Goal: Task Accomplishment & Management: Manage account settings

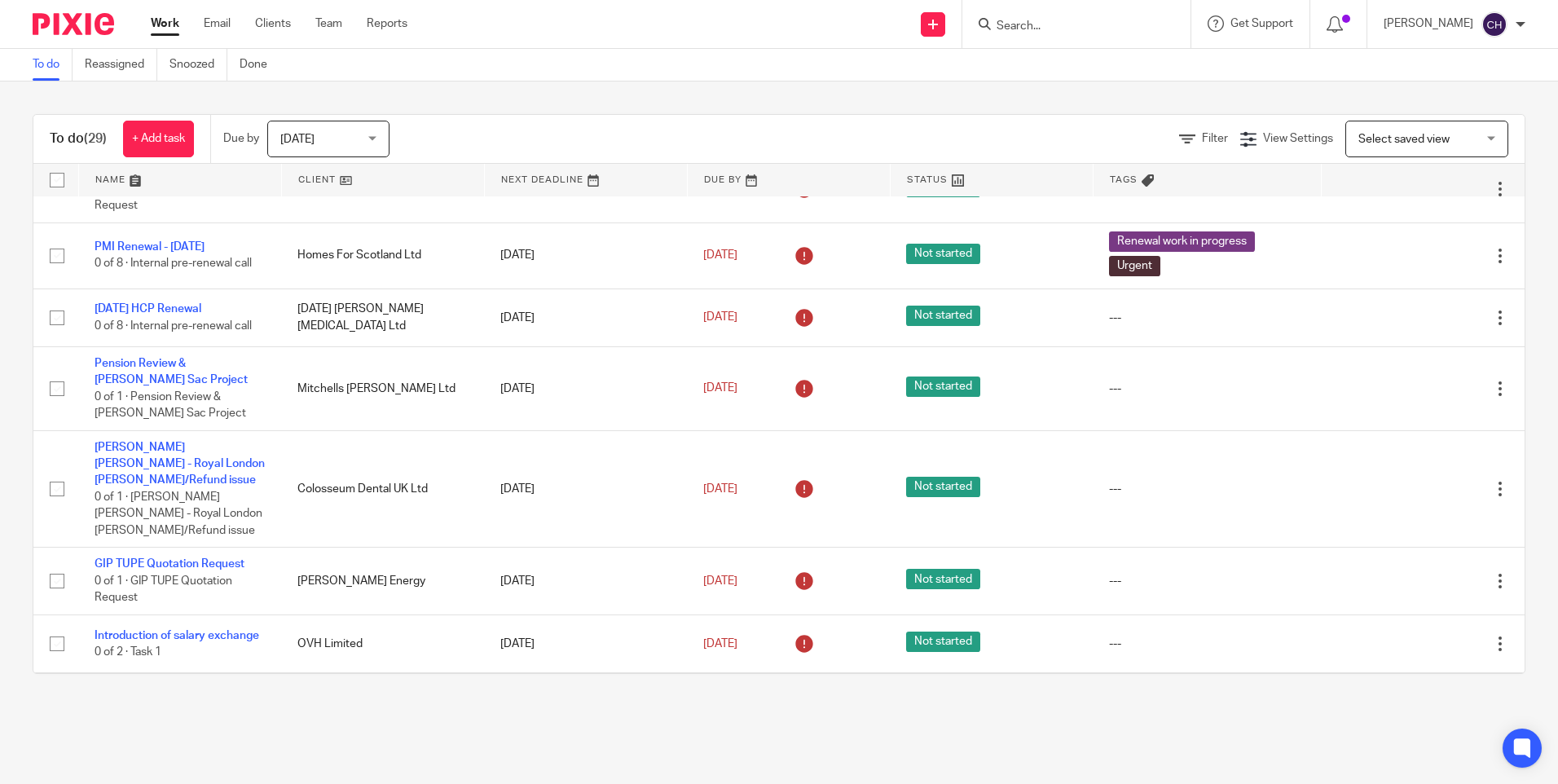
scroll to position [1595, 0]
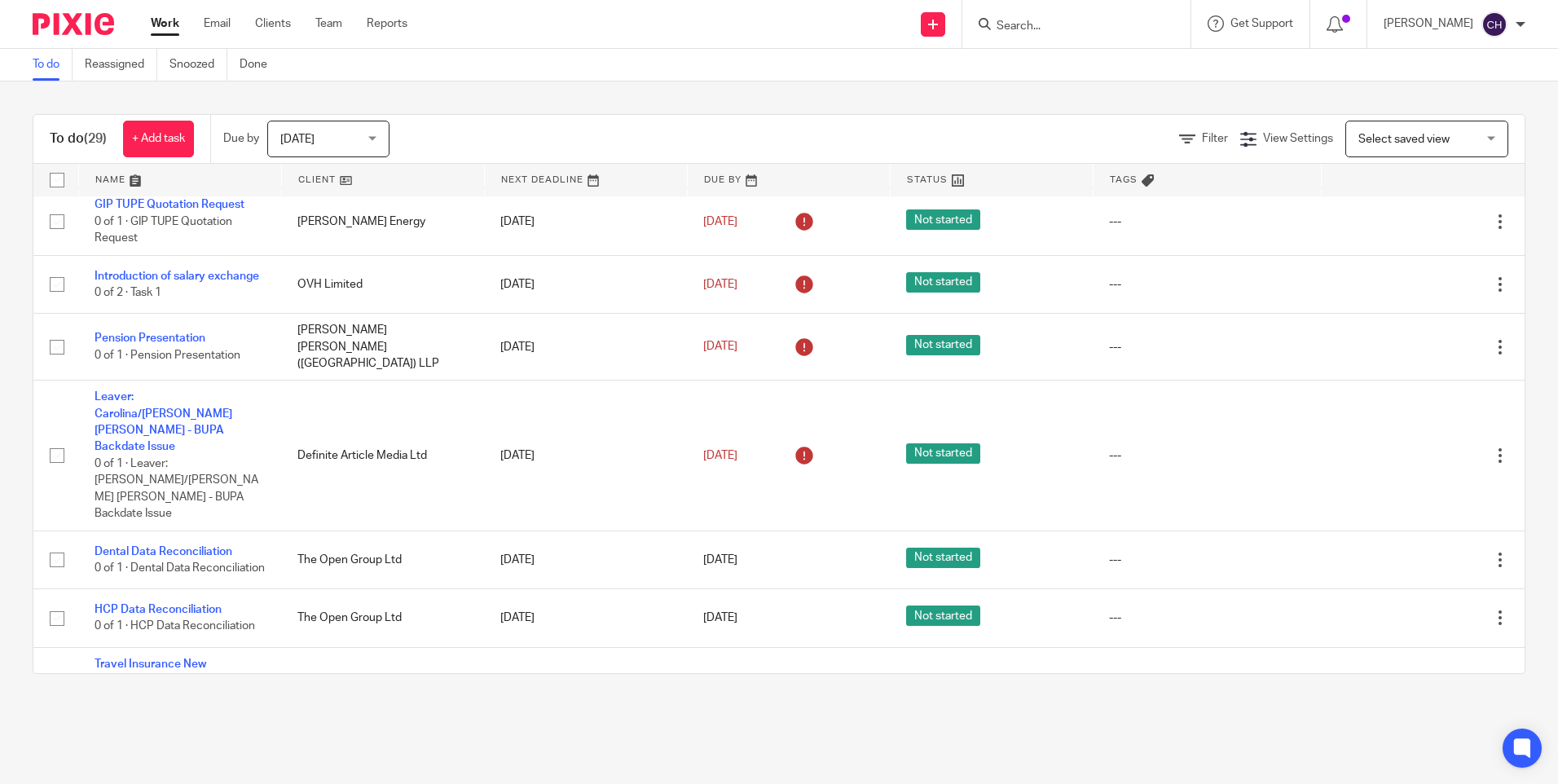
click at [1051, 22] on input "Search" at bounding box center [1068, 26] width 146 height 14
type input "york"
click at [1052, 66] on div "To do Reassigned Snoozed Done" at bounding box center [779, 65] width 1558 height 33
click at [1052, 31] on input "Search" at bounding box center [1068, 26] width 146 height 14
type input "york"
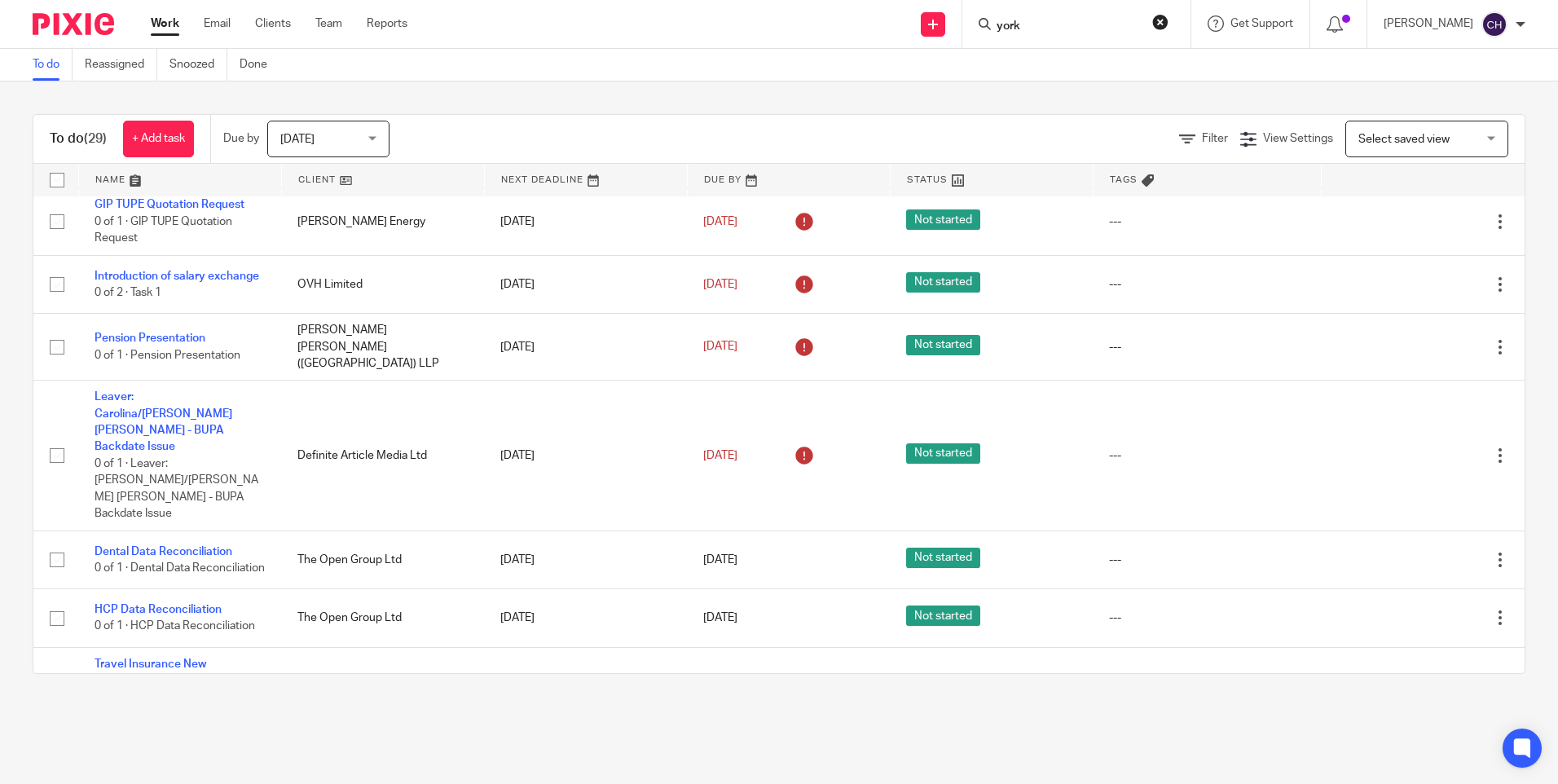
click button "submit" at bounding box center [0, 0] width 0 height 0
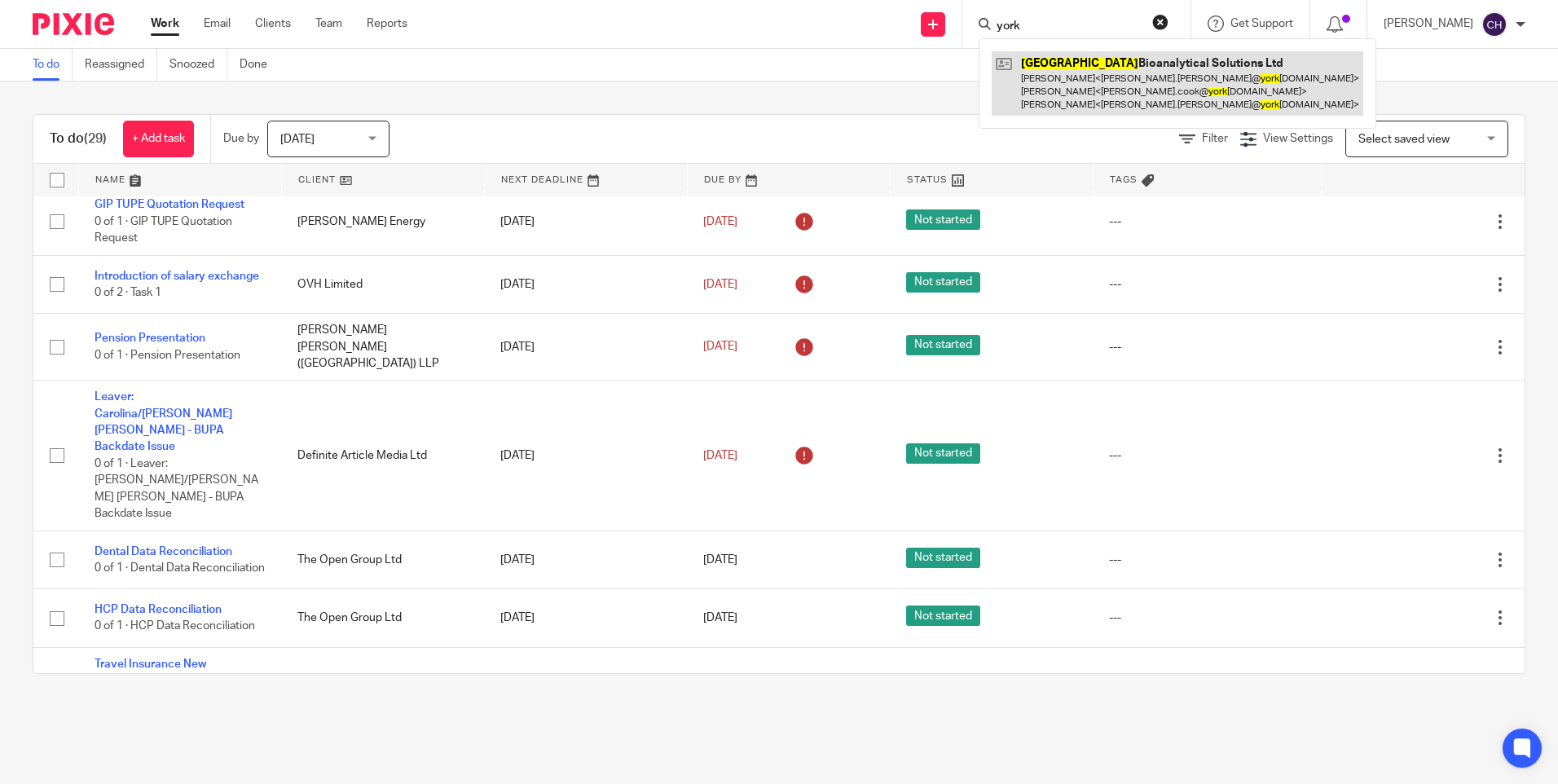
click at [1064, 72] on link at bounding box center [1177, 84] width 371 height 64
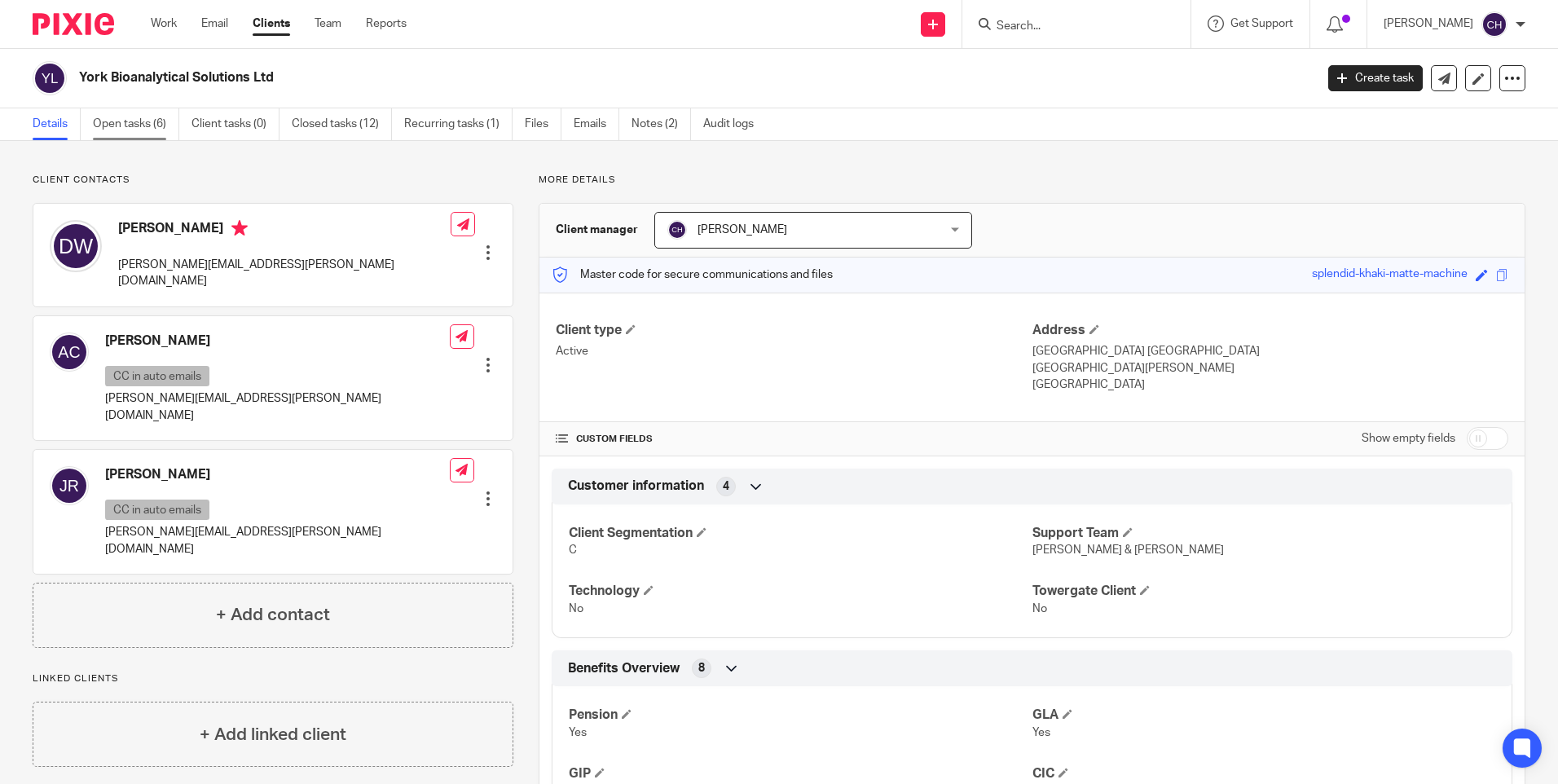
click at [124, 124] on link "Open tasks (6)" at bounding box center [136, 124] width 86 height 32
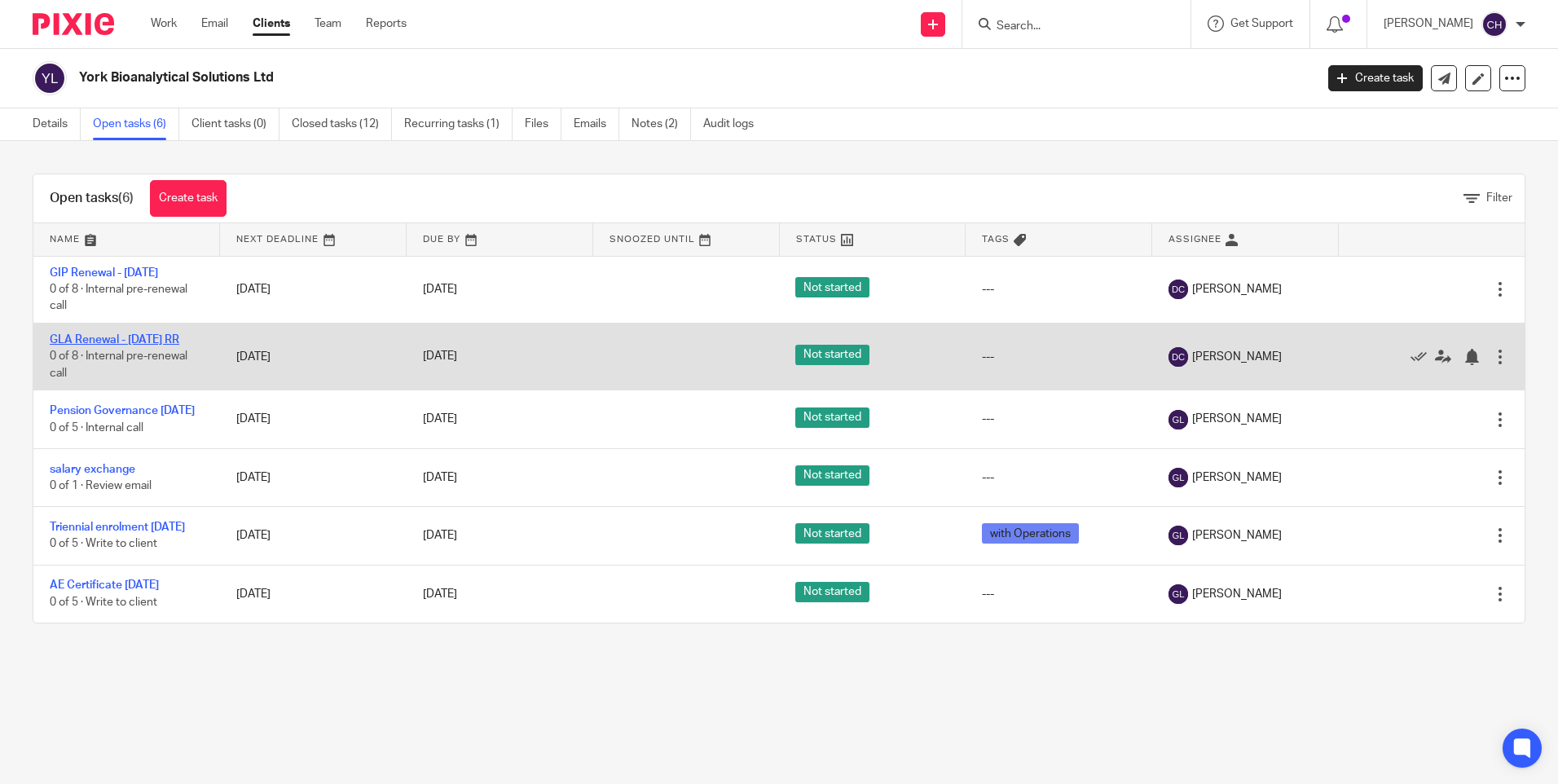
click at [91, 340] on link "GLA Renewal - [DATE] RR" at bounding box center [114, 339] width 129 height 11
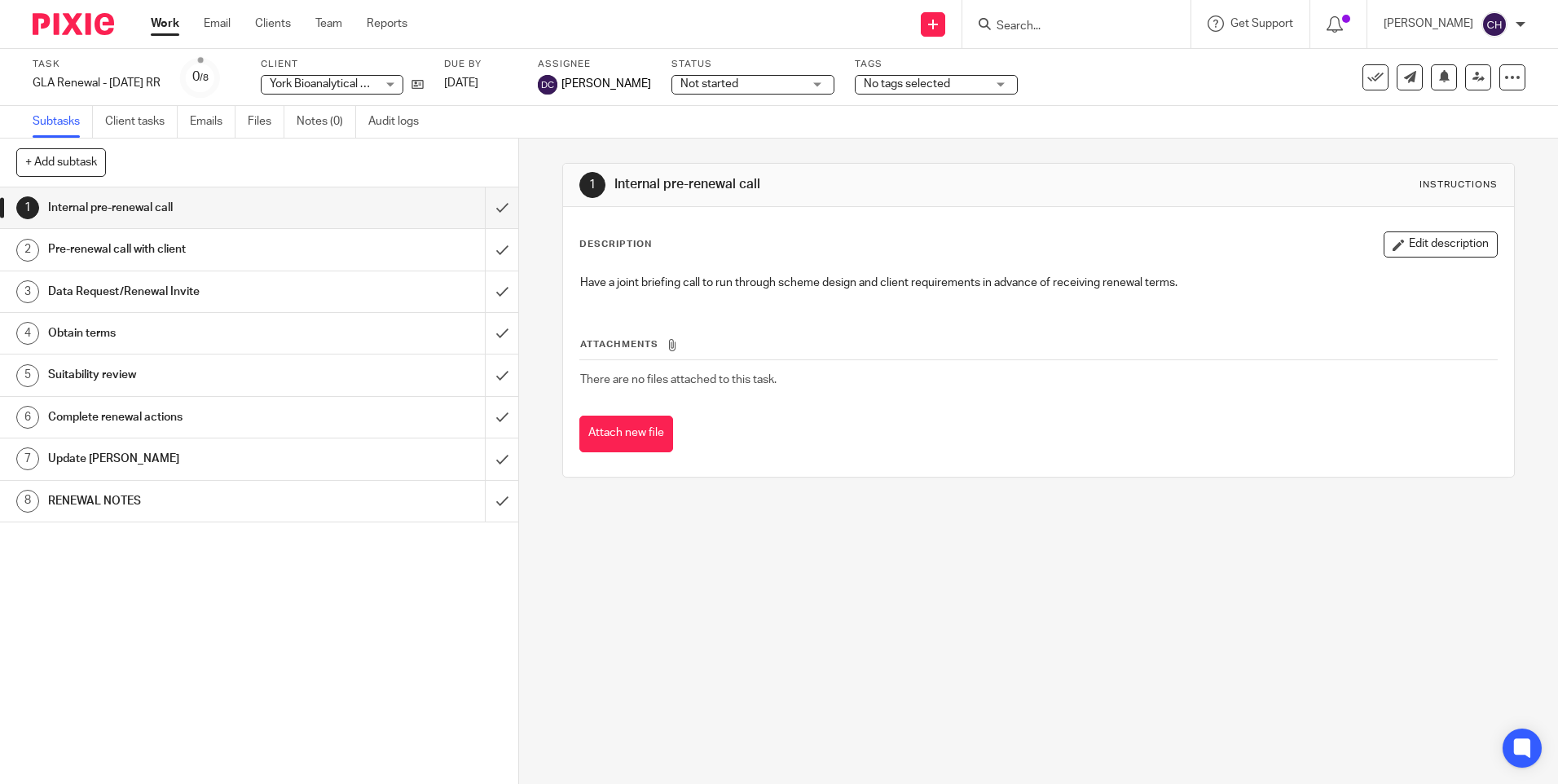
click at [75, 496] on h1 "RENEWAL NOTES" at bounding box center [188, 501] width 280 height 25
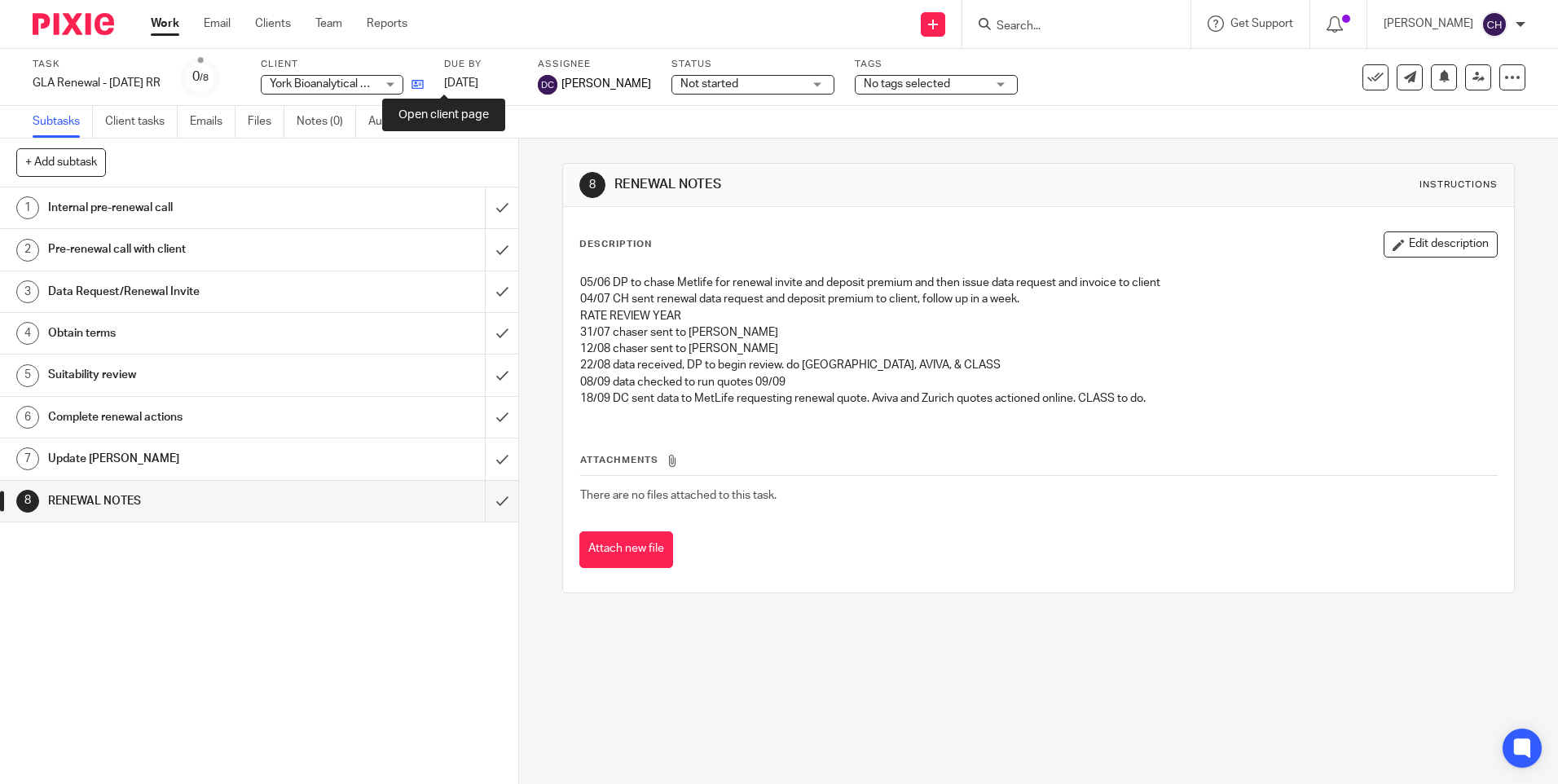
click at [424, 82] on icon at bounding box center [418, 85] width 12 height 12
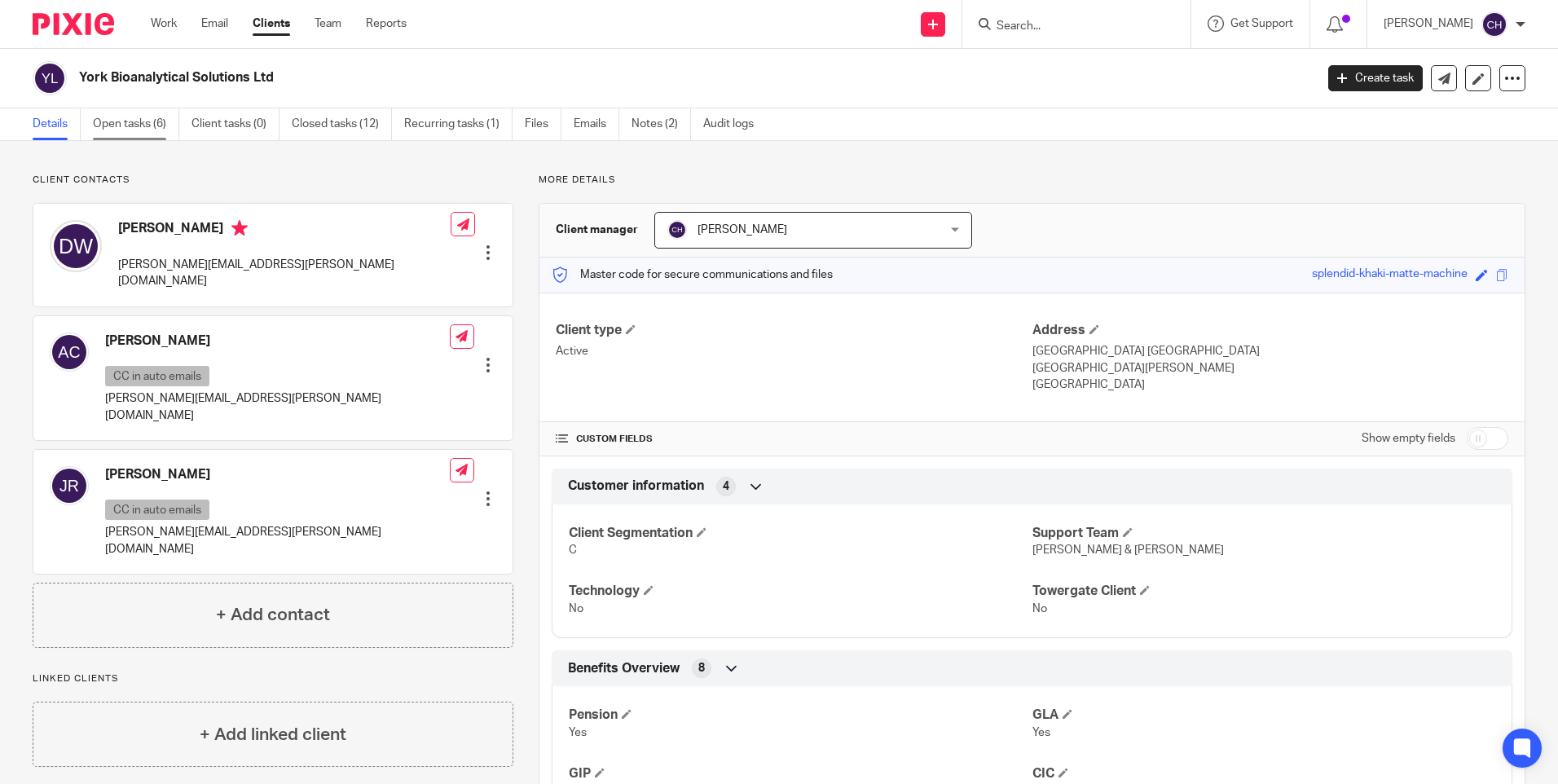
click at [118, 126] on link "Open tasks (6)" at bounding box center [136, 124] width 86 height 32
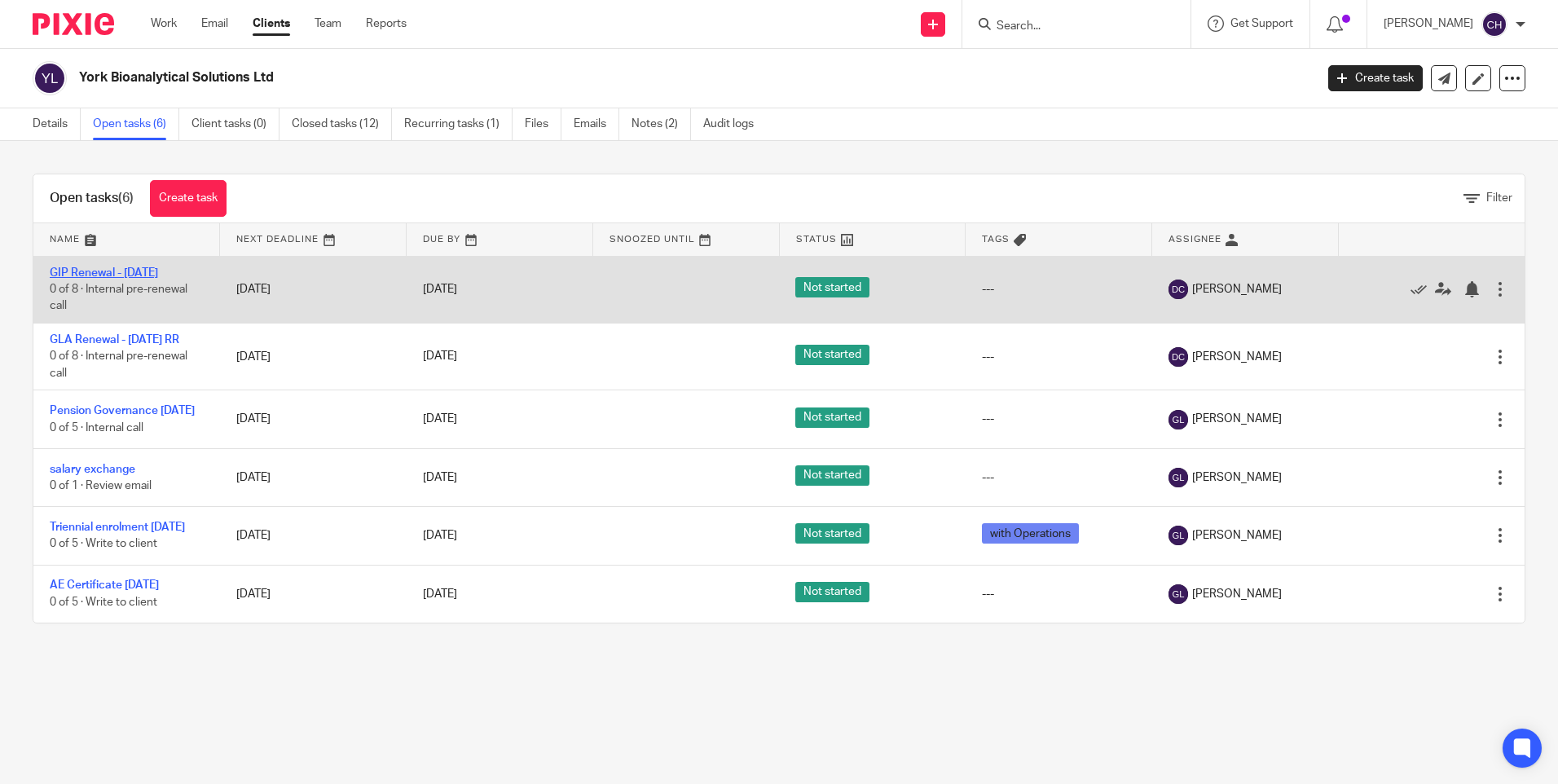
click at [91, 275] on link "GIP Renewal - 01/08/2025" at bounding box center [104, 272] width 108 height 11
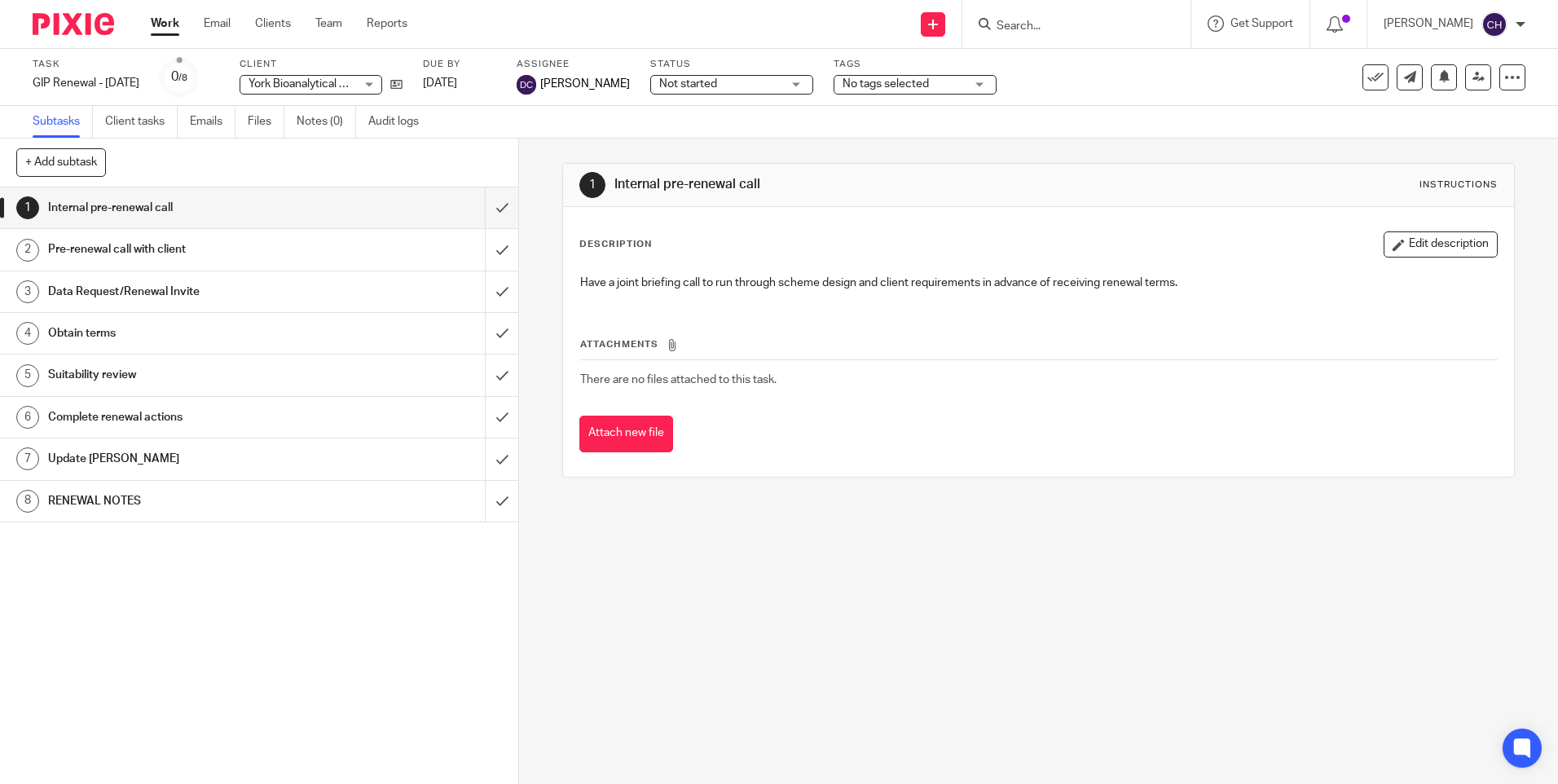
click at [118, 498] on h1 "RENEWAL NOTES" at bounding box center [188, 501] width 280 height 25
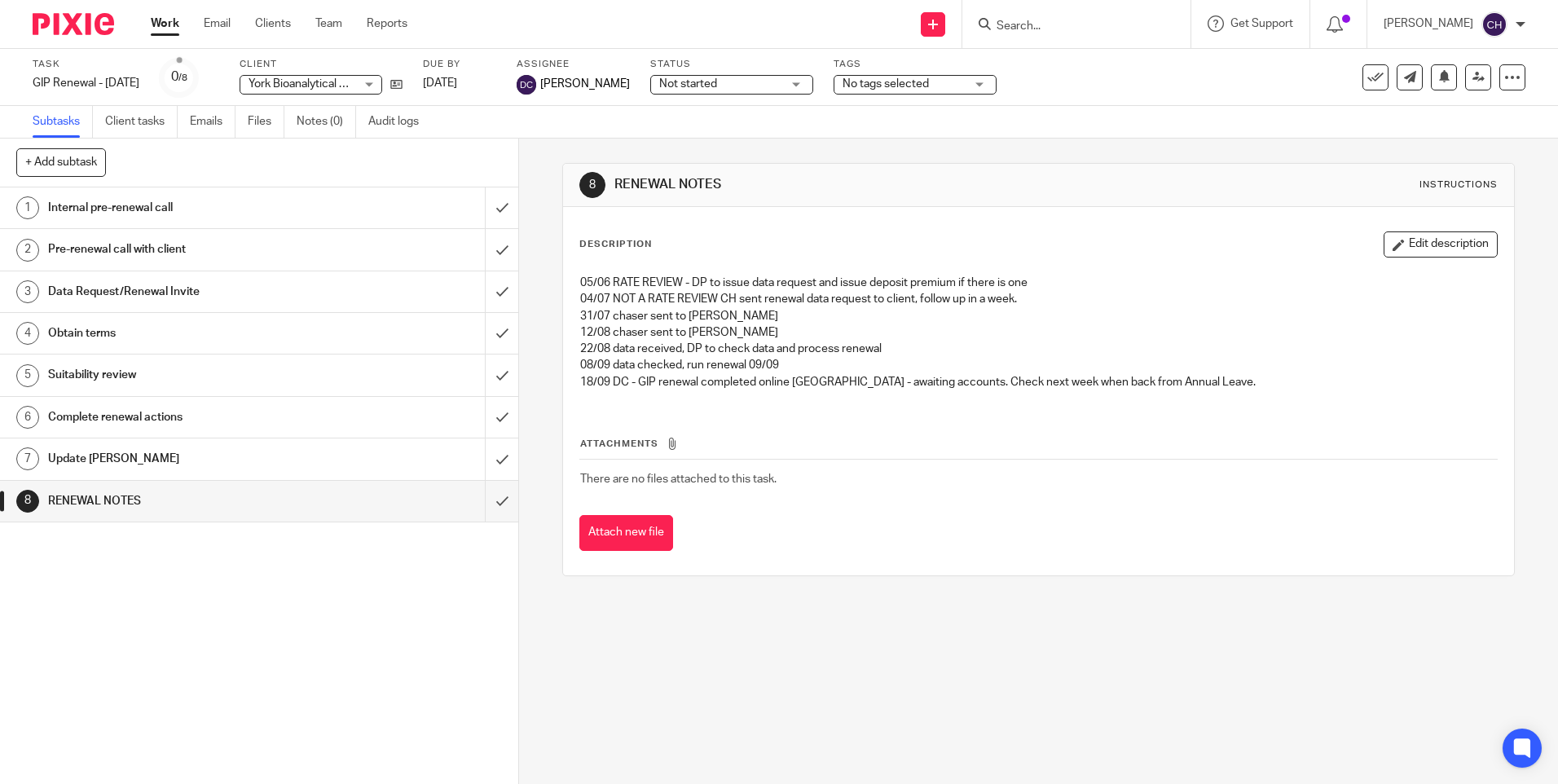
click at [60, 29] on img at bounding box center [74, 24] width 81 height 22
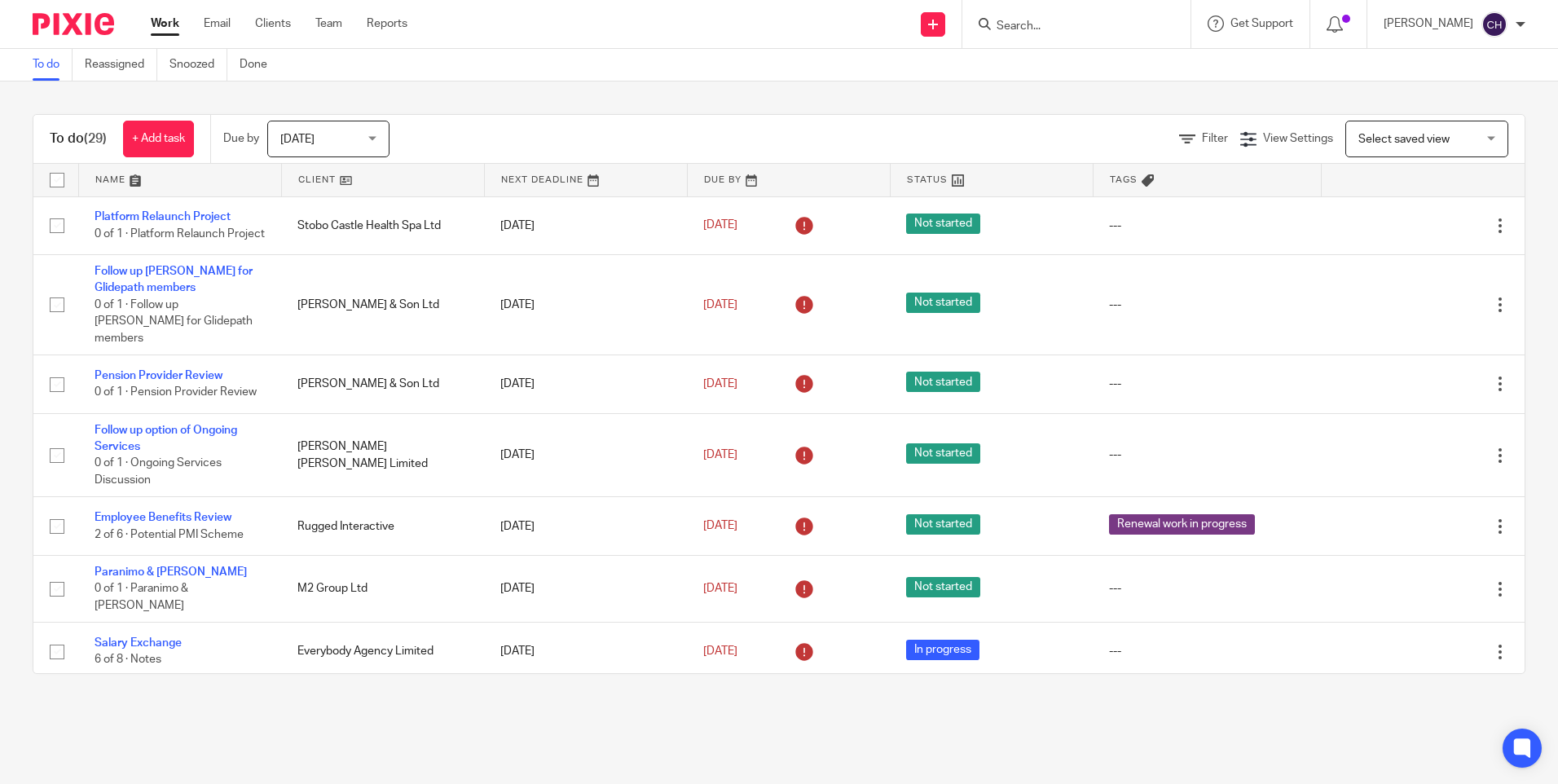
click at [1054, 31] on input "Search" at bounding box center [1068, 26] width 146 height 14
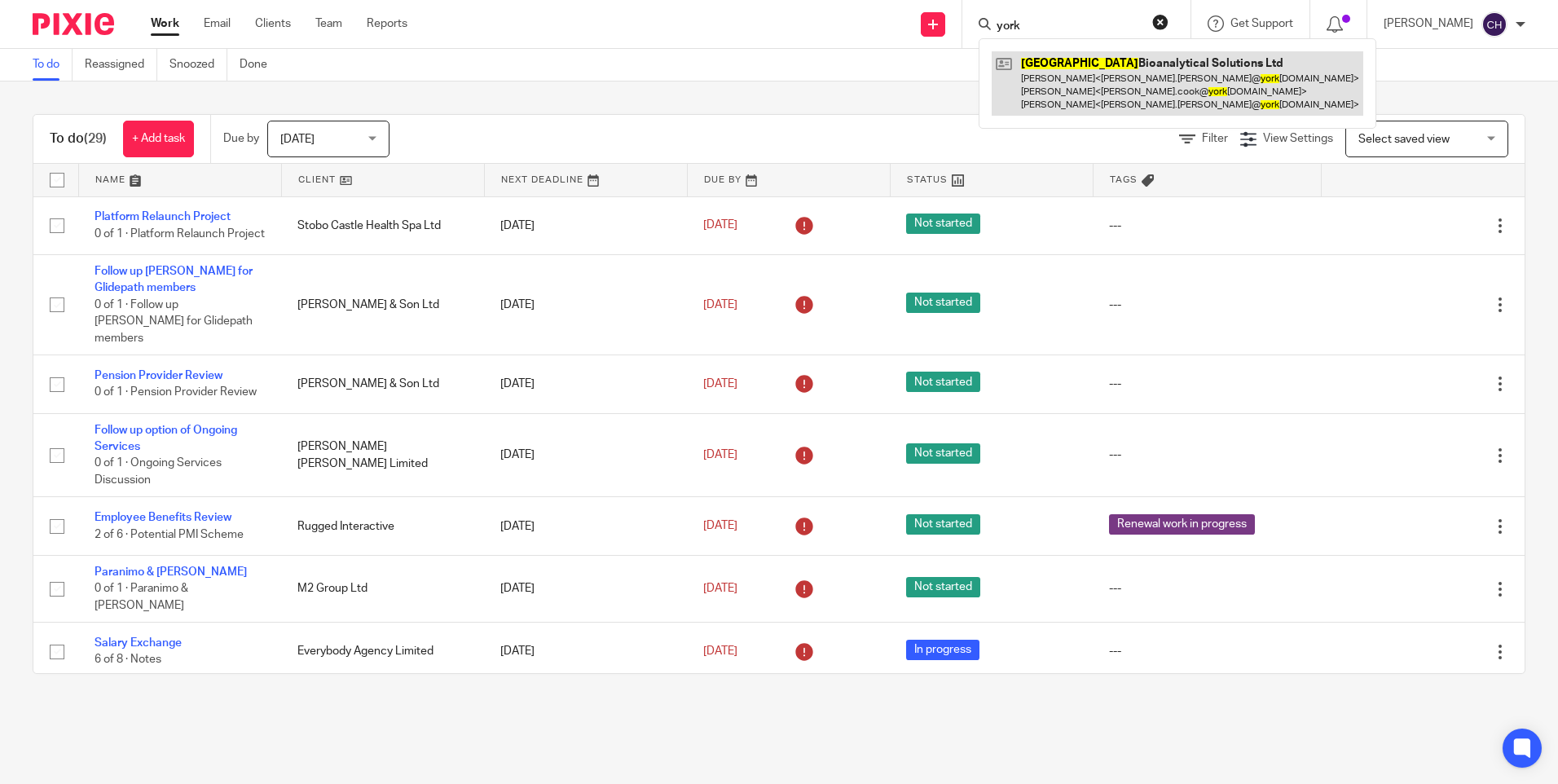
type input "york"
click at [1052, 79] on link at bounding box center [1177, 84] width 371 height 64
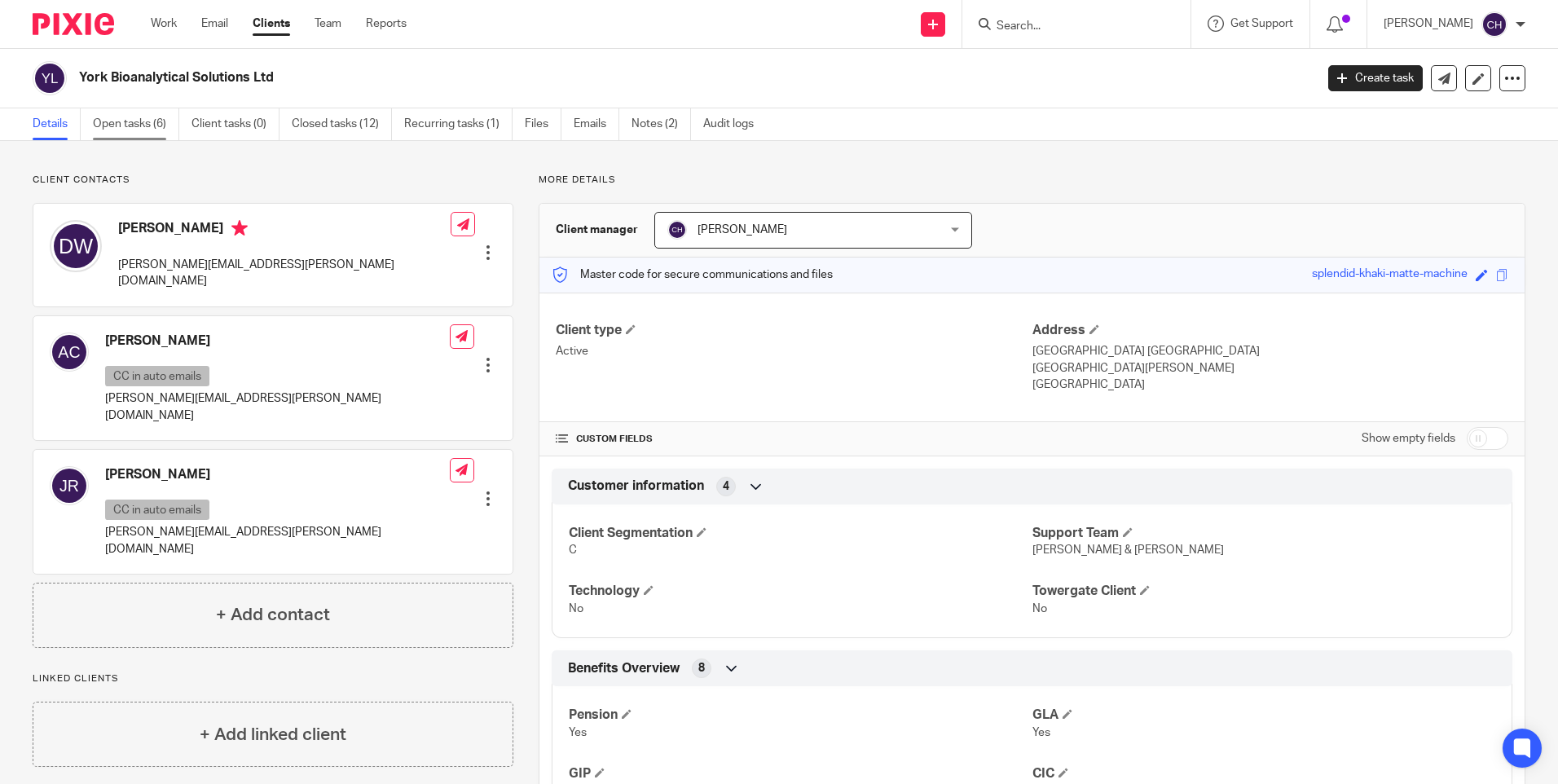
click at [129, 123] on link "Open tasks (6)" at bounding box center [136, 124] width 86 height 32
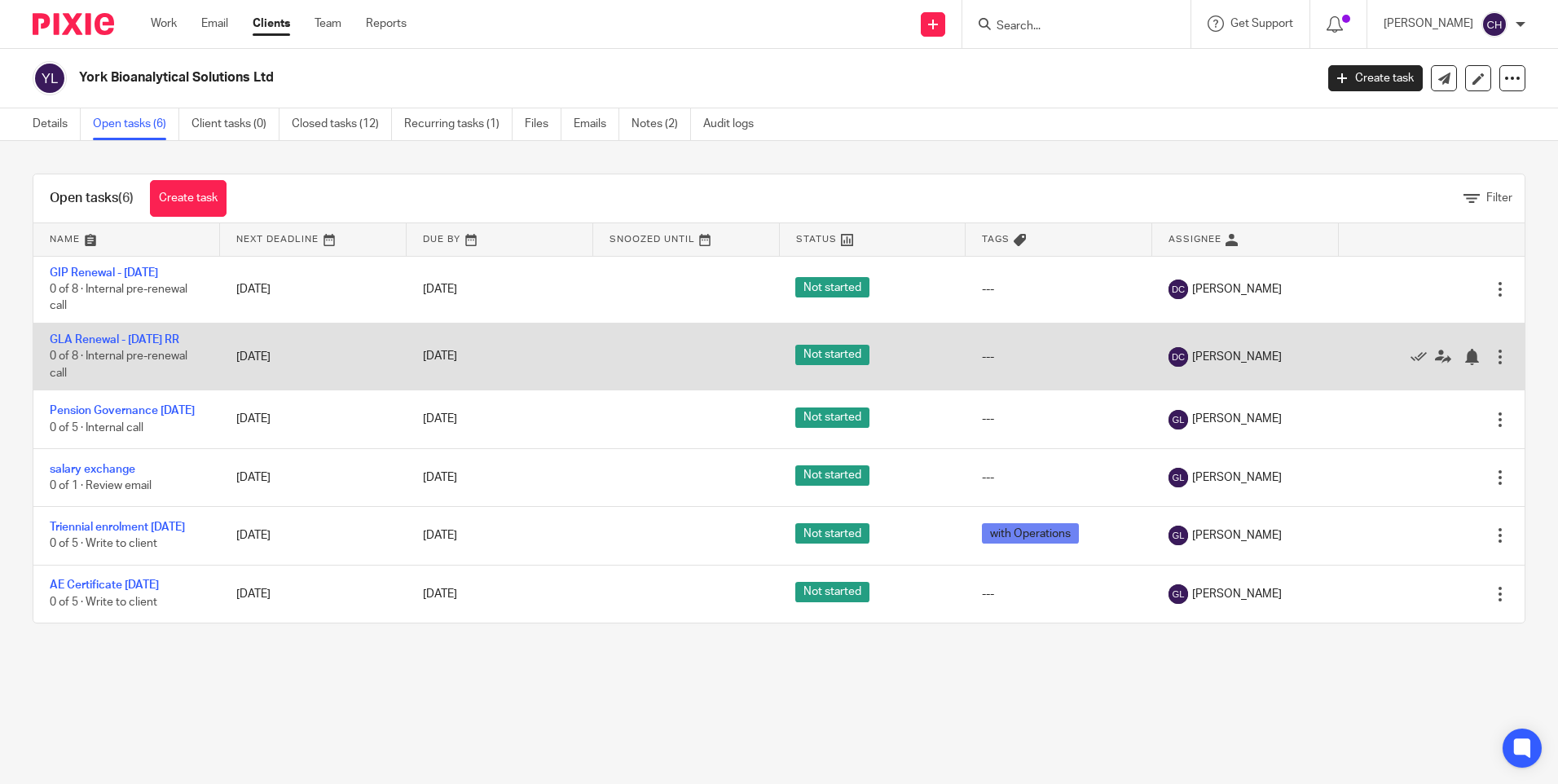
click at [87, 346] on td "GLA Renewal - [DATE] RR 0 of 8 · Internal pre-renewal call" at bounding box center [127, 356] width 187 height 67
click at [101, 329] on td "GLA Renewal - 01/08/2025 RR 0 of 8 · Internal pre-renewal call" at bounding box center [127, 356] width 187 height 67
click at [101, 337] on link "GLA Renewal - 01/08/2025 RR" at bounding box center [114, 339] width 129 height 11
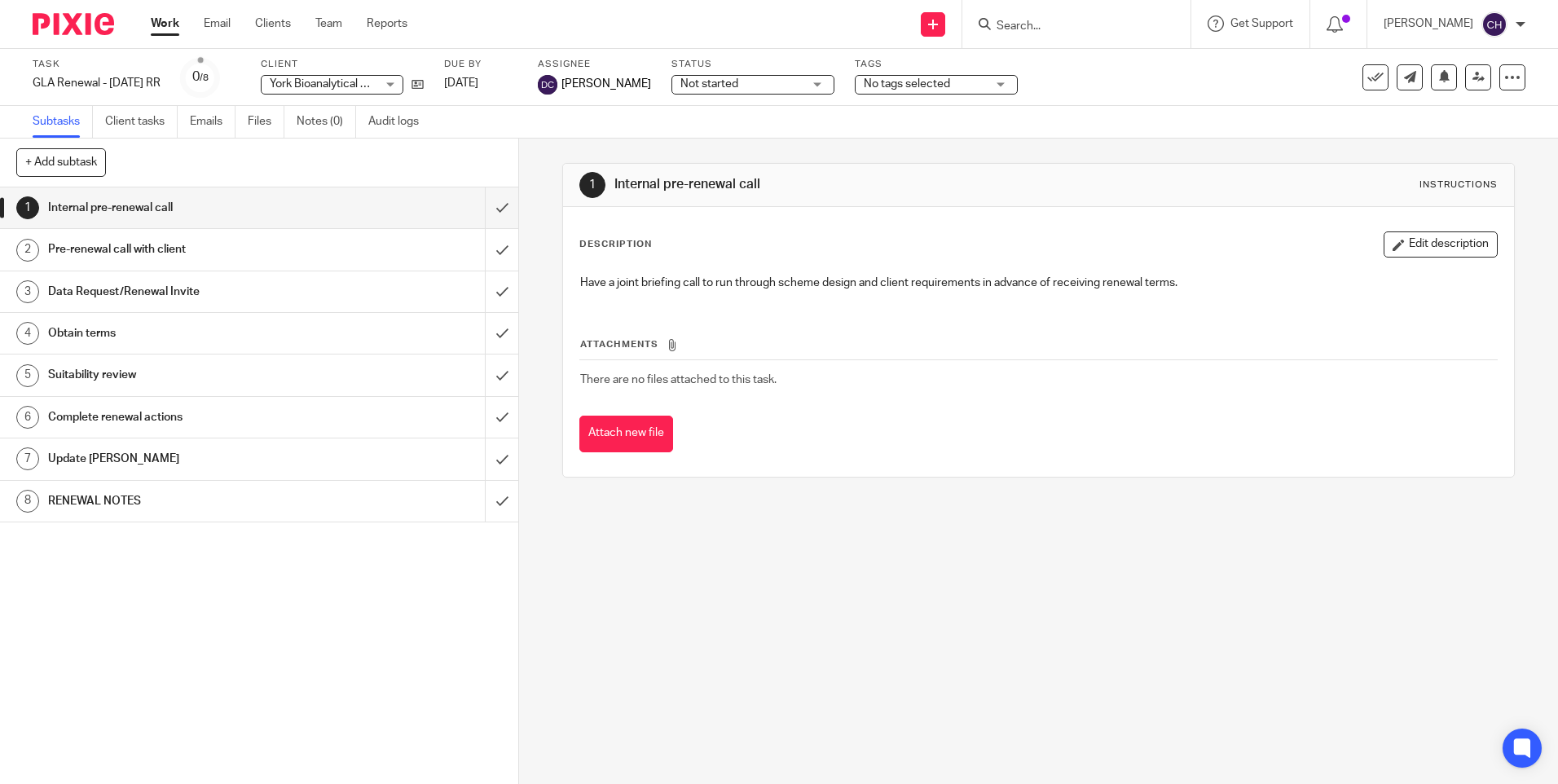
click at [98, 504] on h1 "RENEWAL NOTES" at bounding box center [188, 501] width 280 height 25
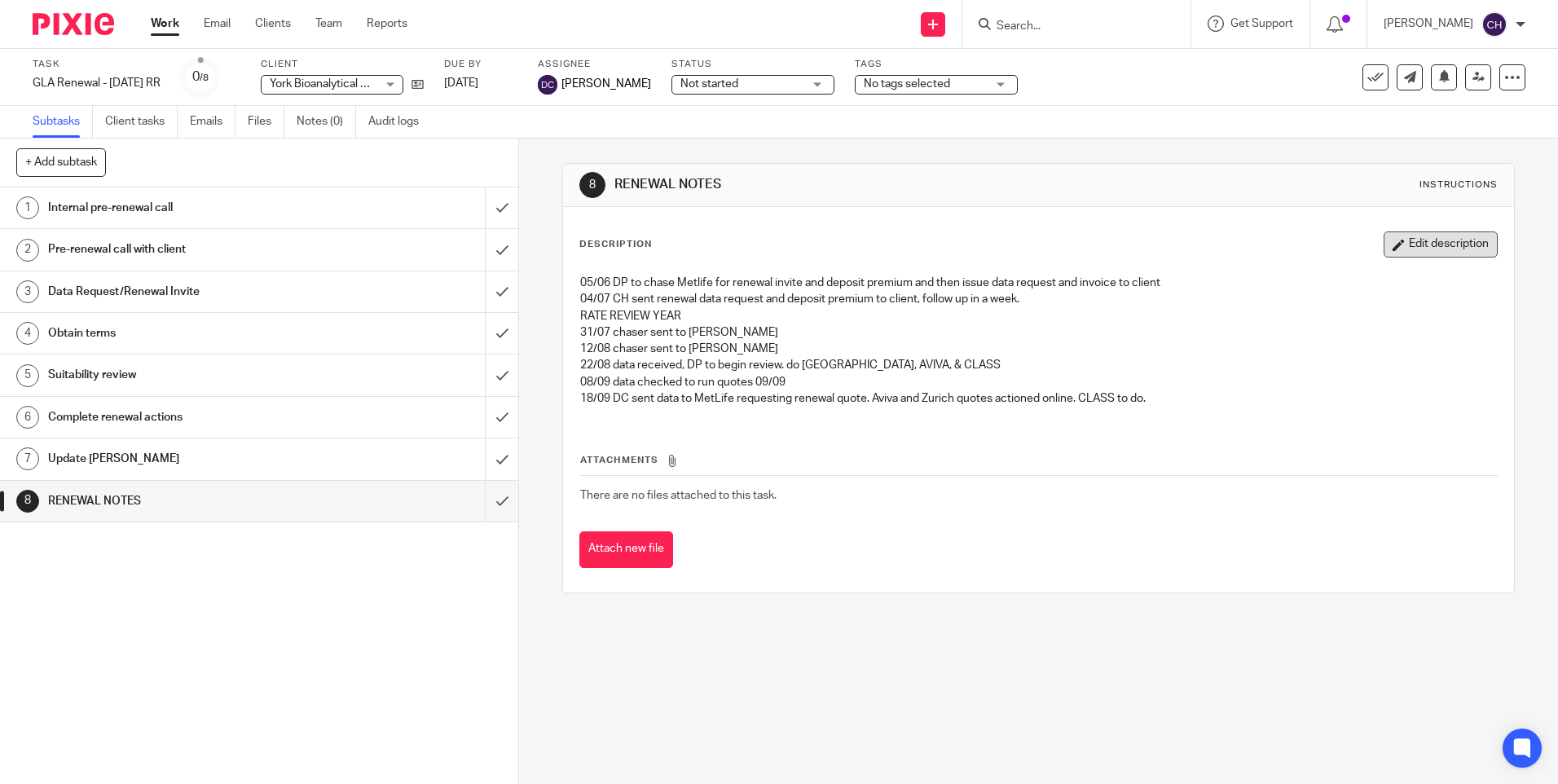
click at [1419, 242] on button "Edit description" at bounding box center [1440, 244] width 114 height 26
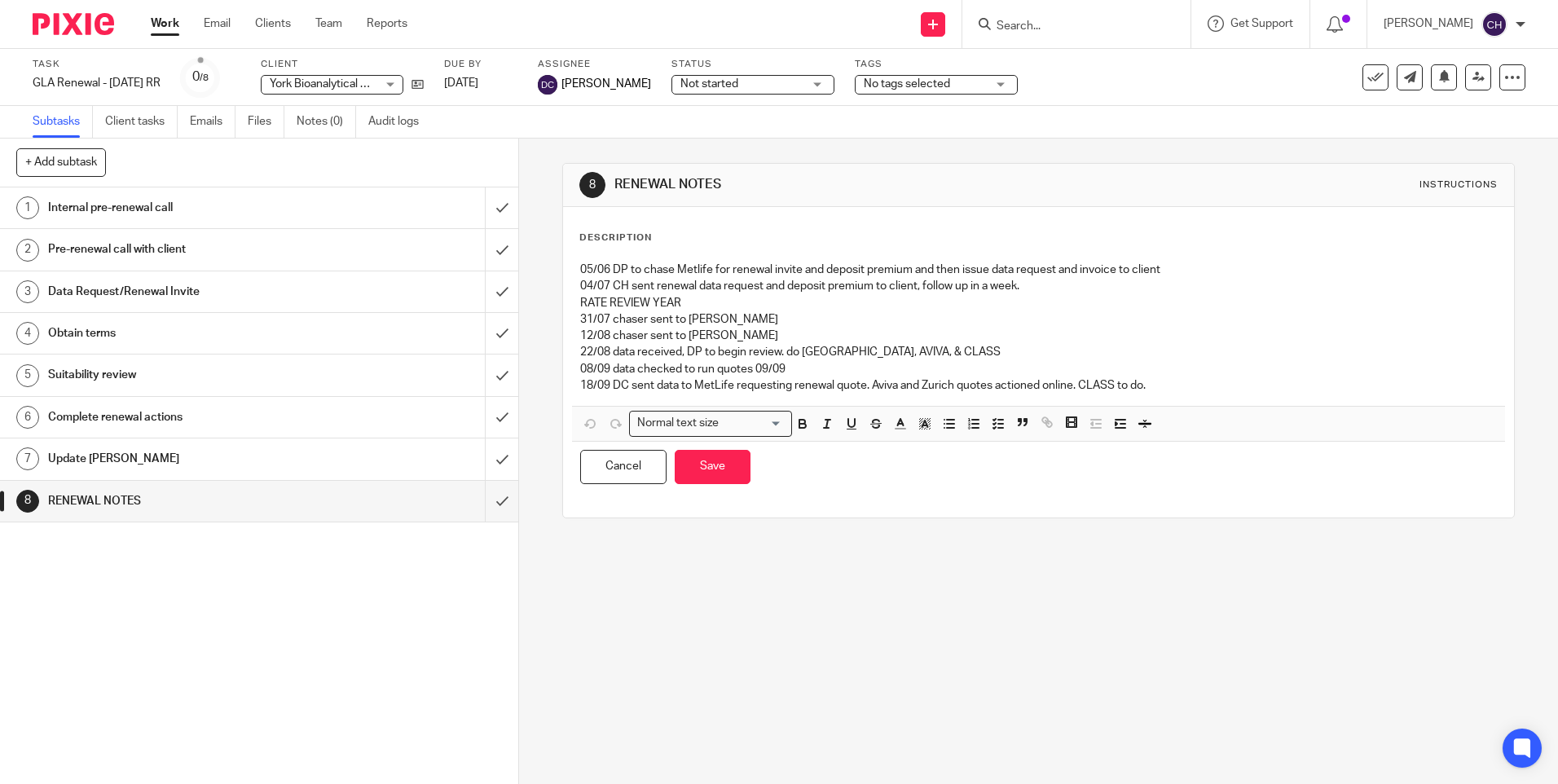
click at [1165, 387] on p "18/09 DC sent data to MetLife requesting renewal quote. Aviva and Zurich quotes…" at bounding box center [1038, 385] width 916 height 16
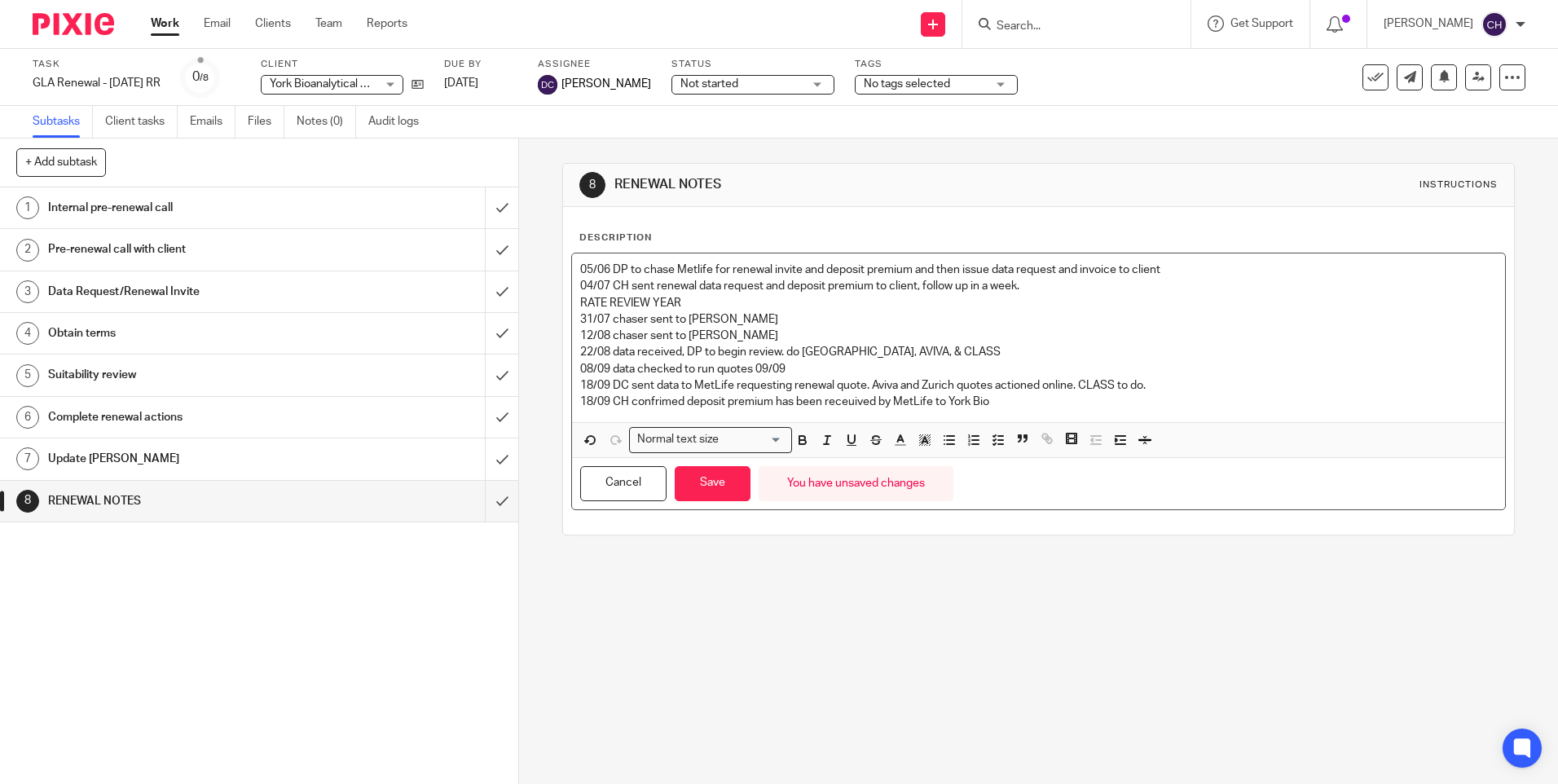
drag, startPoint x: 642, startPoint y: 392, endPoint x: 627, endPoint y: 403, distance: 18.6
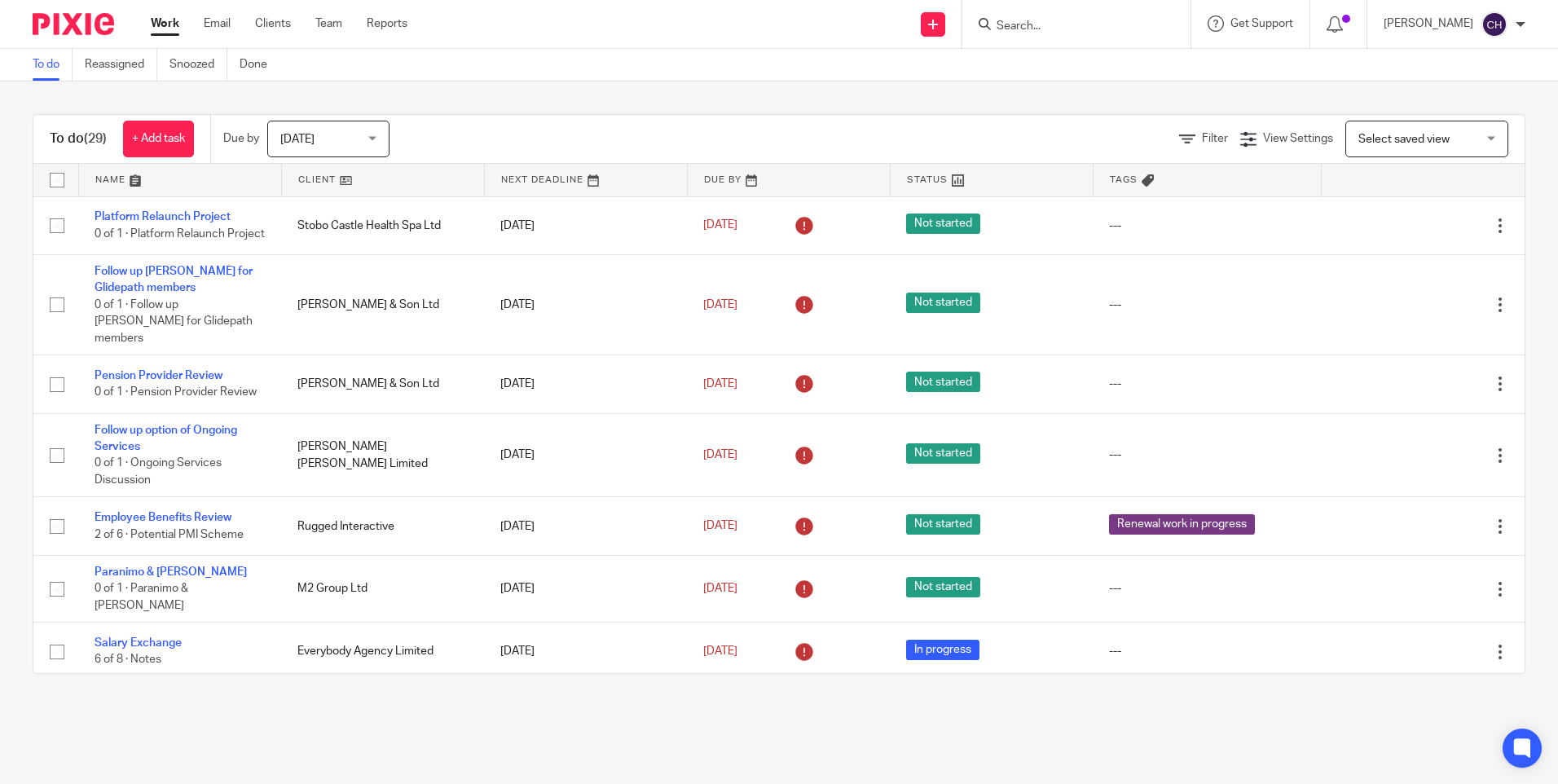
click at [1051, 31] on input "Search" at bounding box center [1068, 26] width 146 height 14
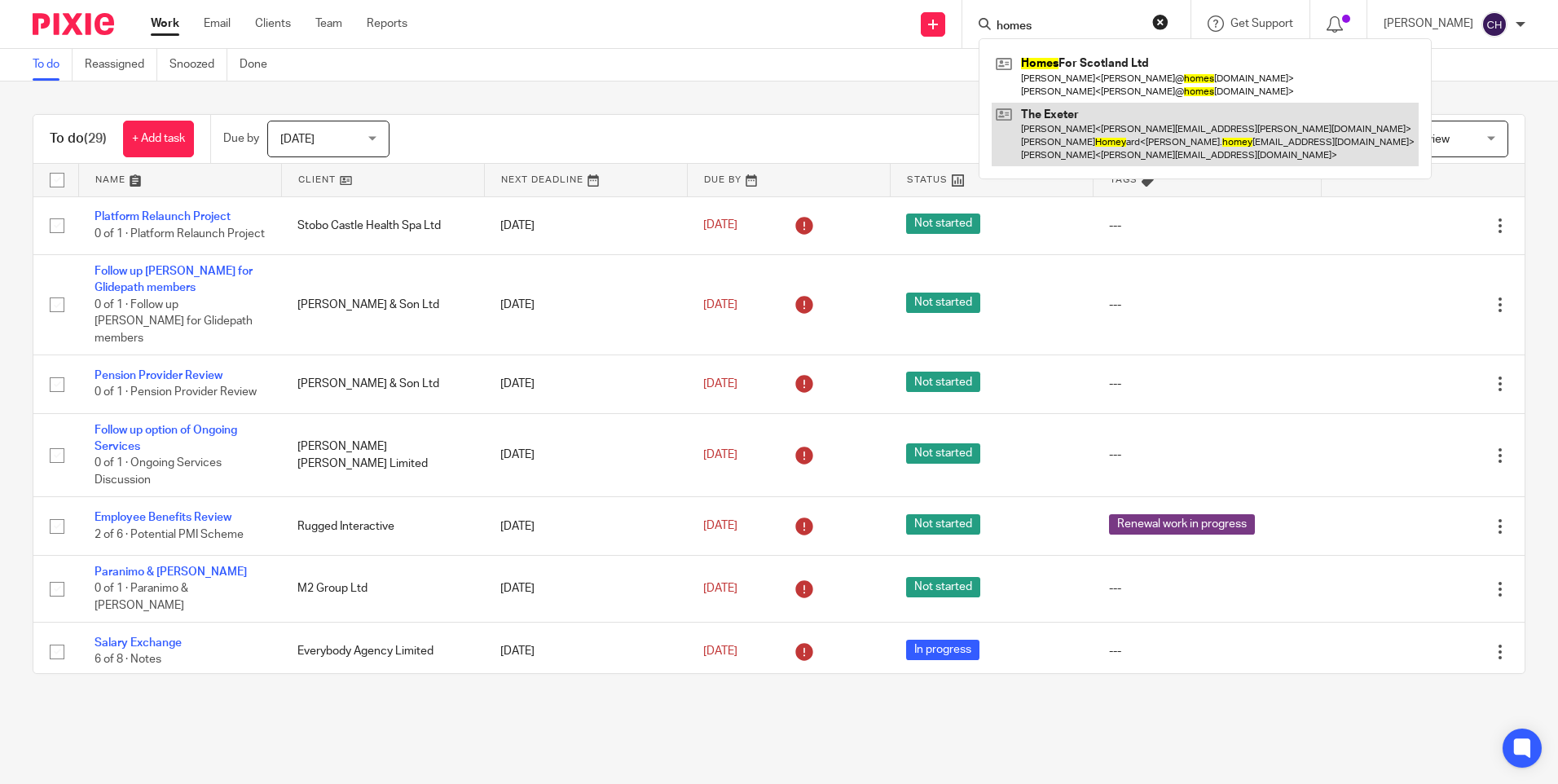
type input "homes"
click at [1041, 108] on link at bounding box center [1205, 134] width 427 height 64
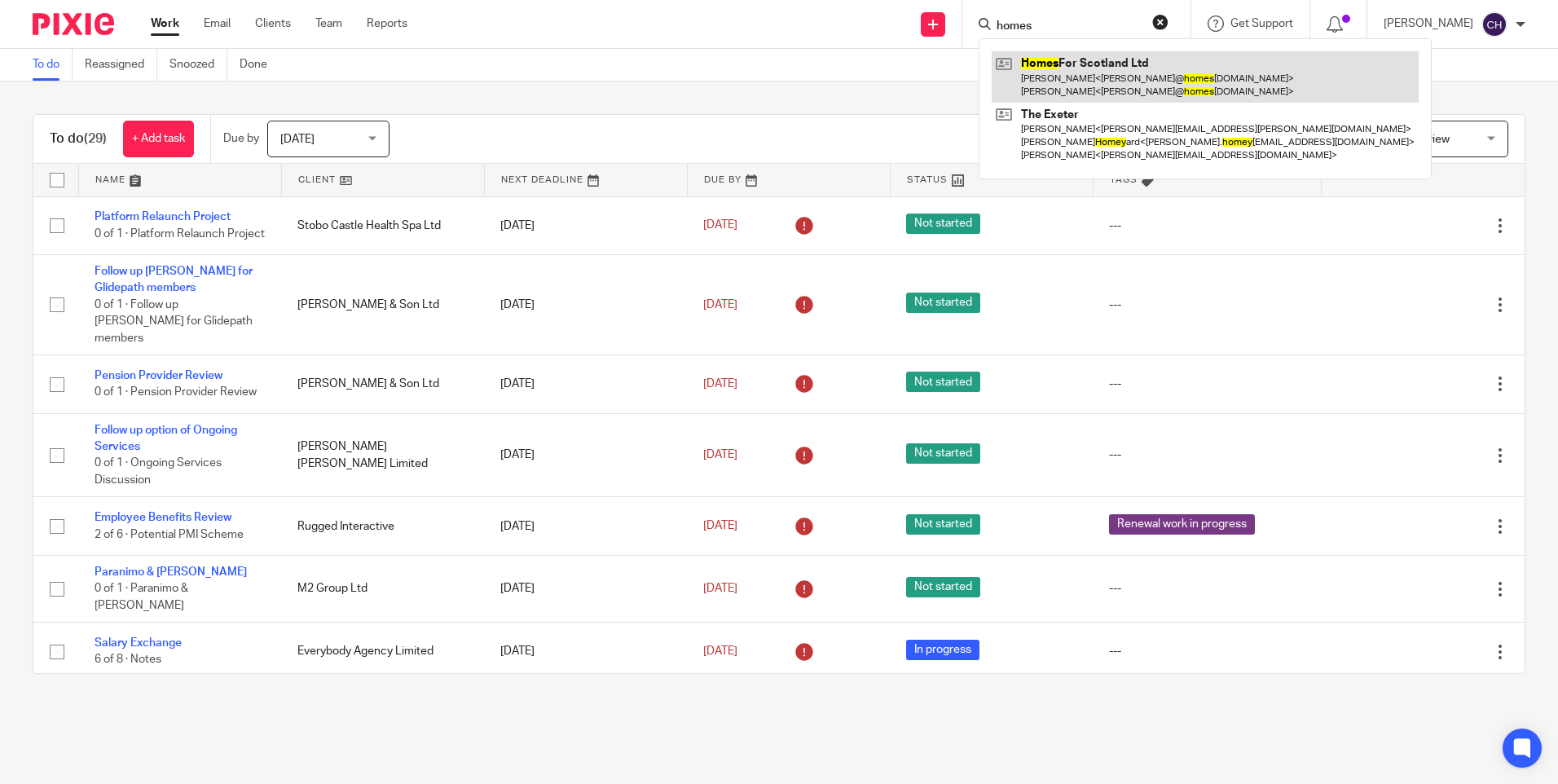
click at [1051, 88] on link at bounding box center [1205, 77] width 427 height 51
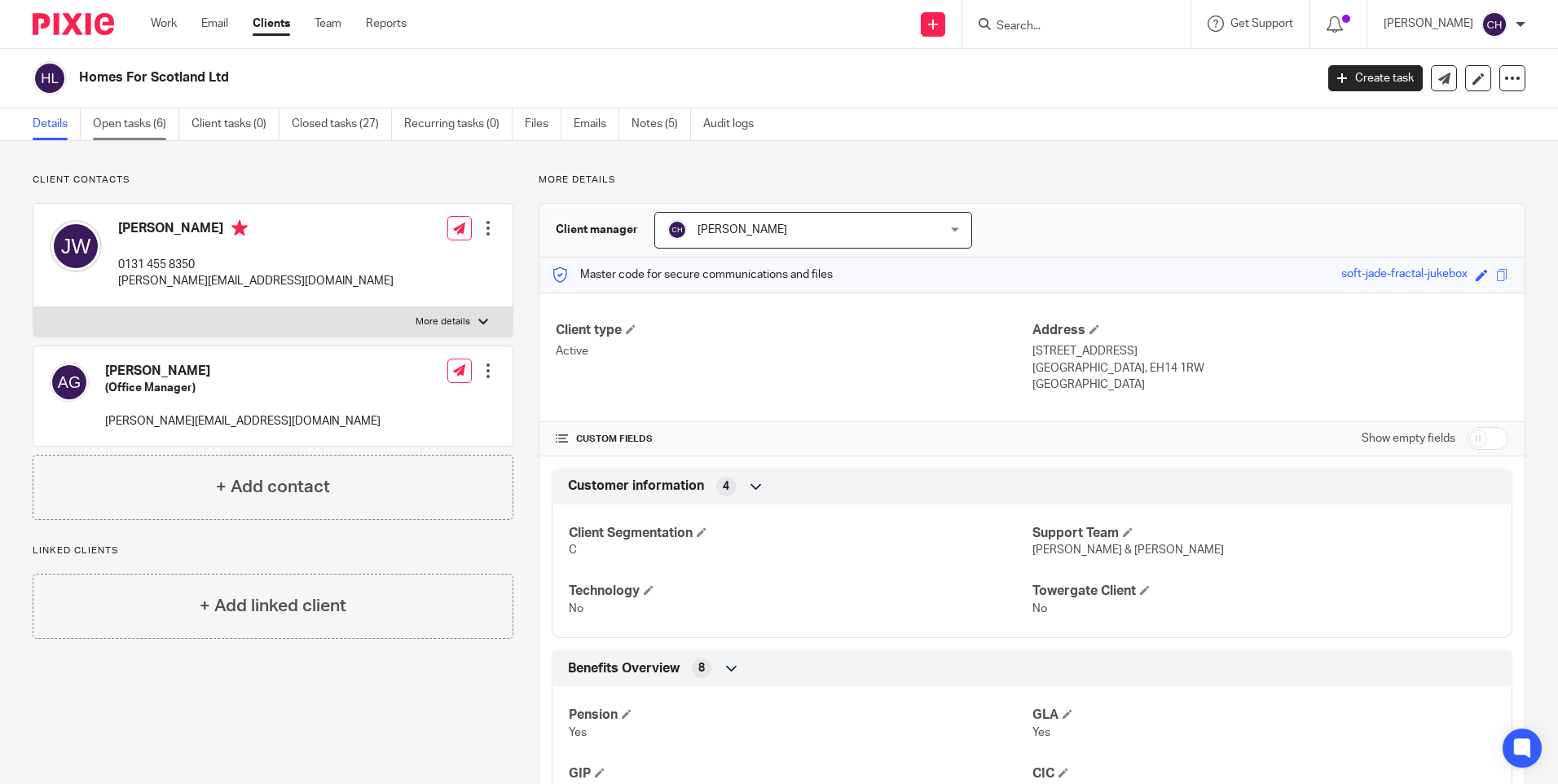
click at [119, 128] on link "Open tasks (6)" at bounding box center [136, 124] width 86 height 32
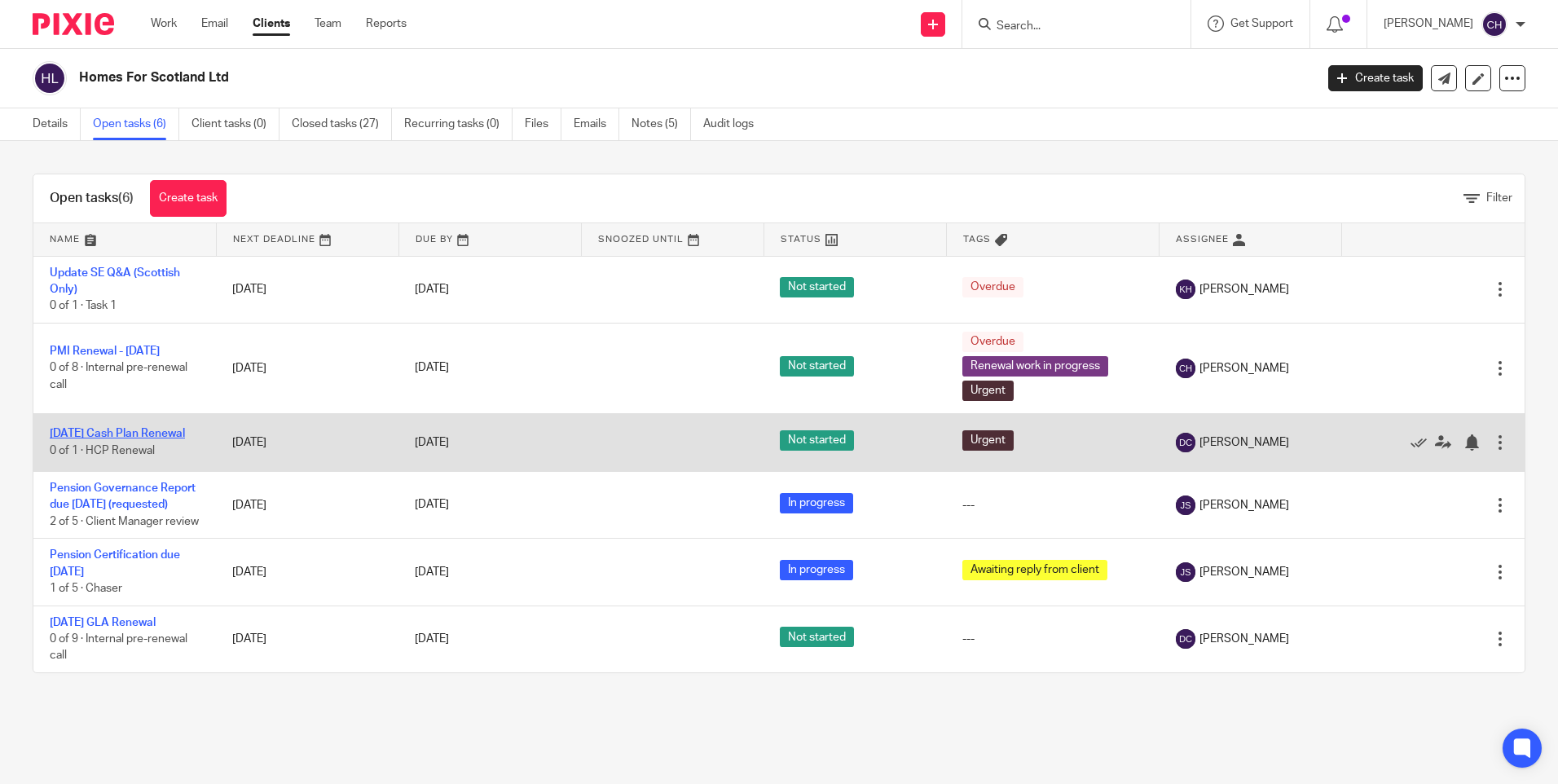
click at [124, 428] on link "1st July 2025 Cash Plan Renewal" at bounding box center [118, 433] width 135 height 11
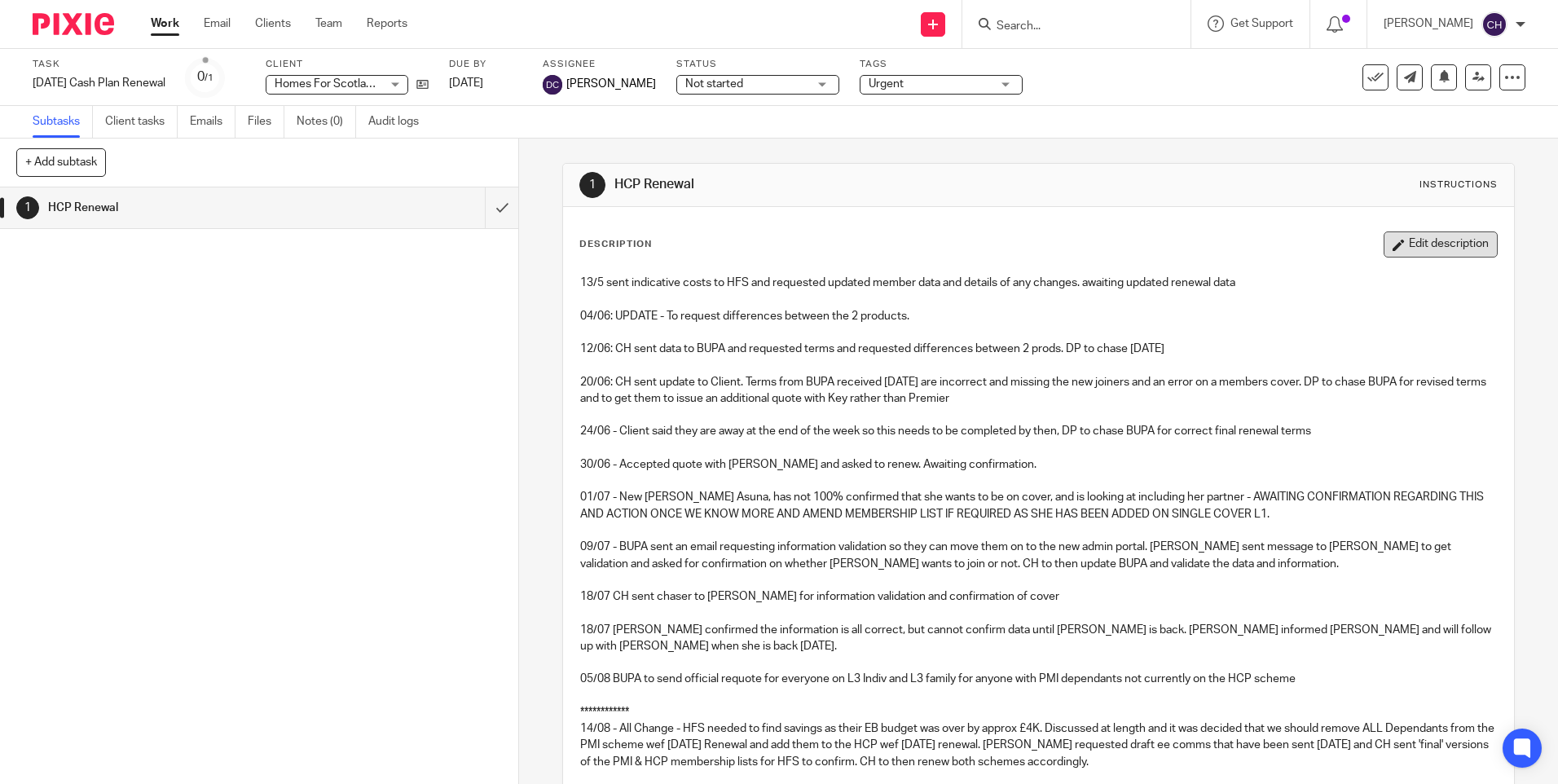
click at [1428, 243] on button "Edit description" at bounding box center [1440, 244] width 114 height 26
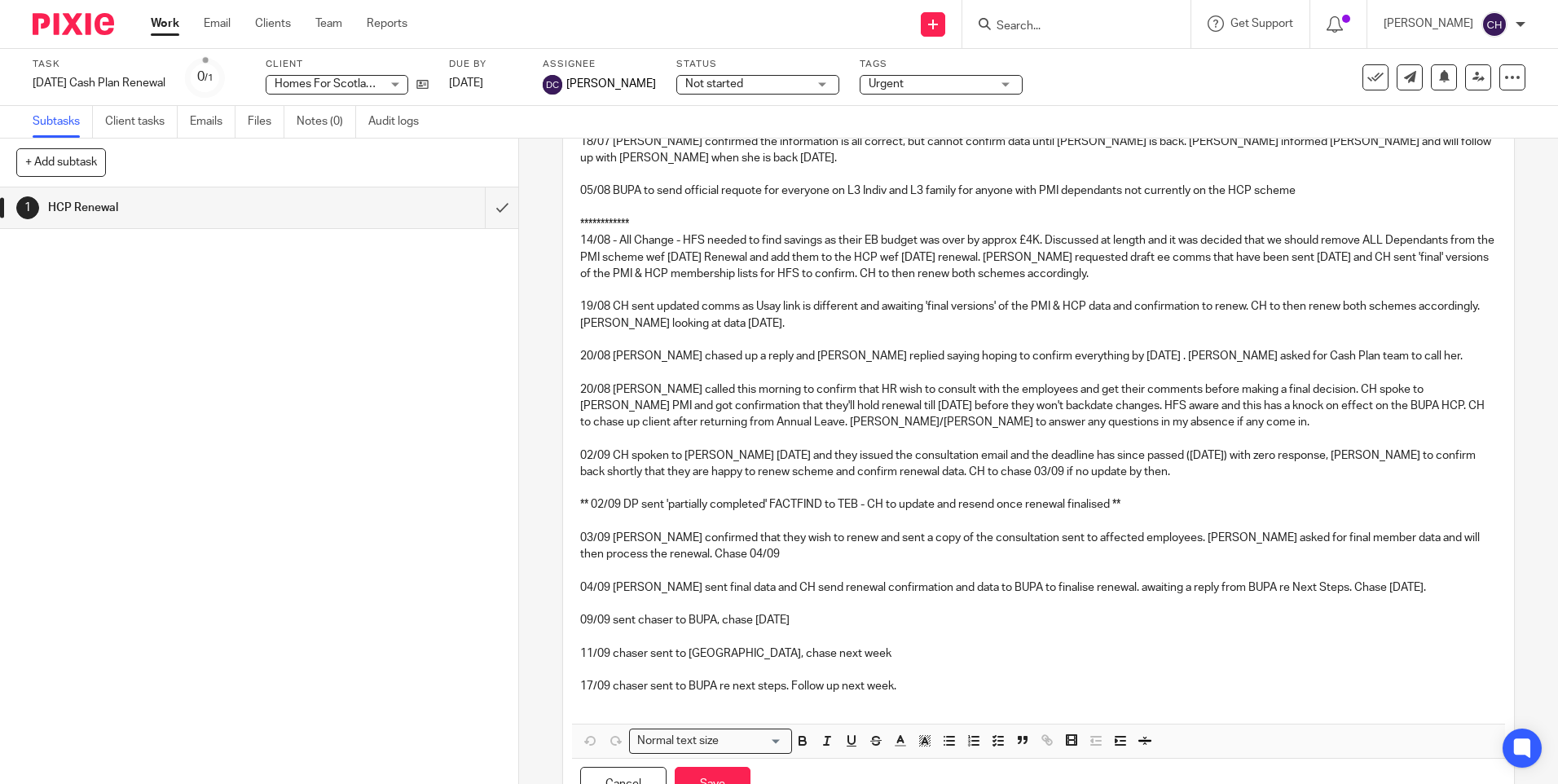
scroll to position [535, 0]
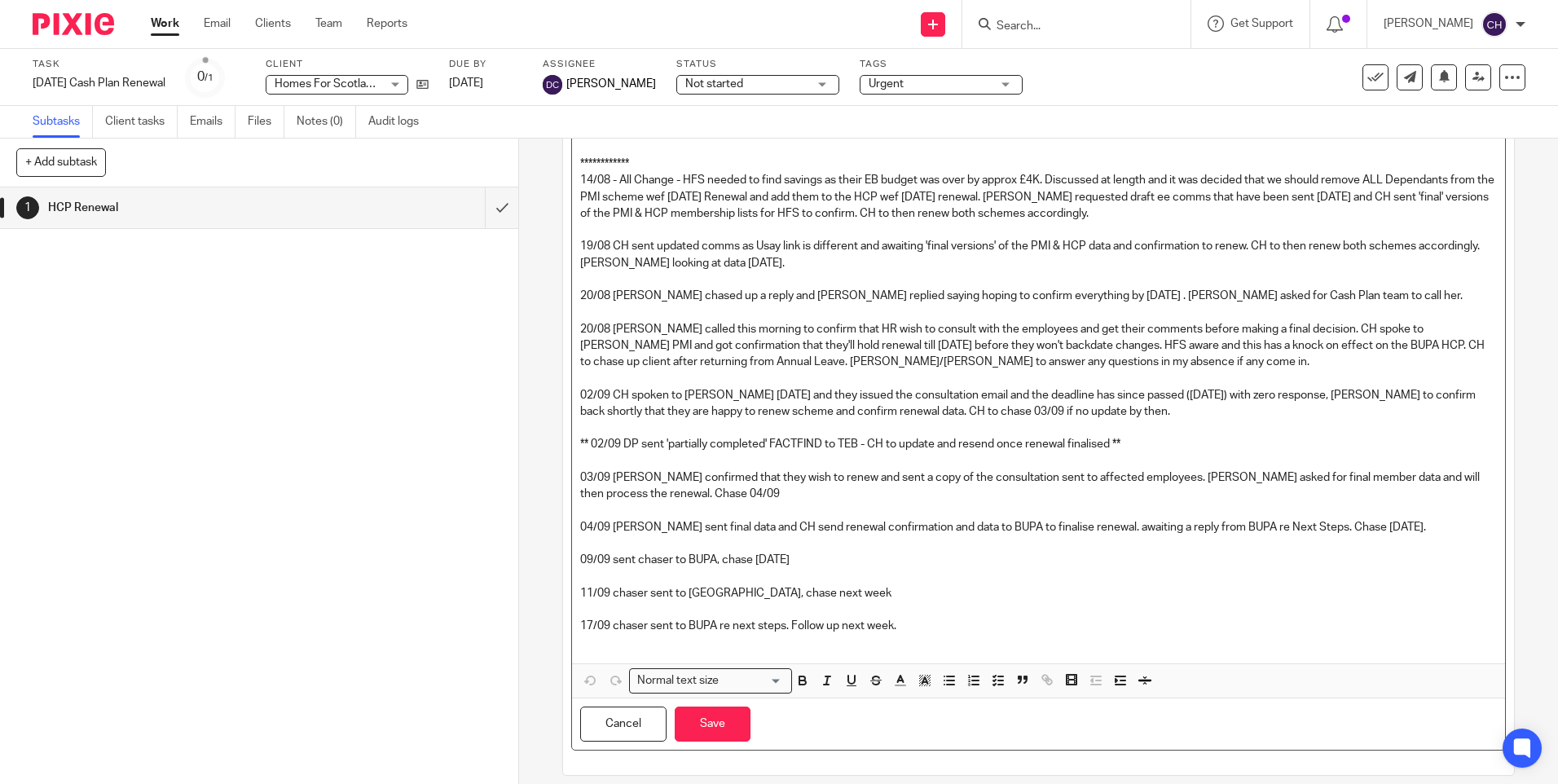
click at [909, 617] on p "17/09 chaser sent to BUPA re next steps. Follow up next week." at bounding box center [1038, 625] width 916 height 16
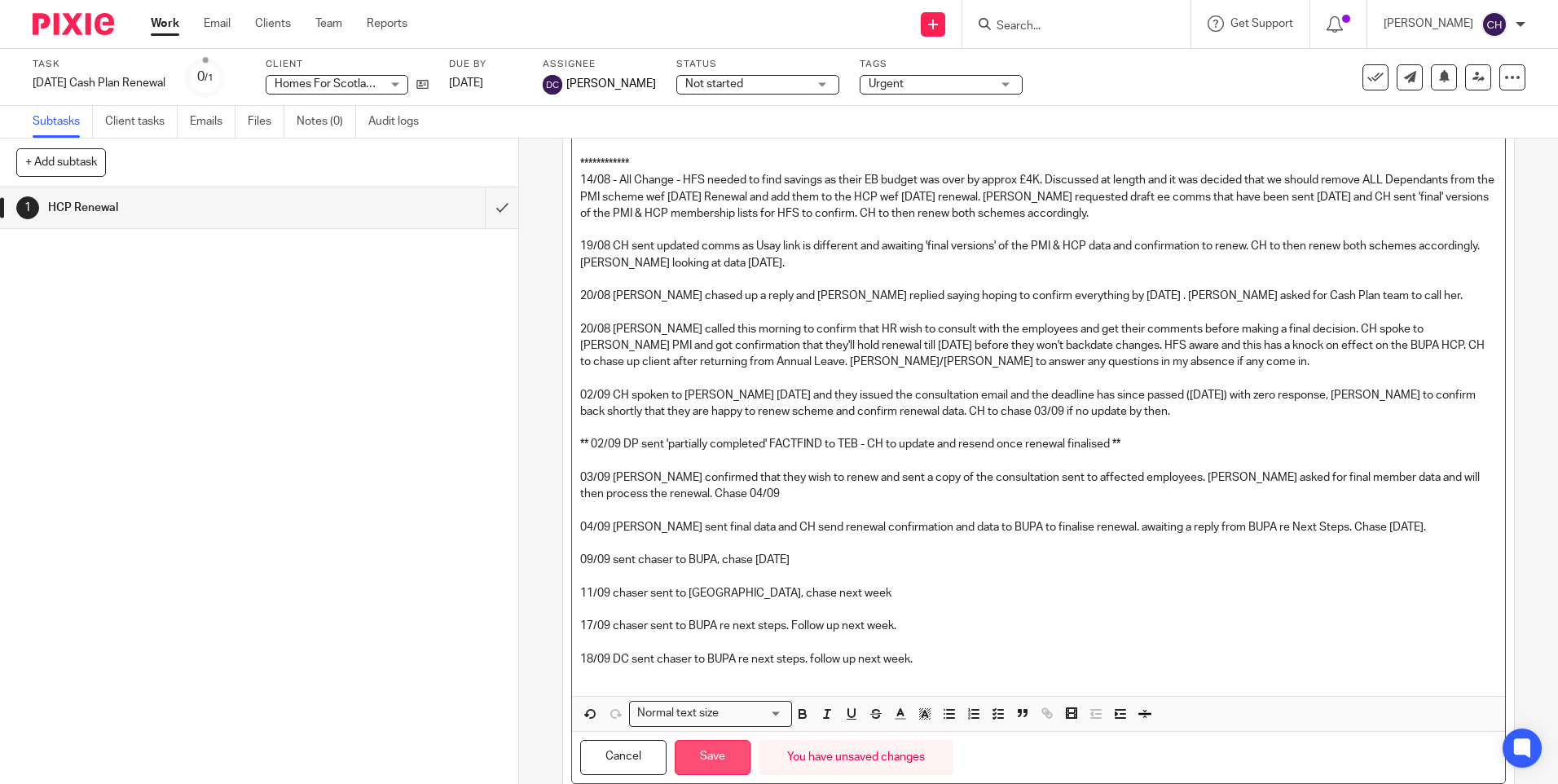
click at [710, 743] on button "Save" at bounding box center [713, 757] width 76 height 35
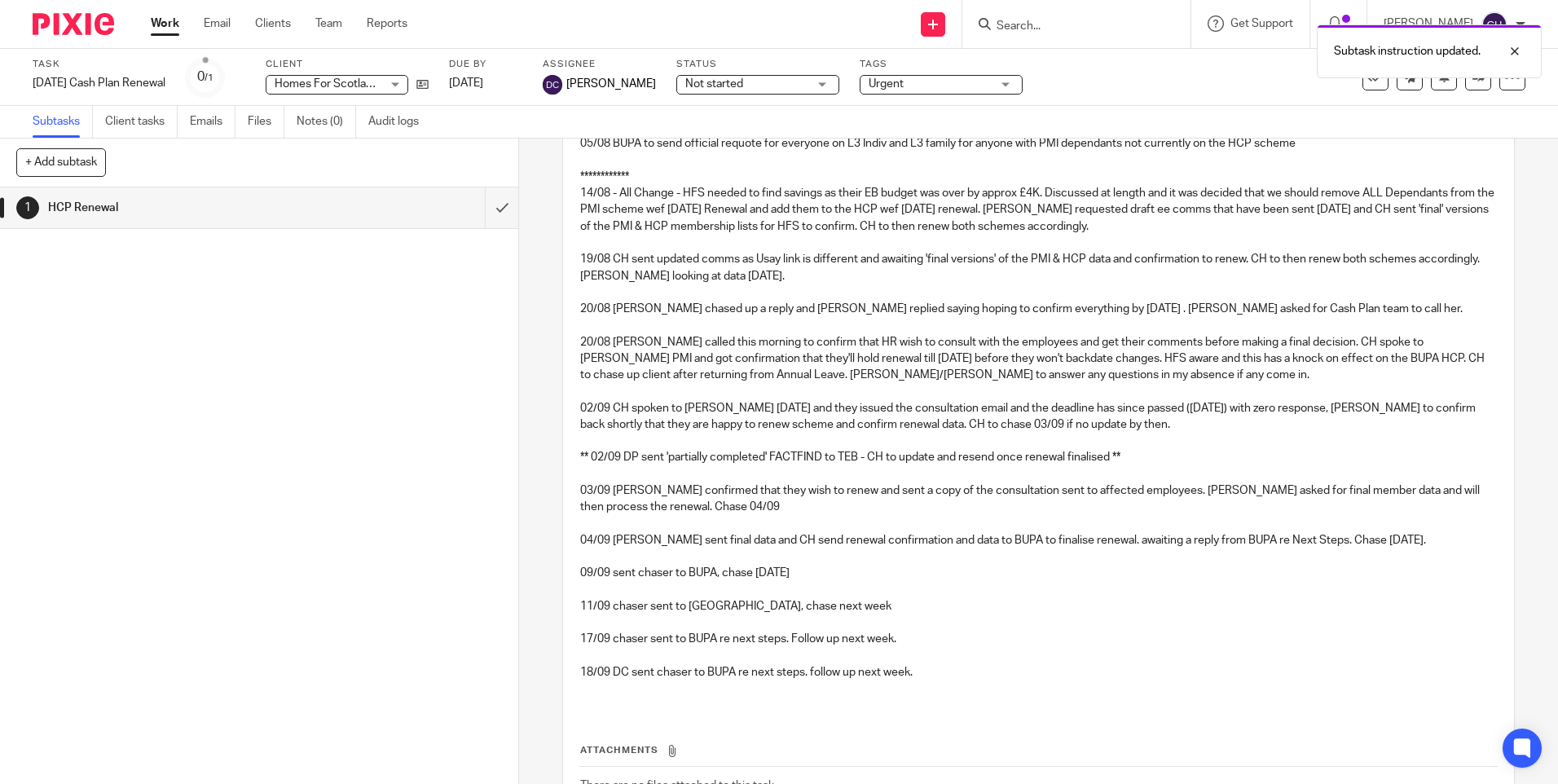
scroll to position [549, 0]
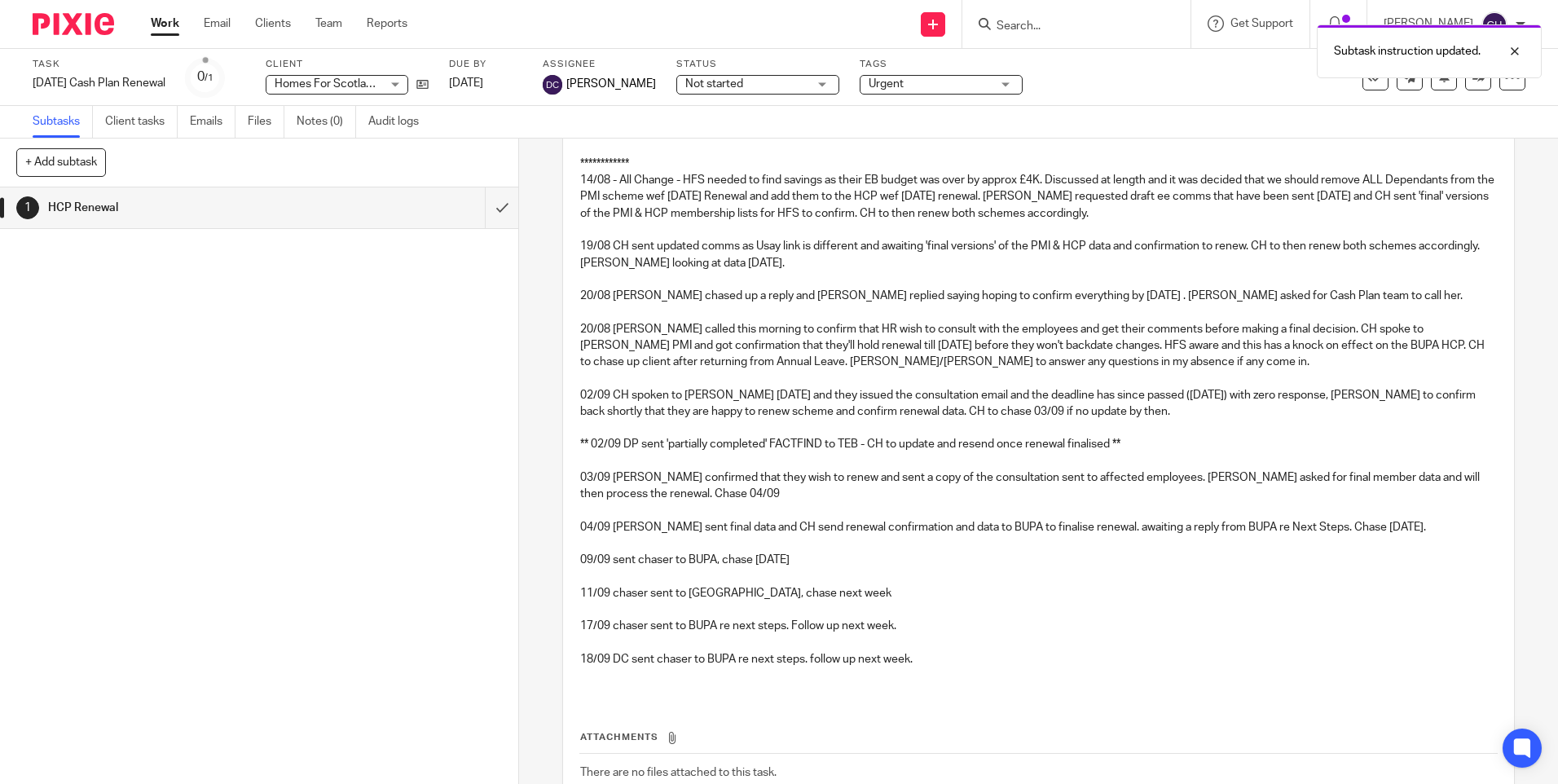
click at [96, 22] on img at bounding box center [74, 24] width 81 height 22
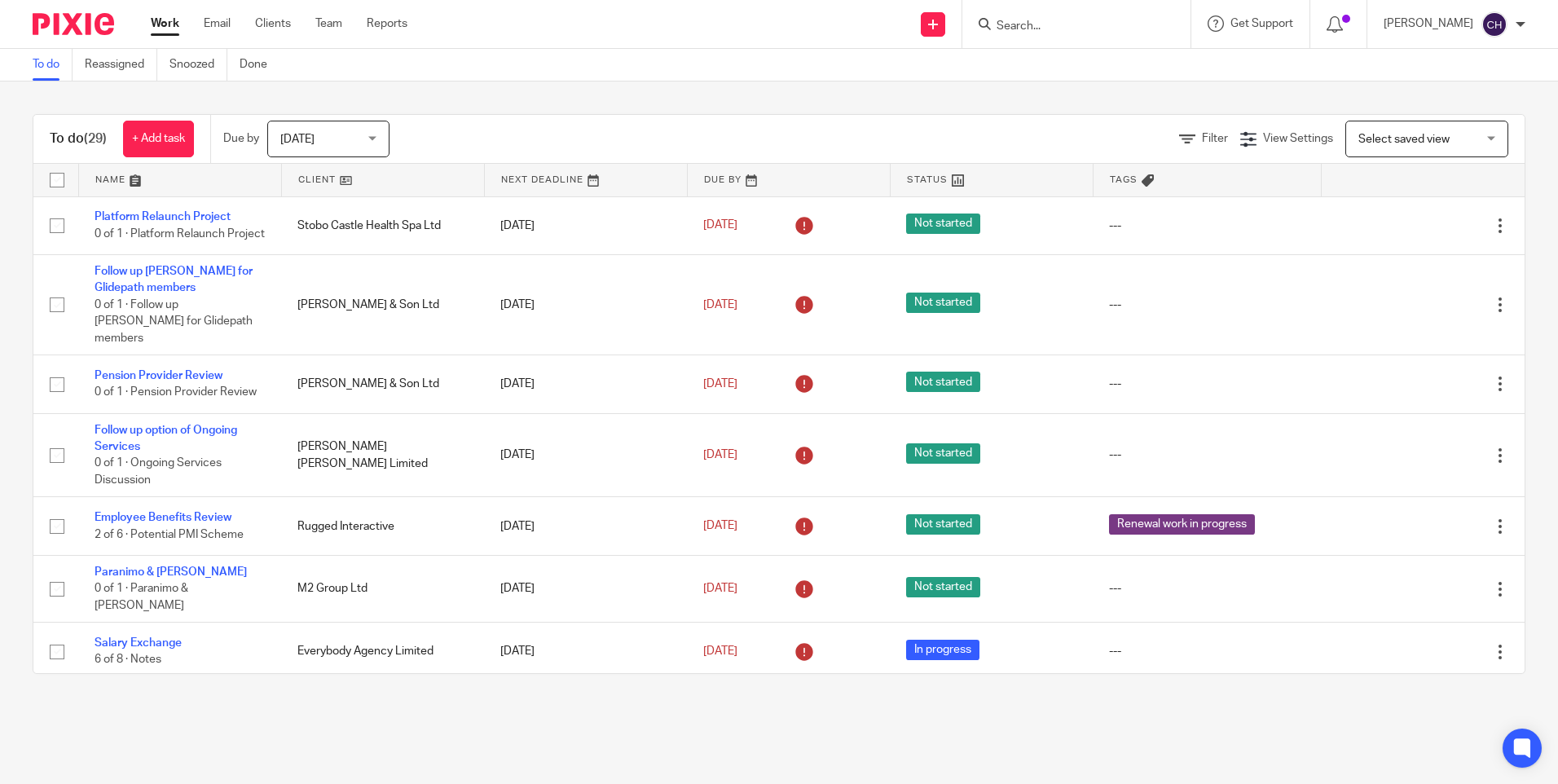
click at [1051, 19] on input "Search" at bounding box center [1068, 26] width 146 height 14
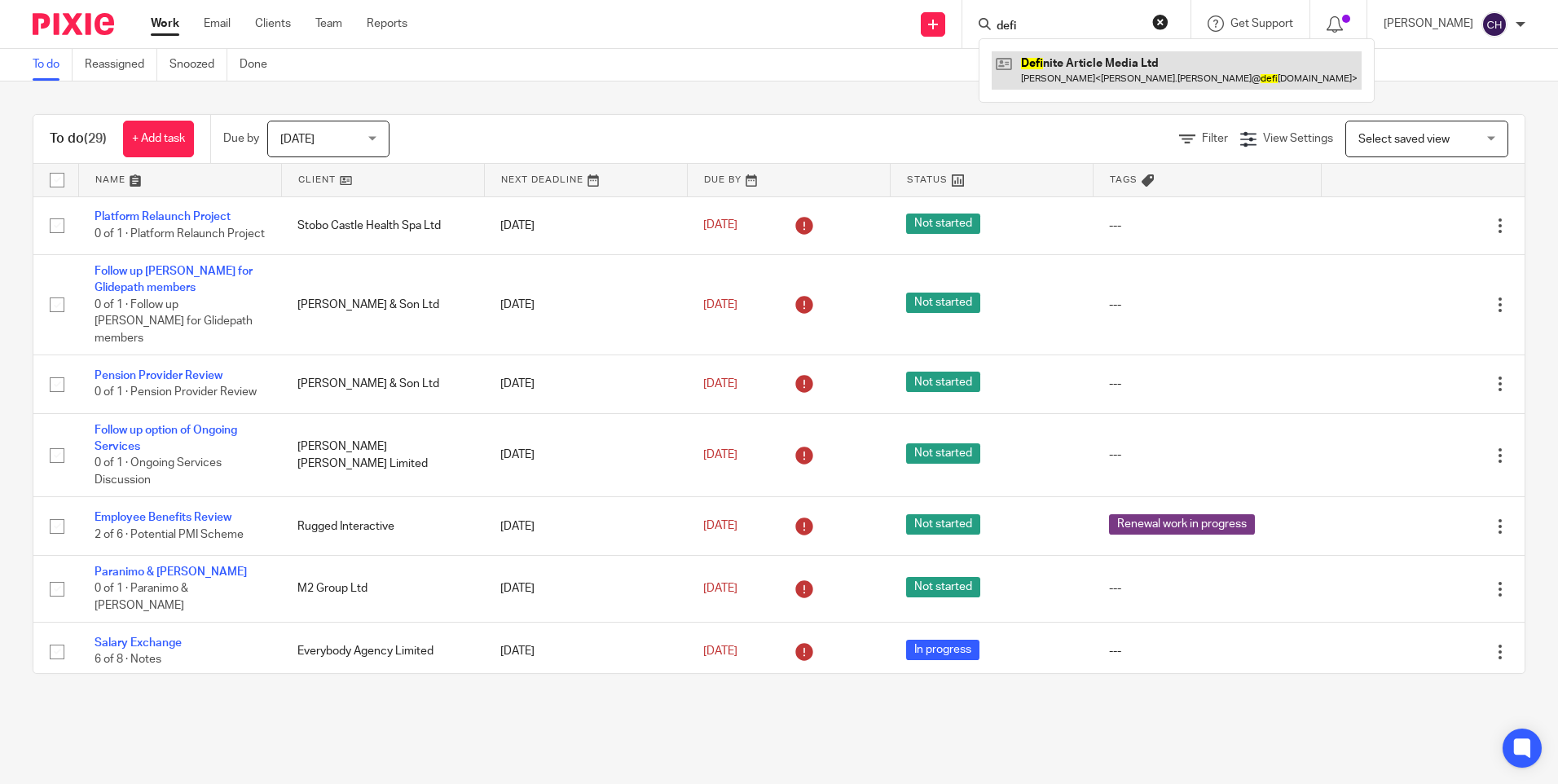
type input "defi"
click at [1067, 66] on link at bounding box center [1177, 70] width 370 height 37
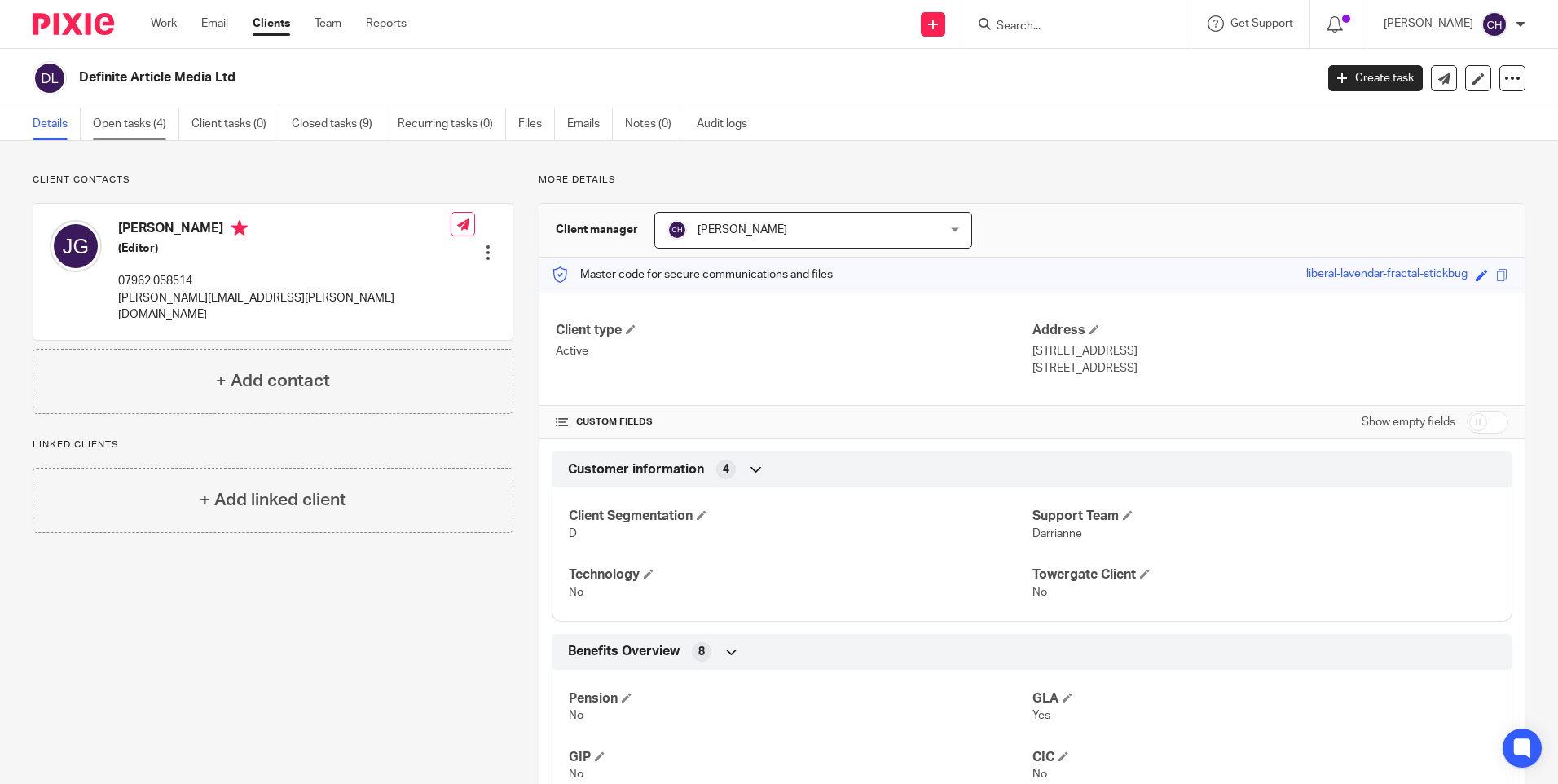
click at [112, 128] on link "Open tasks (4)" at bounding box center [136, 124] width 86 height 32
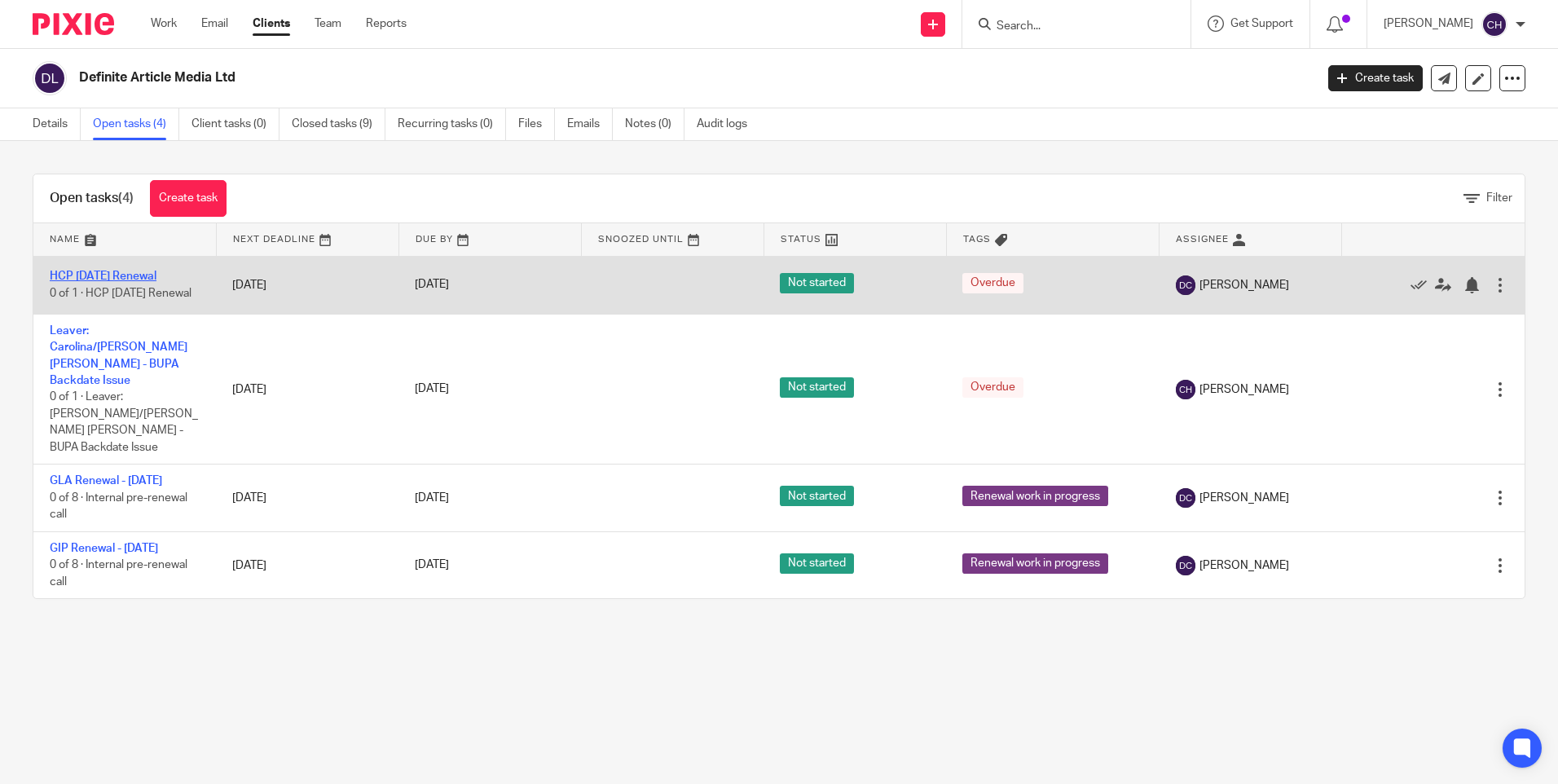
click at [69, 276] on link "HCP [DATE] Renewal" at bounding box center [103, 276] width 107 height 11
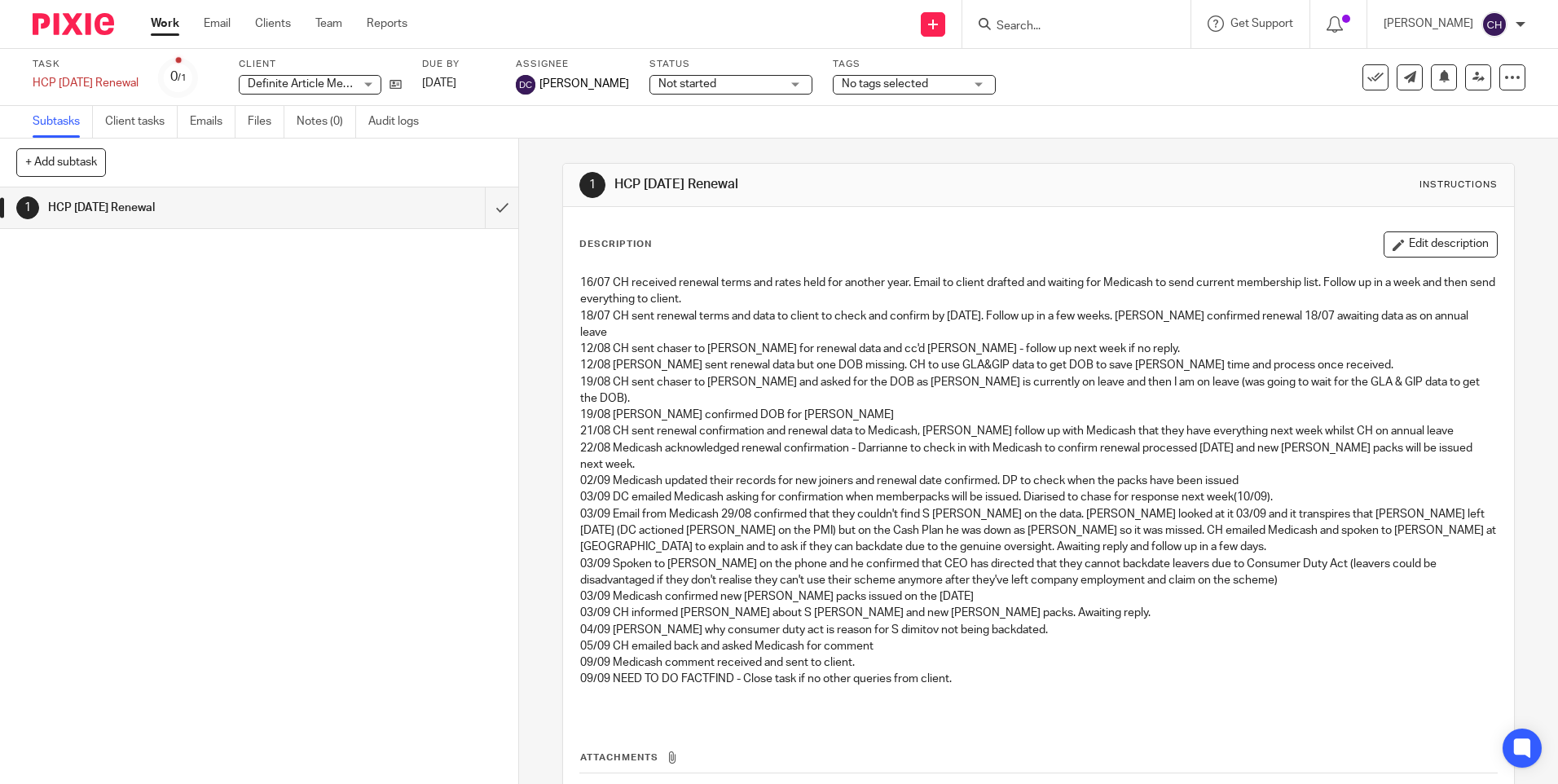
click at [74, 30] on img at bounding box center [74, 24] width 81 height 22
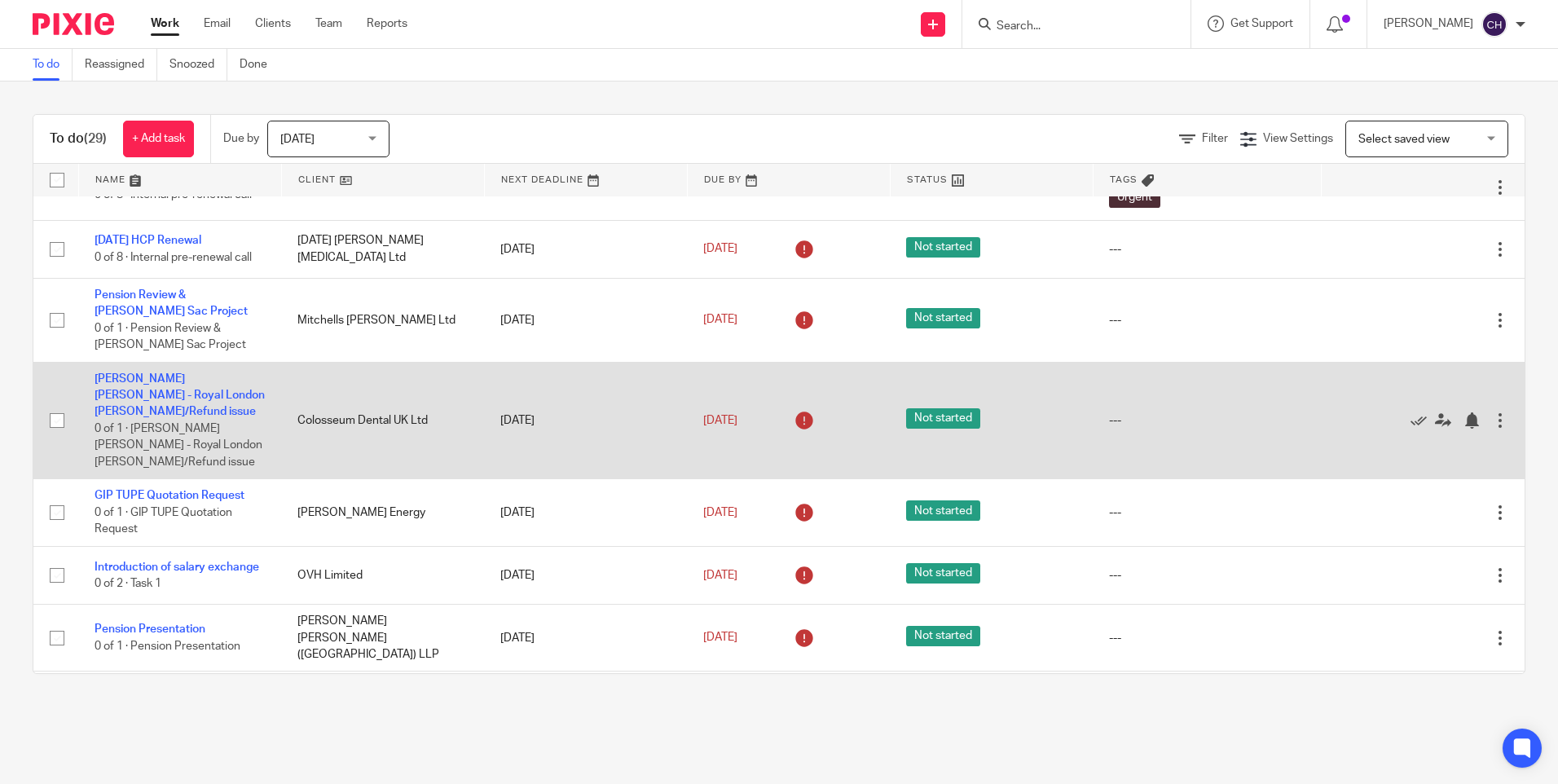
scroll to position [1595, 0]
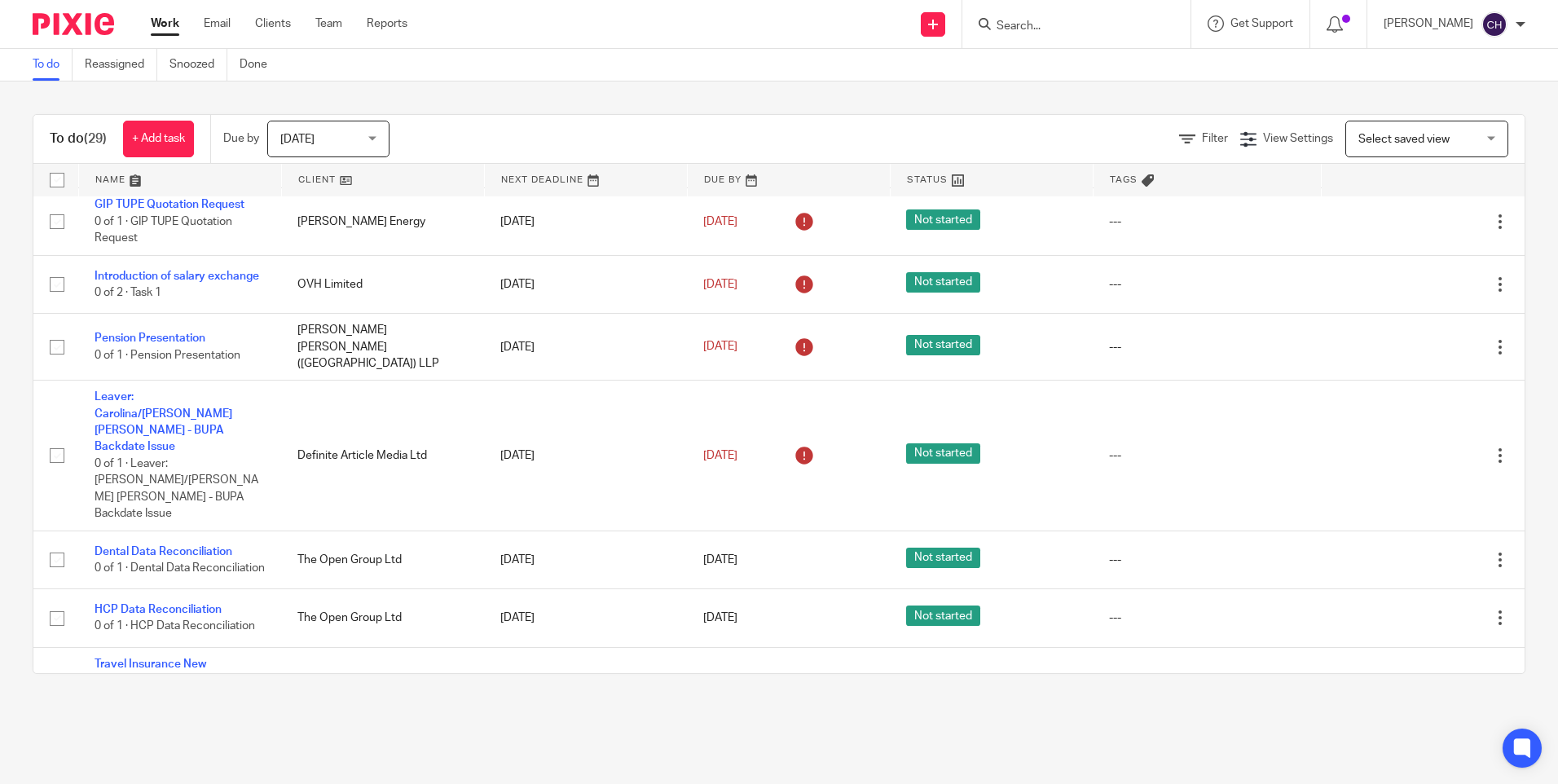
click at [1035, 28] on input "Search" at bounding box center [1068, 26] width 146 height 14
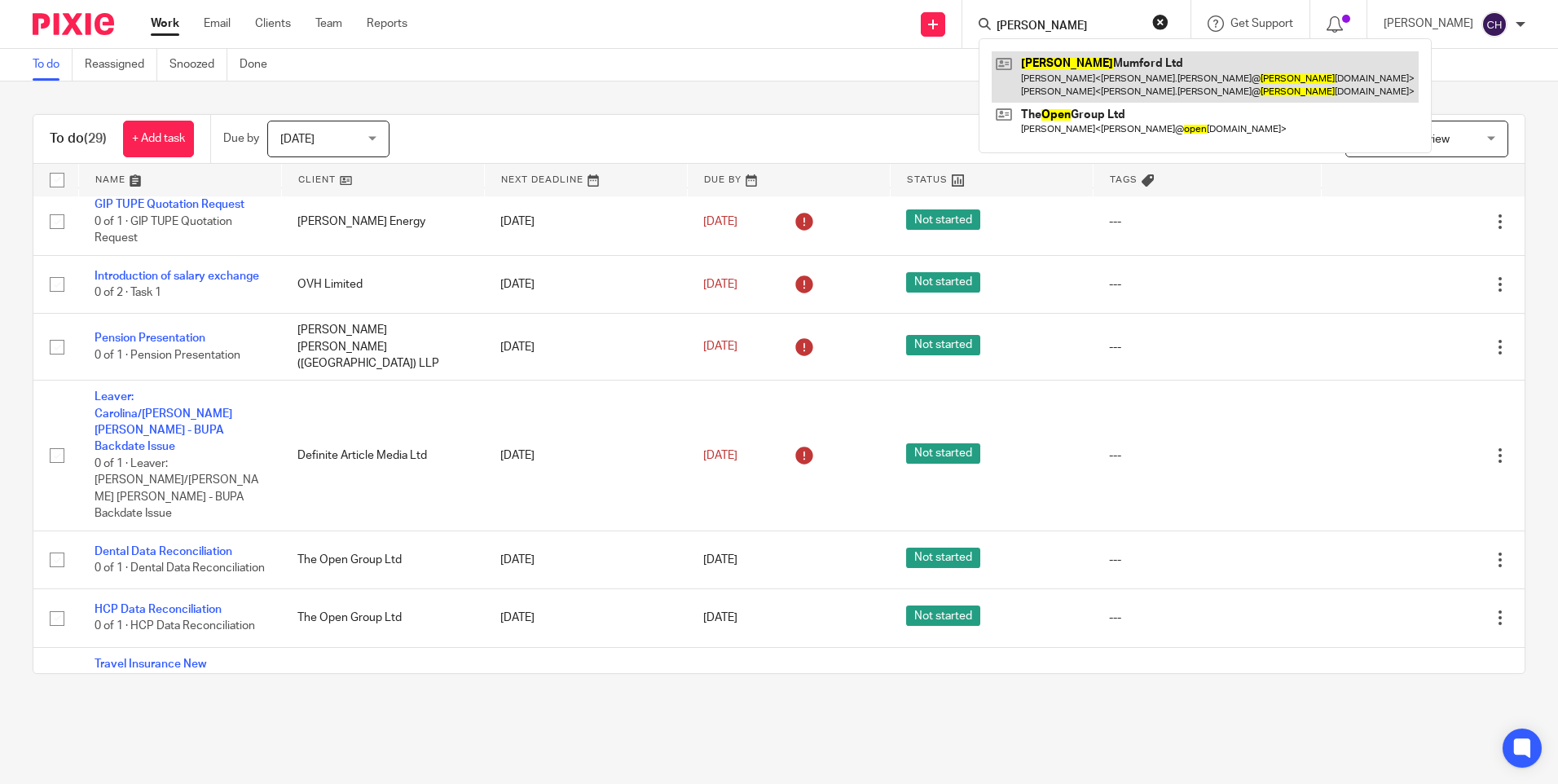
type input "owen"
click at [1142, 73] on link at bounding box center [1205, 77] width 427 height 51
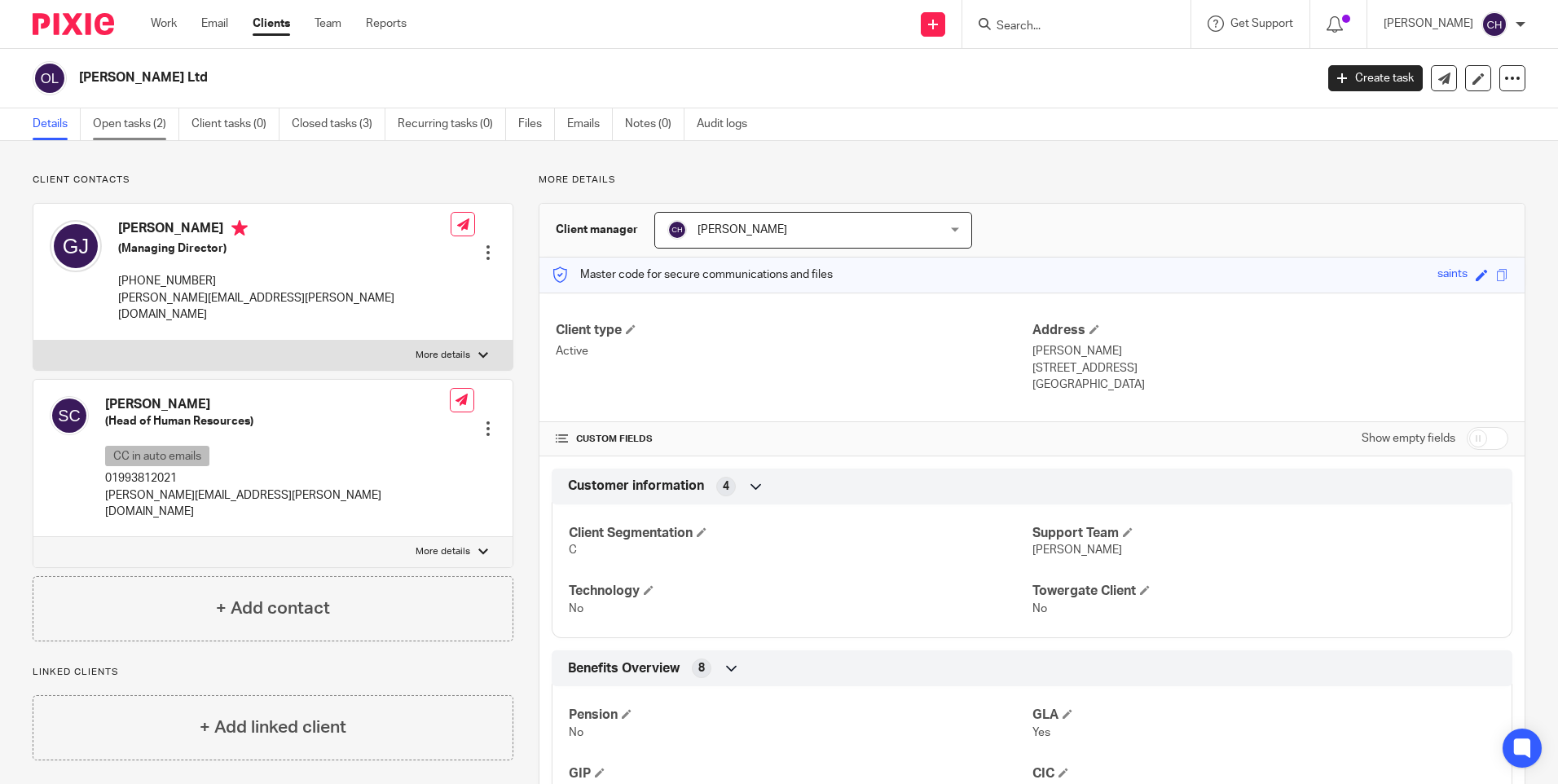
click at [142, 130] on link "Open tasks (2)" at bounding box center [136, 124] width 86 height 32
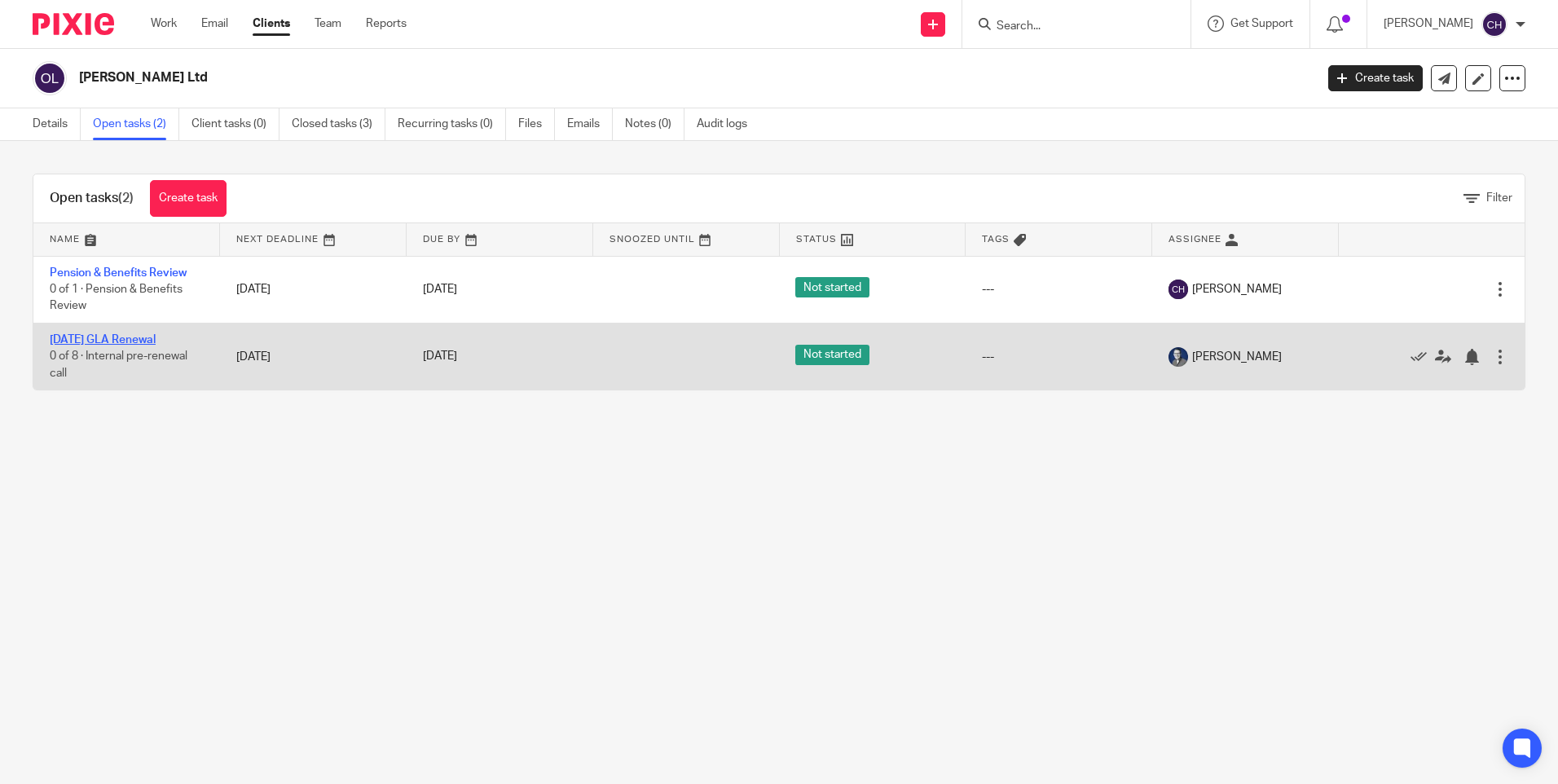
click at [116, 337] on link "[DATE] GLA Renewal" at bounding box center [102, 339] width 106 height 11
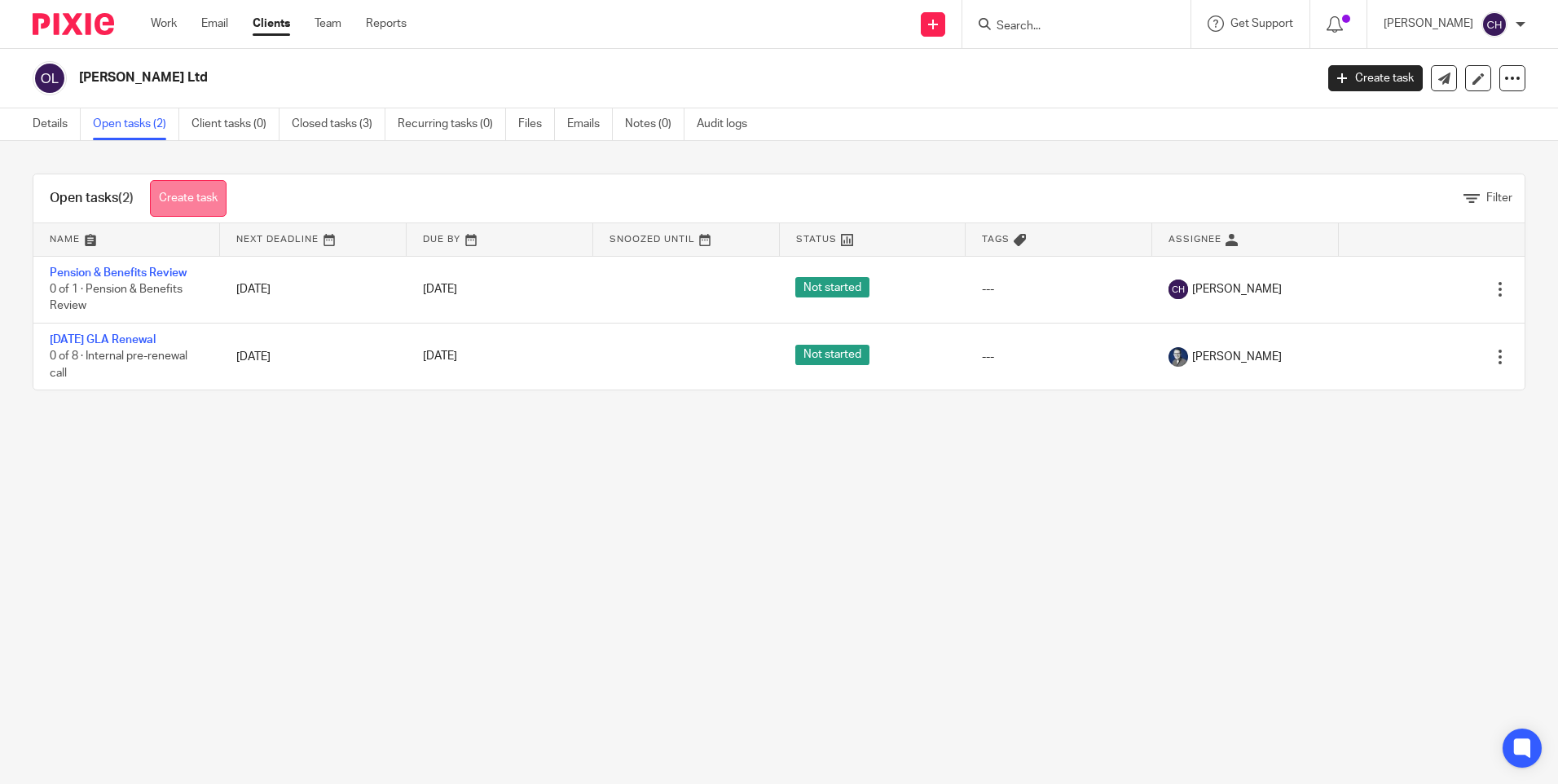
click at [186, 192] on link "Create task" at bounding box center [188, 198] width 77 height 36
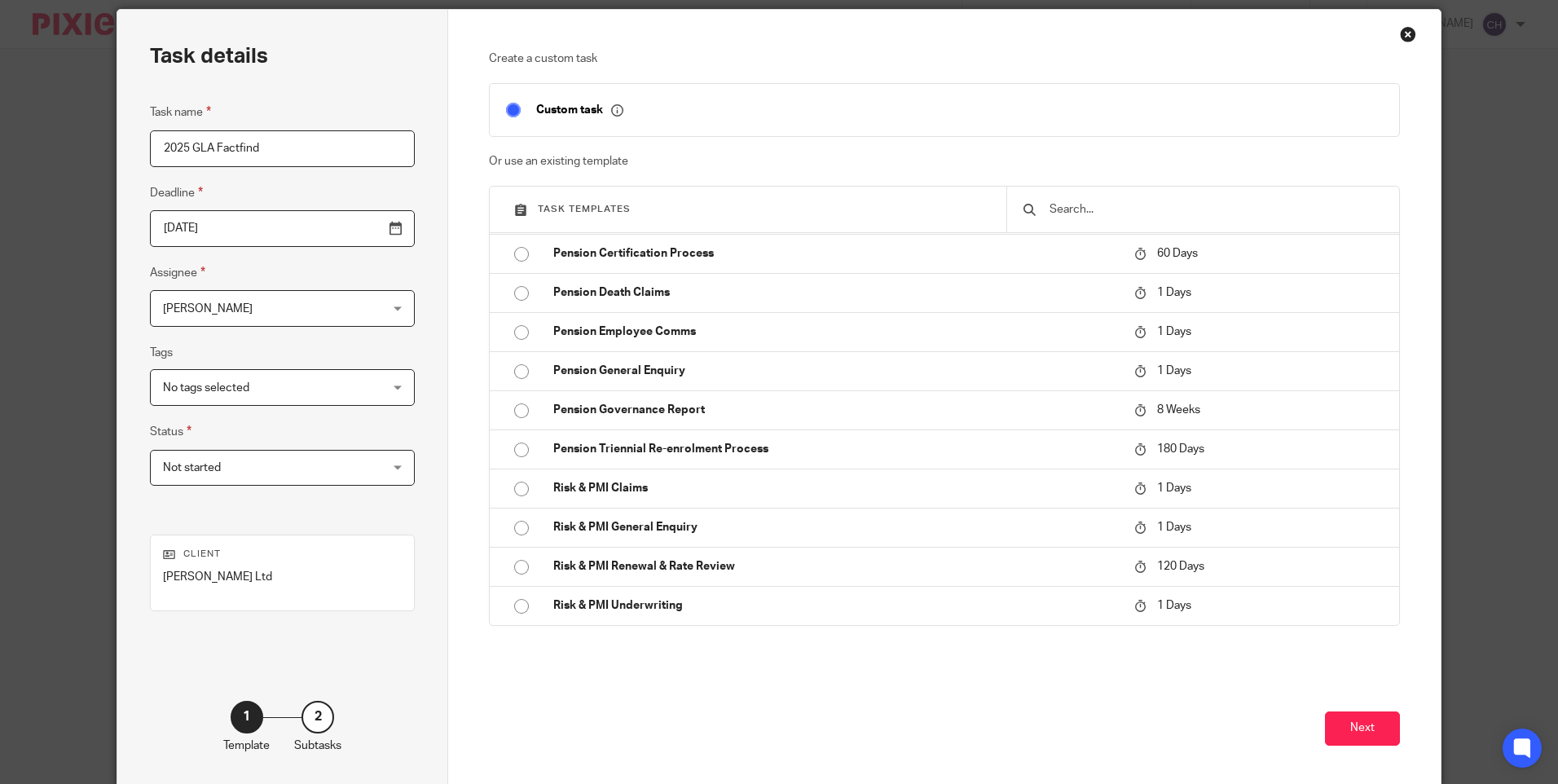
scroll to position [124, 0]
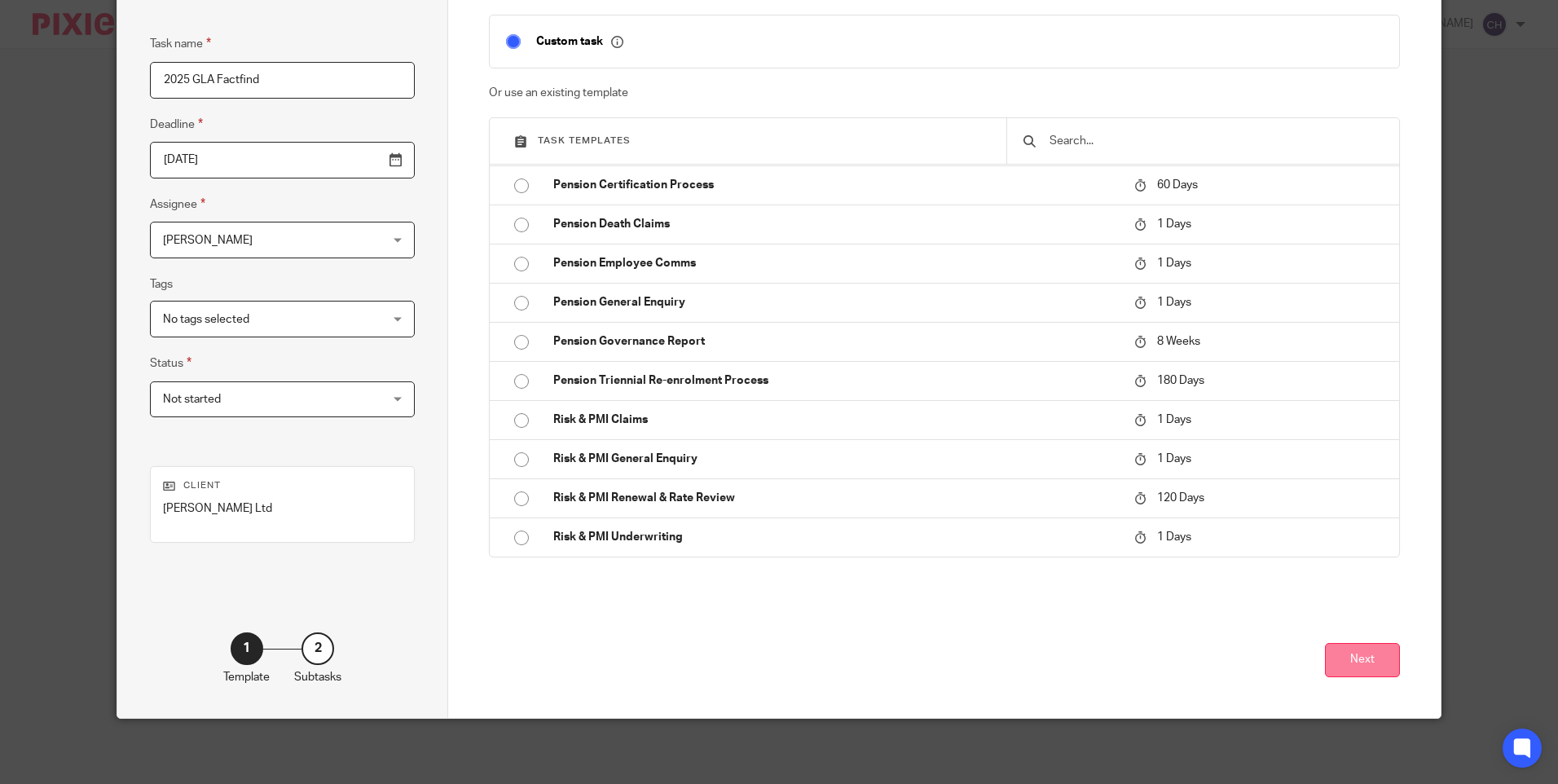
type input "2025 GLA Factfind"
click at [1366, 666] on button "Next" at bounding box center [1363, 660] width 75 height 35
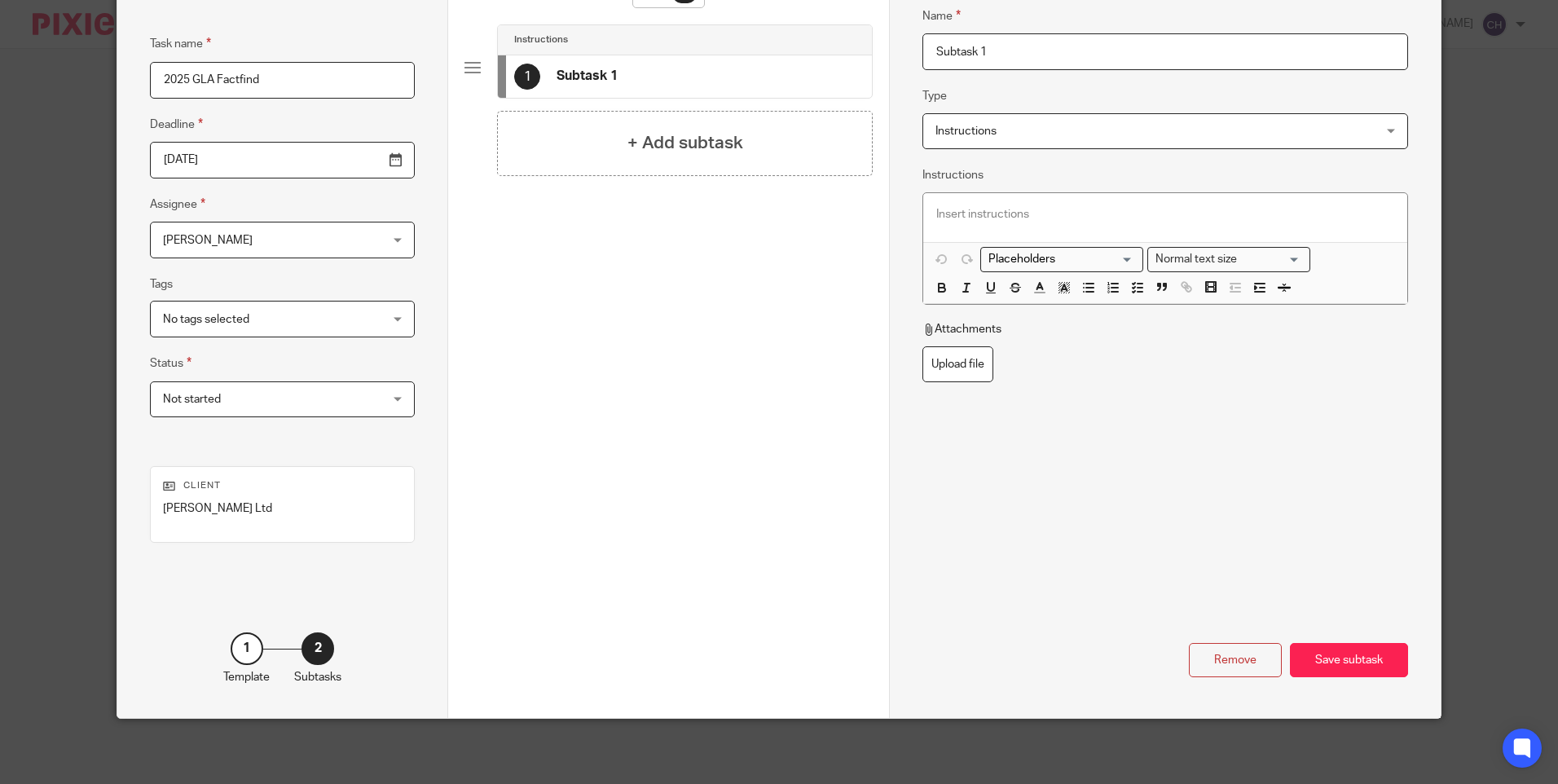
scroll to position [0, 0]
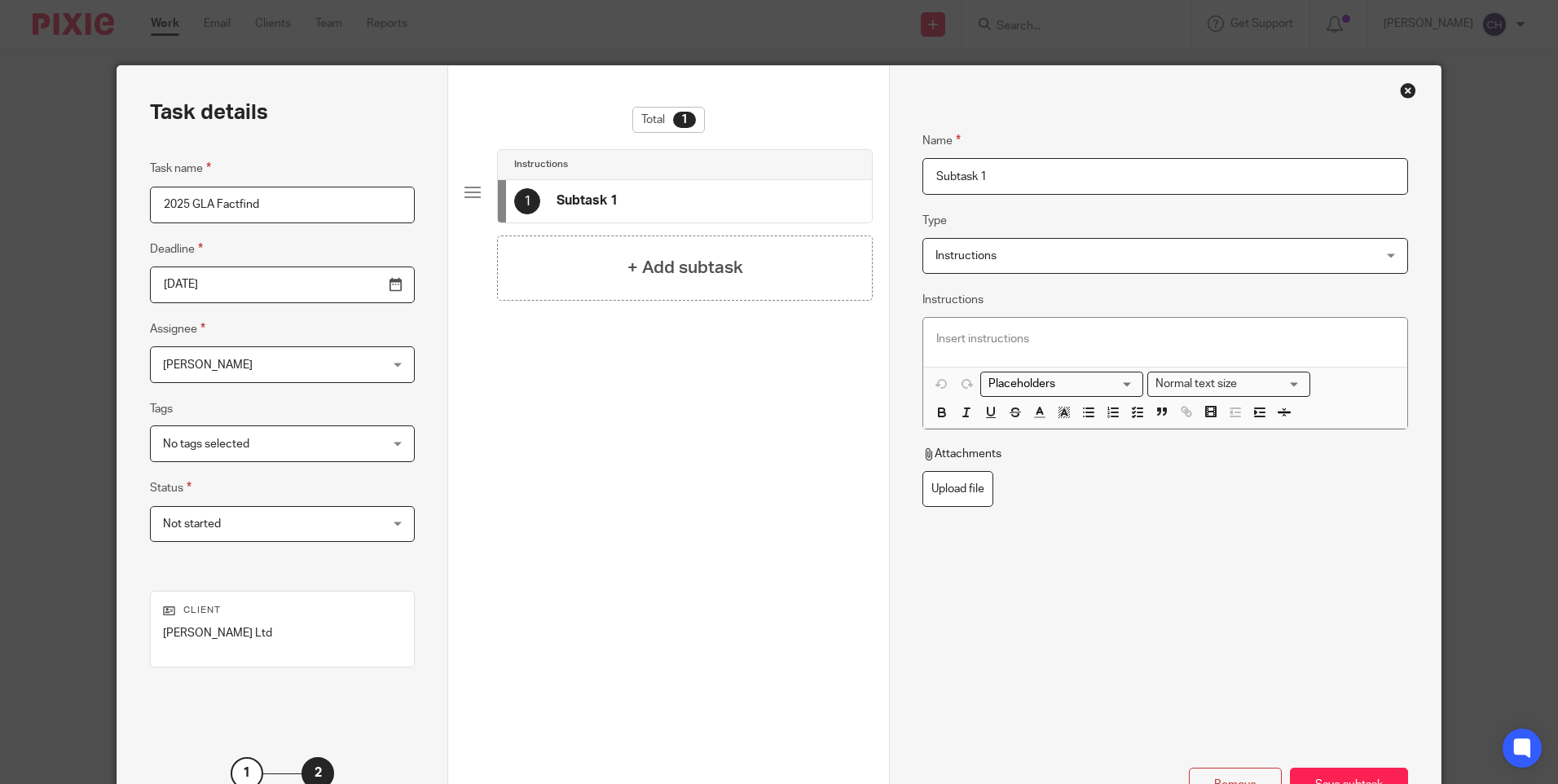
drag, startPoint x: 293, startPoint y: 191, endPoint x: 18, endPoint y: 191, distance: 275.0
click at [18, 191] on div "Task details Task name 2025 GLA Factfind Deadline 2025-09-18 Assignee Chantelle…" at bounding box center [779, 392] width 1558 height 784
drag, startPoint x: 996, startPoint y: 179, endPoint x: 941, endPoint y: 178, distance: 55.0
click at [941, 178] on input "Subtask 1" at bounding box center [1165, 176] width 485 height 36
drag, startPoint x: 907, startPoint y: 178, endPoint x: 890, endPoint y: 178, distance: 17.0
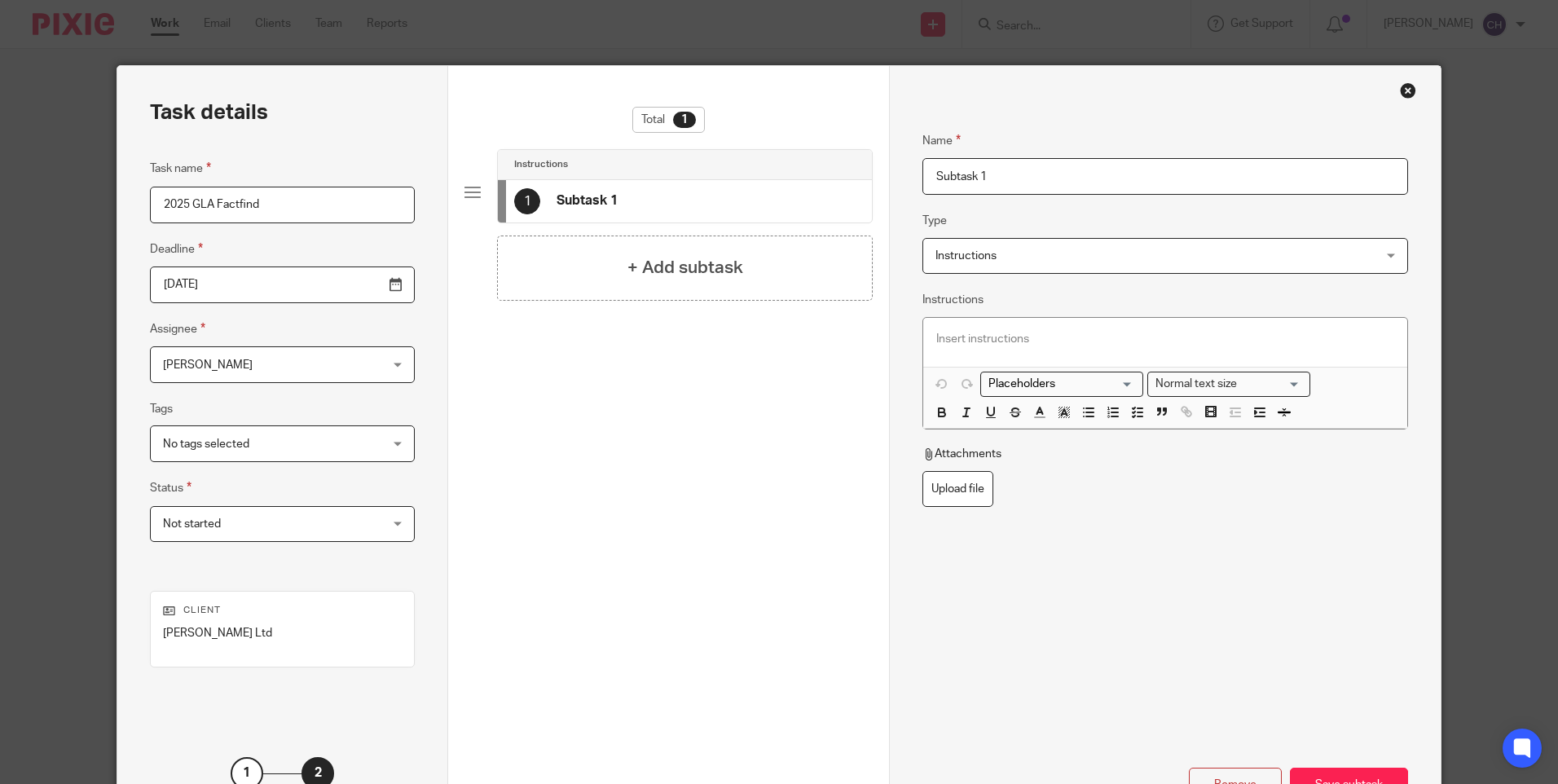
click at [890, 178] on div "Name Subtask 1 Type Instructions Instructions Instructions Document signing - r…" at bounding box center [1164, 454] width 551 height 776
paste input "2025 GLA Factfind"
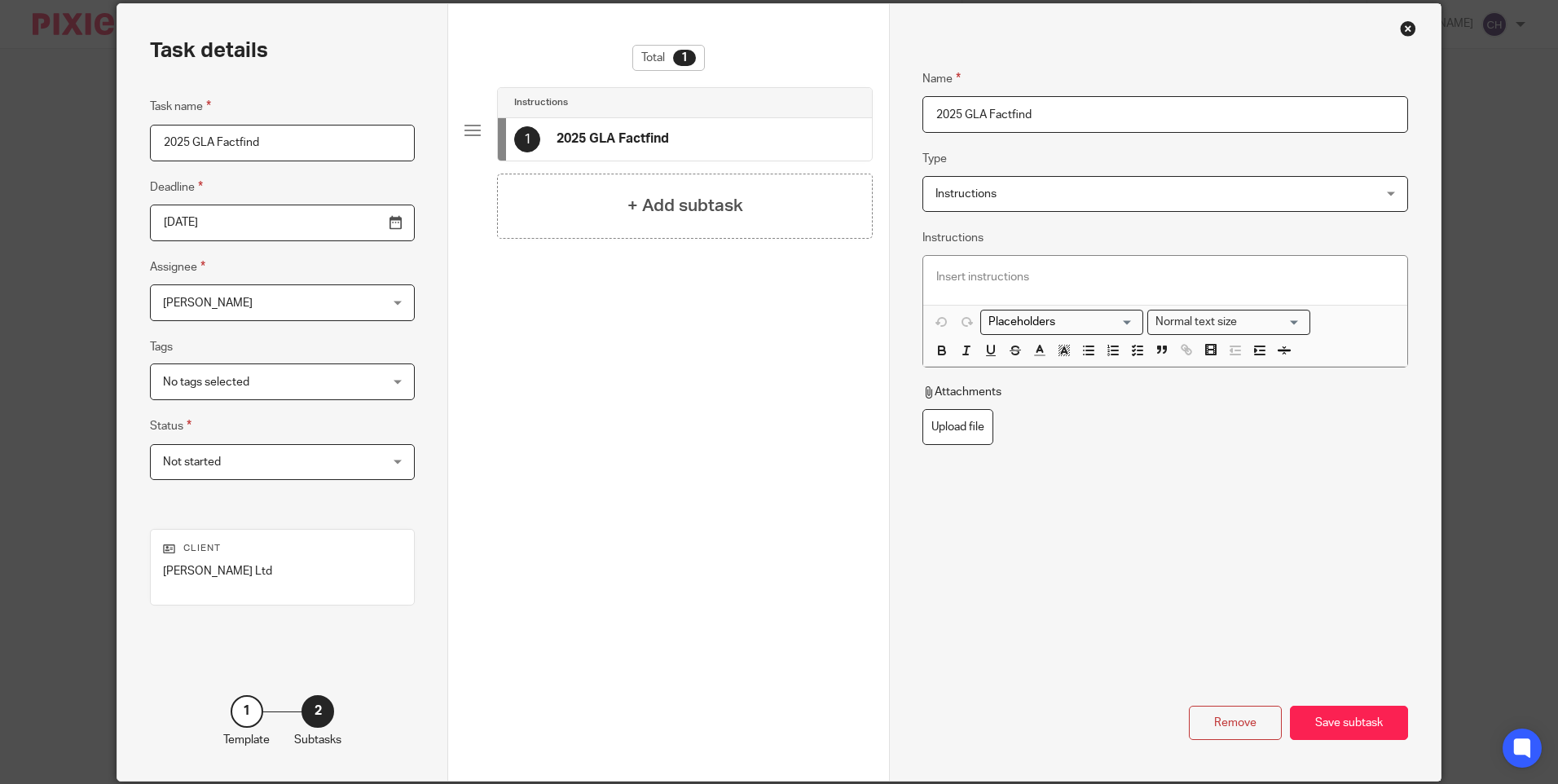
scroll to position [124, 0]
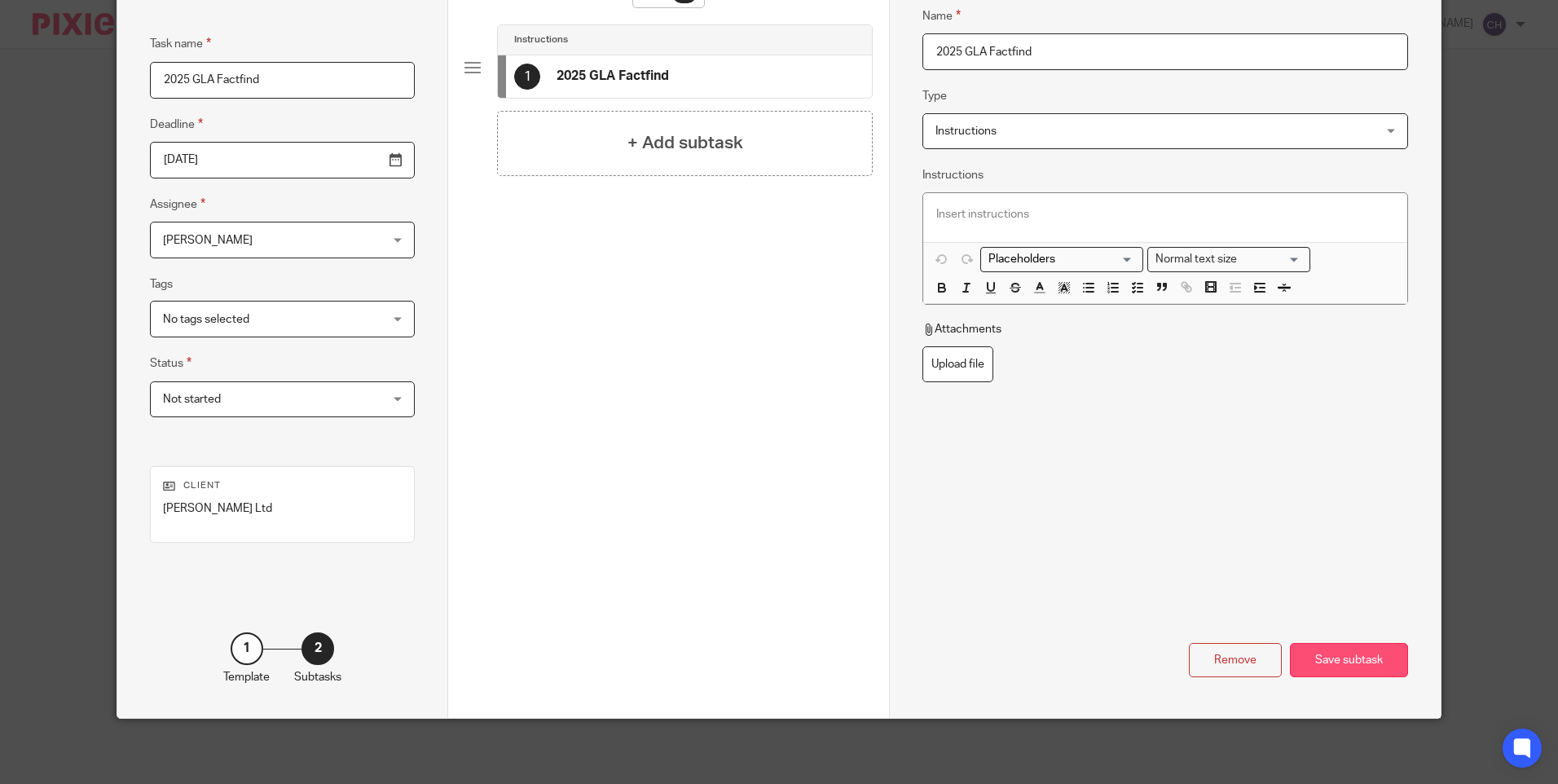
type input "2025 GLA Factfind"
click at [1326, 667] on div "Save subtask" at bounding box center [1349, 660] width 118 height 35
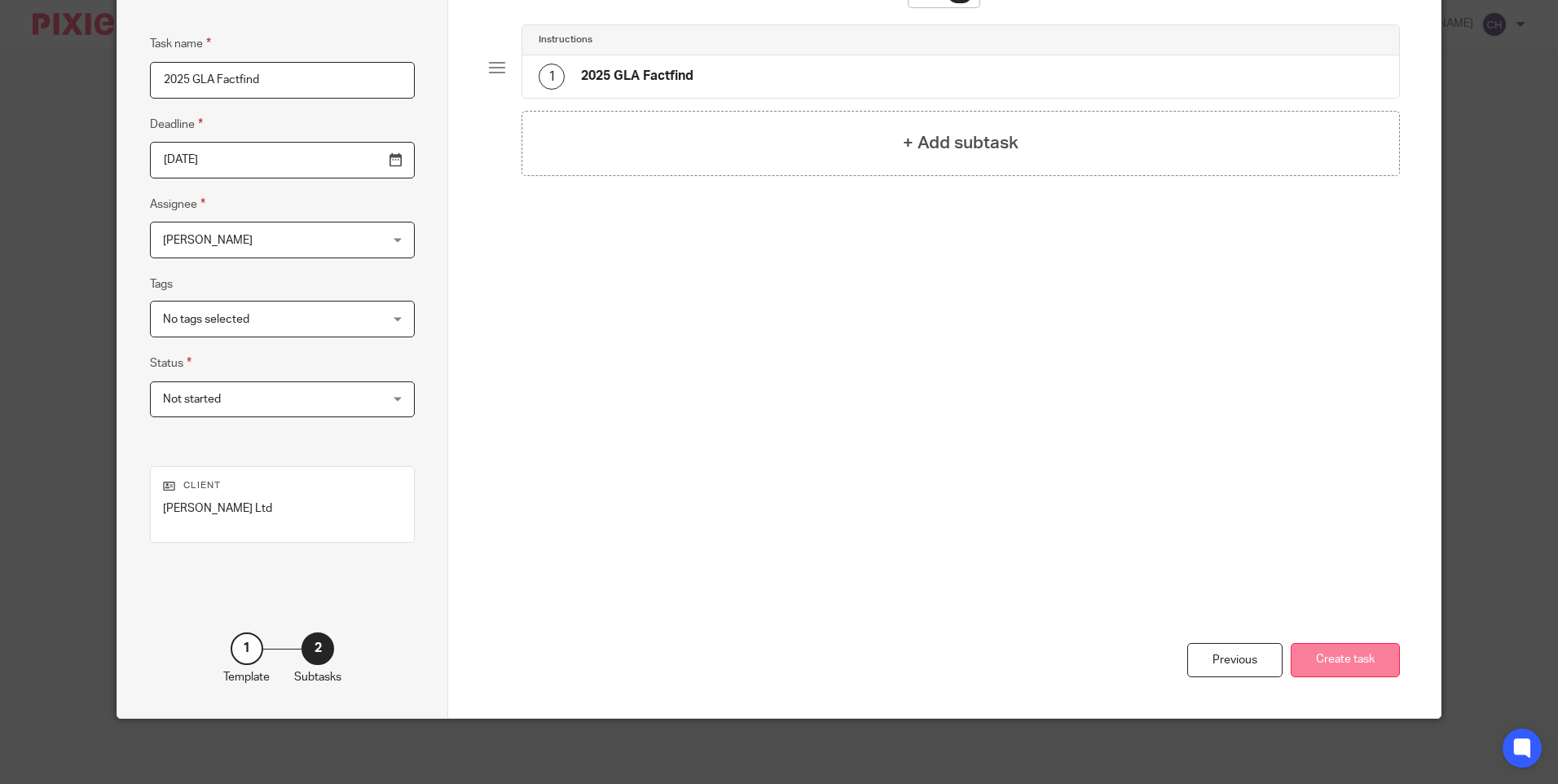
click at [1365, 651] on button "Create task" at bounding box center [1345, 660] width 109 height 35
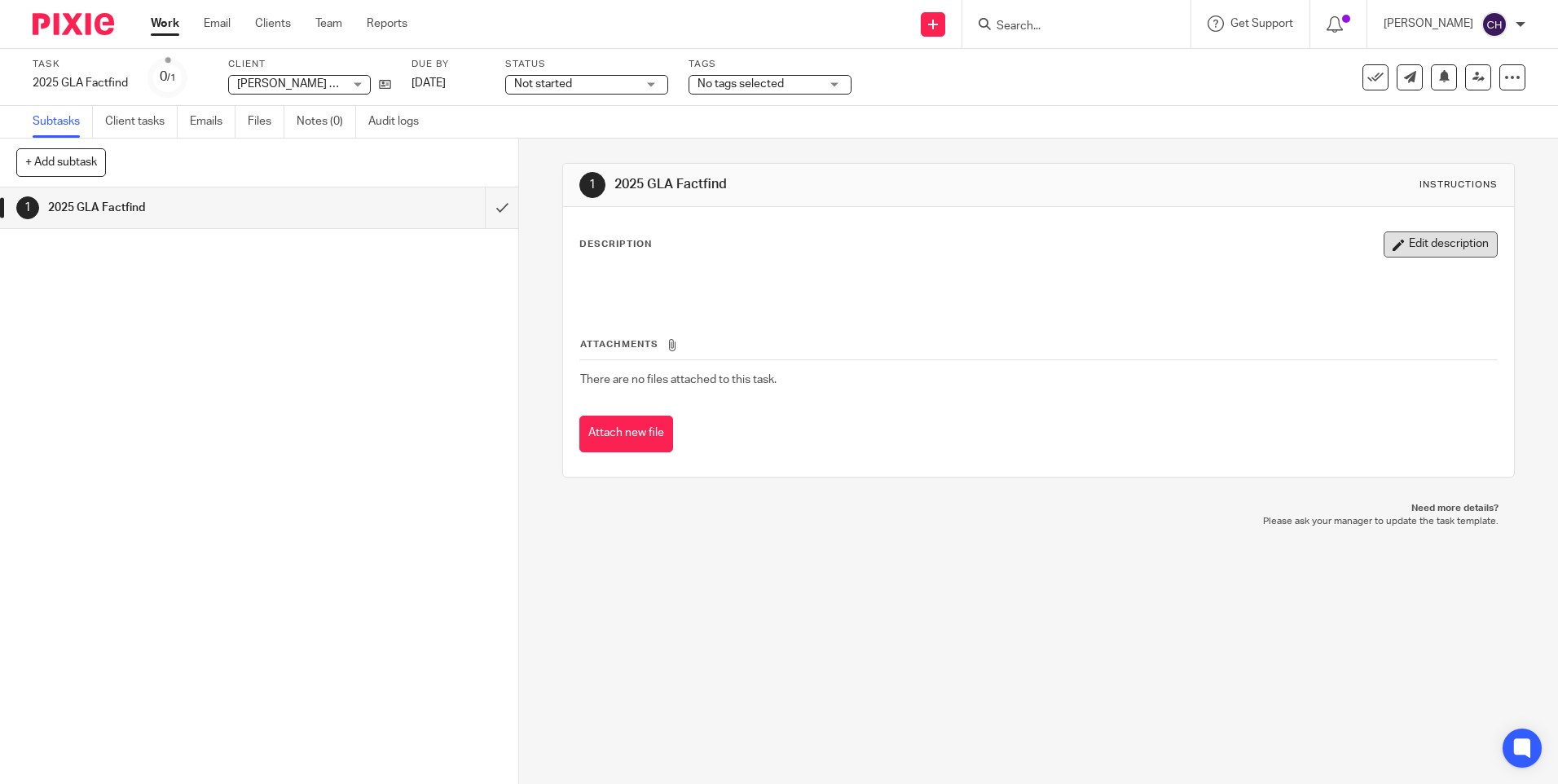
click at [1407, 233] on button "Edit description" at bounding box center [1440, 244] width 114 height 26
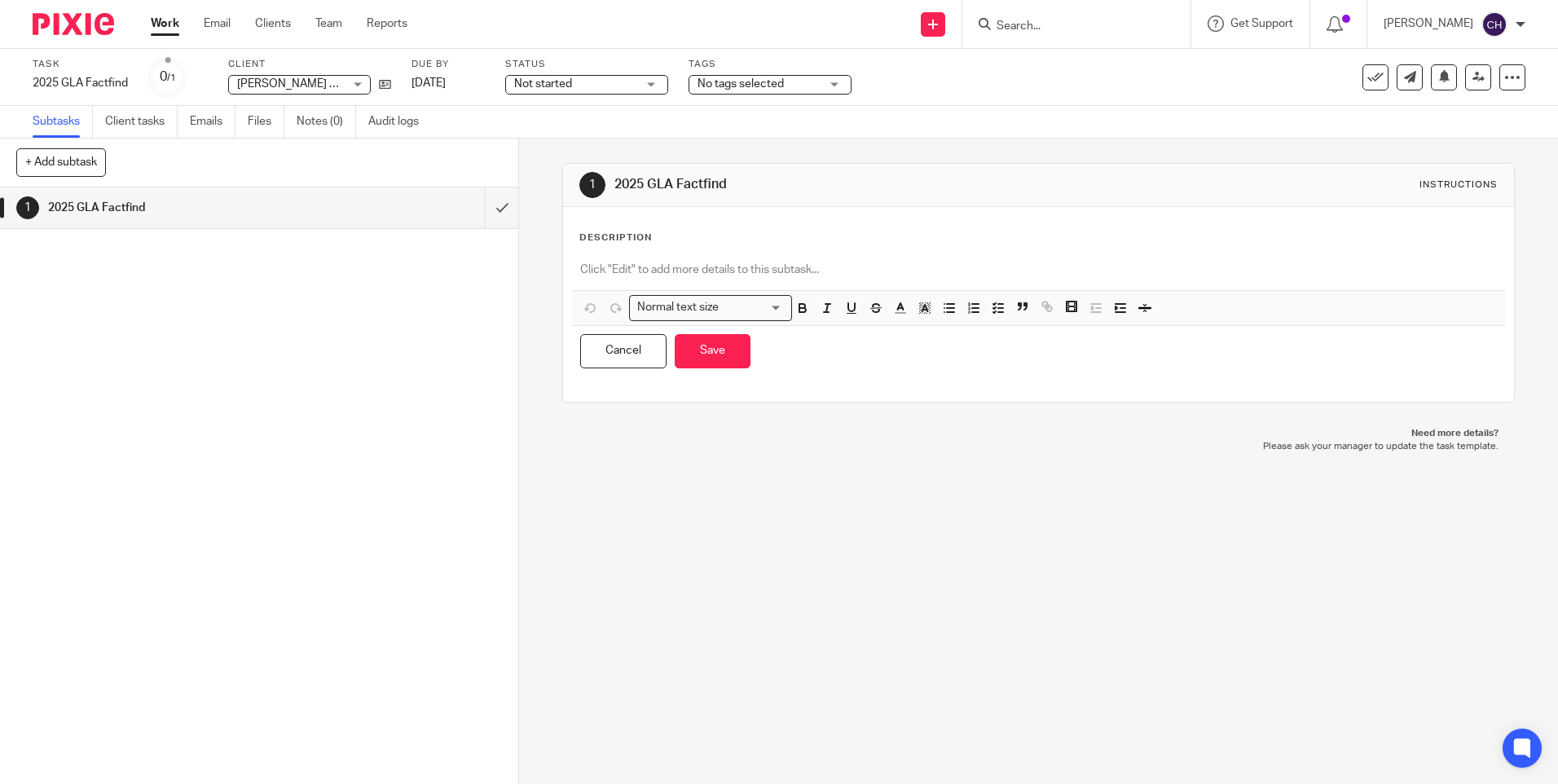
click at [643, 269] on p at bounding box center [1038, 269] width 916 height 16
click at [572, 266] on div "Need to do Factfind" at bounding box center [1038, 271] width 932 height 36
drag, startPoint x: 664, startPoint y: 270, endPoint x: 731, endPoint y: 257, distance: 68.2
click at [731, 257] on div "18/09 Need to do Factfind" at bounding box center [1038, 271] width 932 height 36
click at [711, 363] on button "Save" at bounding box center [713, 351] width 76 height 35
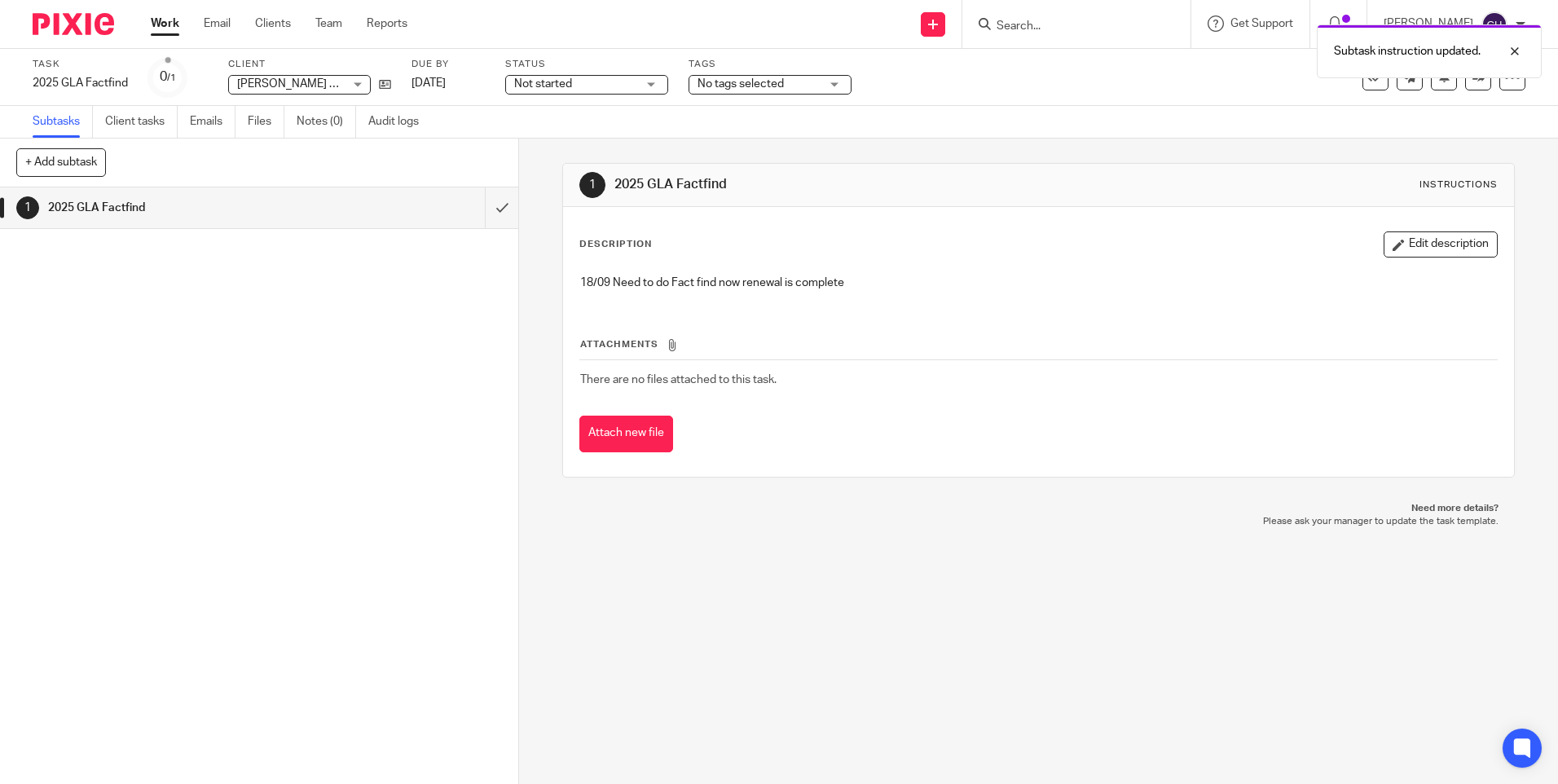
click at [54, 30] on img at bounding box center [74, 24] width 81 height 22
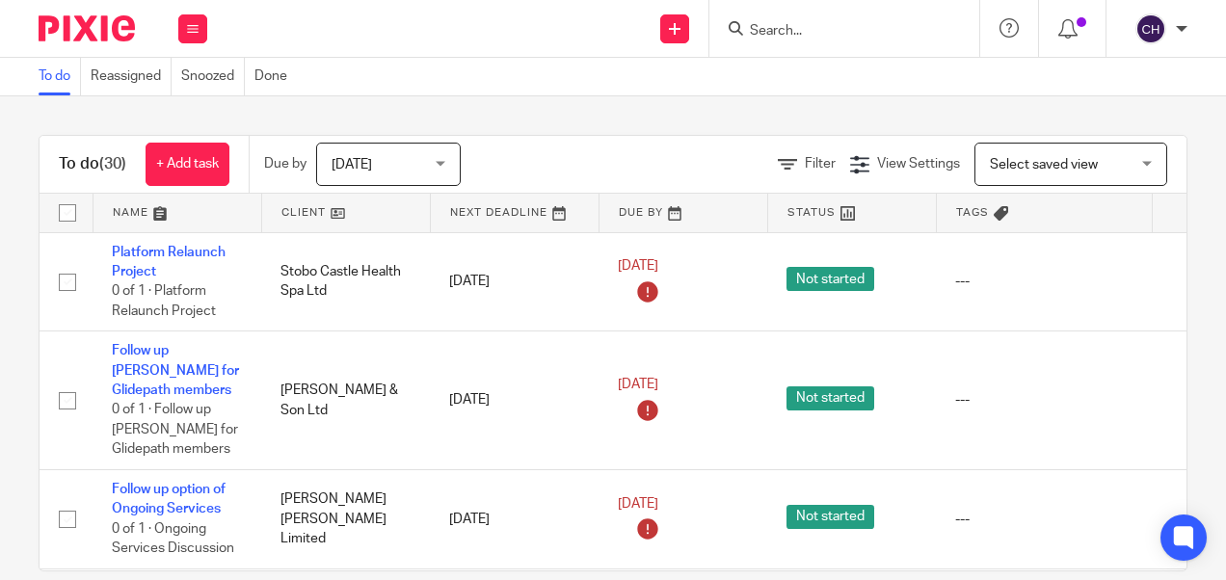
click at [809, 30] on input "Search" at bounding box center [834, 31] width 173 height 17
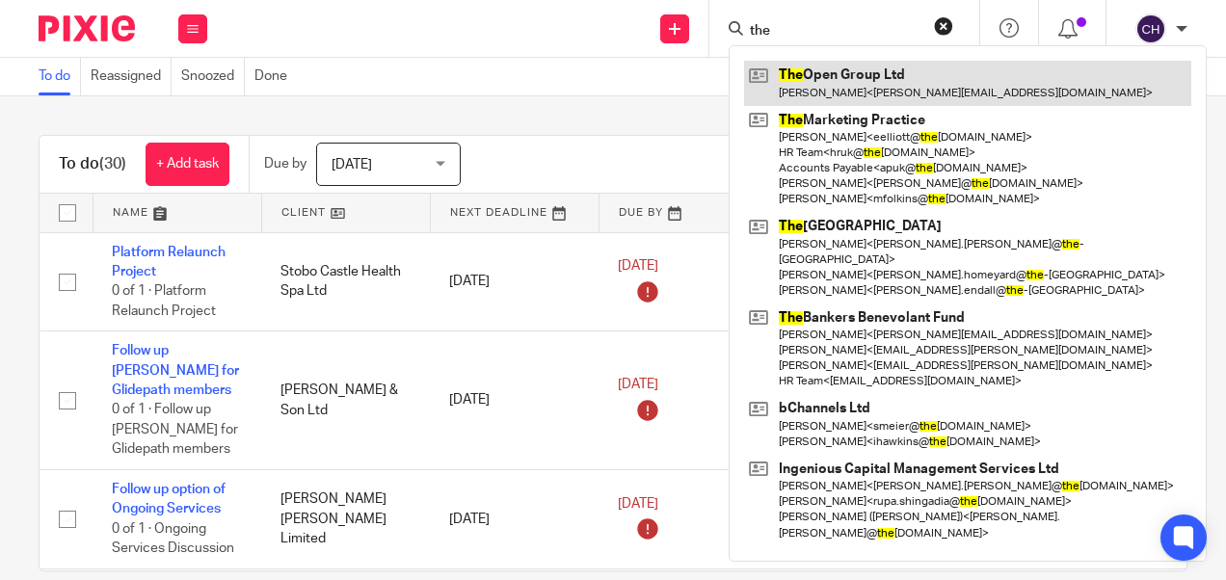
type input "the"
click at [842, 93] on link at bounding box center [967, 83] width 447 height 44
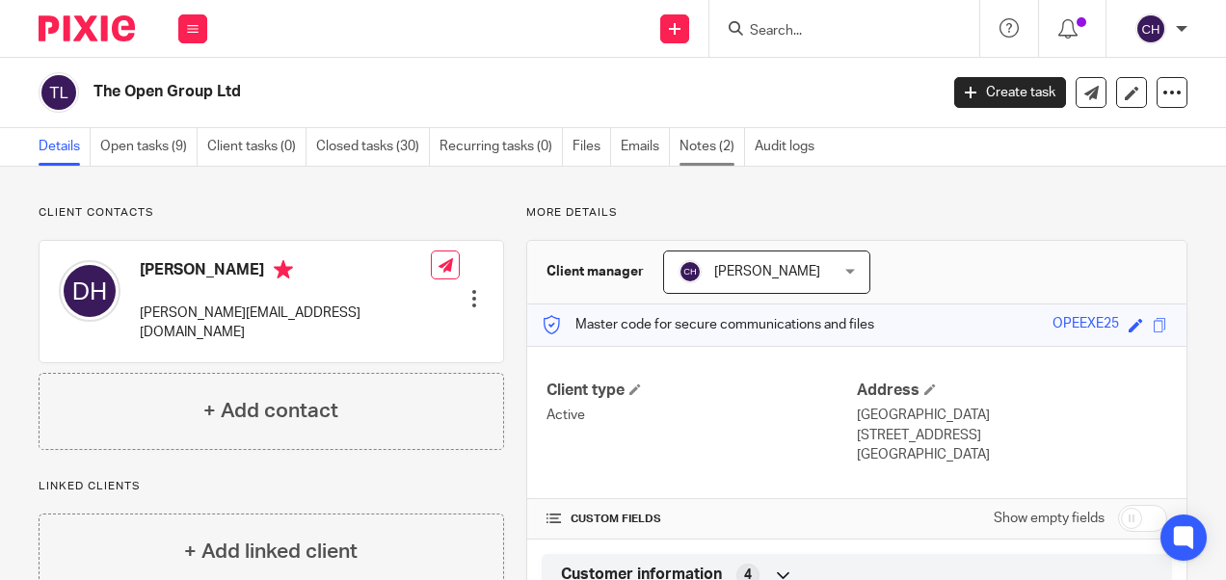
click at [701, 151] on link "Notes (2)" at bounding box center [712, 147] width 66 height 38
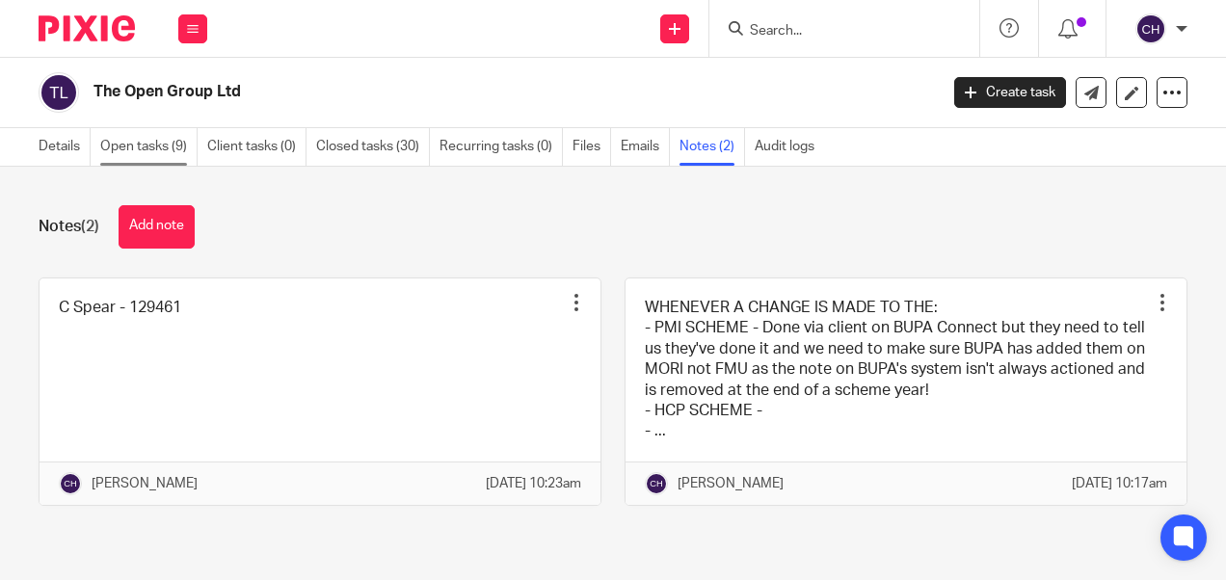
click at [150, 139] on link "Open tasks (9)" at bounding box center [148, 147] width 97 height 38
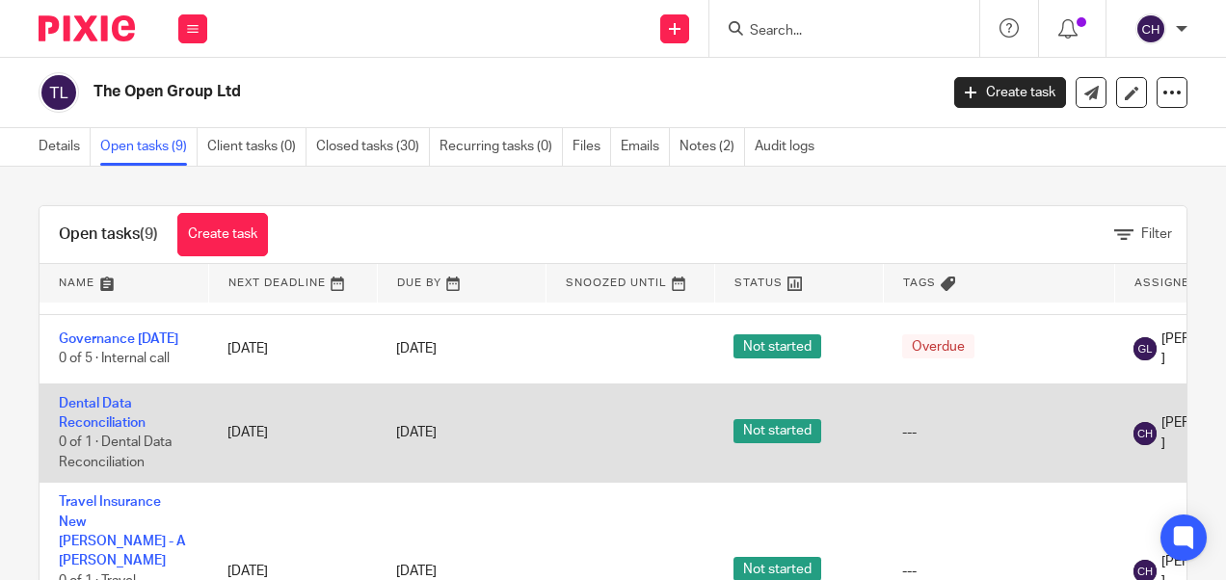
scroll to position [193, 0]
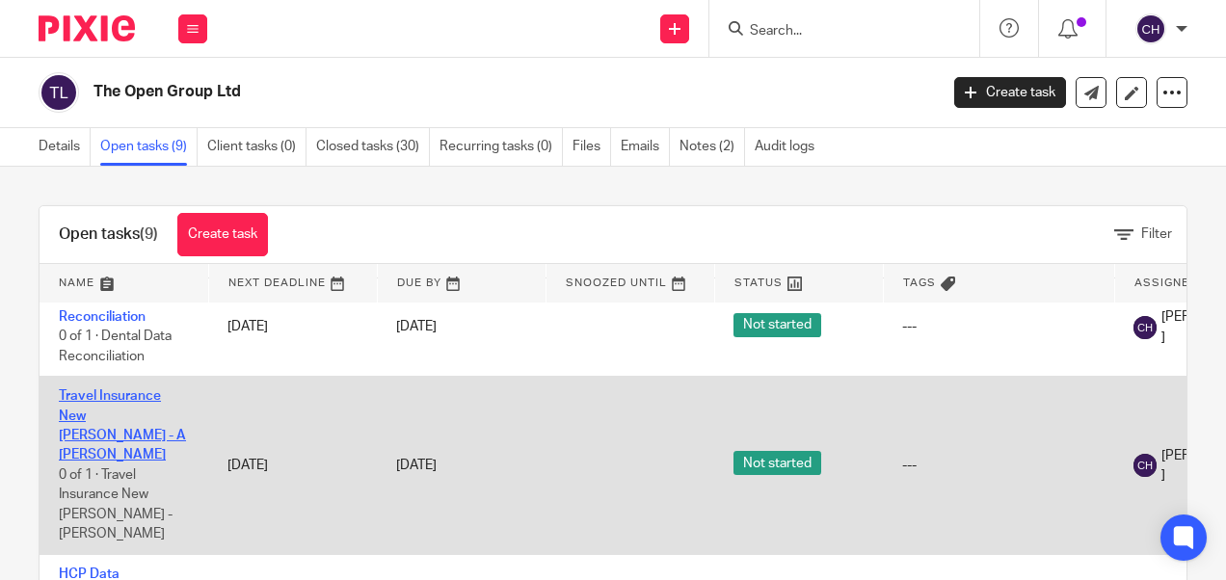
click at [98, 428] on link "Travel Insurance New [PERSON_NAME] - A [PERSON_NAME]" at bounding box center [122, 425] width 127 height 72
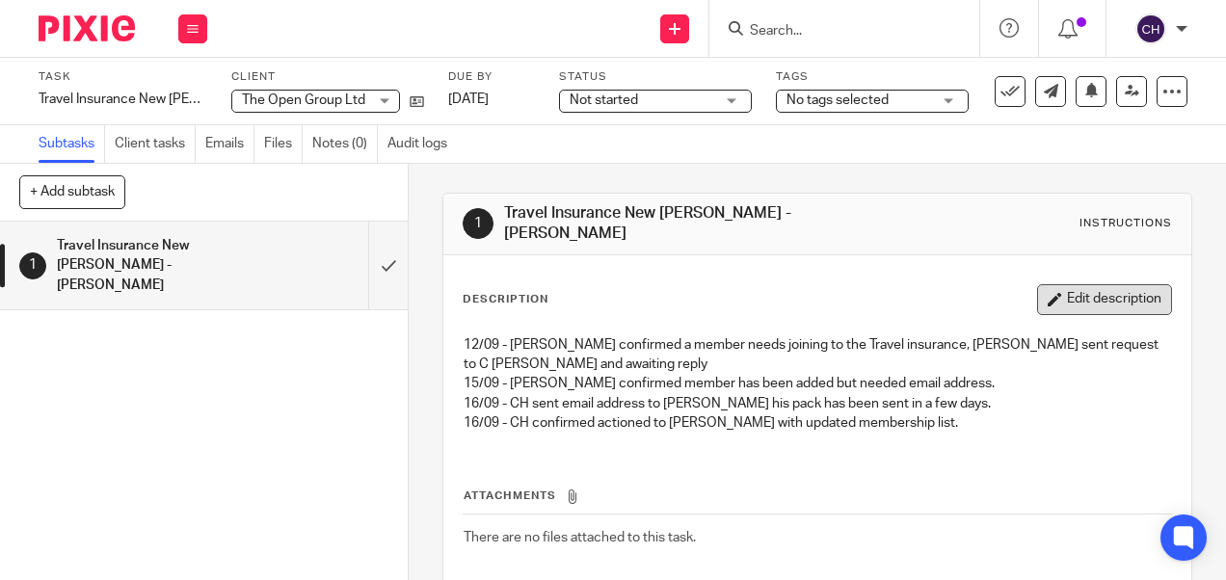
click at [1087, 286] on button "Edit description" at bounding box center [1104, 299] width 135 height 31
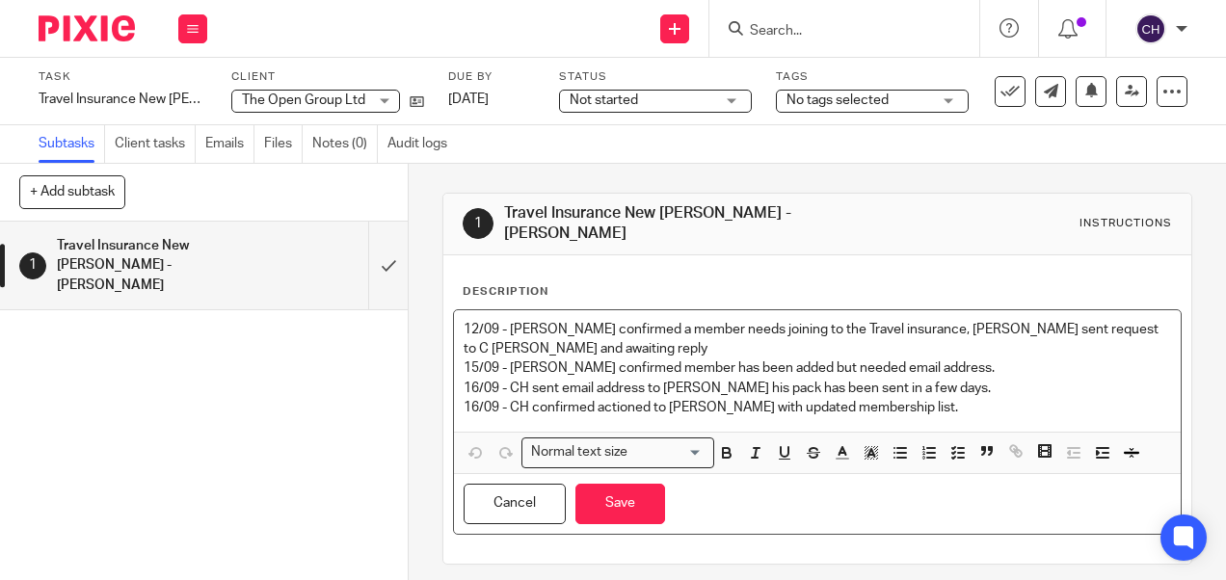
click at [908, 398] on p "16/09 - CH confirmed actioned to Debbie with updated membership list." at bounding box center [817, 407] width 706 height 19
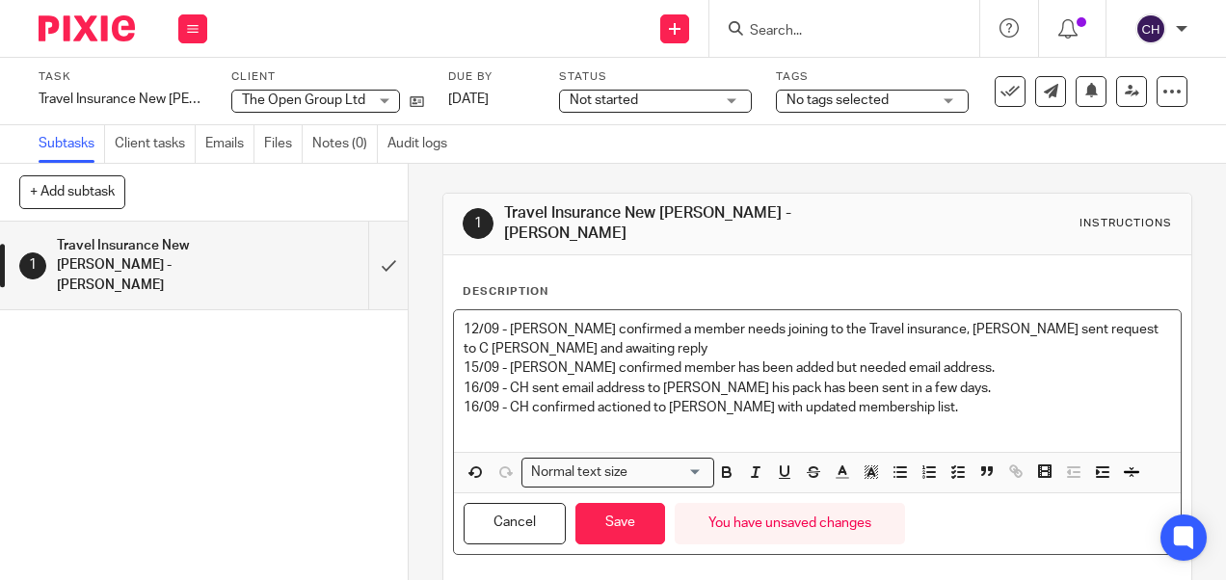
click at [497, 417] on p at bounding box center [817, 426] width 706 height 19
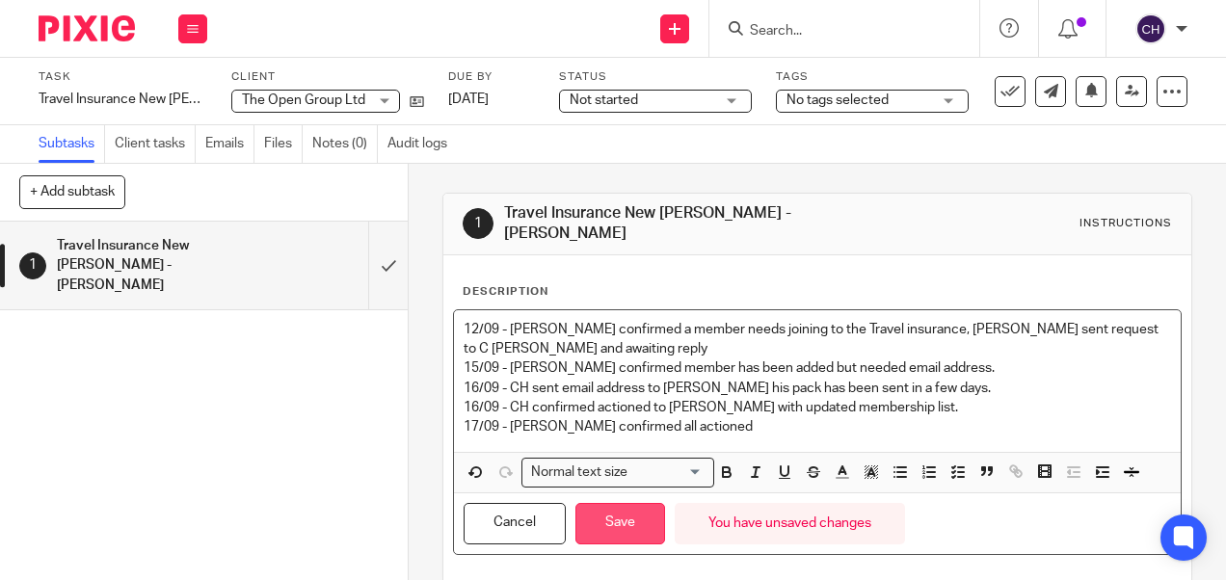
click at [602, 518] on button "Save" at bounding box center [620, 523] width 90 height 41
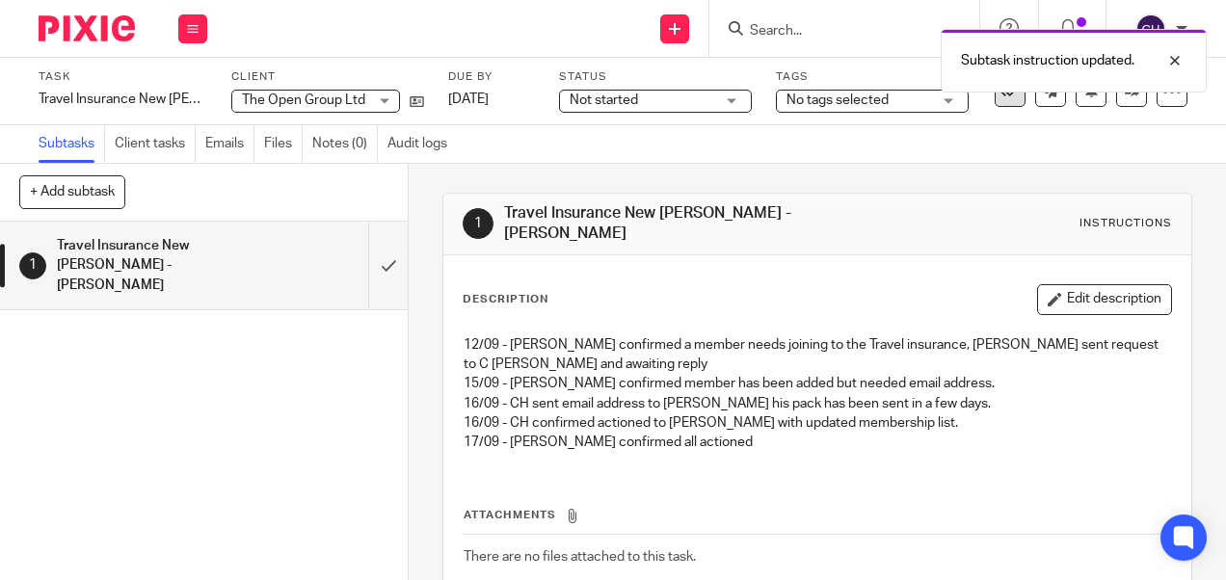
click at [1000, 94] on icon at bounding box center [1009, 91] width 19 height 19
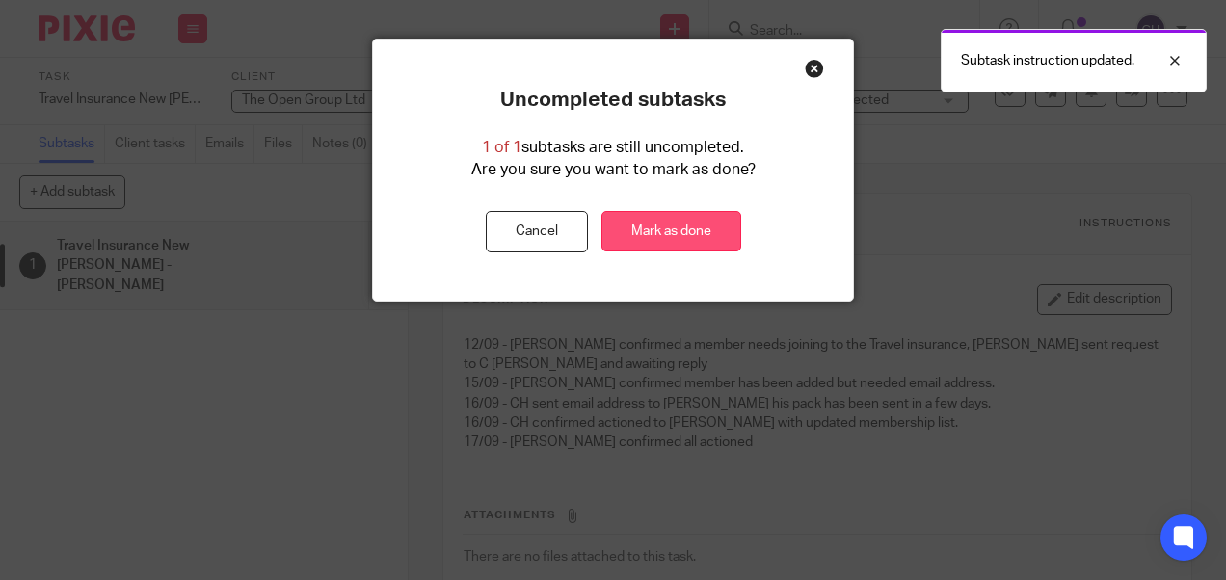
click at [670, 228] on link "Mark as done" at bounding box center [671, 231] width 140 height 41
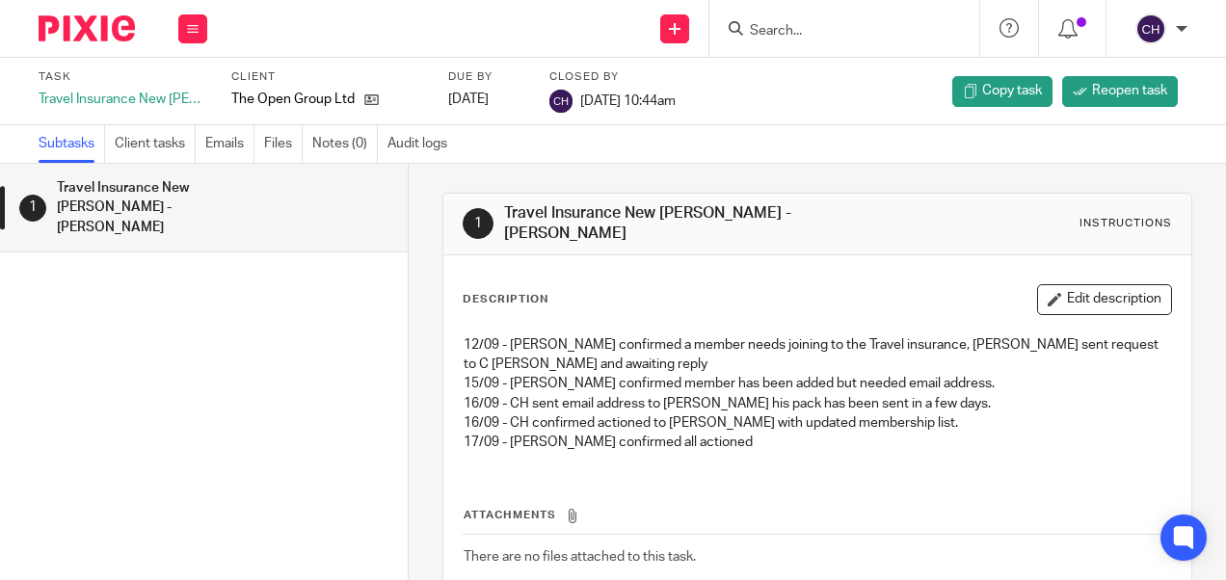
click at [738, 0] on div at bounding box center [844, 28] width 270 height 57
click at [756, 34] on input "Search" at bounding box center [834, 31] width 173 height 17
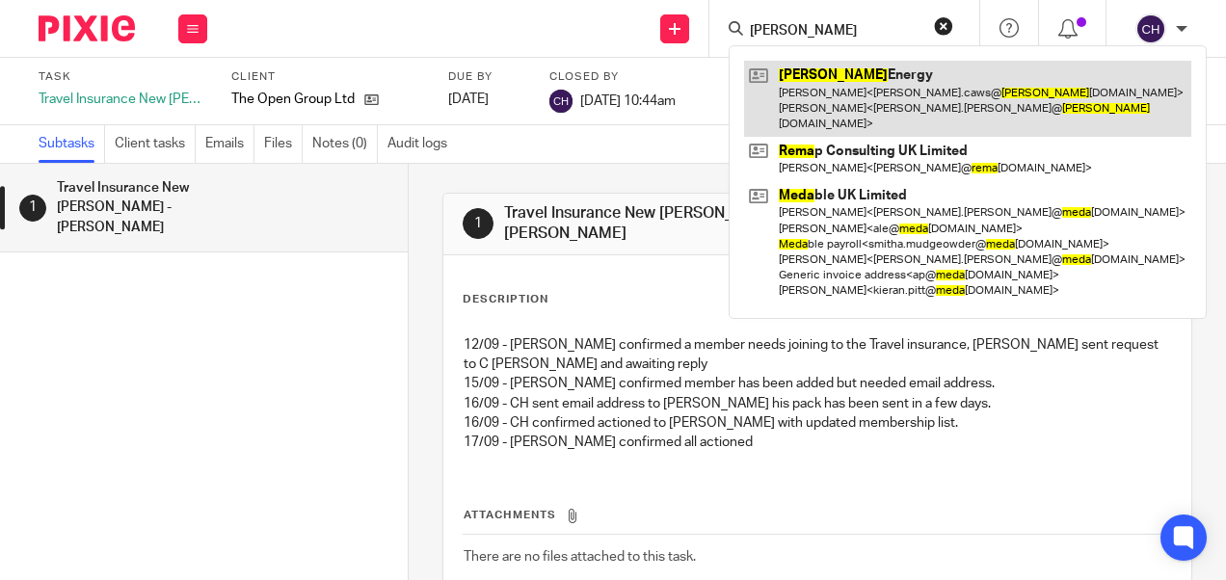
type input "reda"
click at [769, 78] on link at bounding box center [967, 99] width 447 height 76
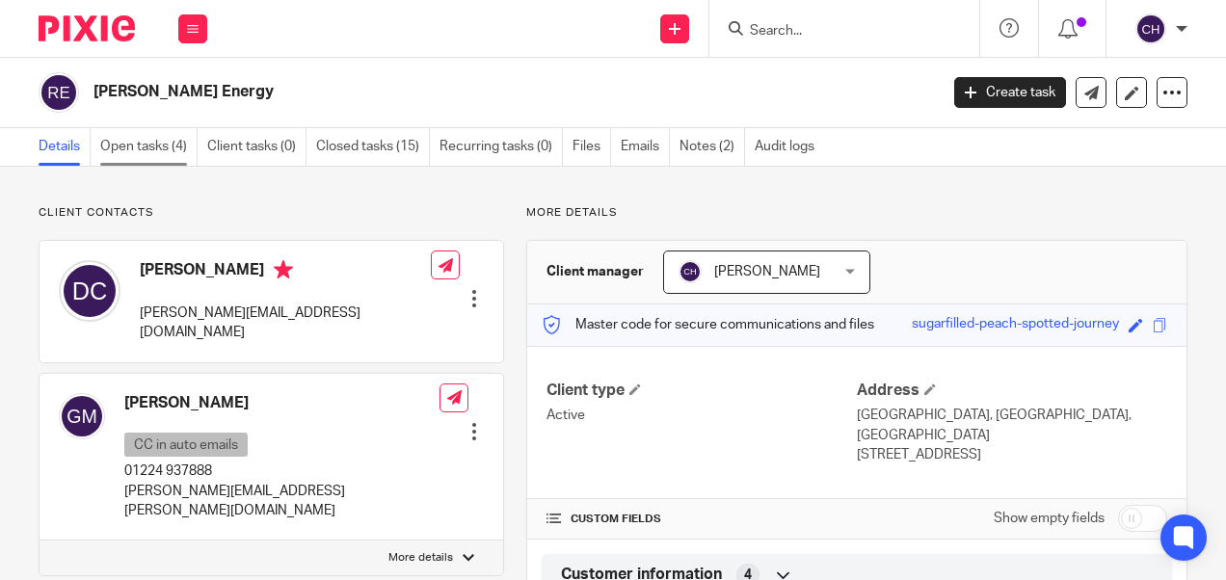
click at [168, 151] on link "Open tasks (4)" at bounding box center [148, 147] width 97 height 38
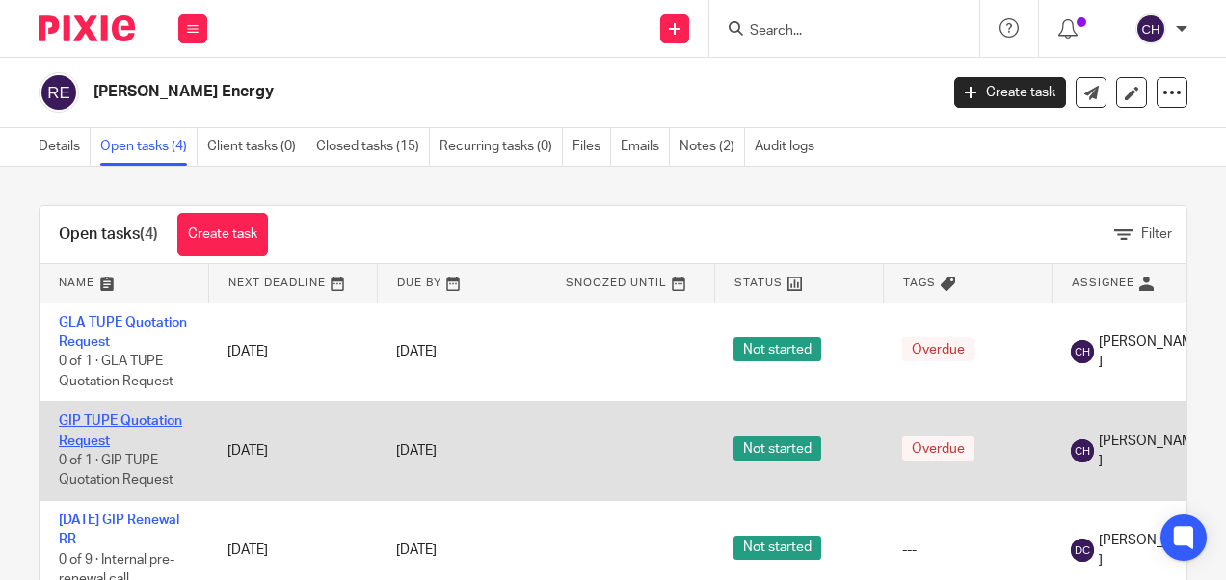
click at [110, 423] on link "GIP TUPE Quotation Request" at bounding box center [120, 430] width 123 height 33
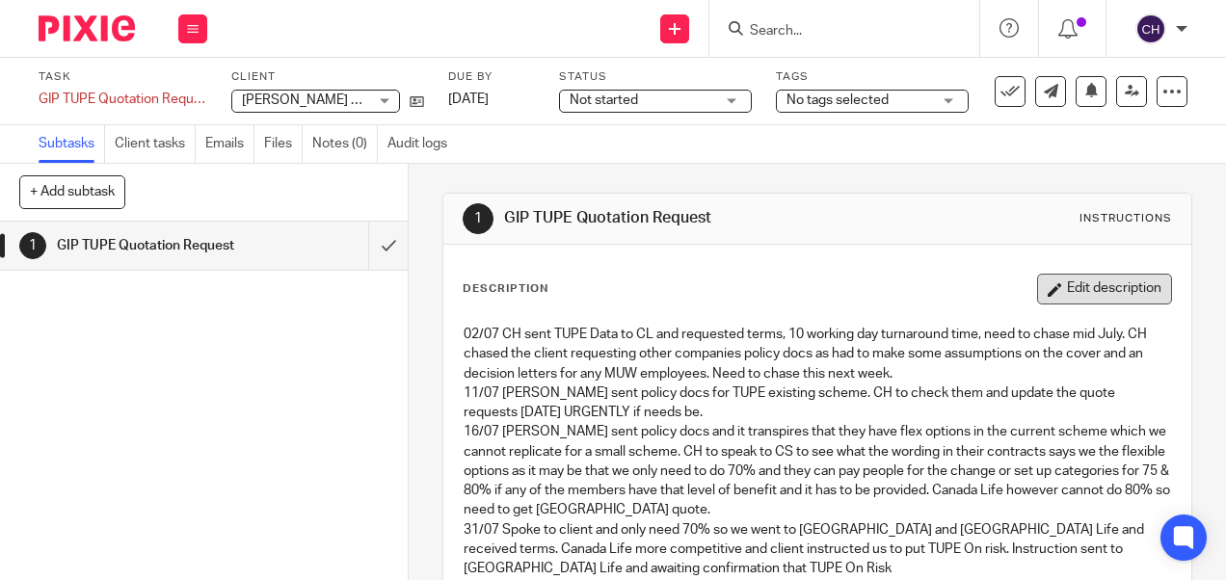
click at [1067, 285] on button "Edit description" at bounding box center [1104, 289] width 135 height 31
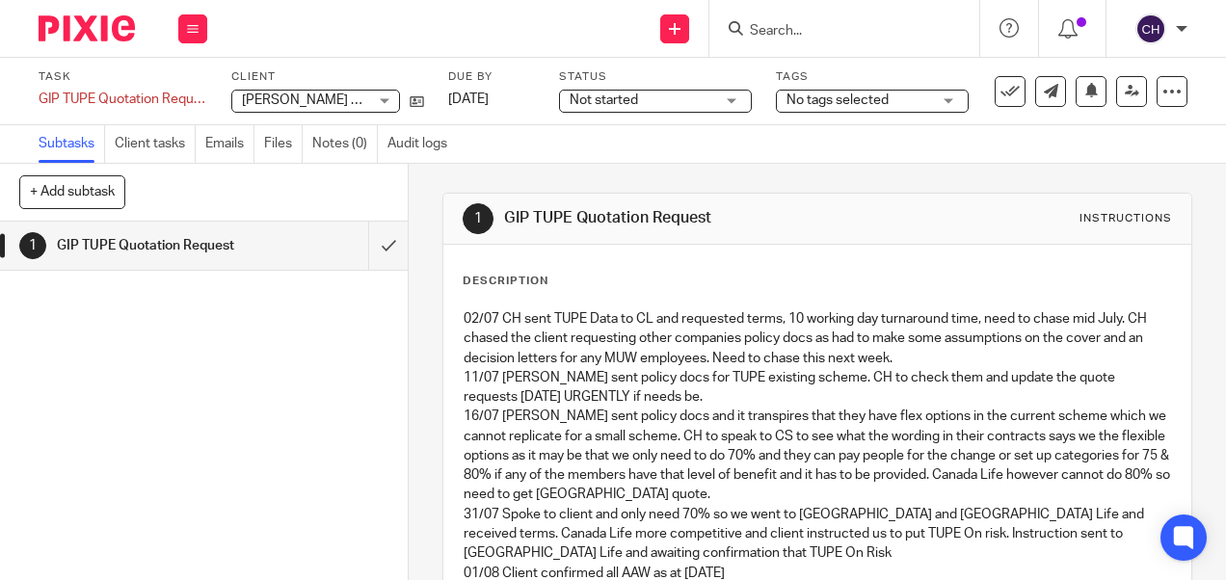
scroll to position [410, 0]
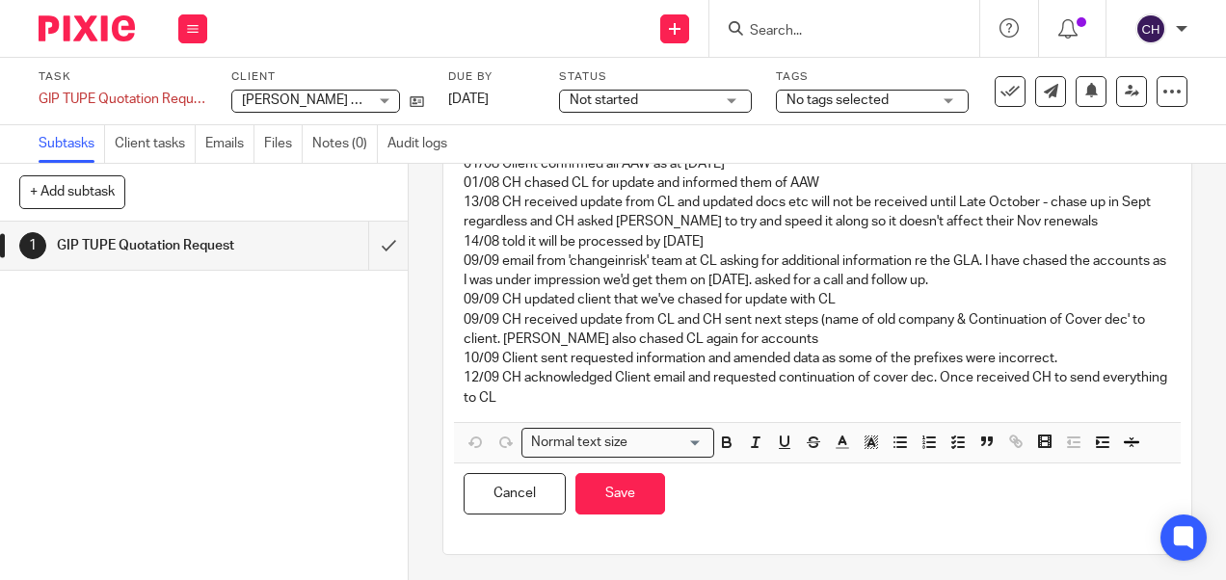
click at [605, 399] on p "12/09 CH acknowledged Client email and requested continuation of cover dec. Onc…" at bounding box center [817, 388] width 706 height 40
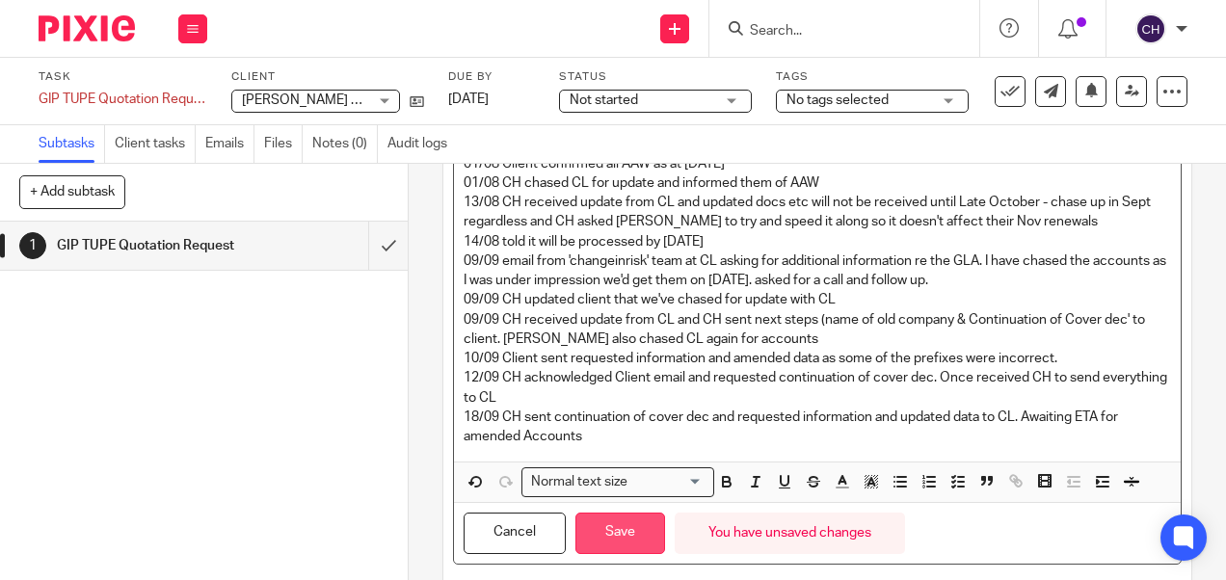
click at [611, 534] on button "Save" at bounding box center [620, 533] width 90 height 41
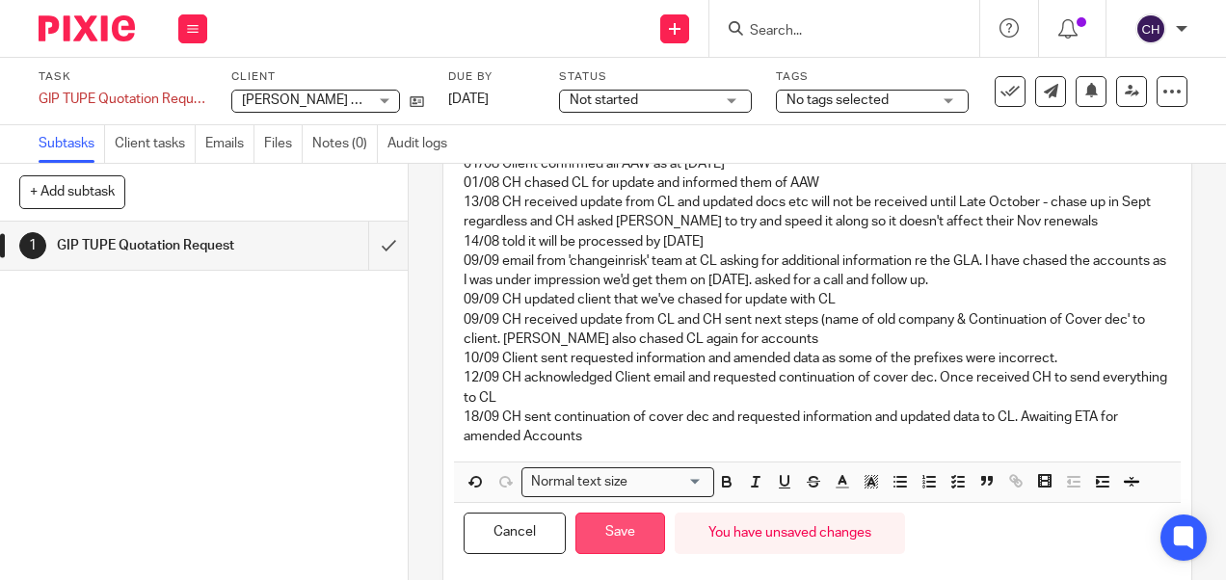
scroll to position [425, 0]
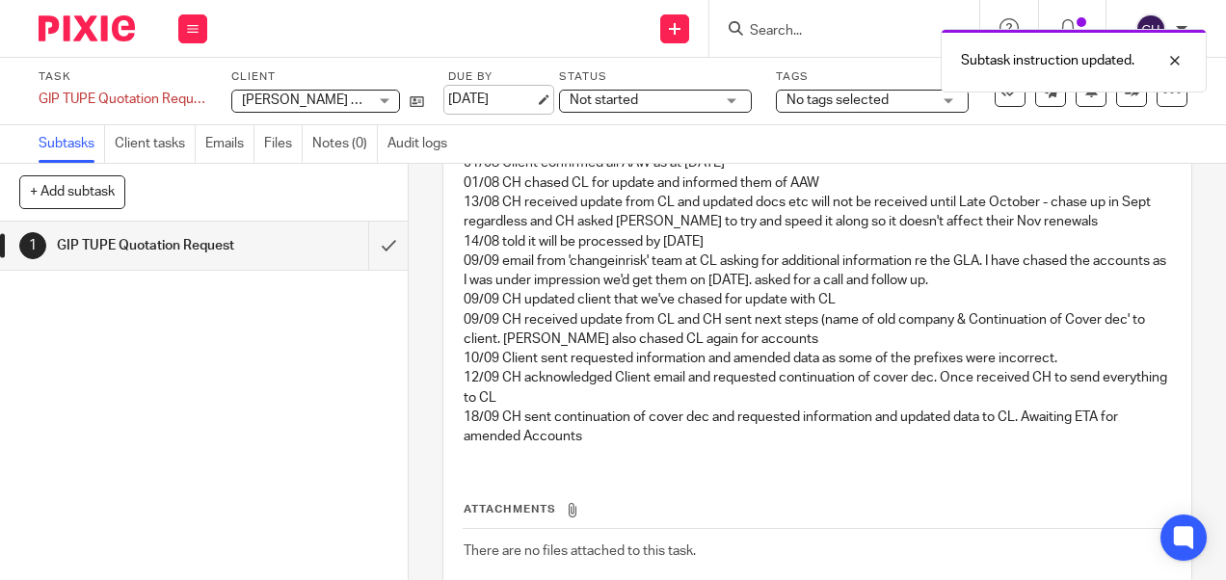
click at [495, 102] on link "16 Sep 2025" at bounding box center [491, 100] width 87 height 20
click at [62, 20] on img at bounding box center [87, 28] width 96 height 26
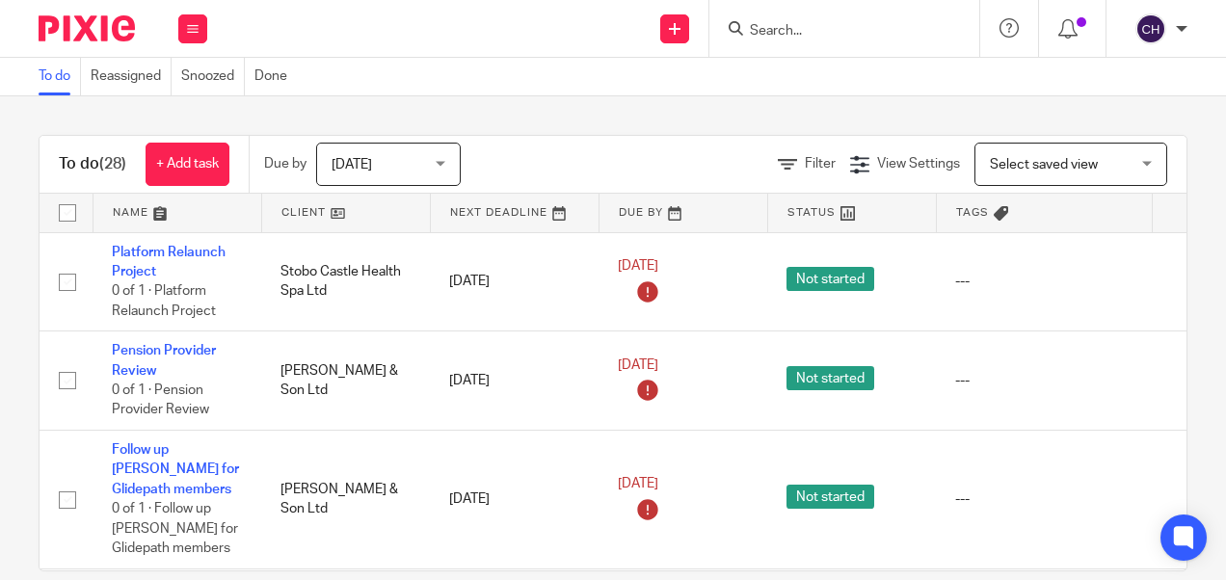
click at [784, 35] on input "Search" at bounding box center [834, 31] width 173 height 17
type input "the open"
click at [851, 20] on form "the open" at bounding box center [850, 28] width 205 height 24
click at [837, 26] on input "the open" at bounding box center [834, 31] width 173 height 17
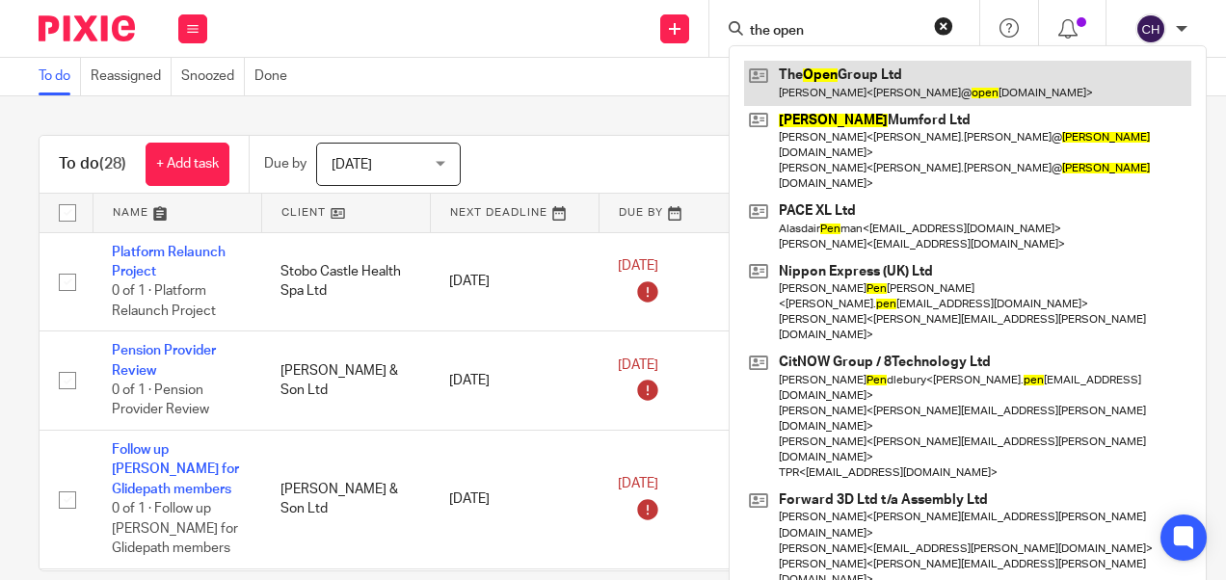
click at [819, 72] on link at bounding box center [967, 83] width 447 height 44
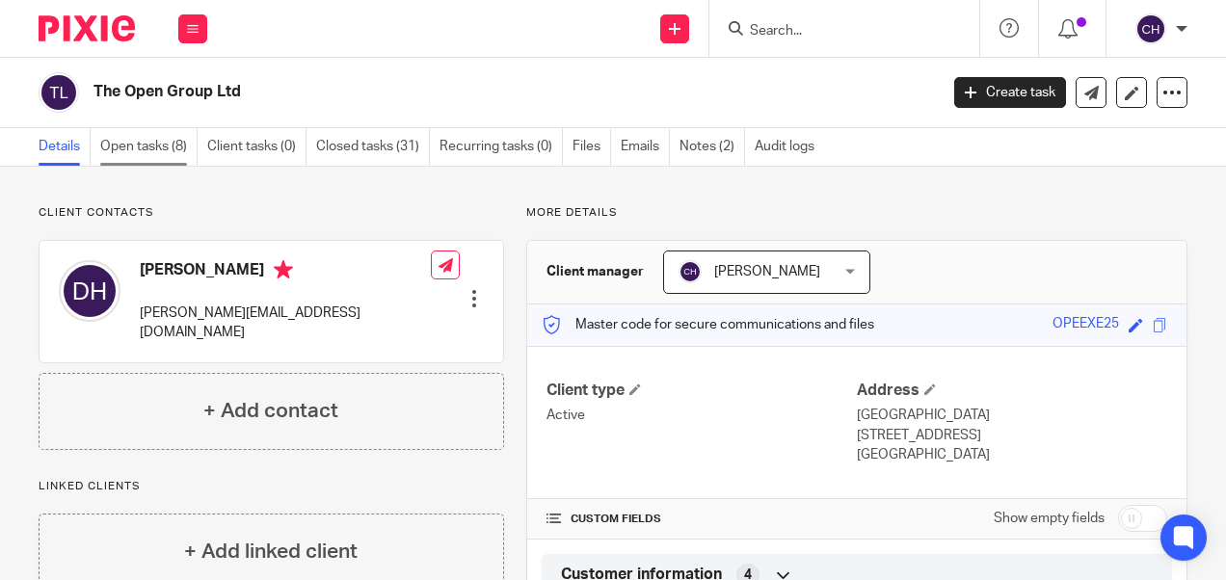
click at [135, 145] on link "Open tasks (8)" at bounding box center [148, 147] width 97 height 38
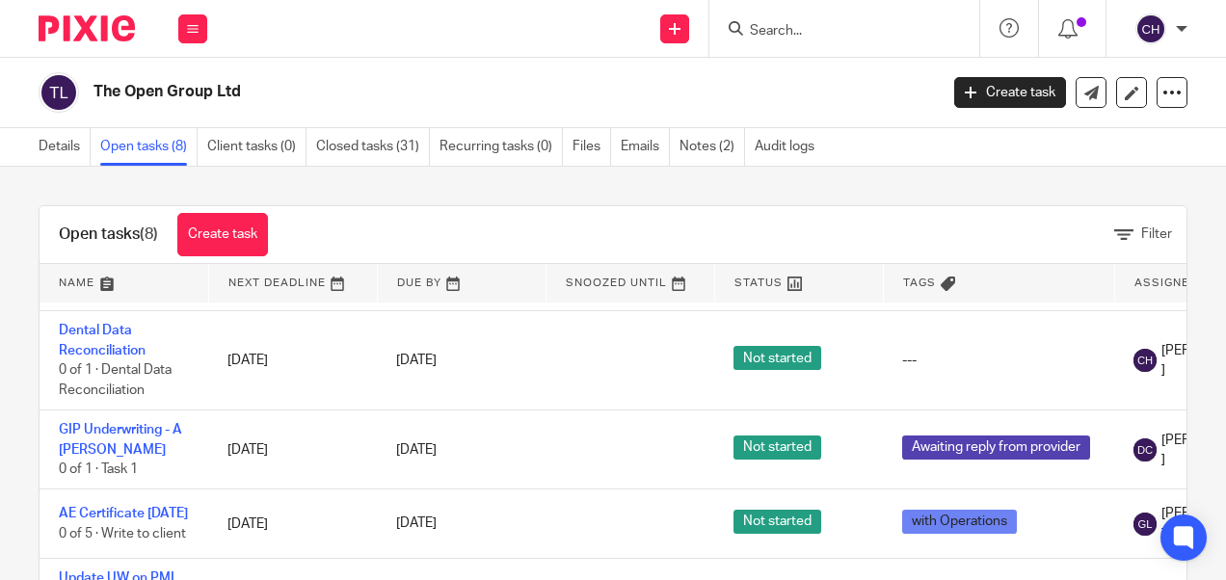
scroll to position [289, 0]
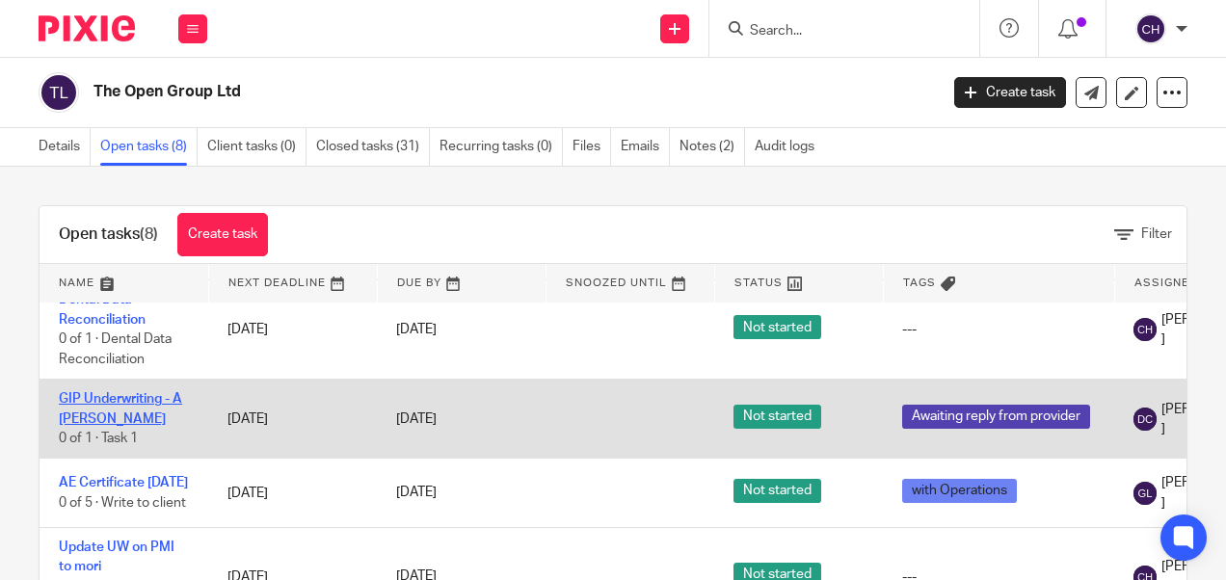
click at [111, 400] on link "GIP Underwriting - A [PERSON_NAME]" at bounding box center [120, 408] width 123 height 33
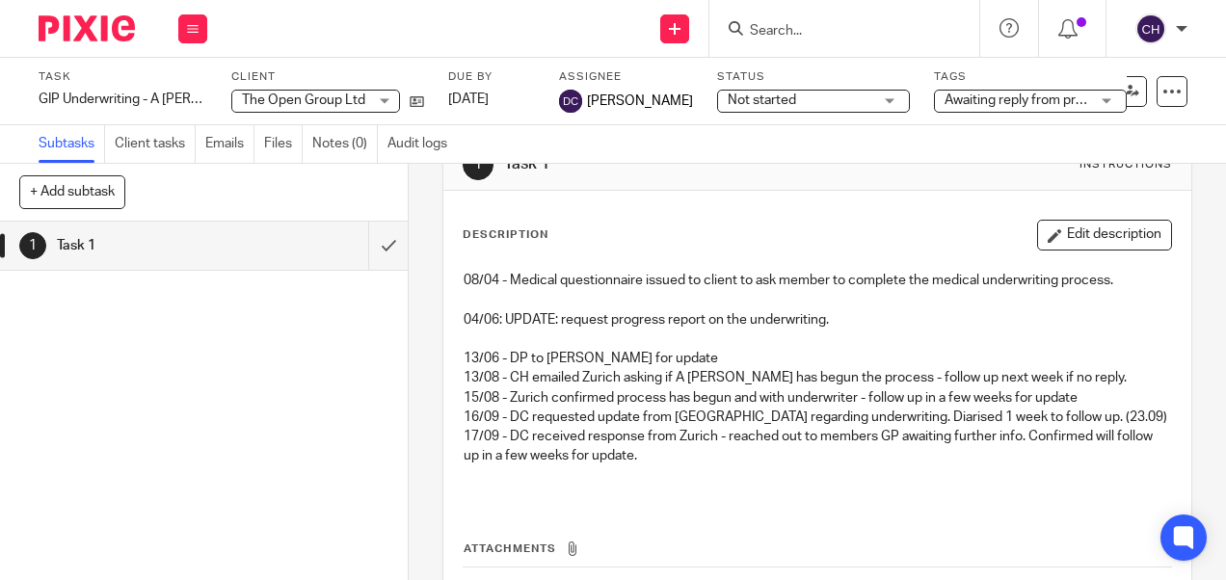
scroll to position [96, 0]
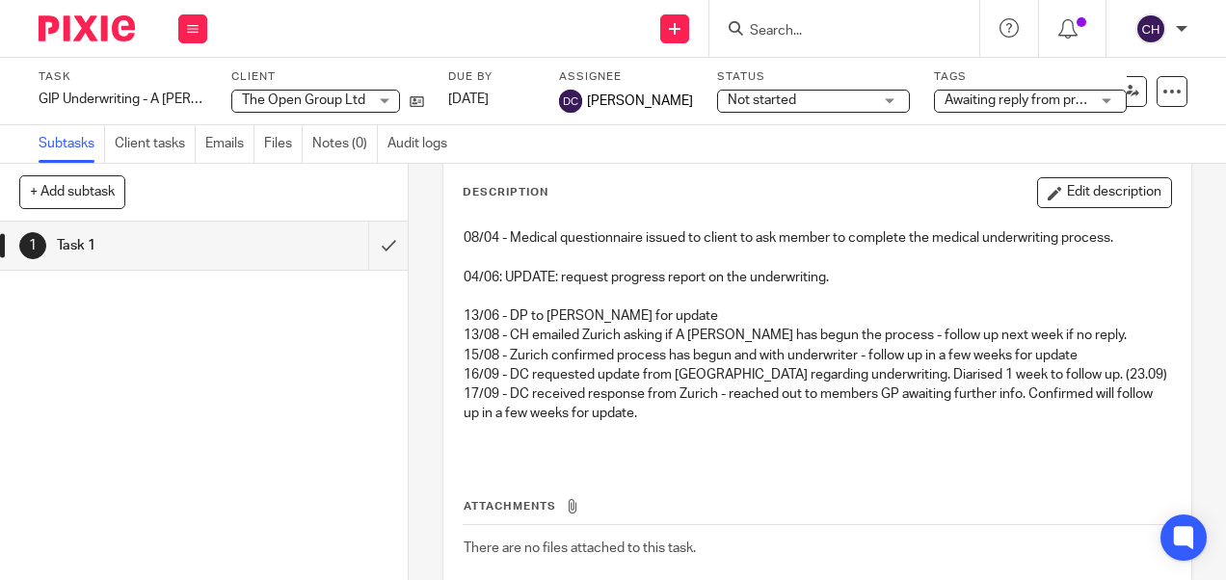
click at [87, 39] on img at bounding box center [87, 28] width 96 height 26
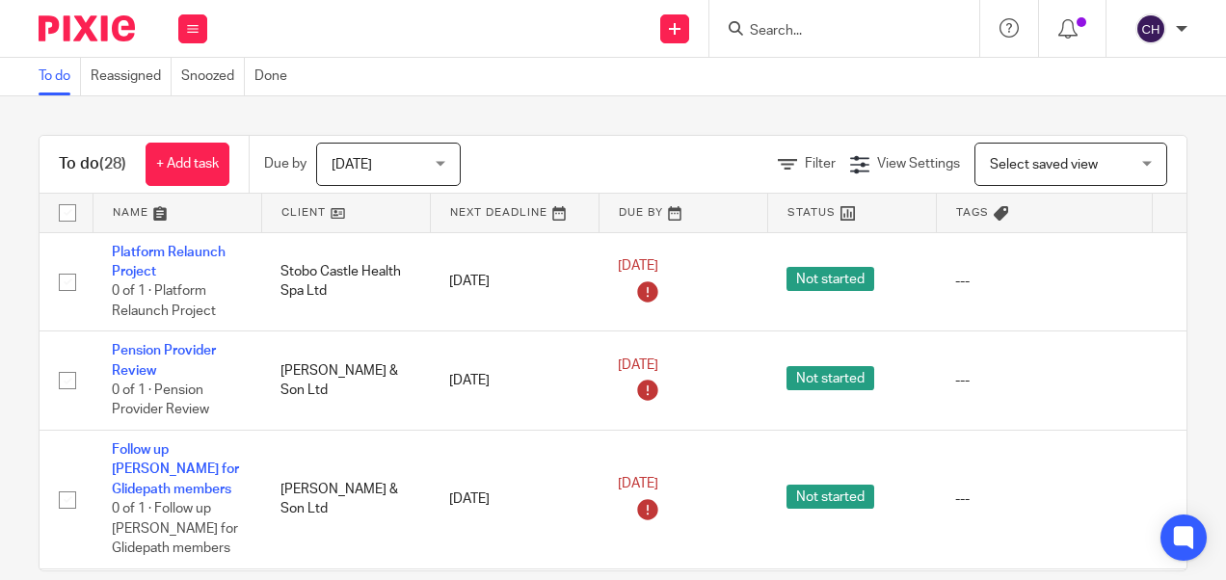
click at [835, 30] on input "Search" at bounding box center [834, 31] width 173 height 17
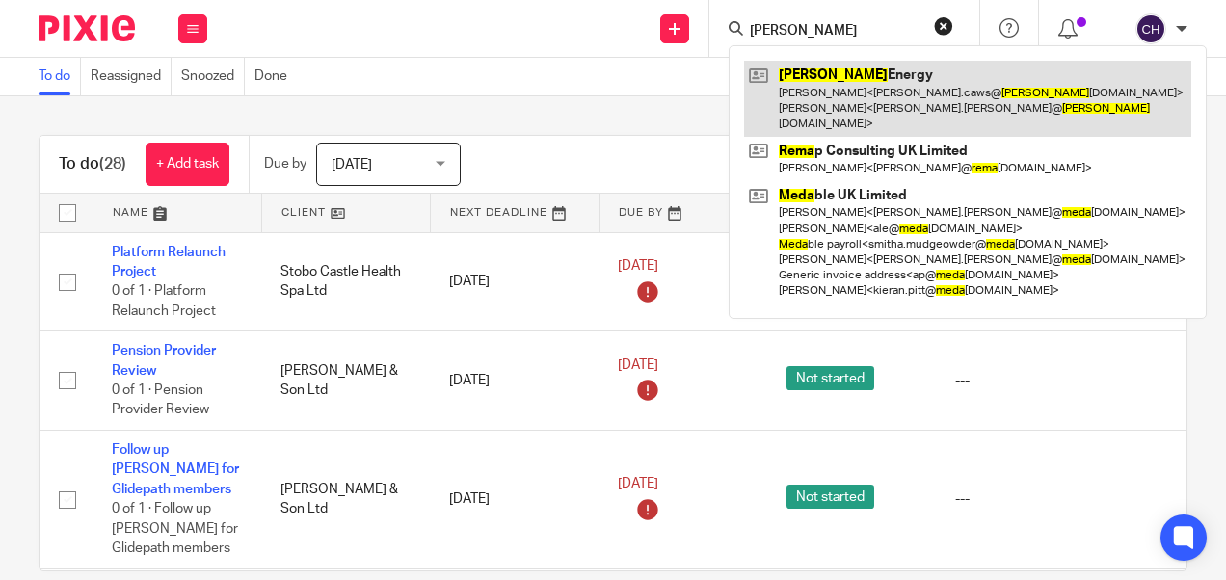
type input "[PERSON_NAME]"
click at [935, 75] on link at bounding box center [967, 99] width 447 height 76
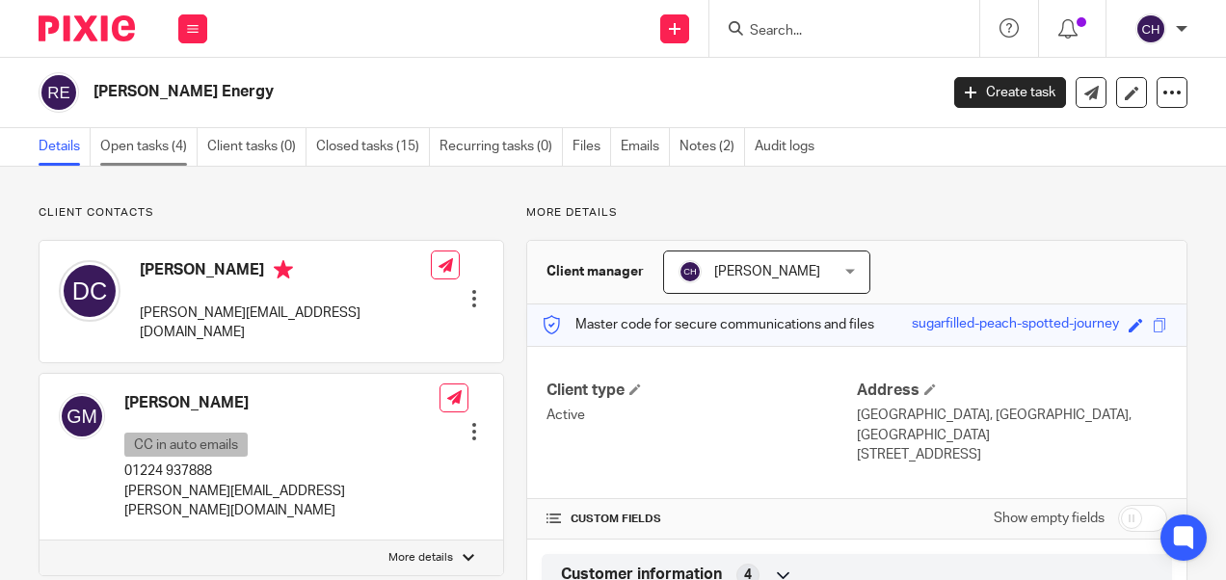
click at [156, 152] on link "Open tasks (4)" at bounding box center [148, 147] width 97 height 38
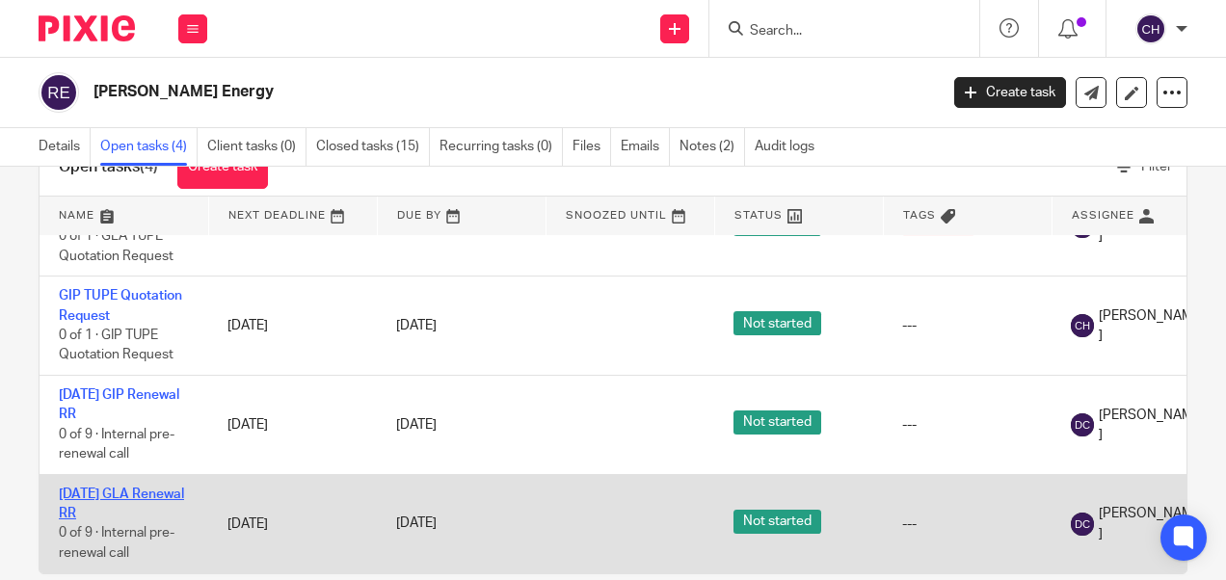
scroll to position [99, 0]
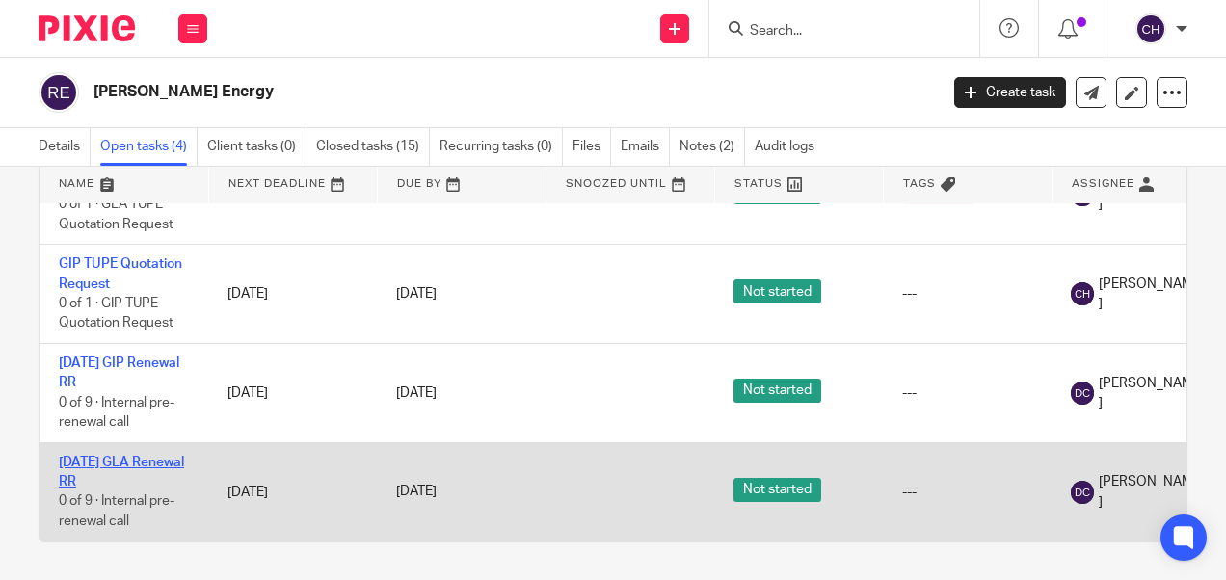
click at [115, 456] on link "[DATE] GLA Renewal RR" at bounding box center [121, 472] width 125 height 33
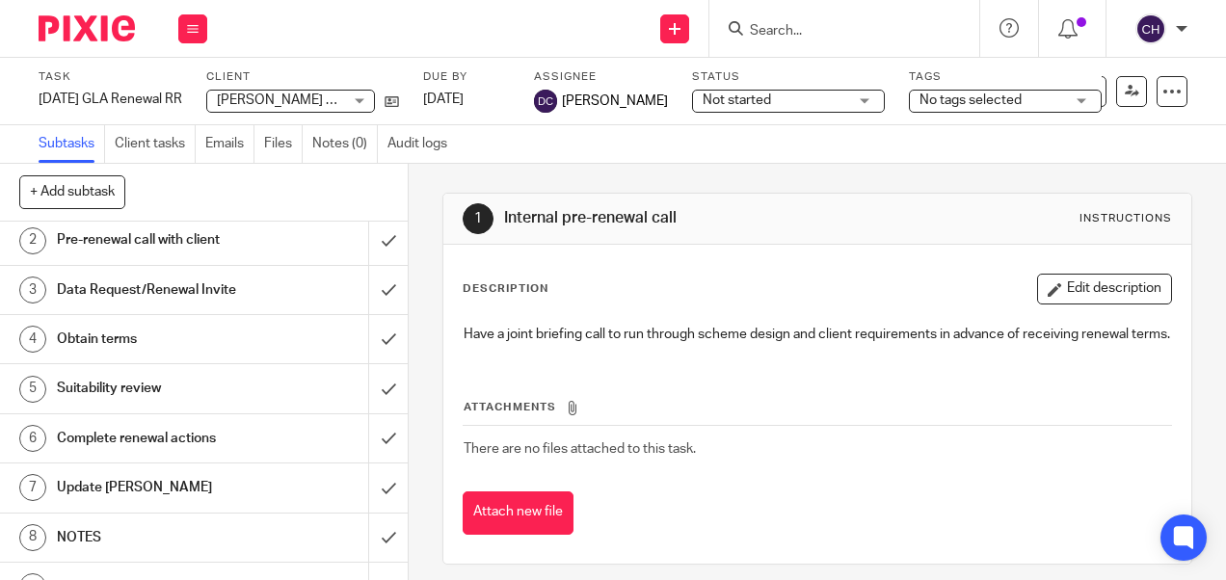
scroll to position [84, 0]
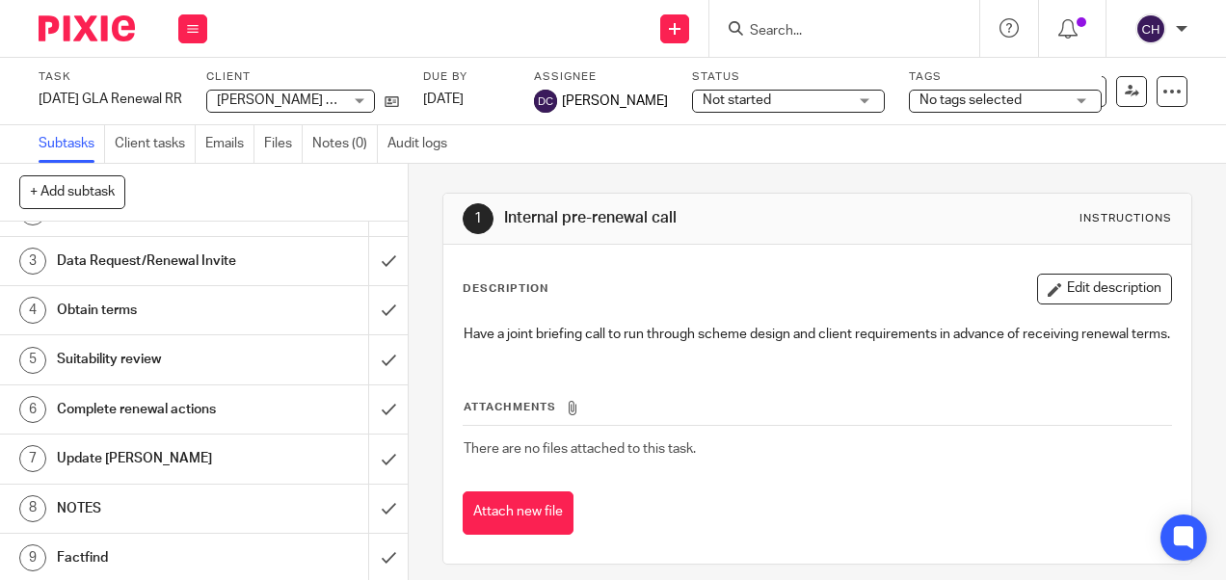
click at [111, 499] on h1 "NOTES" at bounding box center [154, 508] width 195 height 29
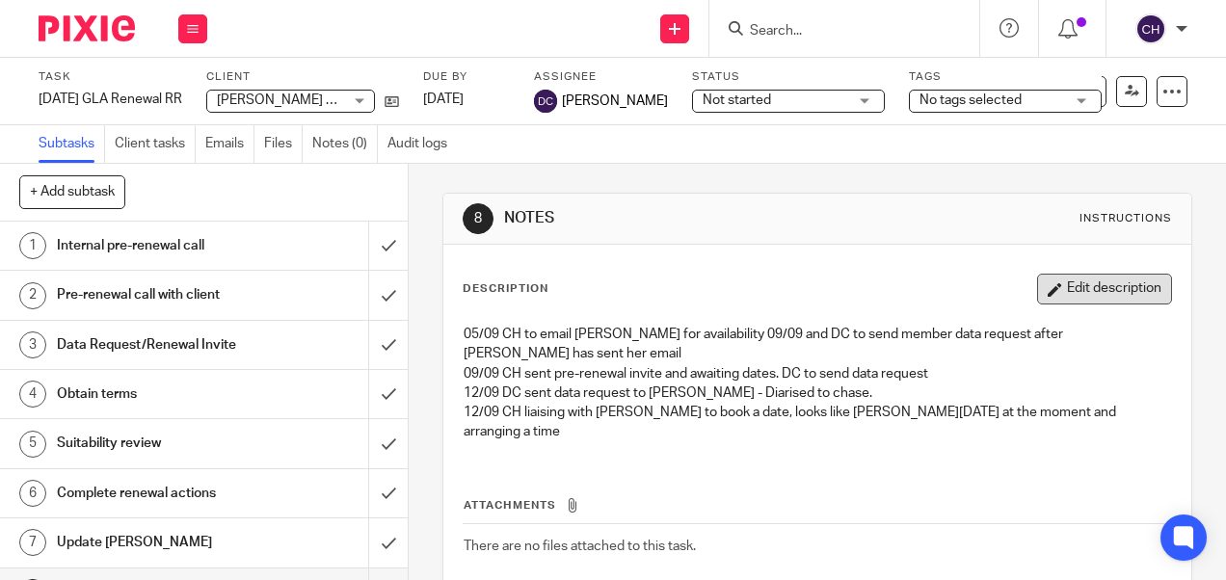
click at [1077, 299] on button "Edit description" at bounding box center [1104, 289] width 135 height 31
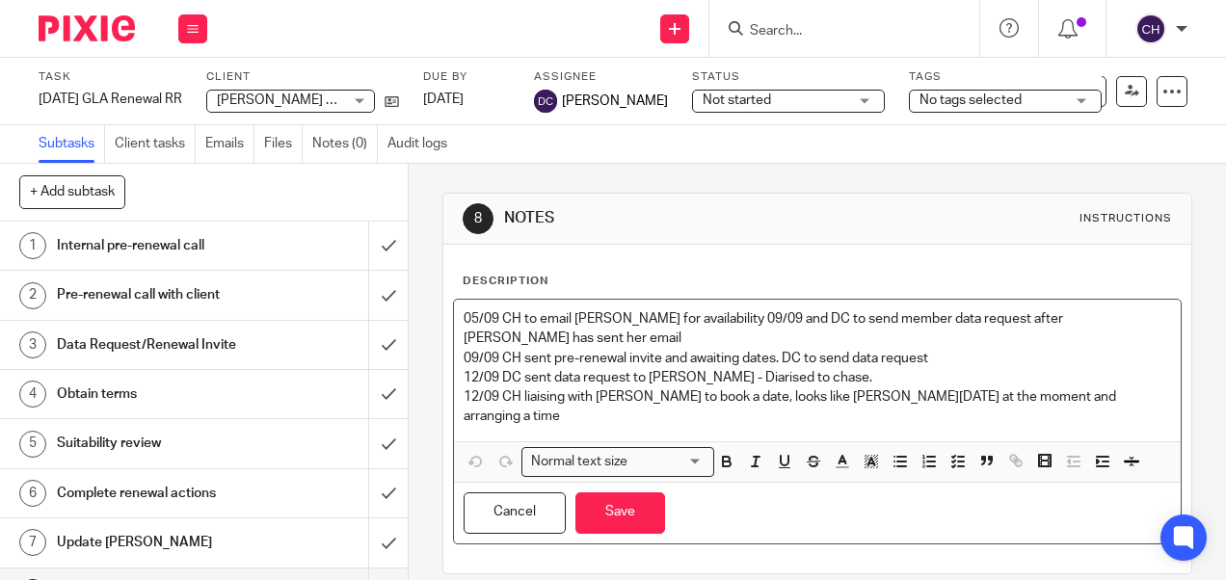
click at [1112, 387] on p "12/09 CH liaising with Catherine to book a date, looks like Fri 19th Sep at the…" at bounding box center [817, 407] width 706 height 40
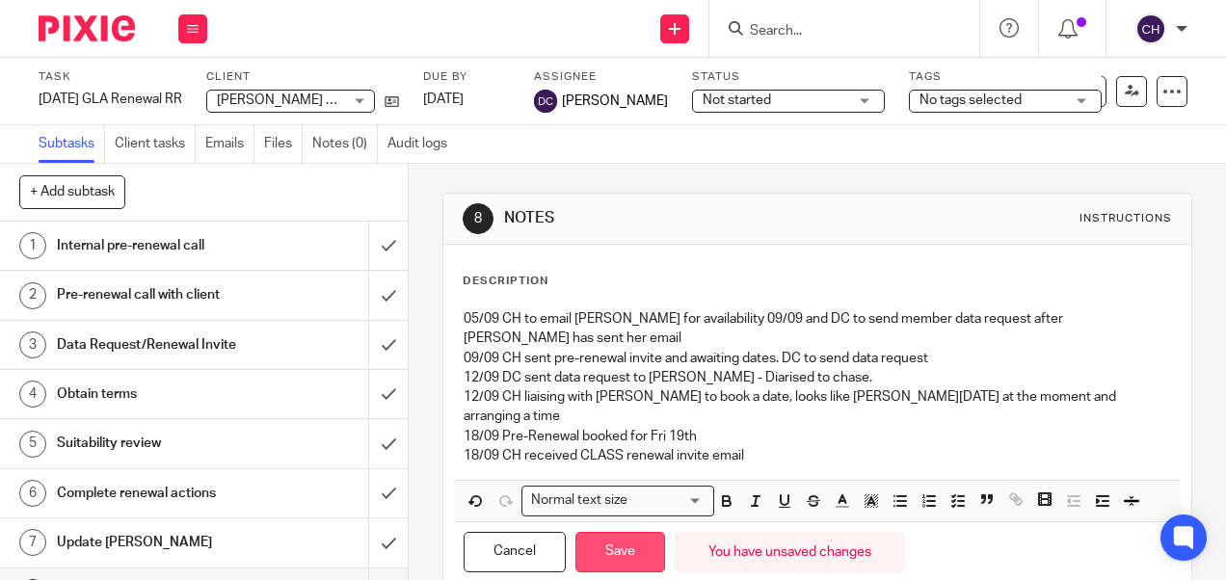
click at [602, 532] on button "Save" at bounding box center [620, 552] width 90 height 41
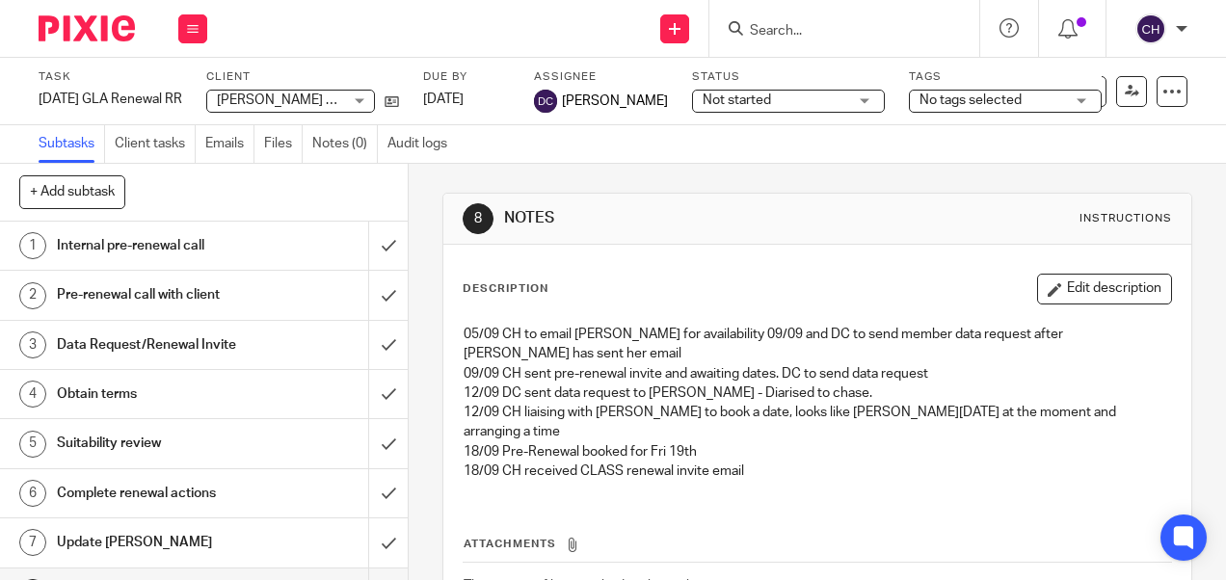
click at [94, 36] on img at bounding box center [87, 28] width 96 height 26
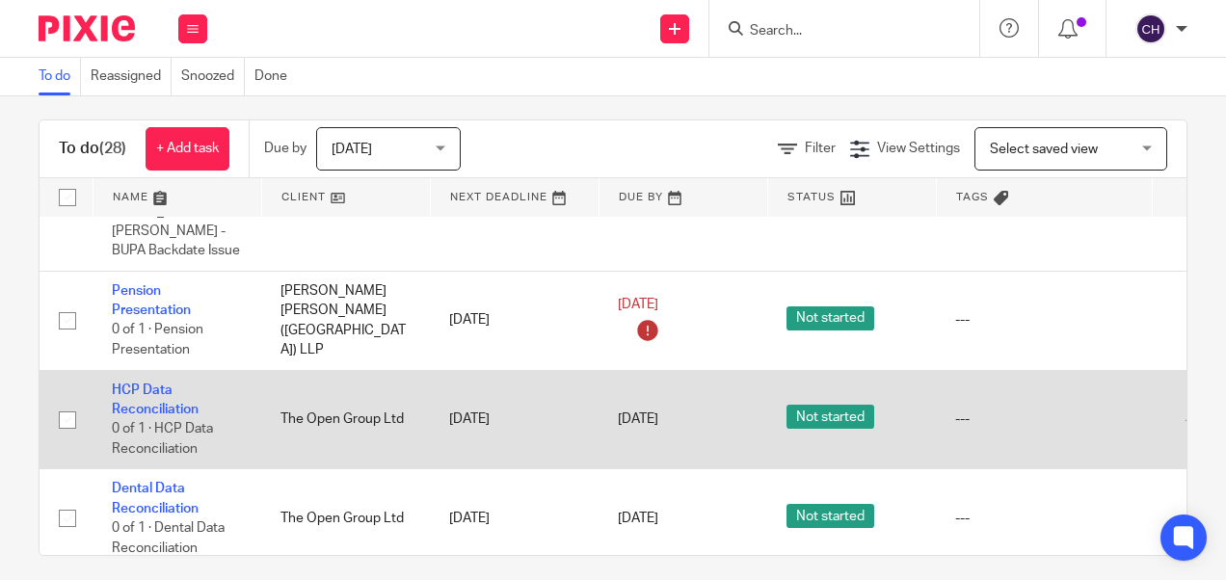
scroll to position [29, 0]
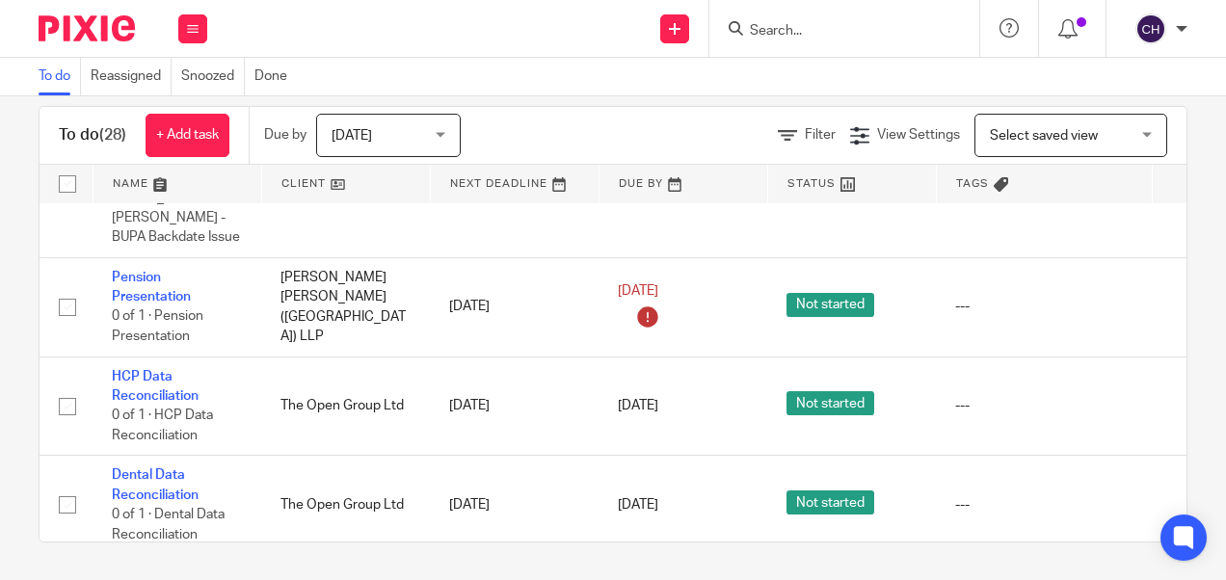
click at [790, 37] on input "Search" at bounding box center [834, 31] width 173 height 17
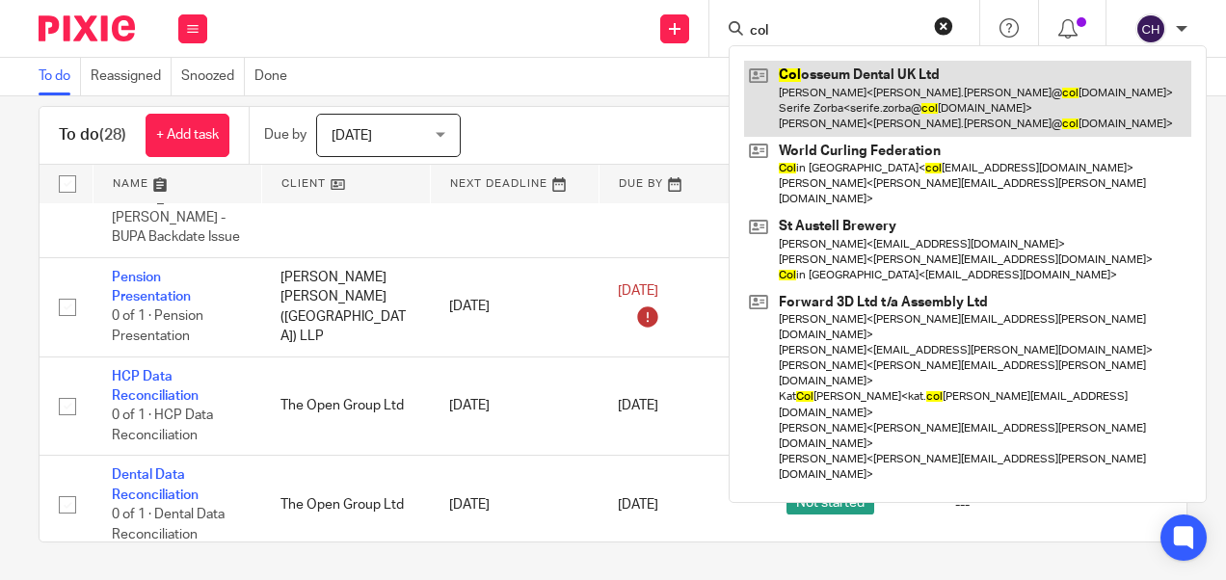
type input "col"
click at [794, 81] on link at bounding box center [967, 99] width 447 height 76
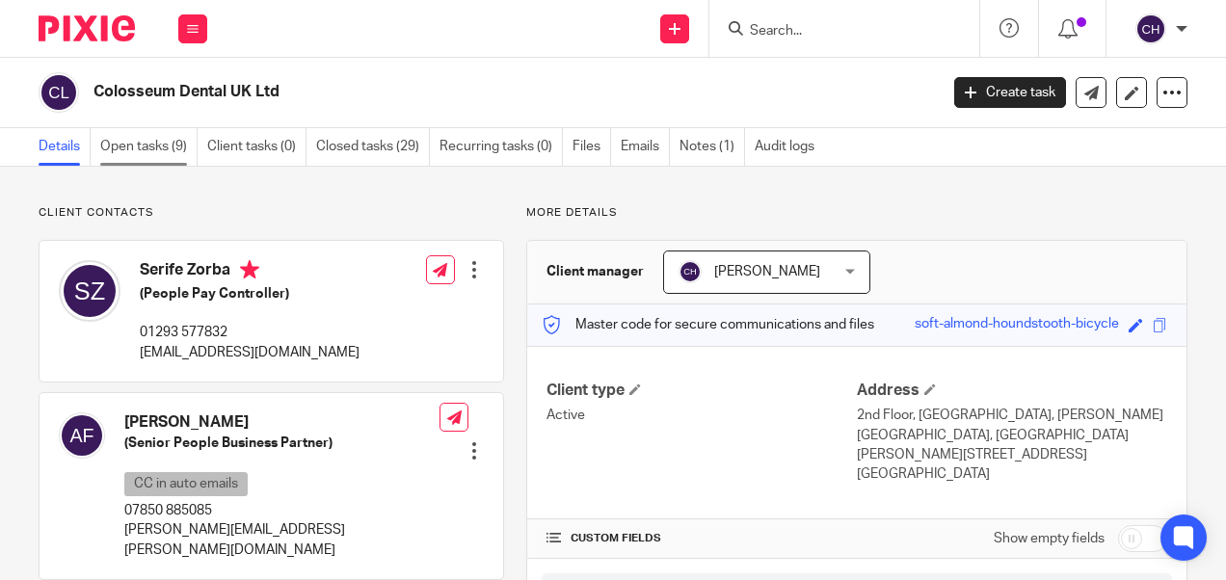
click at [140, 147] on link "Open tasks (9)" at bounding box center [148, 147] width 97 height 38
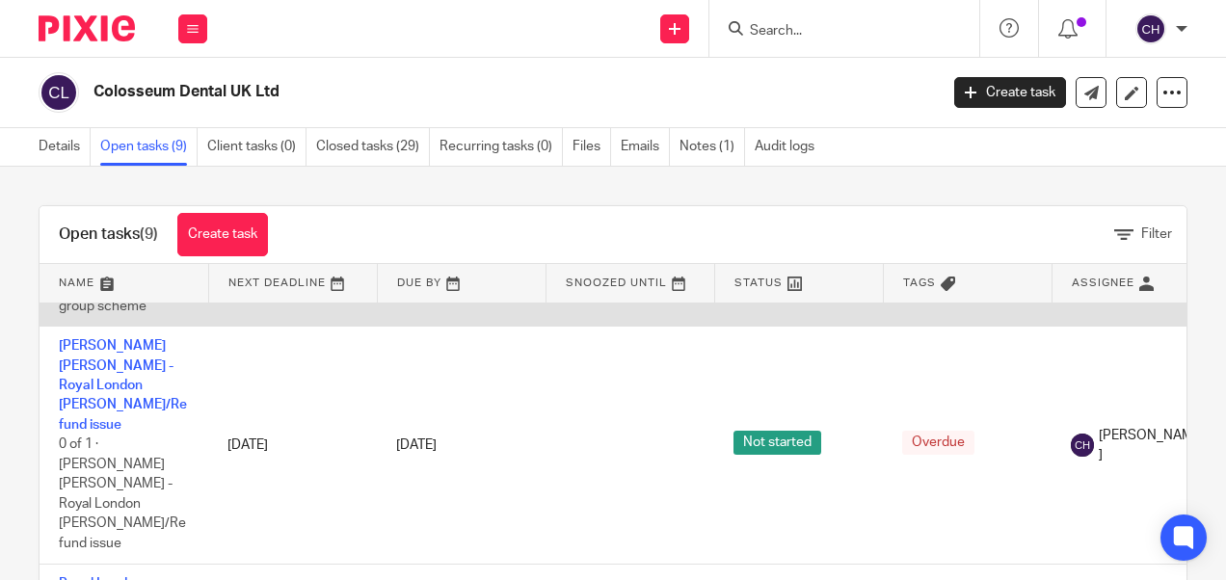
scroll to position [193, 0]
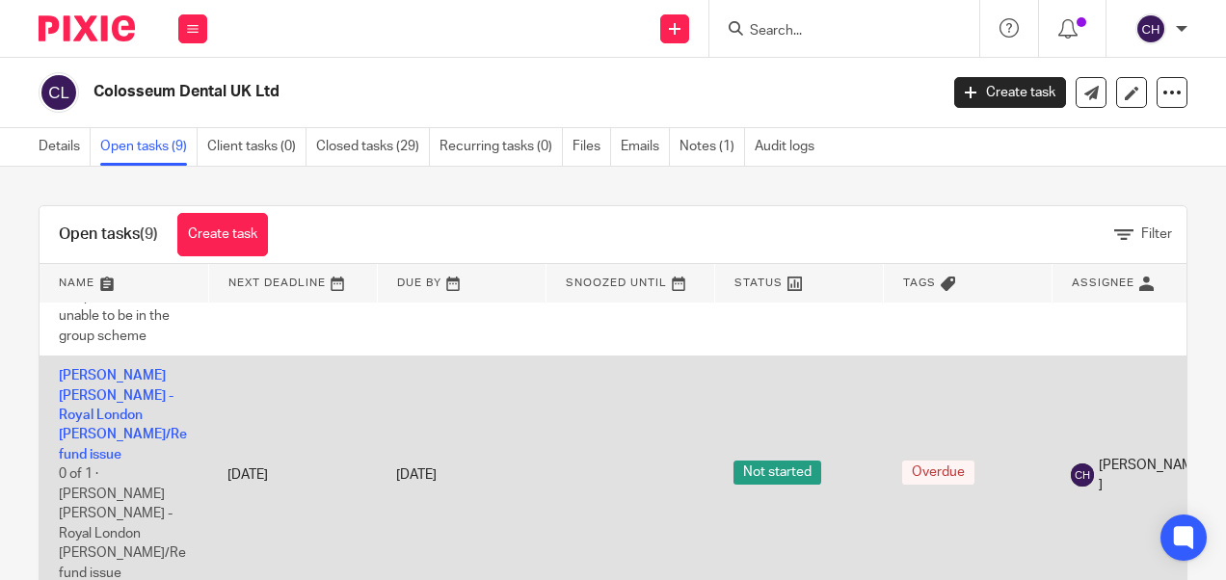
click at [102, 386] on td "FATIMA MOHAMED ADEM - Royal London Joiner/Refund issue 0 of 1 · FATIMA MOHAMED …" at bounding box center [124, 475] width 169 height 237
click at [102, 376] on link "[PERSON_NAME] [PERSON_NAME] - Royal London [PERSON_NAME]/Refund issue" at bounding box center [123, 415] width 128 height 92
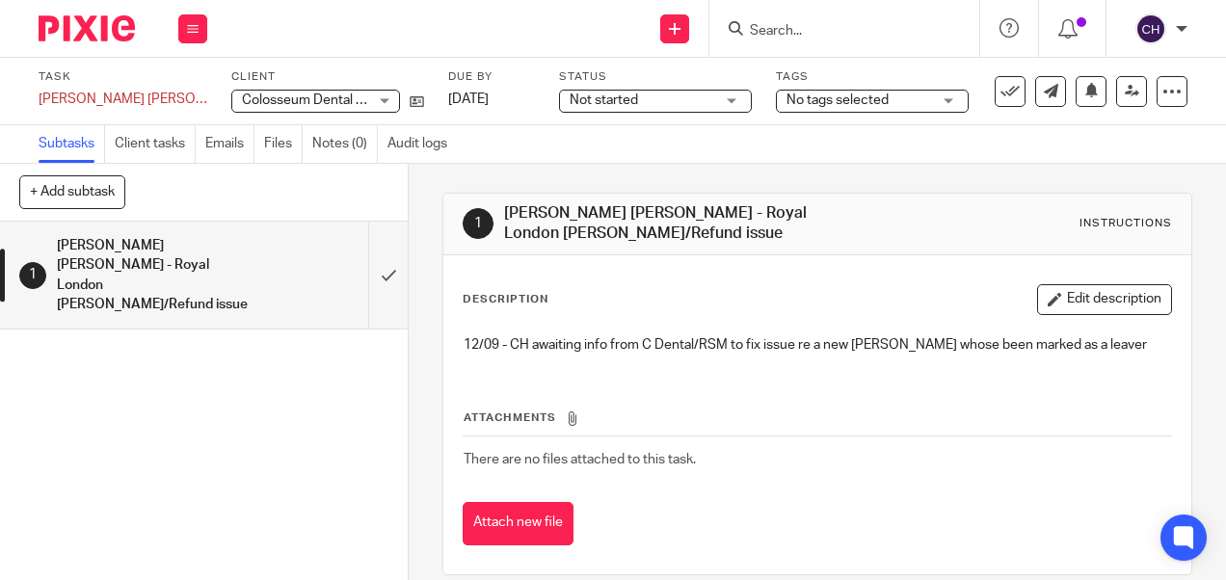
click at [1095, 301] on button "Edit description" at bounding box center [1104, 299] width 135 height 31
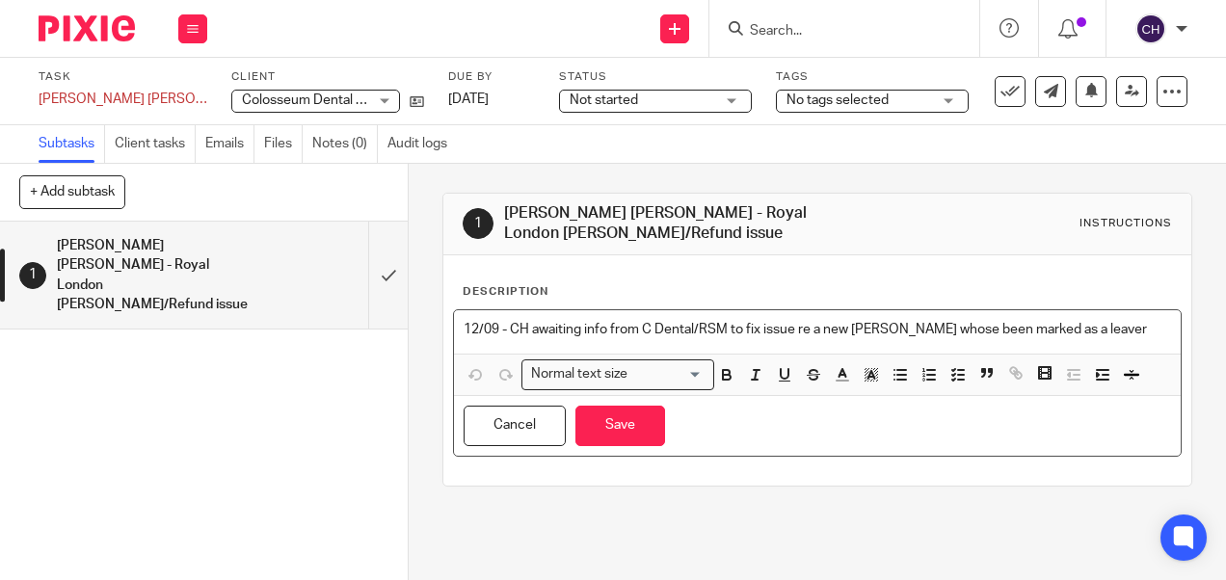
click at [1089, 328] on p "12/09 - CH awaiting info from C Dental/RSM to fix issue re a new [PERSON_NAME] …" at bounding box center [817, 329] width 706 height 19
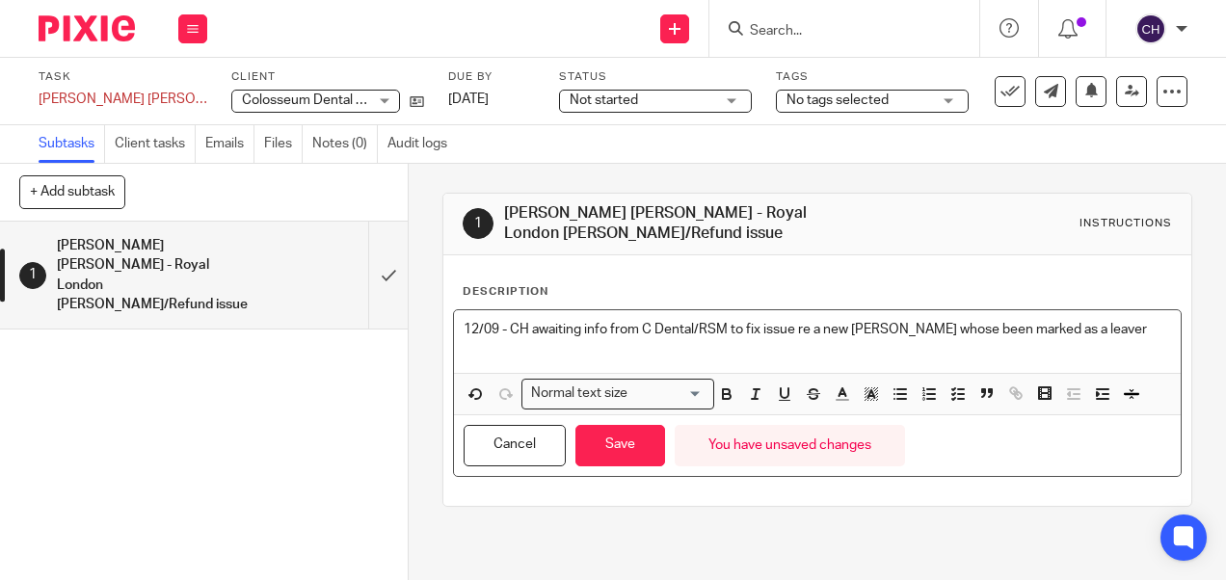
click at [476, 345] on p at bounding box center [817, 348] width 706 height 19
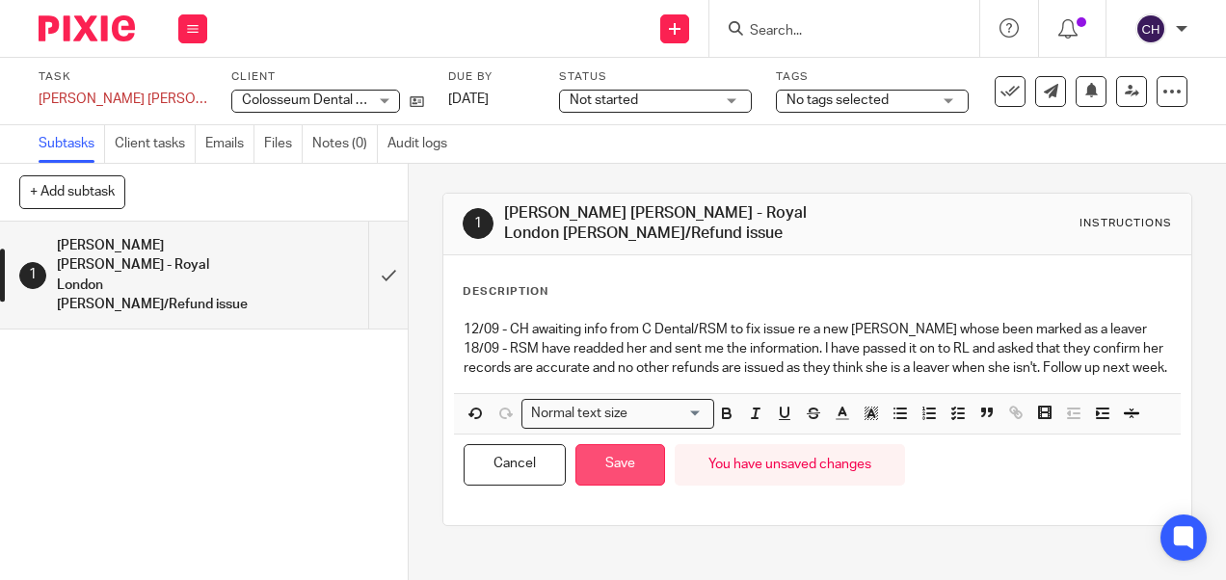
click at [637, 482] on button "Save" at bounding box center [620, 464] width 90 height 41
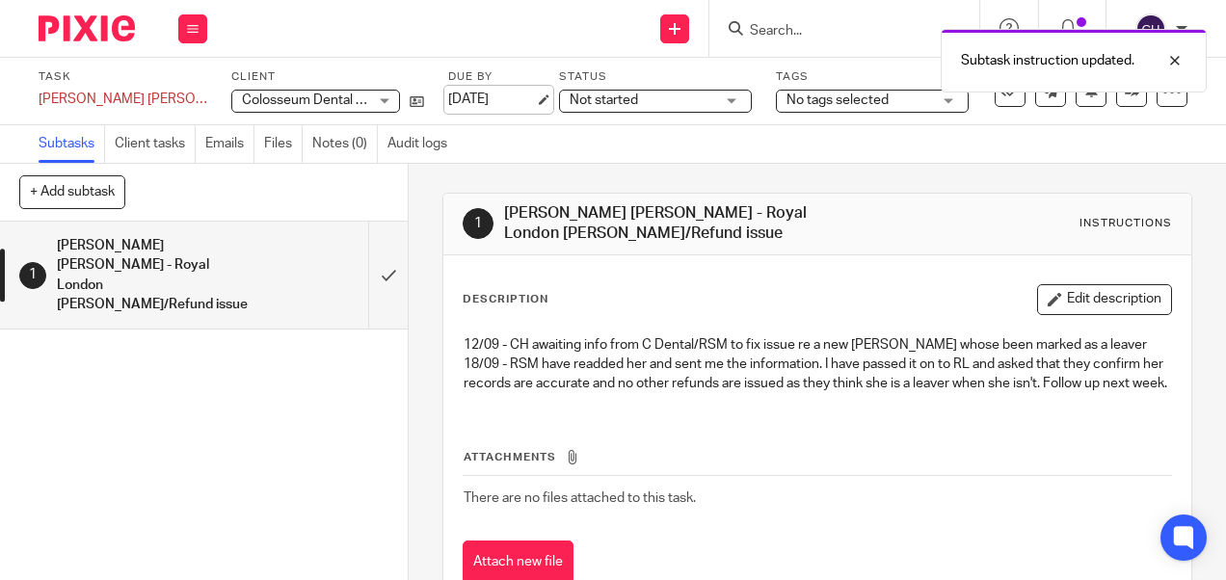
click at [468, 106] on link "16 Sep 2025" at bounding box center [491, 100] width 87 height 20
click at [113, 38] on img at bounding box center [87, 28] width 96 height 26
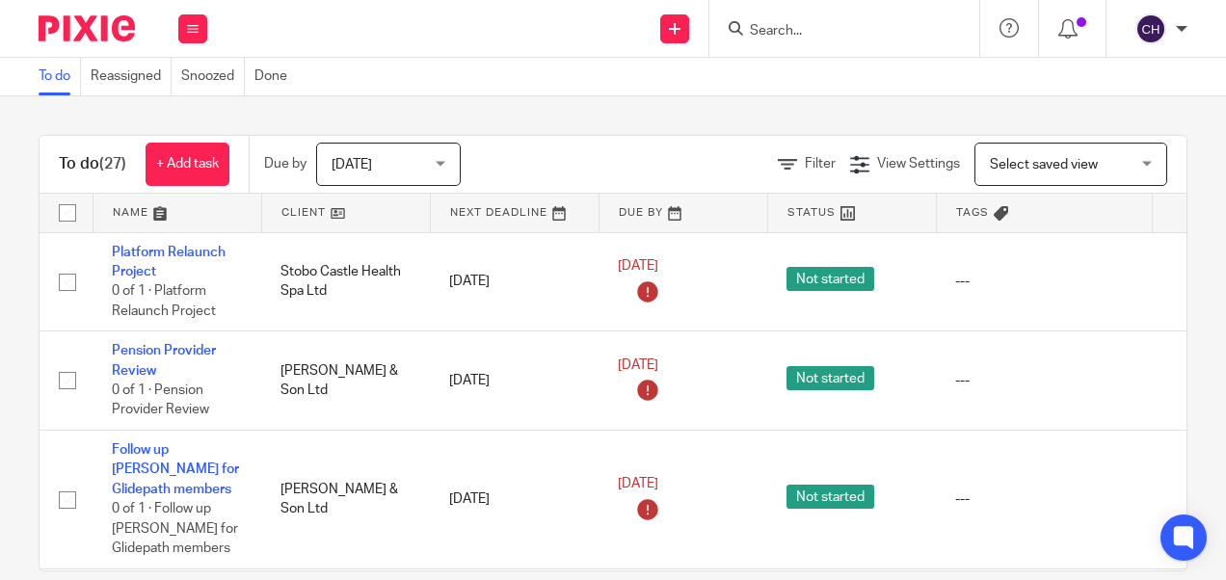
click at [752, 26] on input "Search" at bounding box center [834, 31] width 173 height 17
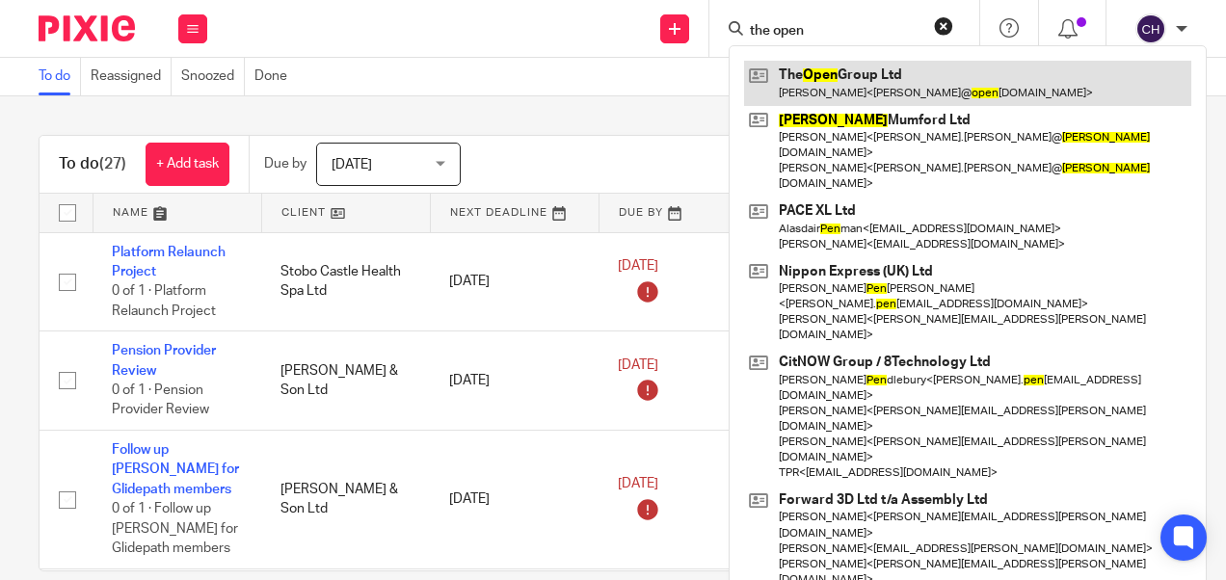
type input "the open"
click at [842, 85] on link at bounding box center [967, 83] width 447 height 44
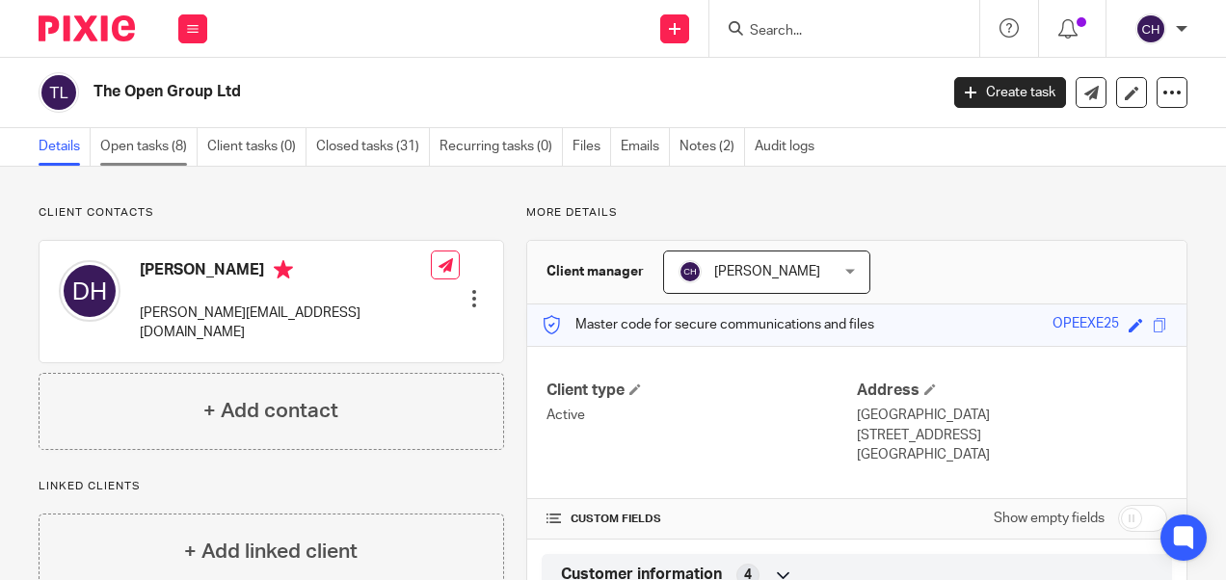
click at [125, 139] on link "Open tasks (8)" at bounding box center [148, 147] width 97 height 38
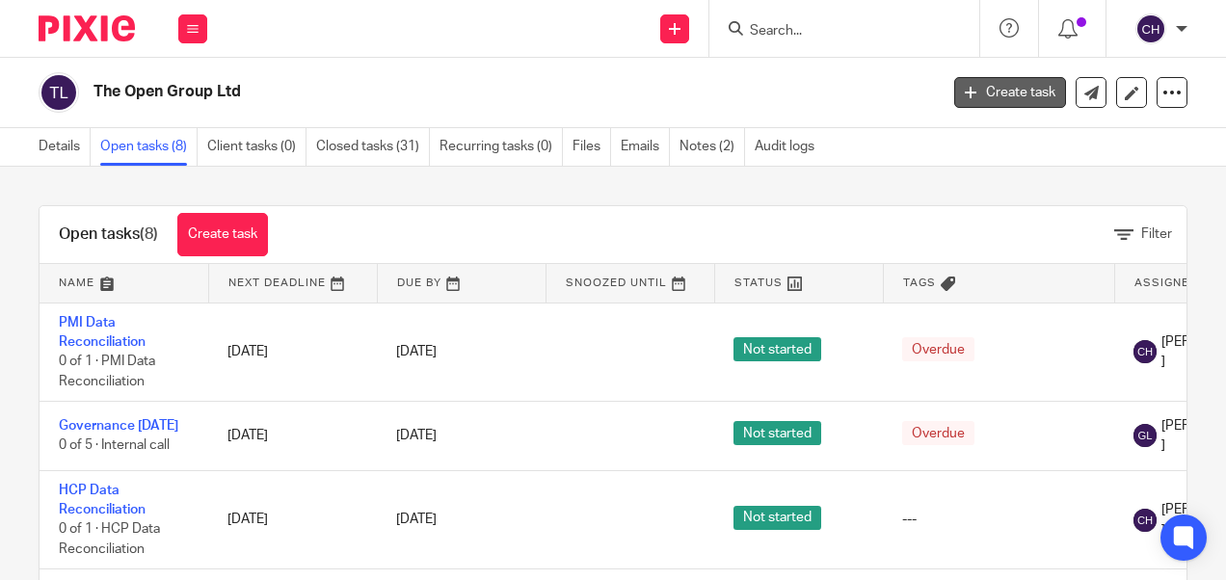
click at [997, 90] on link "Create task" at bounding box center [1010, 92] width 112 height 31
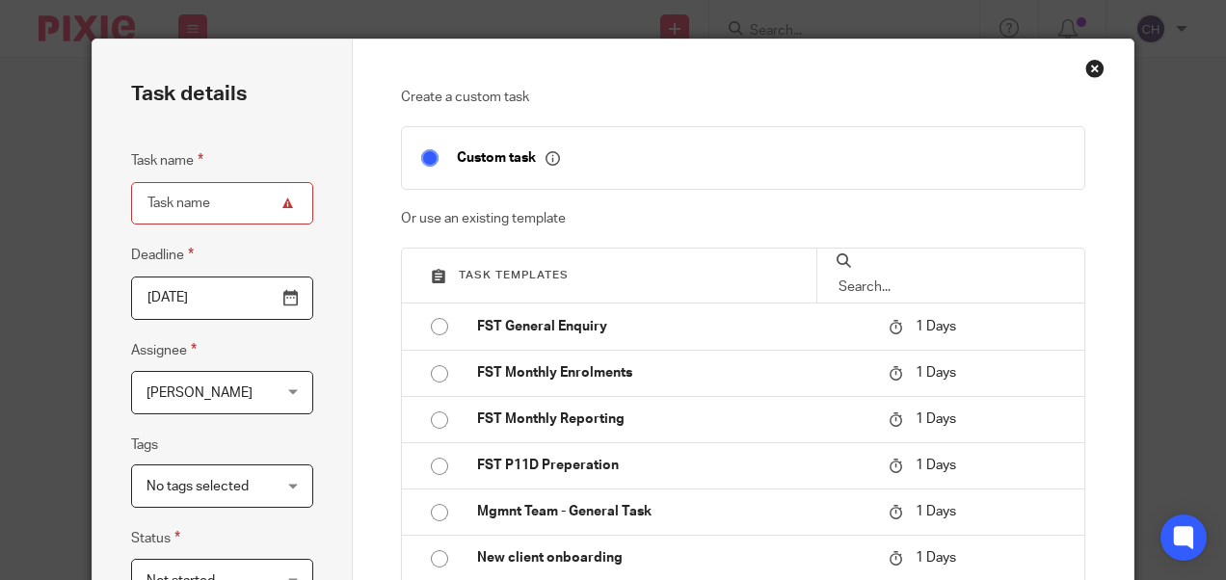
click at [186, 202] on input "Task name" at bounding box center [222, 203] width 182 height 43
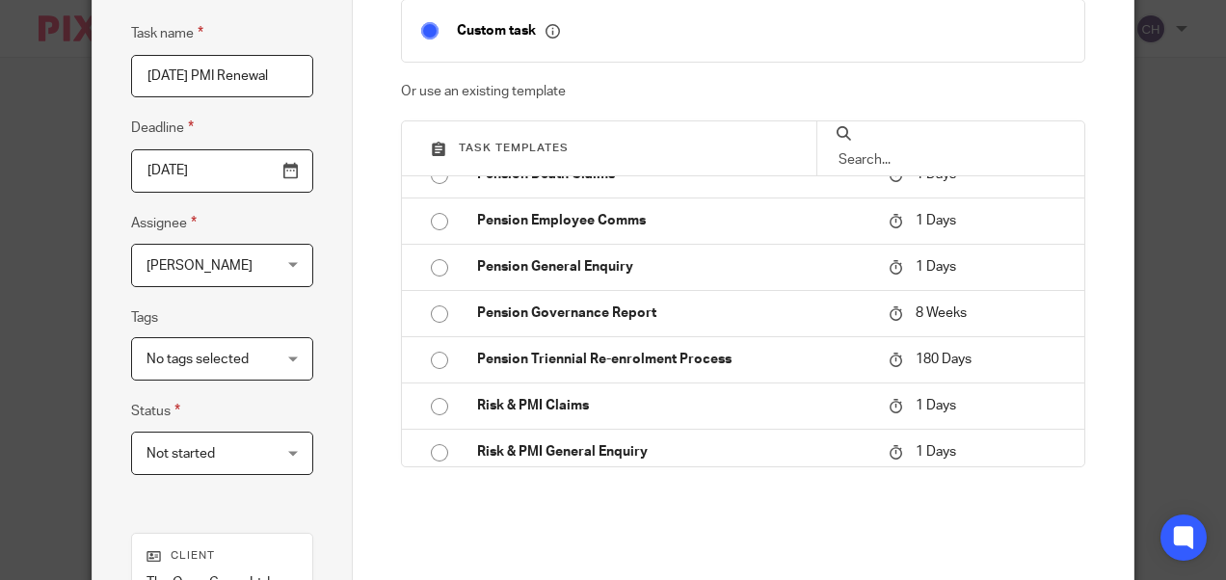
scroll to position [449, 0]
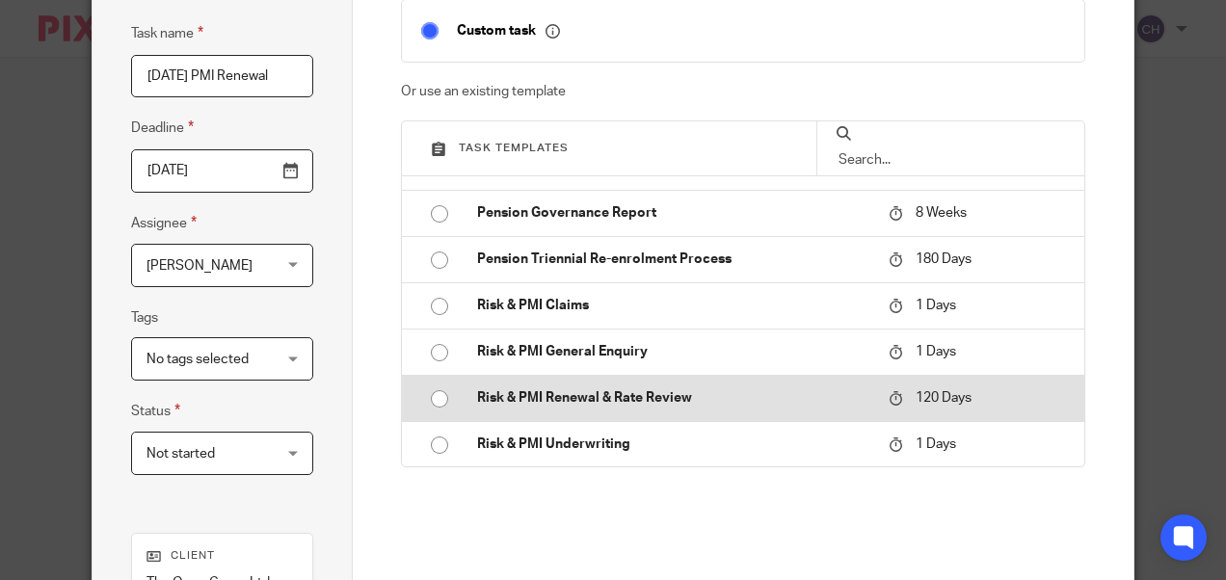
type input "01/03/2026 PMI Renewal"
click at [544, 388] on p "Risk & PMI Renewal & Rate Review" at bounding box center [673, 397] width 392 height 19
type input "2026-01-16"
checkbox input "false"
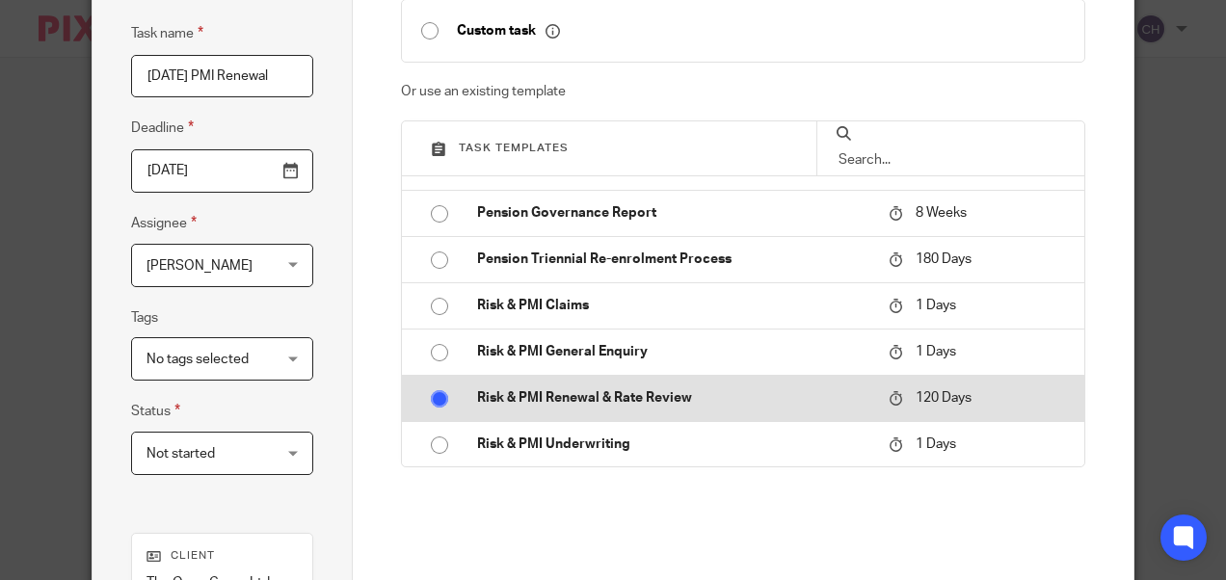
radio input "true"
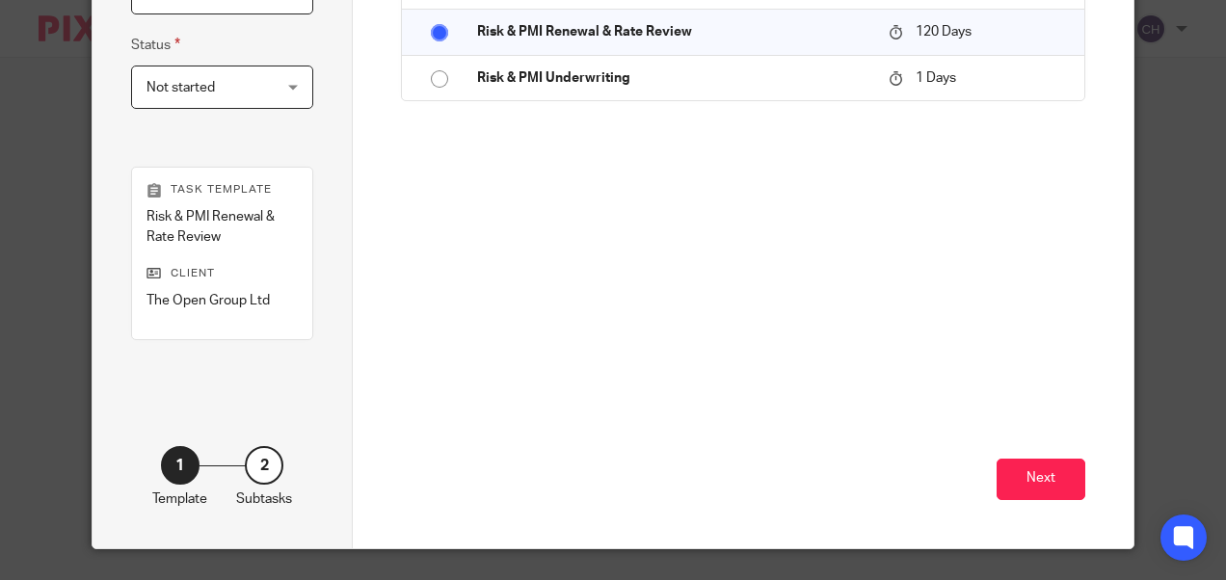
scroll to position [499, 0]
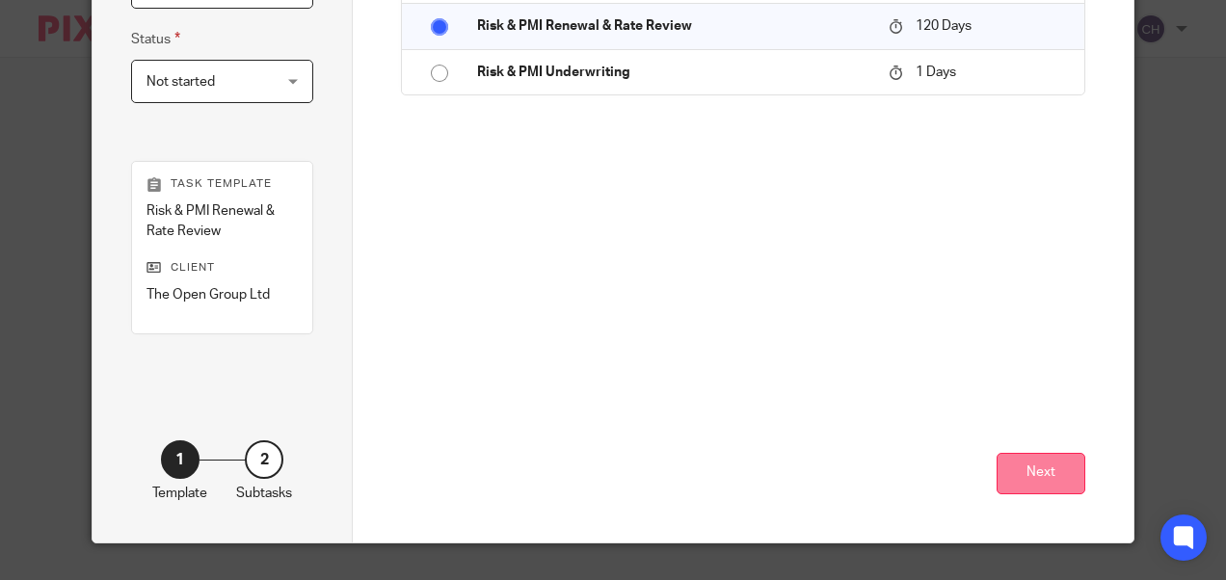
click at [1042, 468] on button "Next" at bounding box center [1040, 473] width 89 height 41
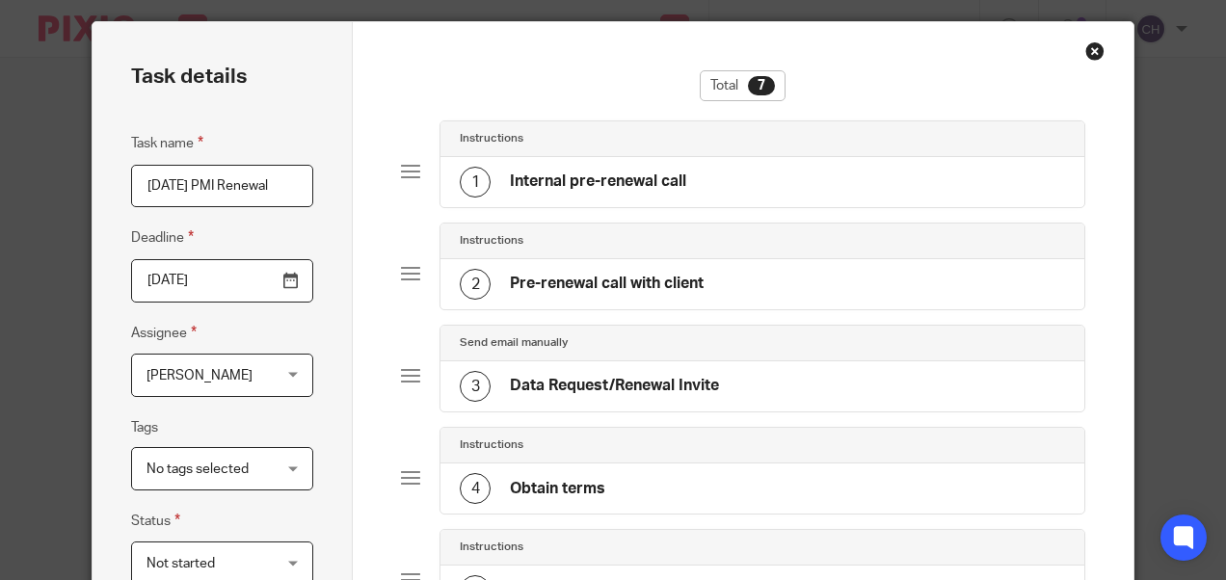
scroll to position [0, 1]
drag, startPoint x: 141, startPoint y: 192, endPoint x: 517, endPoint y: 193, distance: 376.8
click at [517, 193] on div "Task details Task name 01/03/2026 PMI Renewal Deadline 2026-01-16 Assignee Chan…" at bounding box center [613, 536] width 1040 height 1028
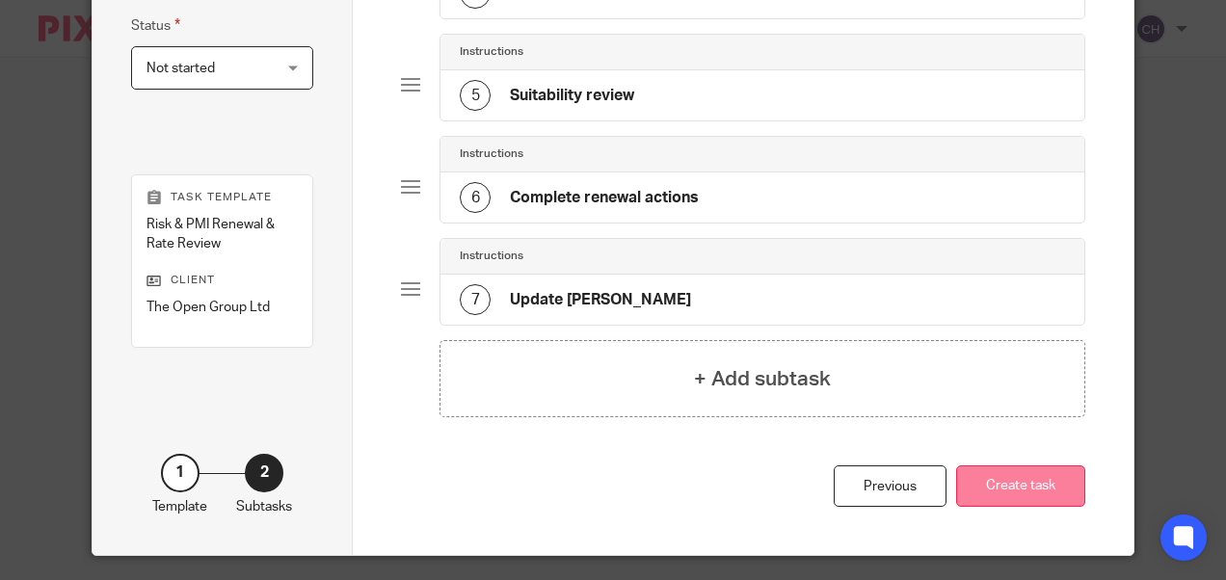
scroll to position [519, 0]
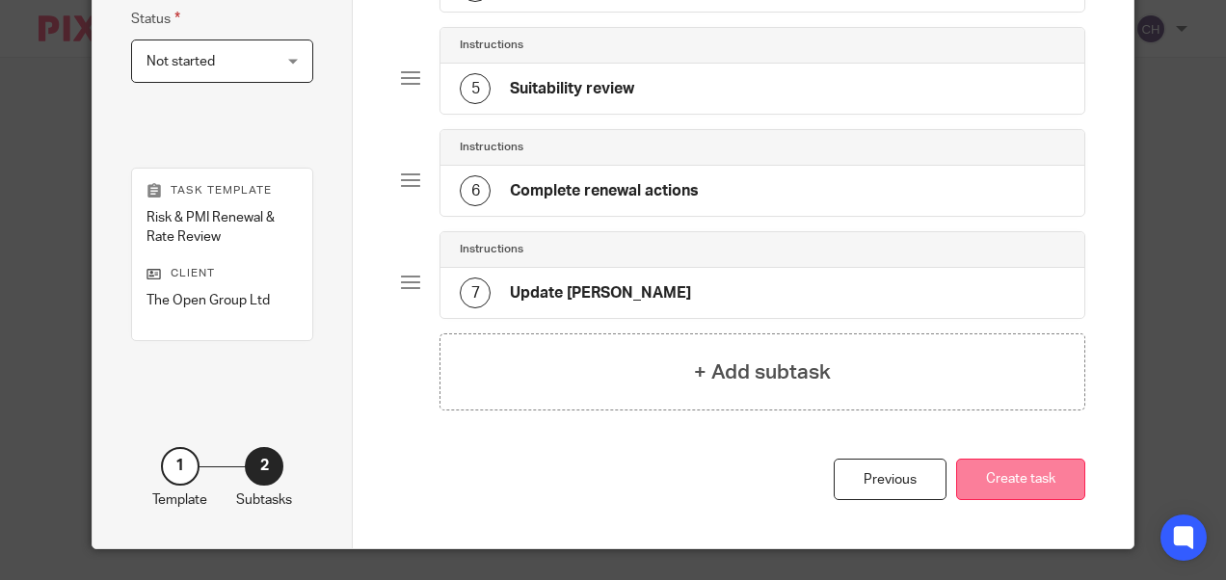
click at [1024, 466] on button "Create task" at bounding box center [1020, 479] width 129 height 41
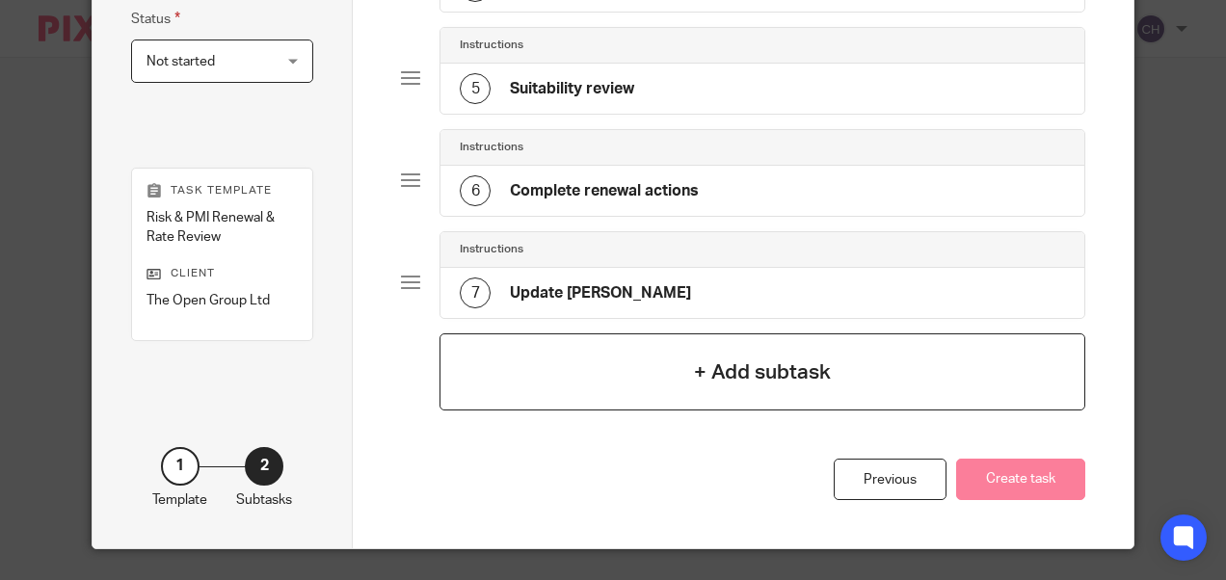
click at [742, 358] on h4 "+ Add subtask" at bounding box center [762, 373] width 137 height 30
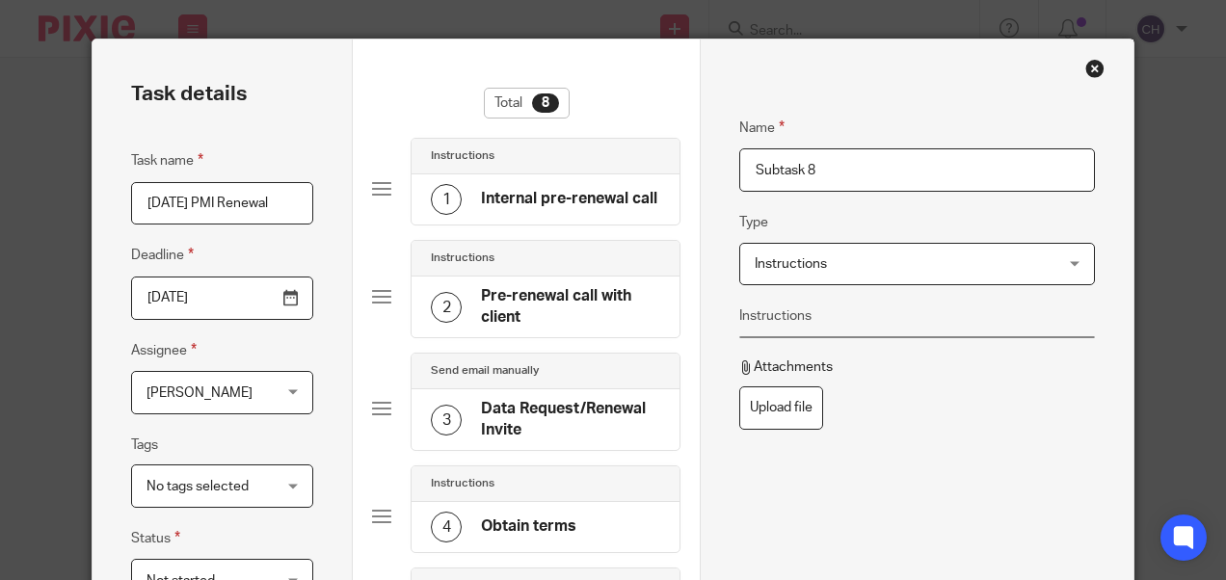
drag, startPoint x: 835, startPoint y: 158, endPoint x: 621, endPoint y: 157, distance: 213.9
type input "NOTES"
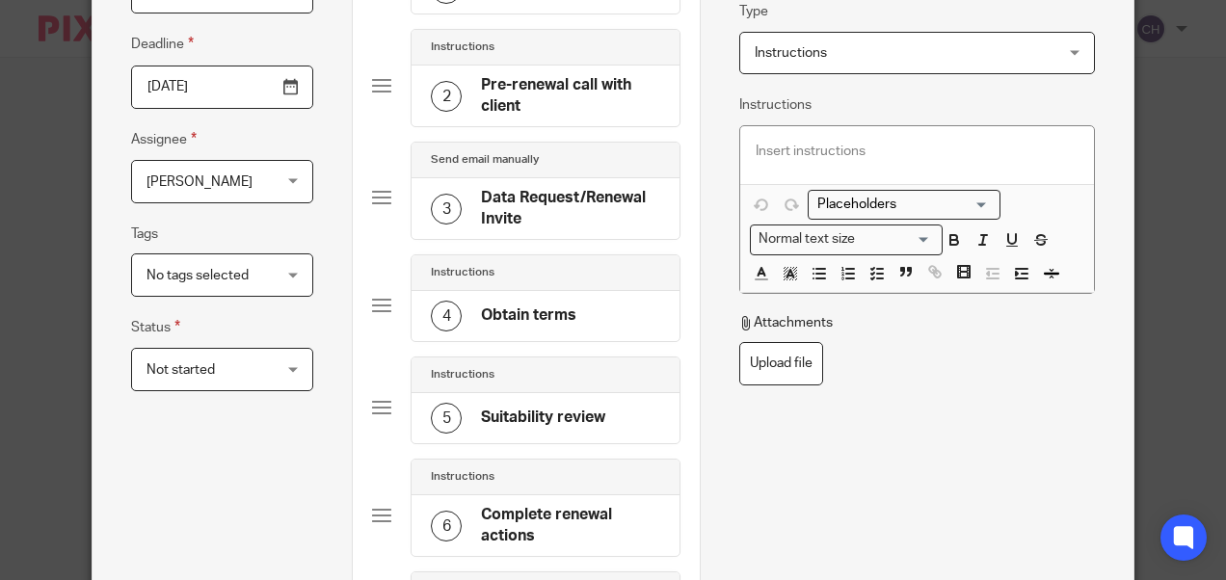
scroll to position [480, 0]
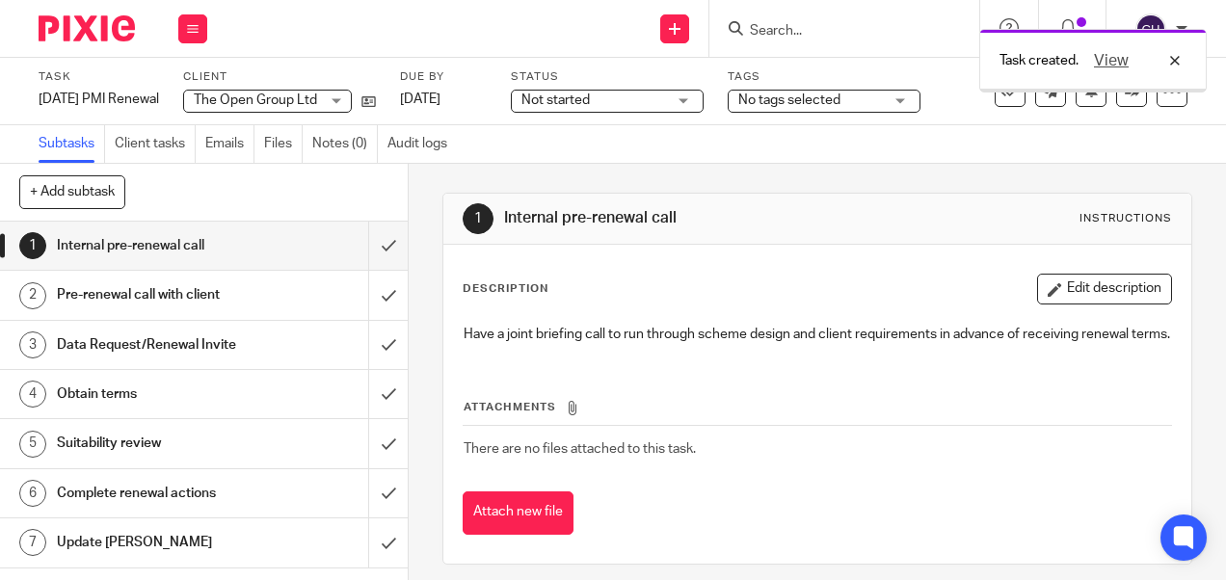
scroll to position [31, 0]
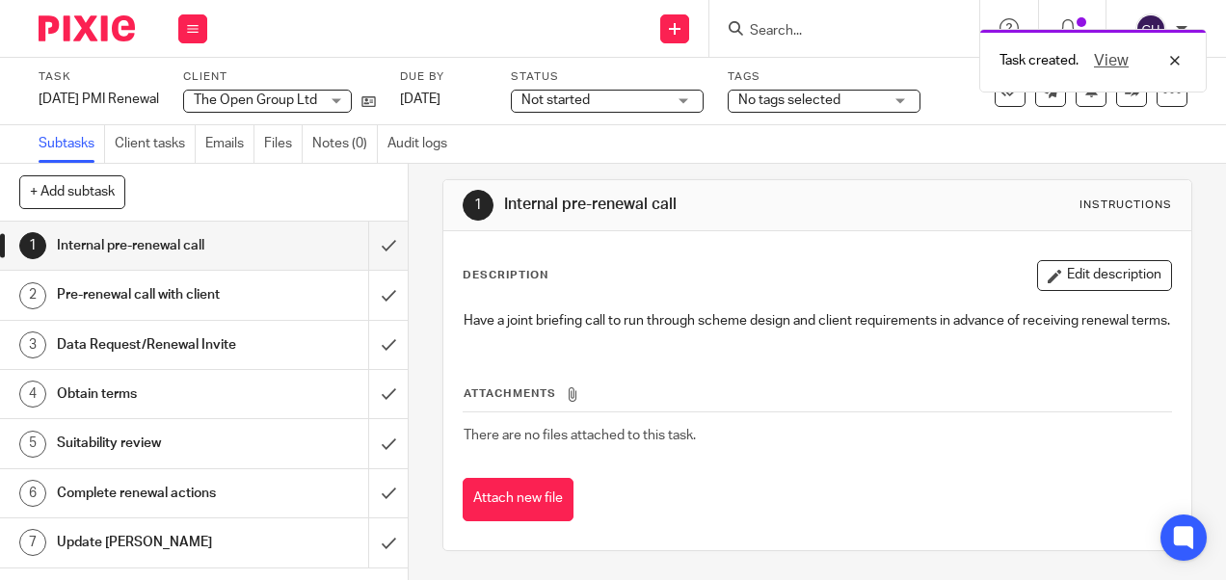
click at [779, 385] on th "Attachments" at bounding box center [817, 398] width 708 height 28
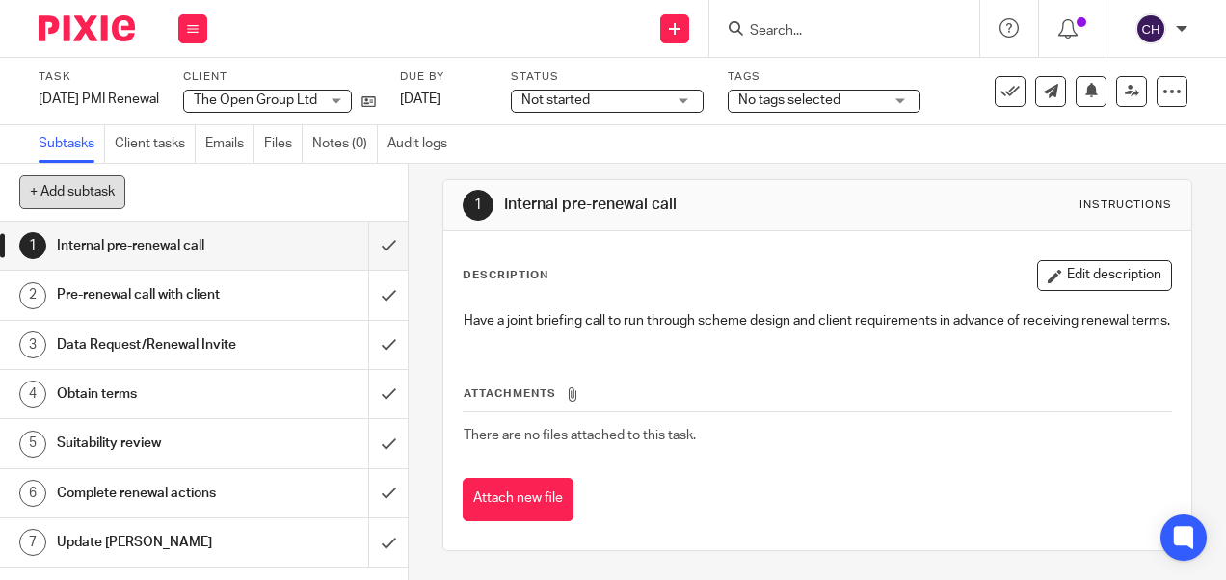
click at [81, 179] on button "+ Add subtask" at bounding box center [72, 191] width 106 height 33
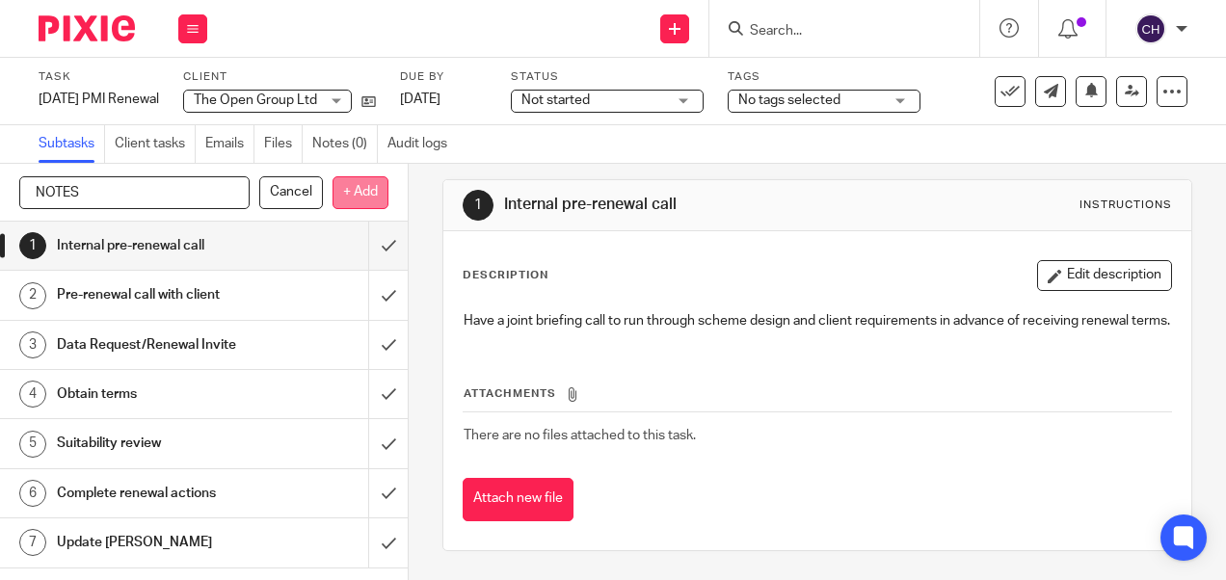
type input "NOTES"
click at [354, 205] on p "+ Add" at bounding box center [360, 192] width 56 height 33
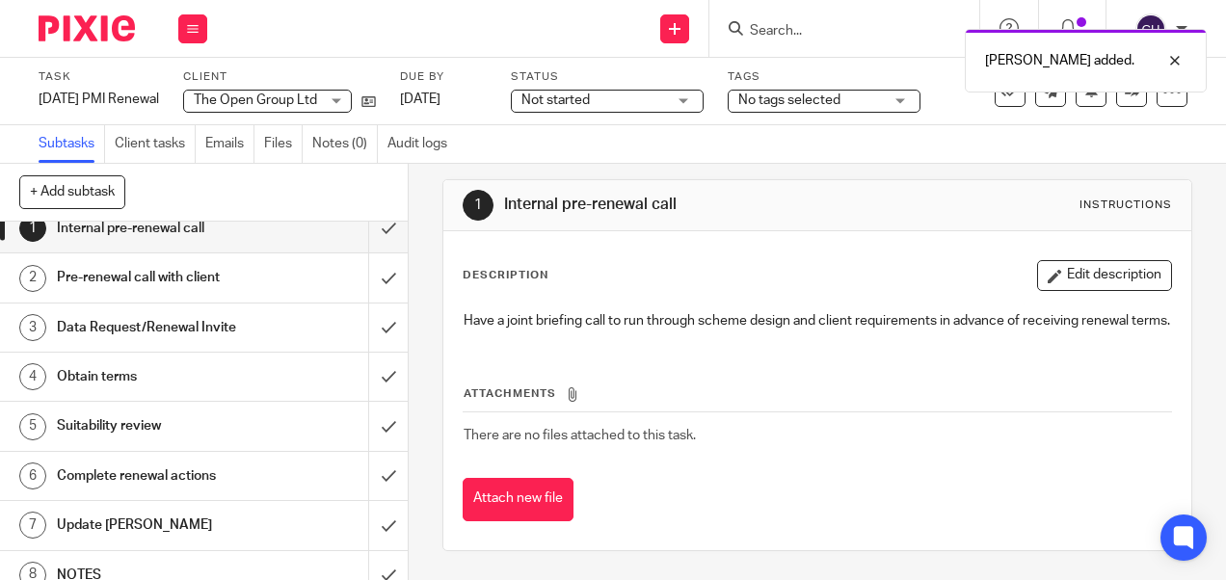
scroll to position [35, 0]
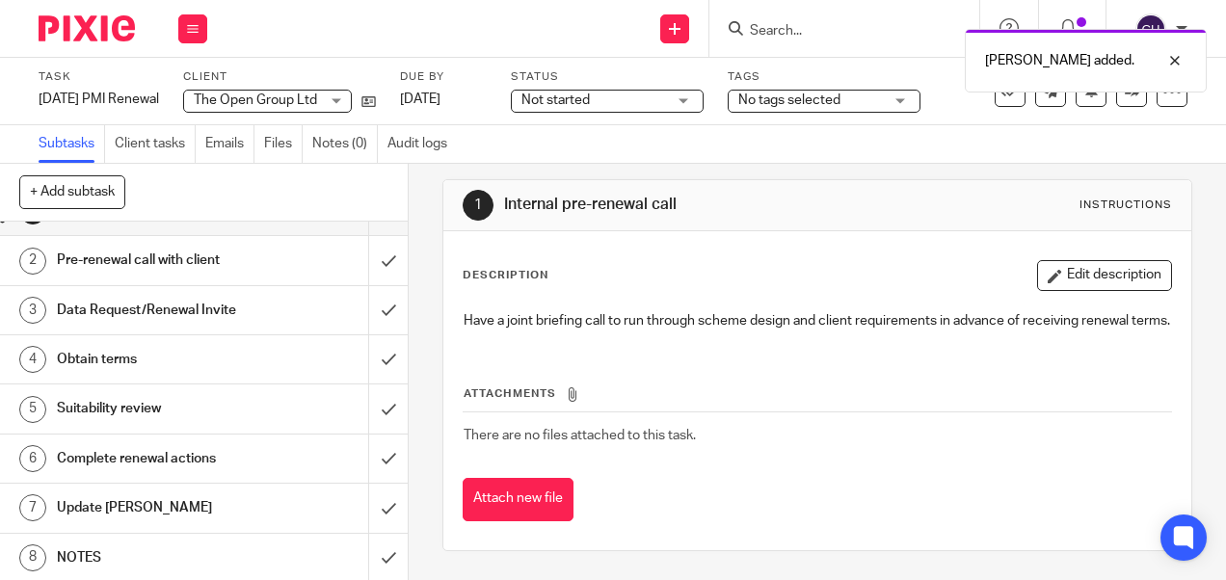
click at [84, 553] on h1 "NOTES" at bounding box center [154, 557] width 195 height 29
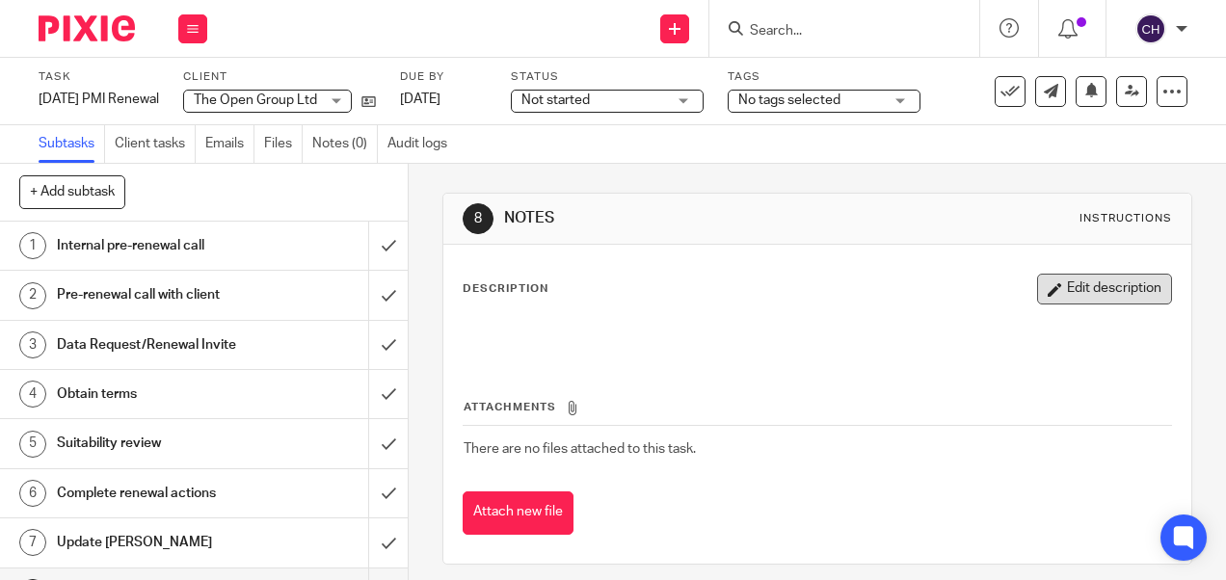
click at [1073, 286] on button "Edit description" at bounding box center [1104, 289] width 135 height 31
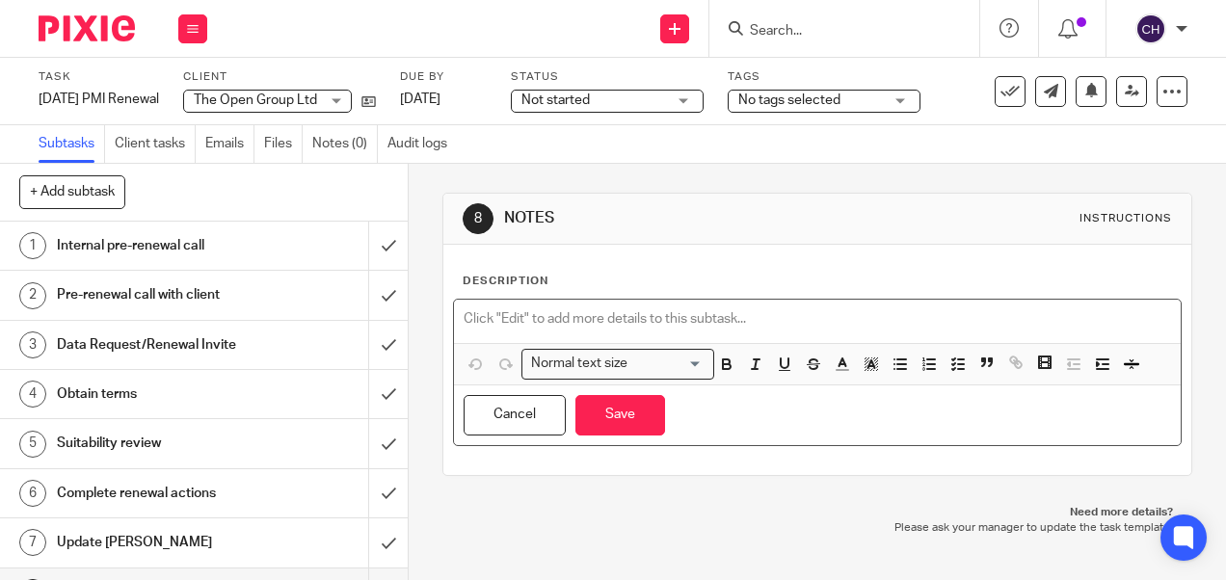
click at [514, 312] on p at bounding box center [817, 318] width 706 height 19
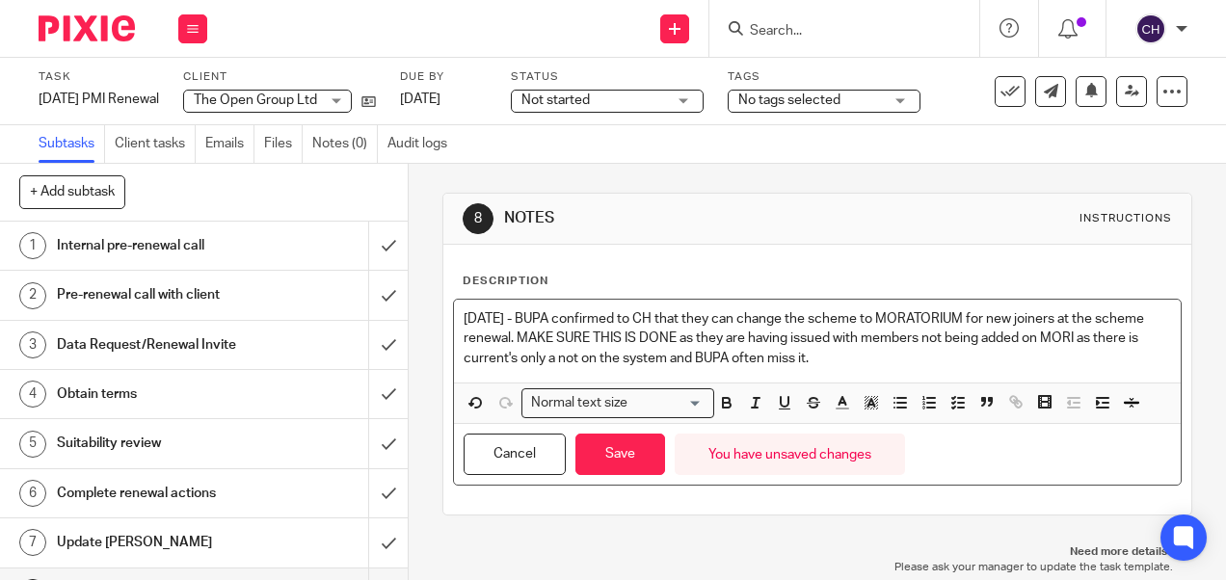
click at [559, 353] on p "18/09/25 - BUPA confirmed to CH that they can change the scheme to MORATORIUM f…" at bounding box center [817, 338] width 706 height 59
click at [613, 359] on p "18/09/25 - BUPA confirmed to CH that they can change the scheme to MORATORIUM f…" at bounding box center [817, 338] width 706 height 59
click at [623, 449] on button "Save" at bounding box center [620, 454] width 90 height 41
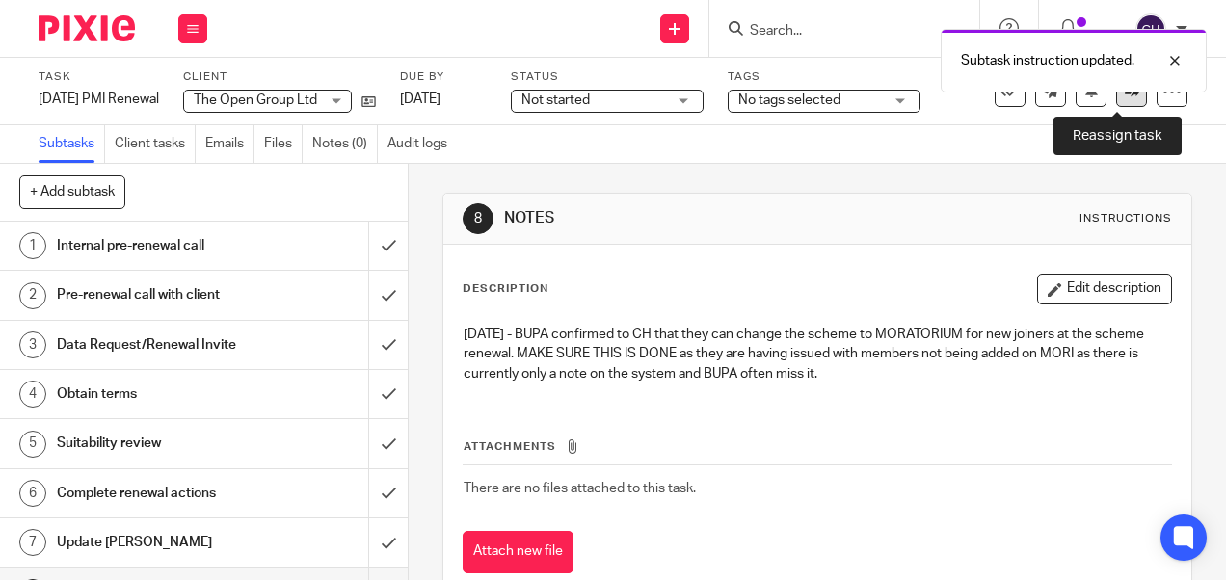
click at [1125, 95] on icon at bounding box center [1132, 91] width 14 height 14
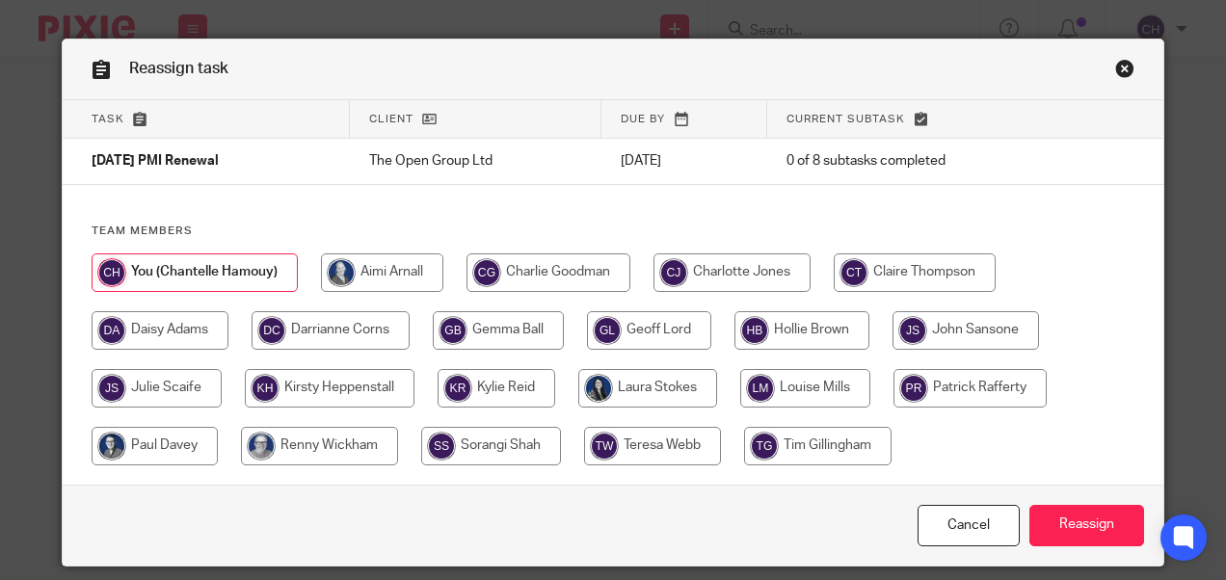
click at [328, 330] on input "radio" at bounding box center [331, 330] width 158 height 39
radio input "true"
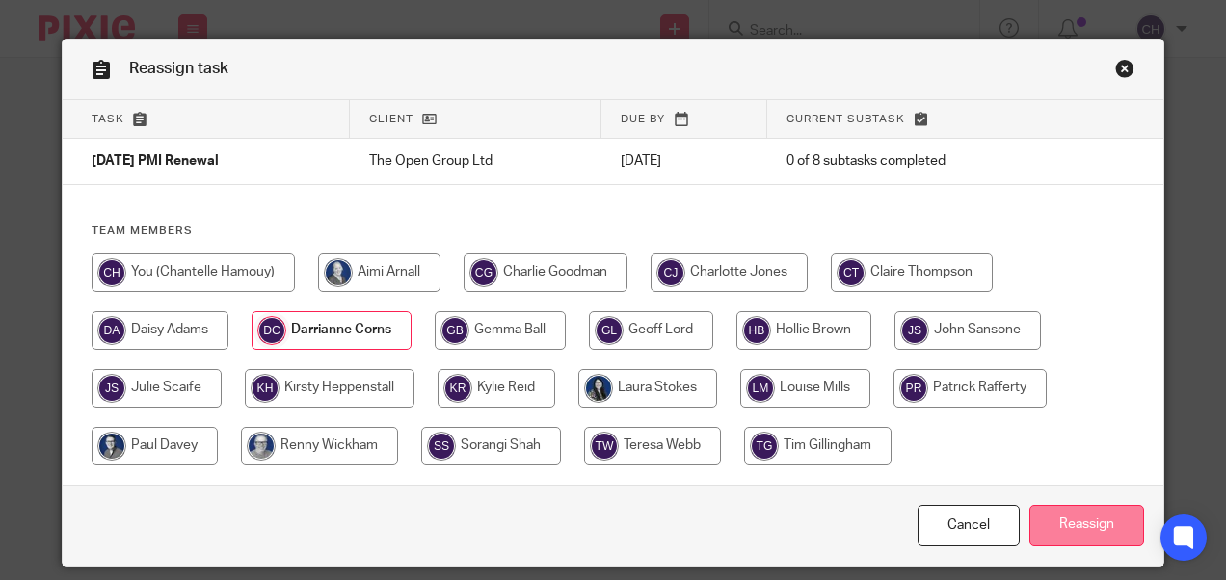
click at [1104, 533] on input "Reassign" at bounding box center [1086, 525] width 115 height 41
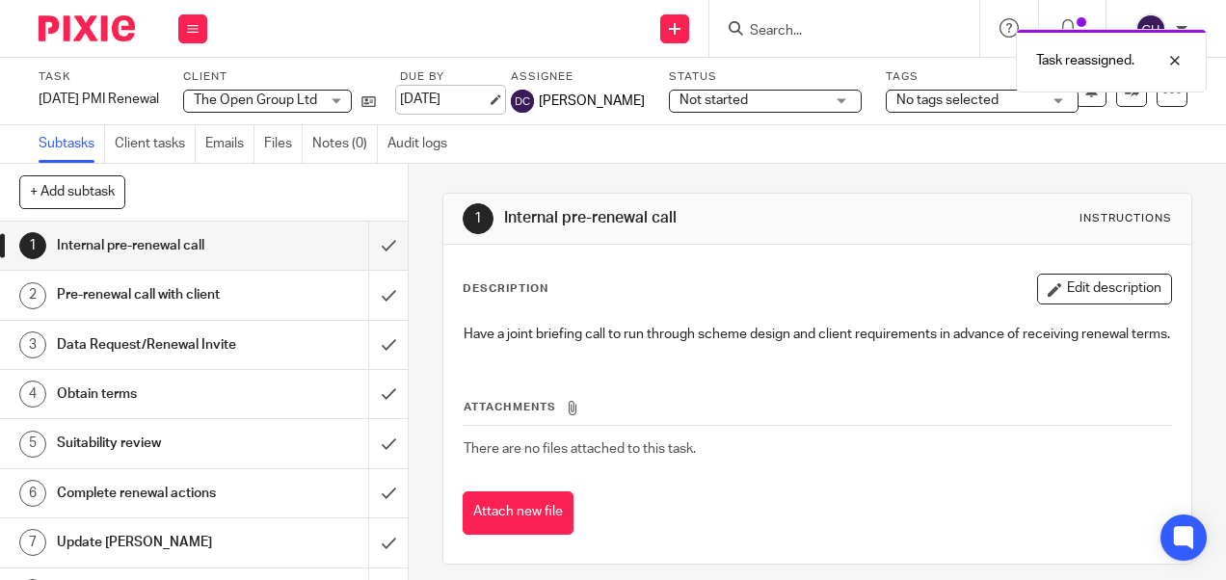
click at [482, 102] on link "[DATE]" at bounding box center [443, 100] width 87 height 20
click at [104, 29] on img at bounding box center [87, 28] width 96 height 26
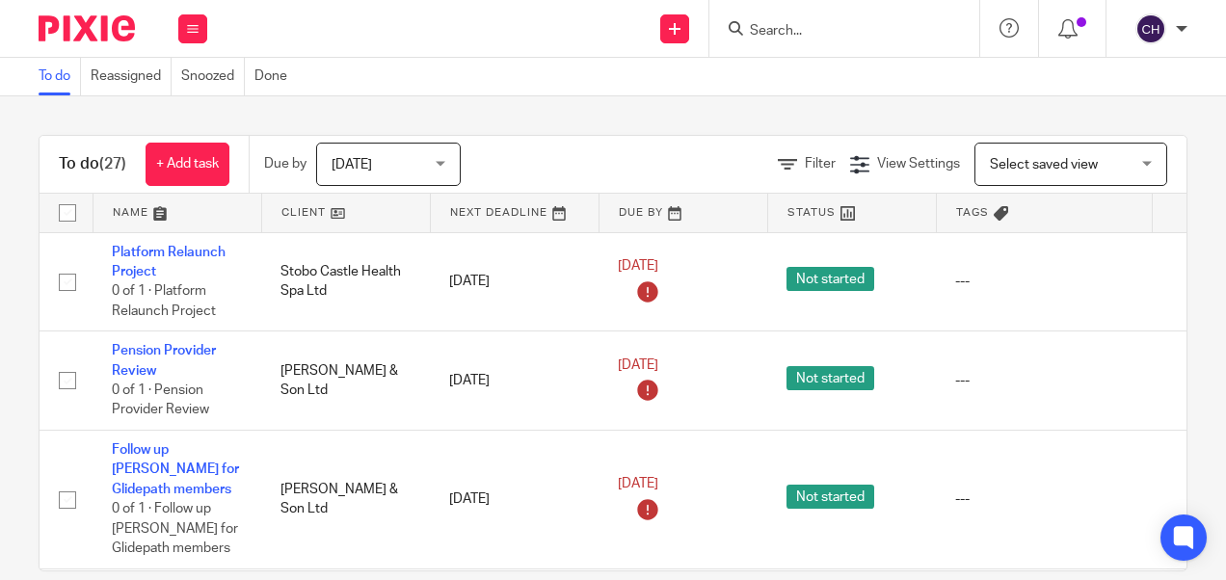
click at [97, 19] on img at bounding box center [87, 28] width 96 height 26
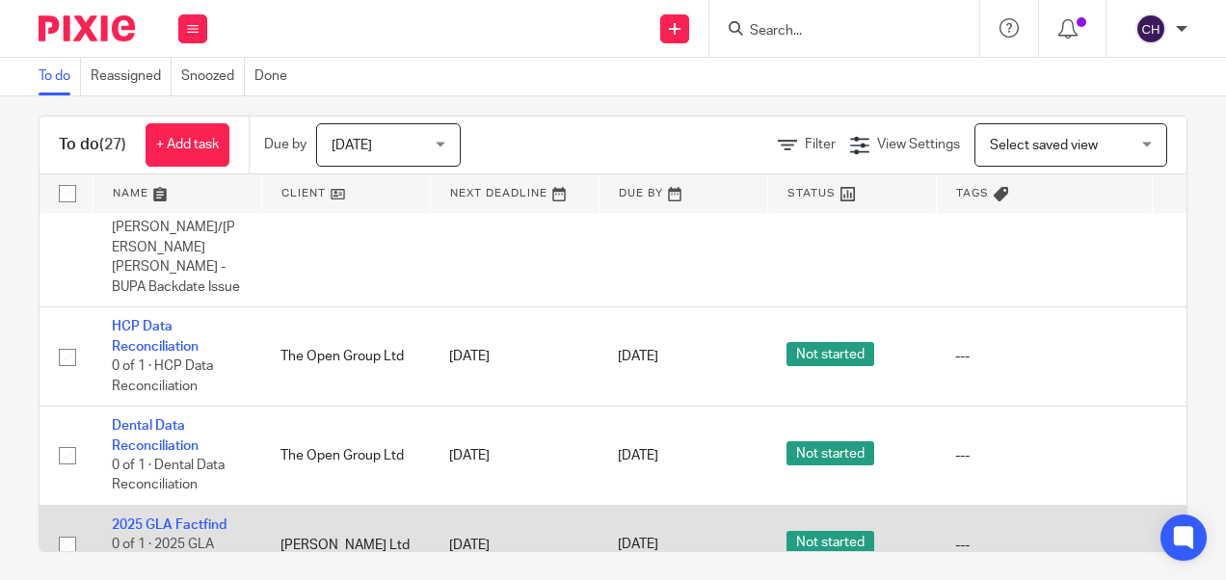
scroll to position [29, 0]
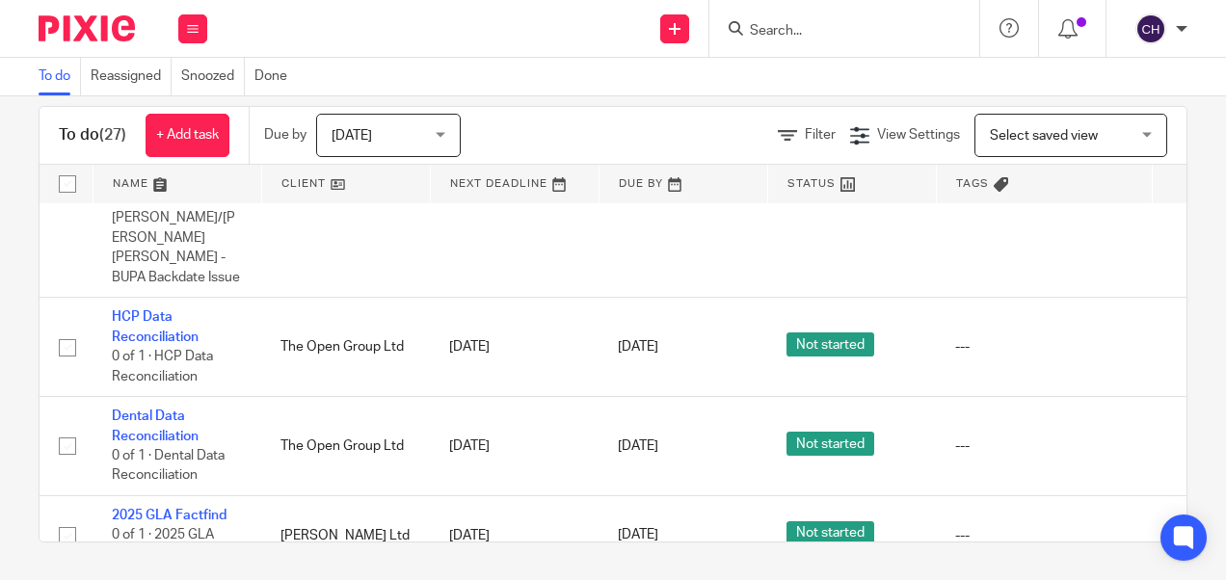
click at [746, 24] on div at bounding box center [841, 28] width 225 height 24
click at [773, 23] on input "Search" at bounding box center [834, 31] width 173 height 17
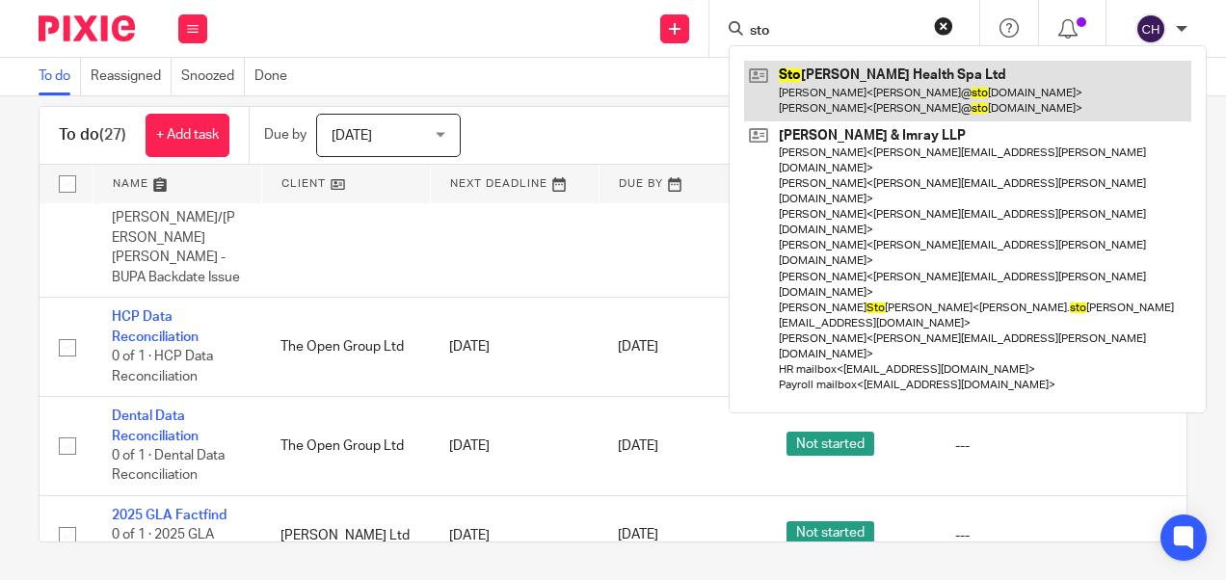
type input "sto"
click at [868, 71] on link at bounding box center [967, 91] width 447 height 60
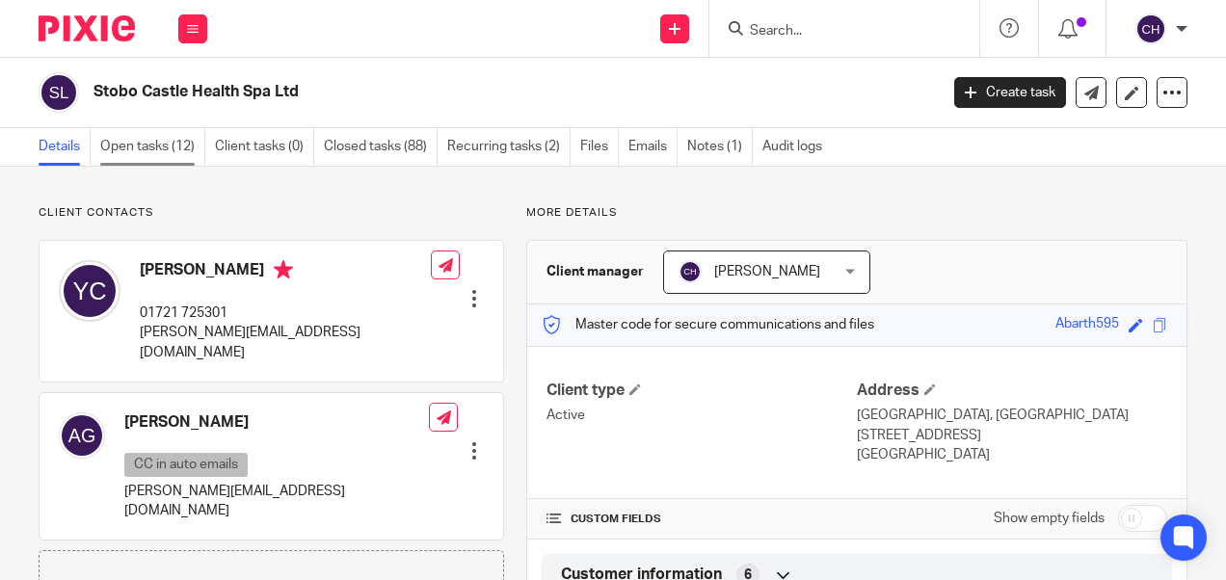
click at [148, 150] on link "Open tasks (12)" at bounding box center [152, 147] width 105 height 38
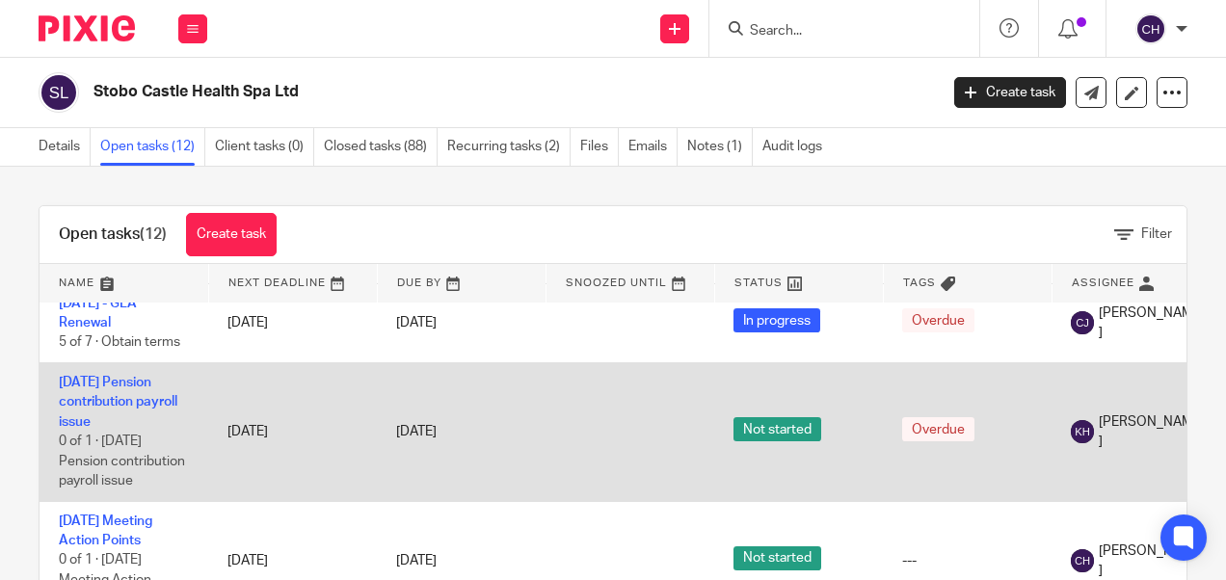
scroll to position [385, 0]
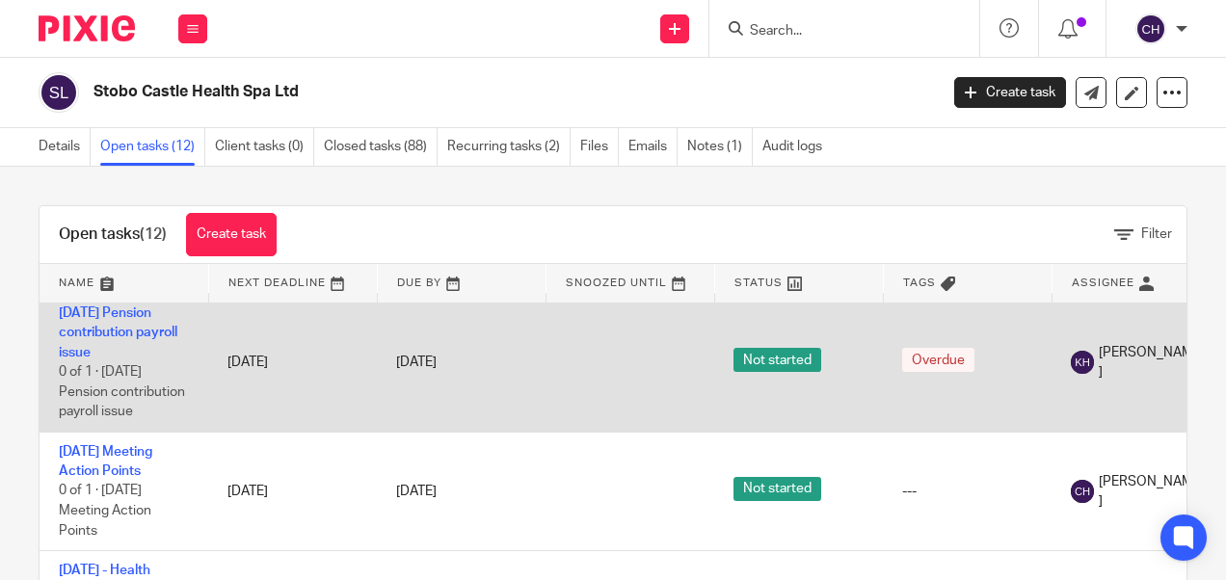
click at [114, 320] on td "October 2024 Pension contribution payroll issue 0 of 1 · October 2024 Pension c…" at bounding box center [124, 363] width 169 height 139
click at [114, 327] on link "October 2024 Pension contribution payroll issue" at bounding box center [118, 332] width 119 height 53
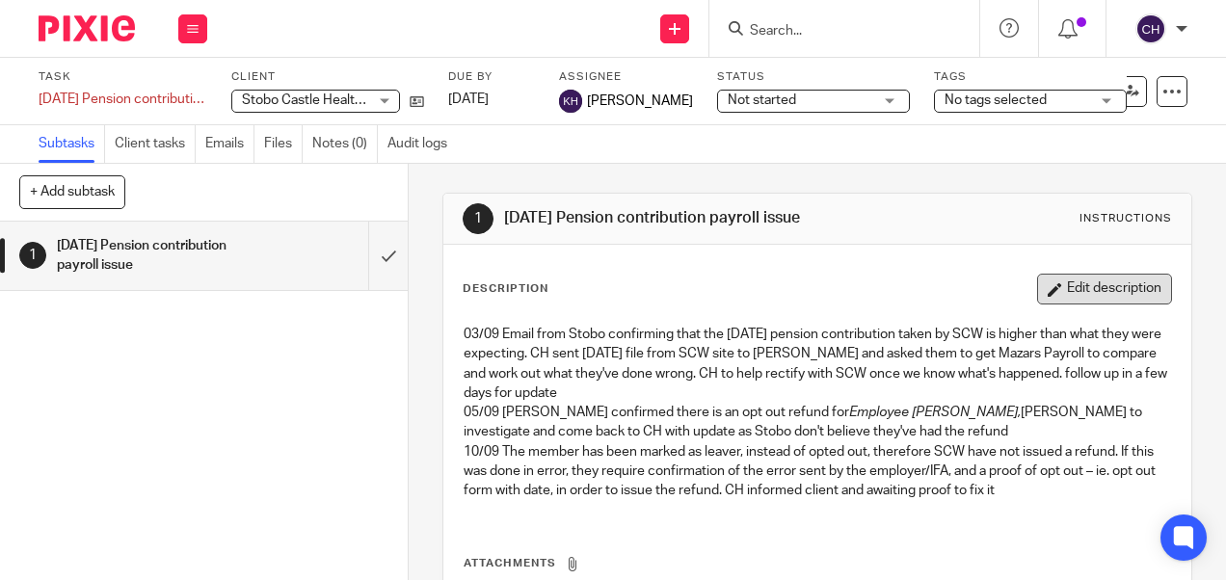
click at [1041, 305] on button "Edit description" at bounding box center [1104, 289] width 135 height 31
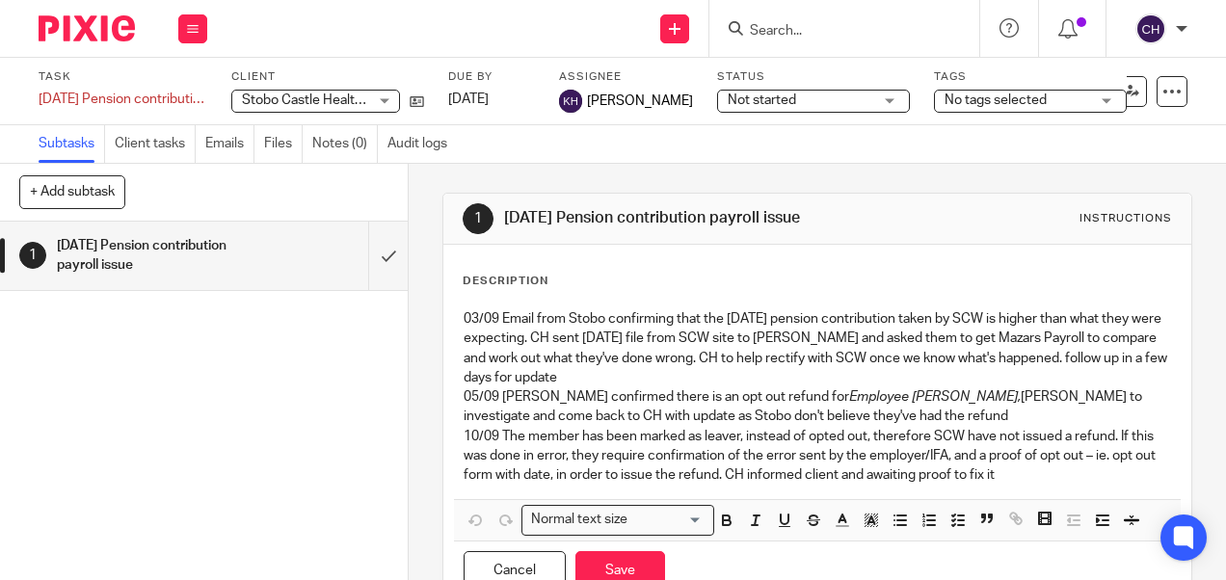
scroll to position [89, 0]
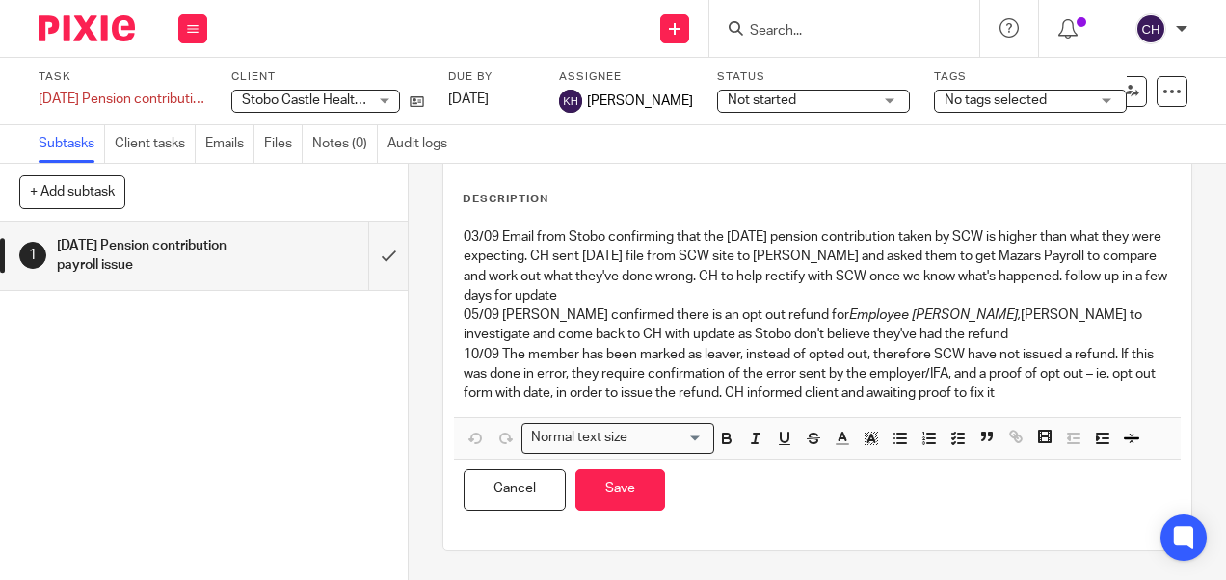
click at [1072, 390] on p "10/09 The member has been marked as leaver, instead of opted out, therefore SCW…" at bounding box center [817, 374] width 706 height 59
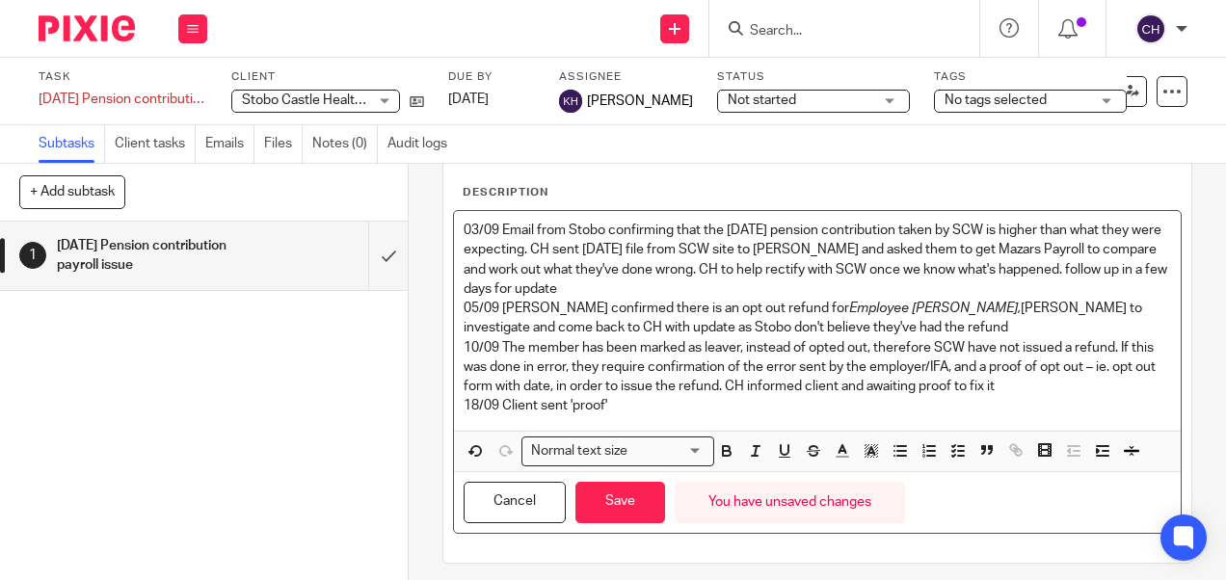
click at [624, 414] on p "18/09 Client sent 'proof'" at bounding box center [817, 405] width 706 height 19
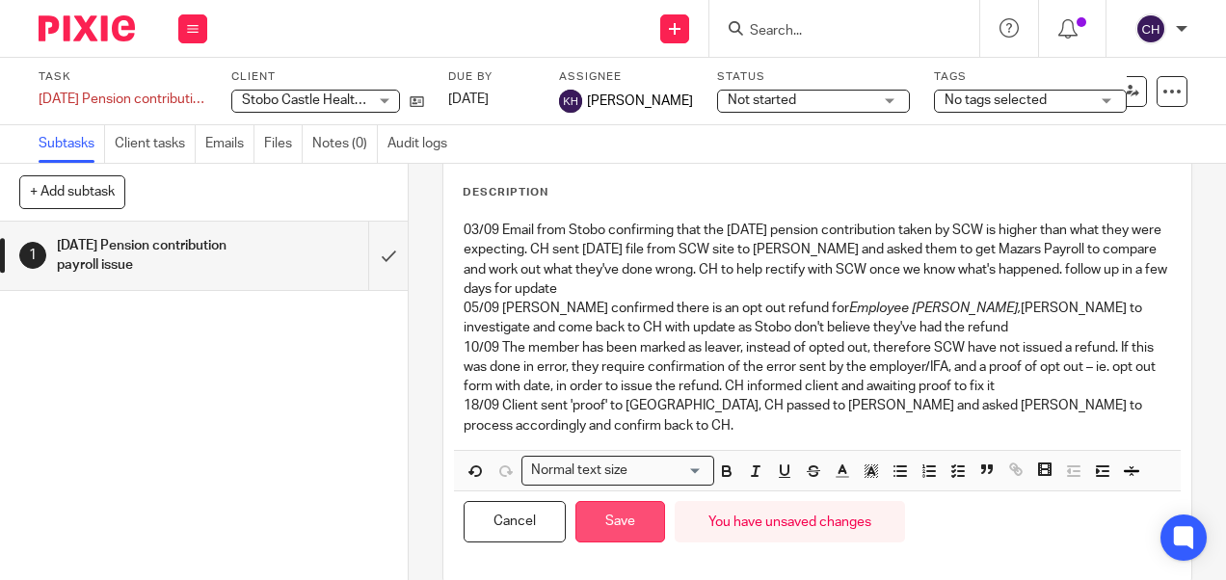
click at [596, 525] on button "Save" at bounding box center [620, 521] width 90 height 41
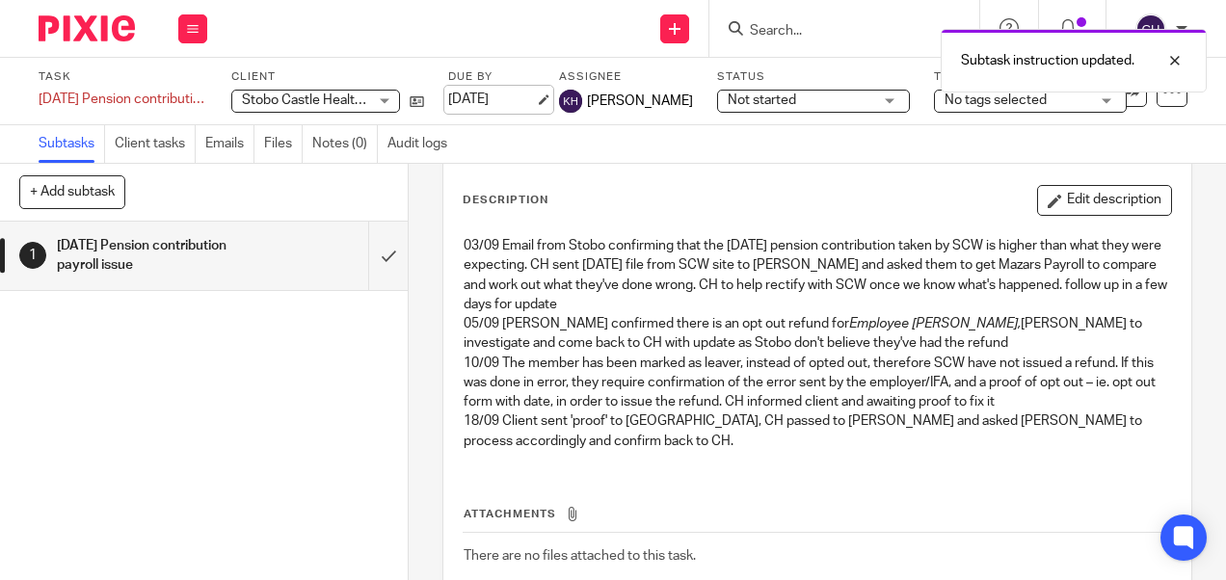
click at [486, 96] on link "[DATE]" at bounding box center [491, 100] width 87 height 20
click at [478, 97] on link "[DATE]" at bounding box center [491, 100] width 87 height 20
click at [83, 42] on div at bounding box center [79, 28] width 159 height 57
click at [94, 38] on img at bounding box center [87, 28] width 96 height 26
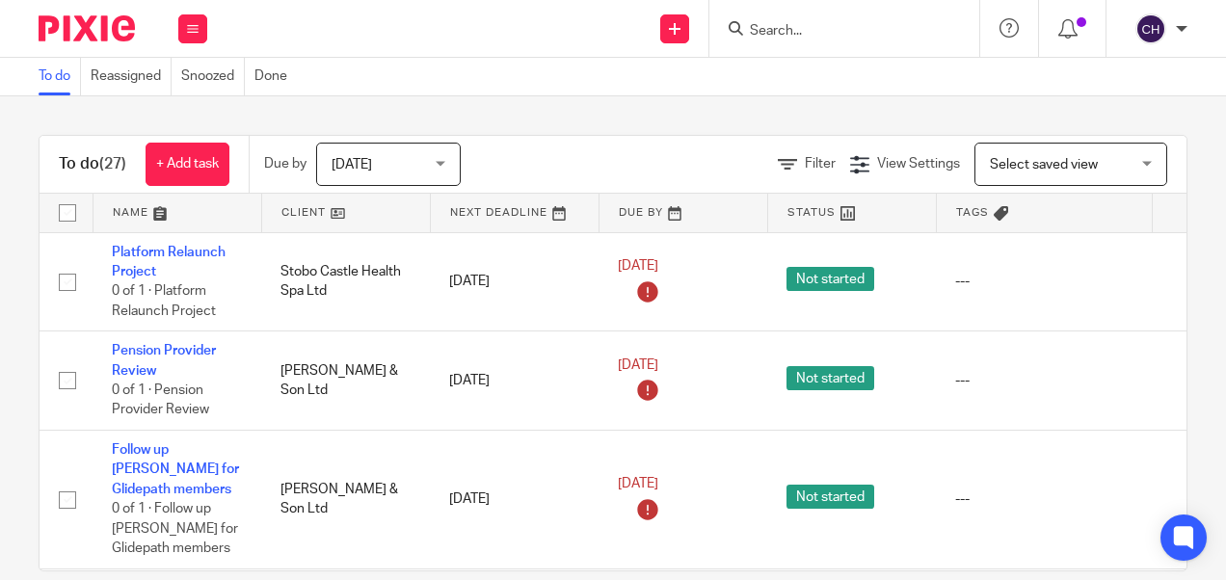
click at [790, 35] on input "Search" at bounding box center [834, 31] width 173 height 17
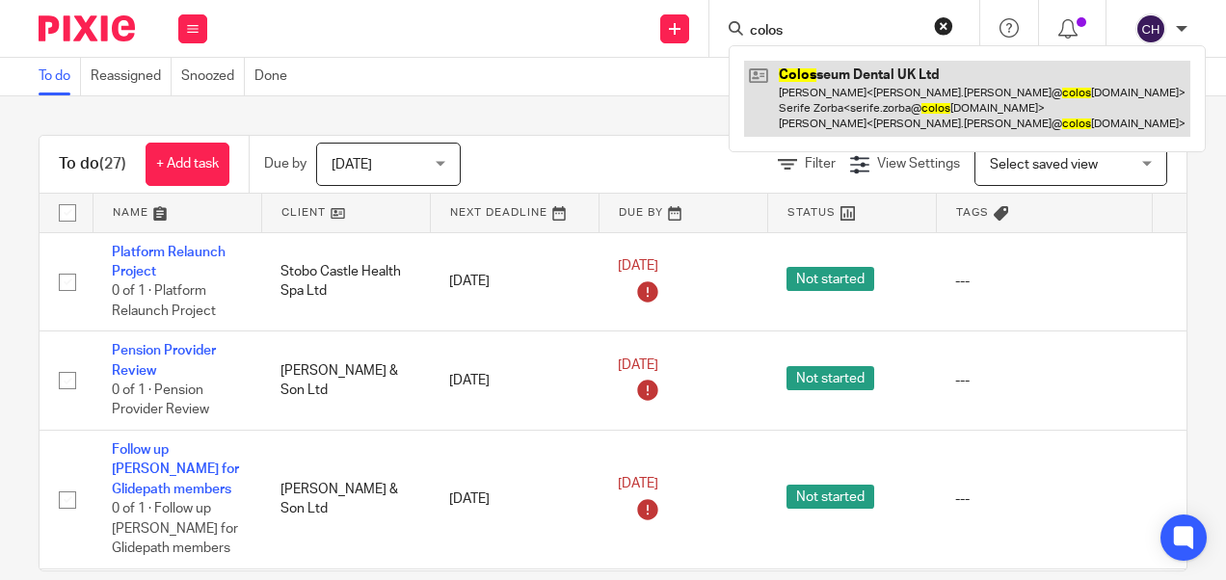
type input "colos"
click at [821, 93] on link at bounding box center [967, 99] width 446 height 76
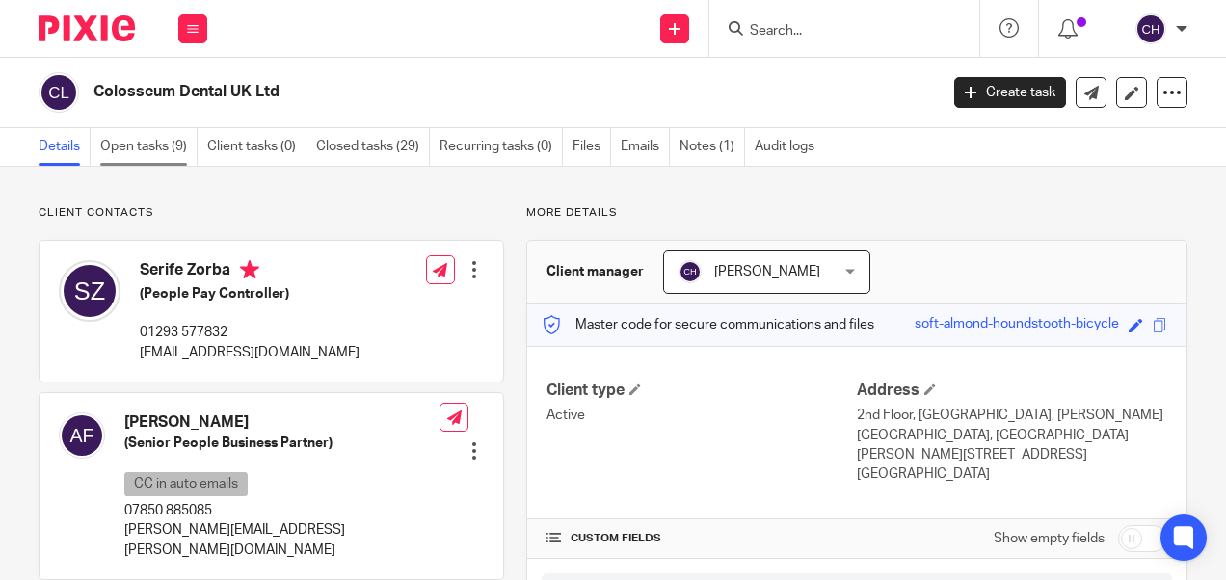
click at [160, 143] on link "Open tasks (9)" at bounding box center [148, 147] width 97 height 38
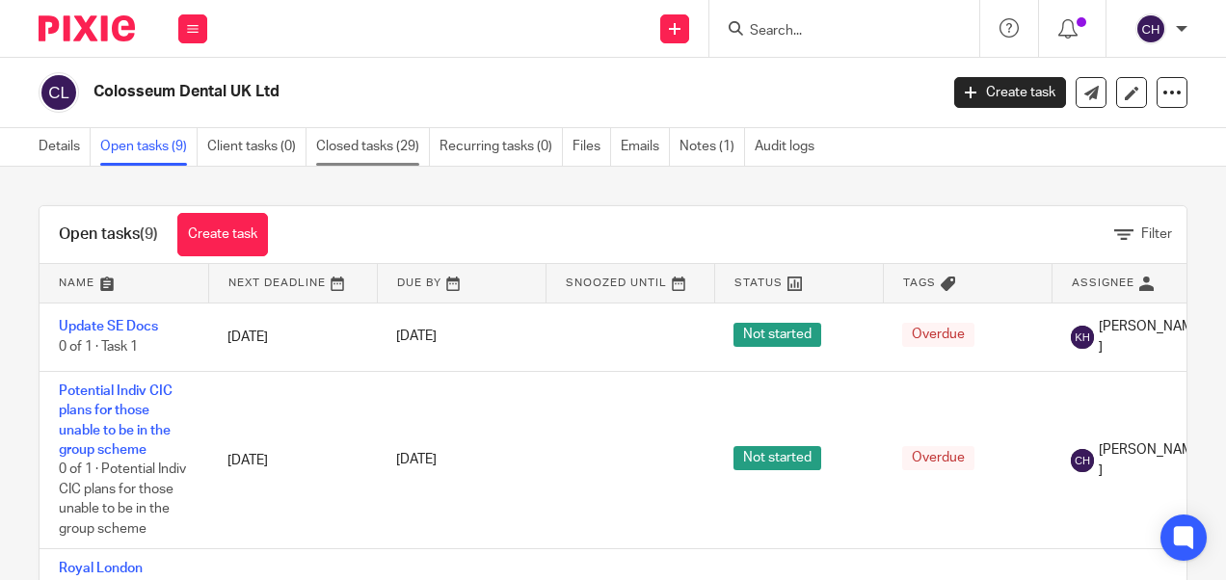
click at [361, 143] on link "Closed tasks (29)" at bounding box center [373, 147] width 114 height 38
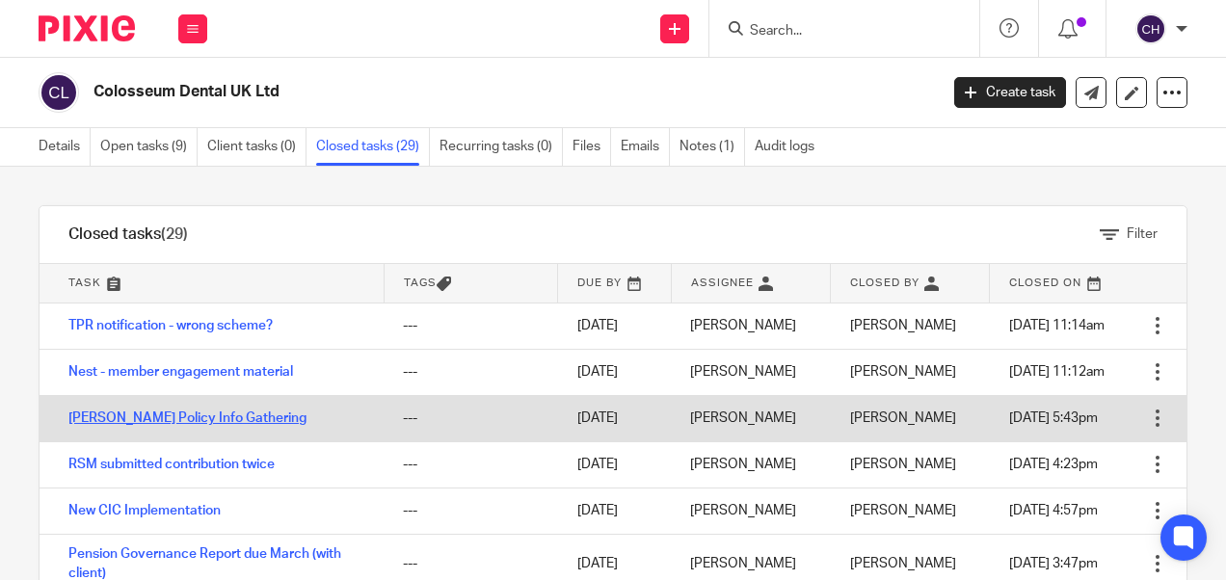
click at [179, 414] on link "[PERSON_NAME] Policy Info Gathering" at bounding box center [187, 417] width 238 height 13
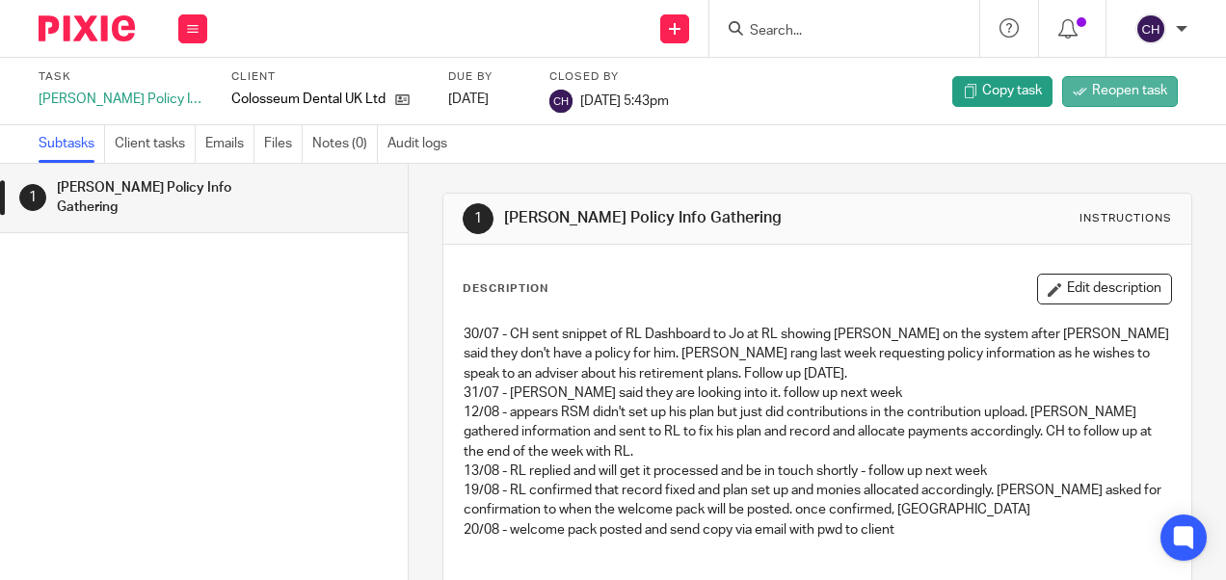
click at [1138, 100] on span "Reopen task" at bounding box center [1129, 90] width 75 height 19
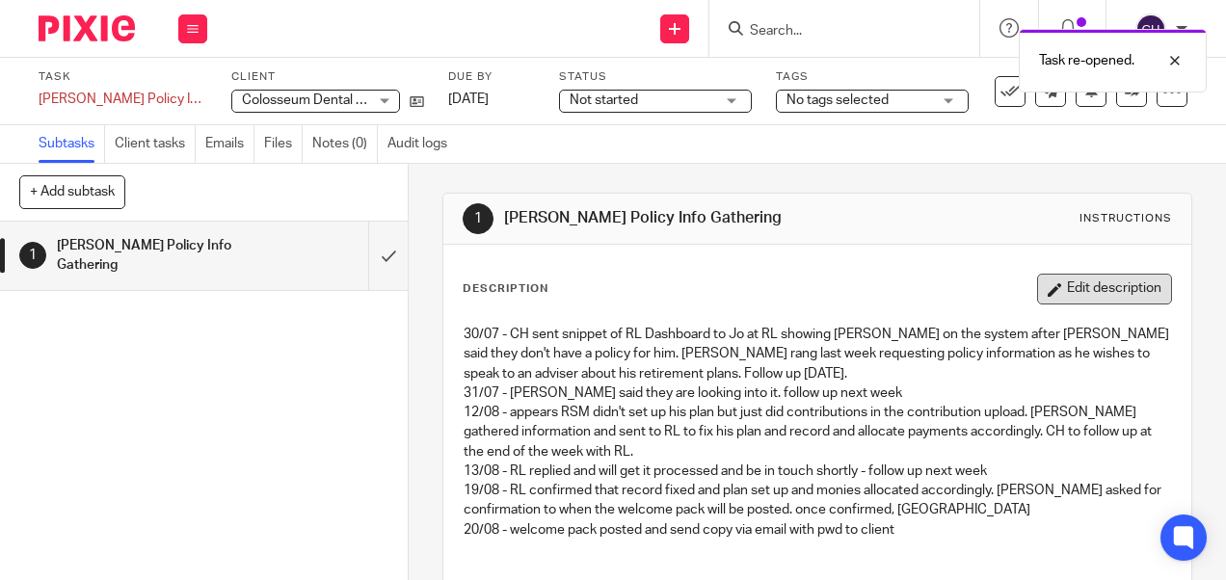
click at [1051, 288] on button "Edit description" at bounding box center [1104, 289] width 135 height 31
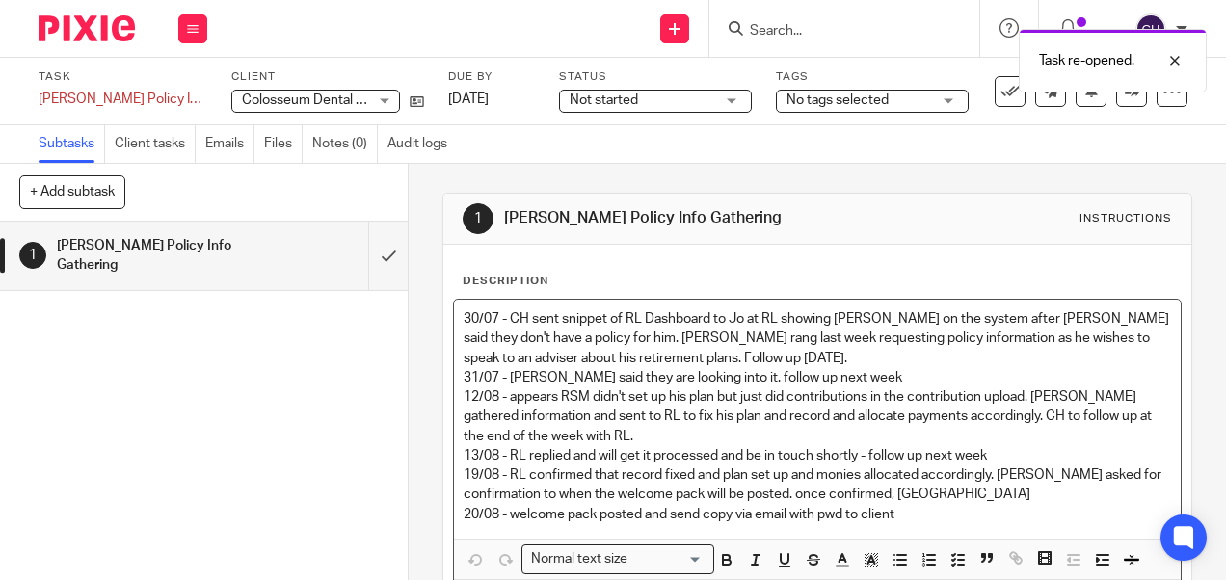
click at [920, 515] on p "20/08 - welcome pack posted and send copy via email with pwd to client" at bounding box center [817, 514] width 706 height 19
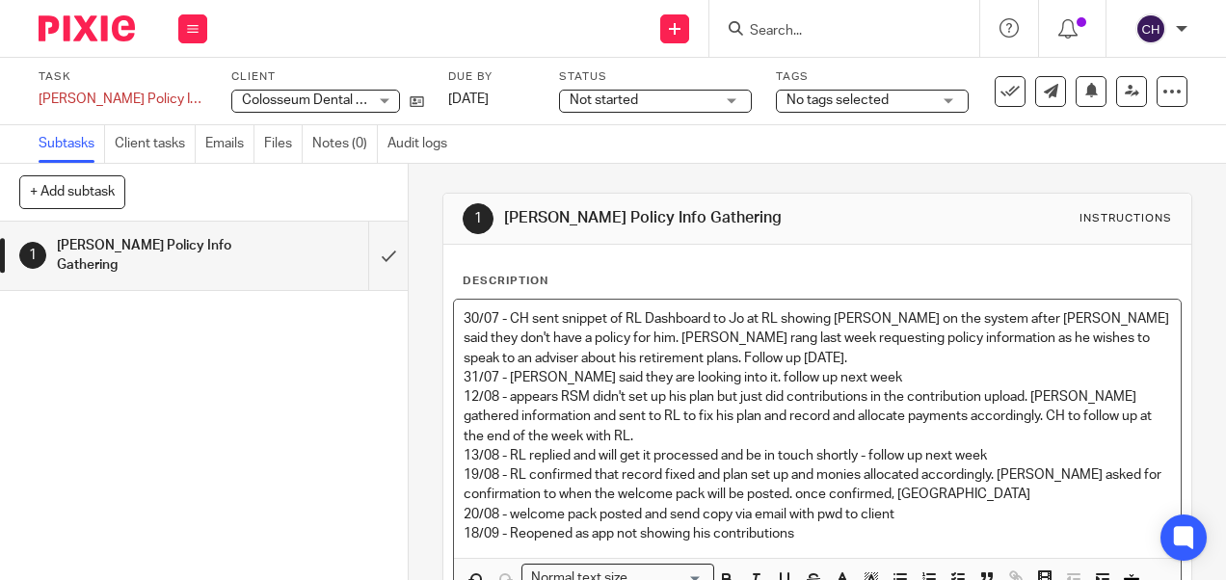
click at [798, 534] on p "18/09 - Reopened as app not showing his contributions" at bounding box center [817, 533] width 706 height 19
click at [793, 532] on p "18/09 - Reopened as app not showing his contributions , CH emailed" at bounding box center [817, 533] width 706 height 19
click at [894, 535] on p "18/09 - Reopened as app not showing his contributions, CH emailed" at bounding box center [817, 533] width 706 height 19
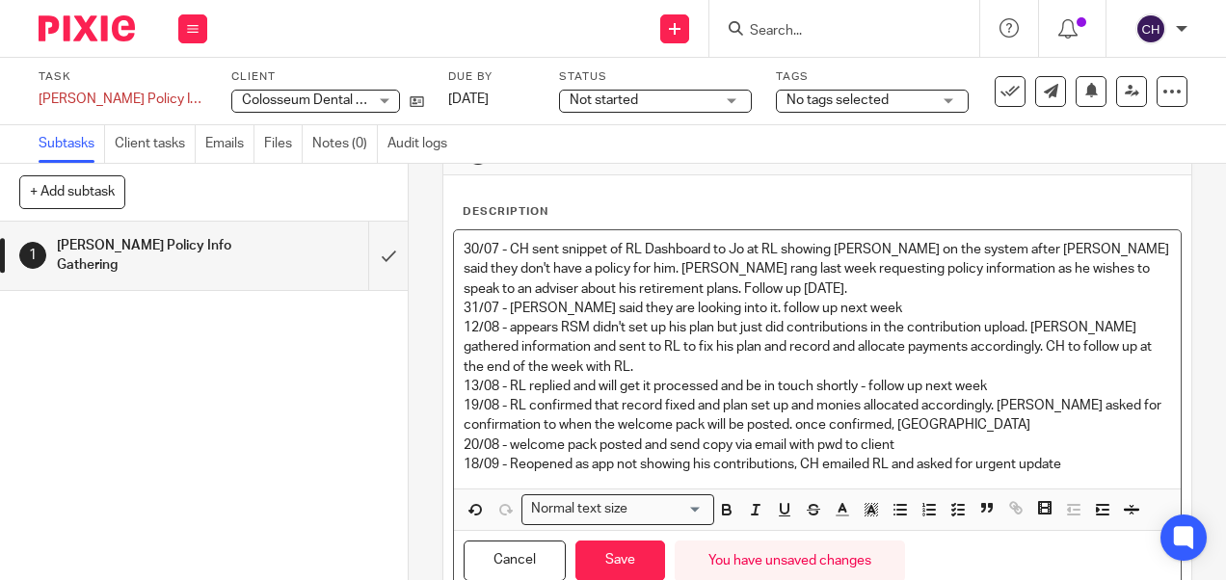
scroll to position [137, 0]
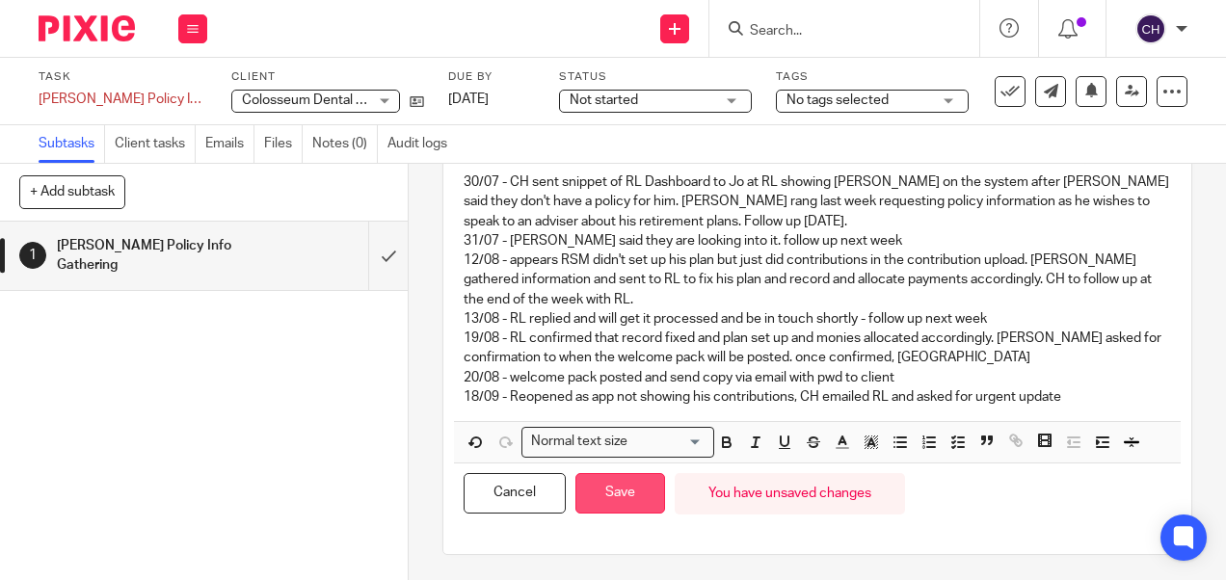
click at [640, 500] on button "Save" at bounding box center [620, 493] width 90 height 41
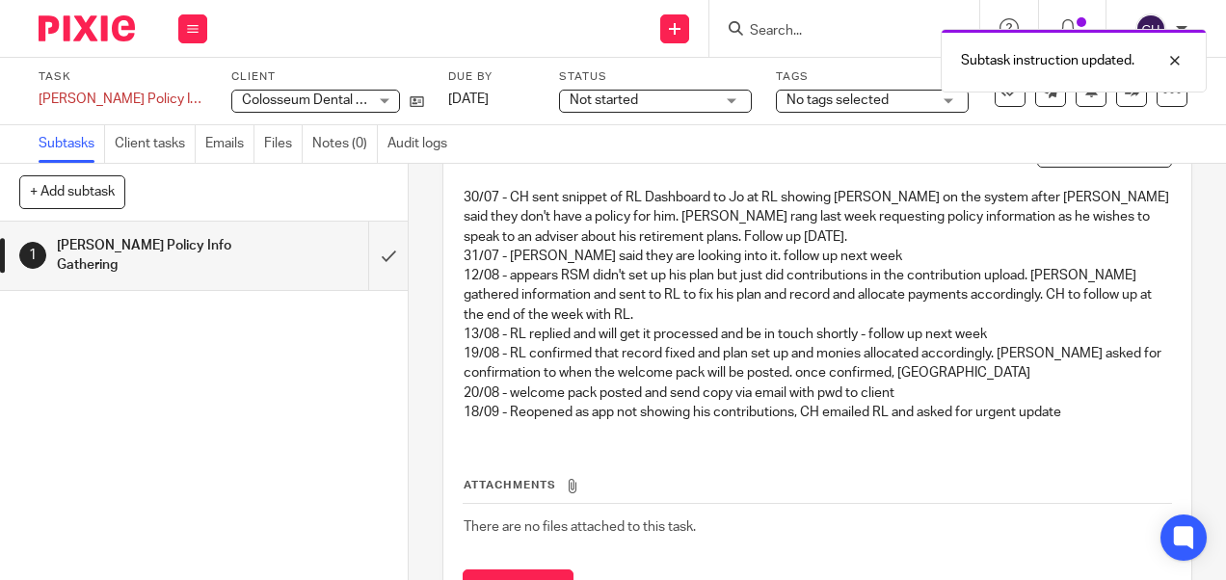
scroll to position [152, 0]
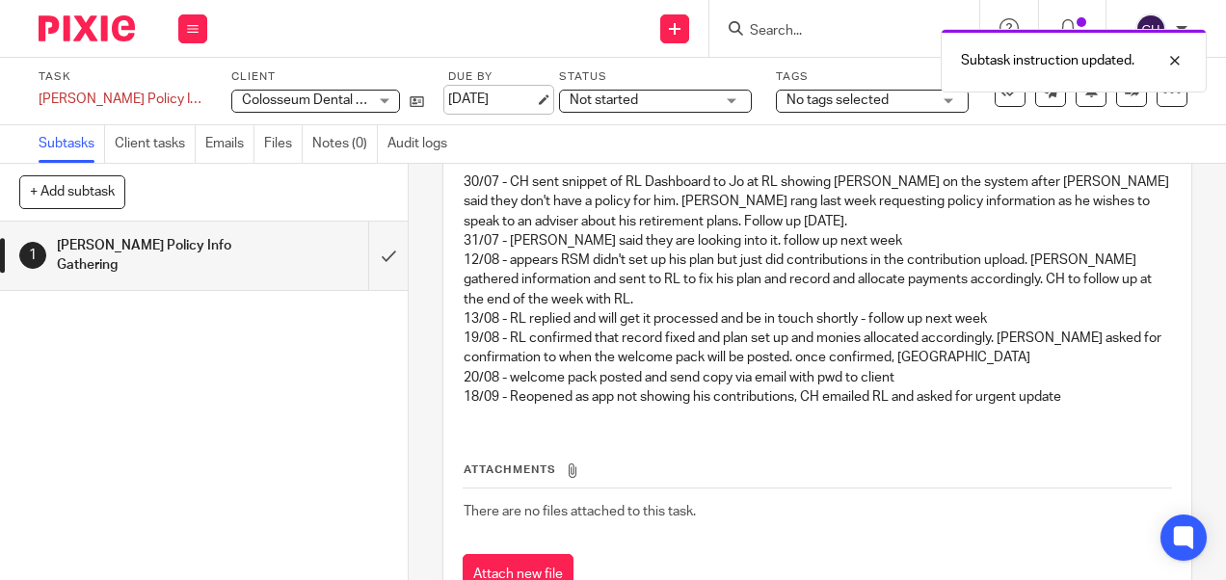
click at [477, 92] on link "21 Aug 2025" at bounding box center [491, 100] width 87 height 20
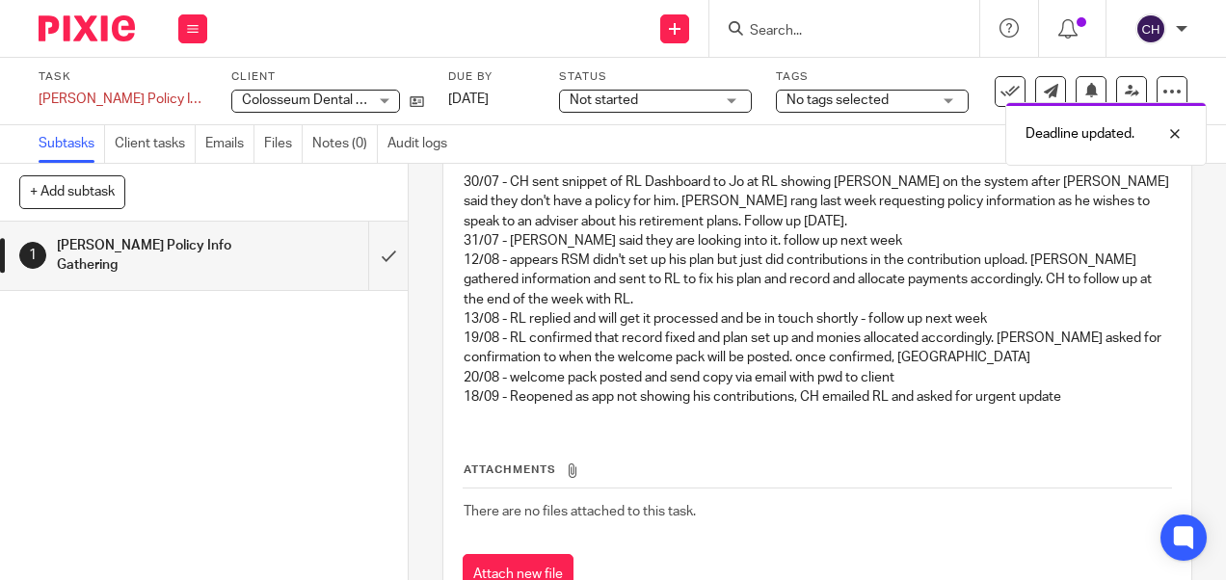
click at [110, 39] on img at bounding box center [87, 28] width 96 height 26
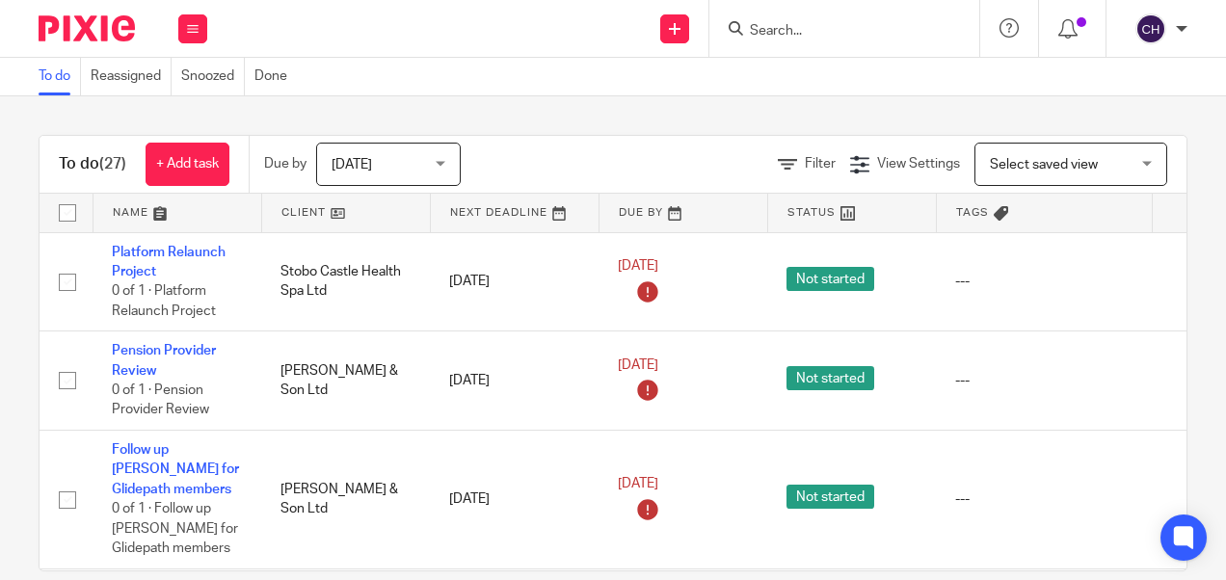
click at [116, 34] on img at bounding box center [87, 28] width 96 height 26
click at [784, 29] on input "Search" at bounding box center [834, 31] width 173 height 17
click at [824, 30] on input "[PERSON_NAME]" at bounding box center [834, 31] width 173 height 17
click at [829, 30] on input "[PERSON_NAME]" at bounding box center [834, 31] width 173 height 17
type input "[PERSON_NAME]"
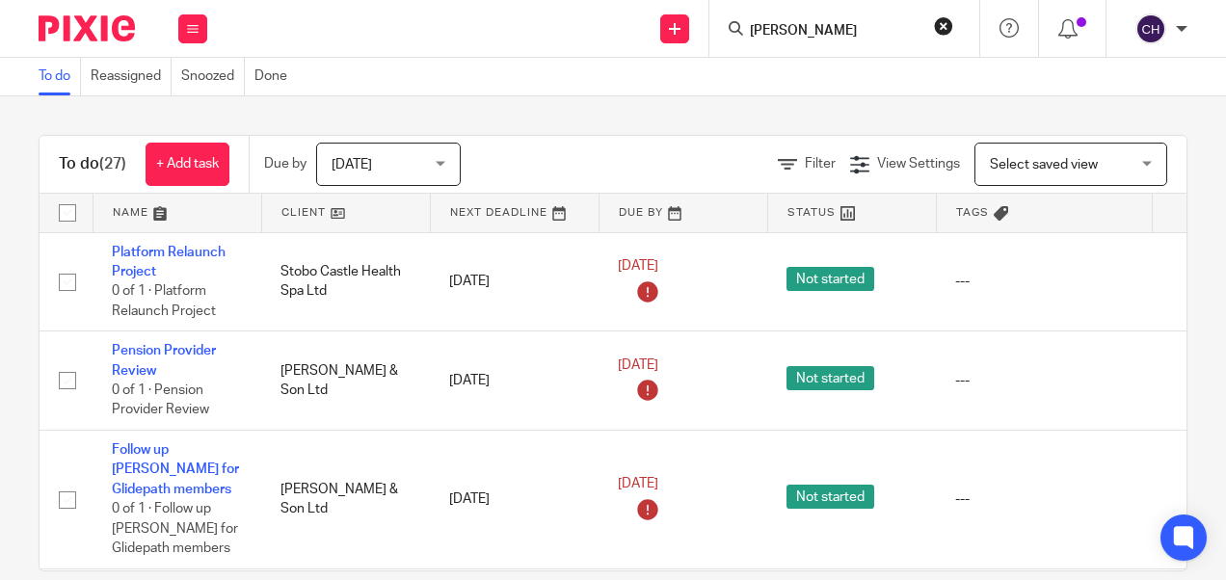
click button "submit" at bounding box center [0, 0] width 0 height 0
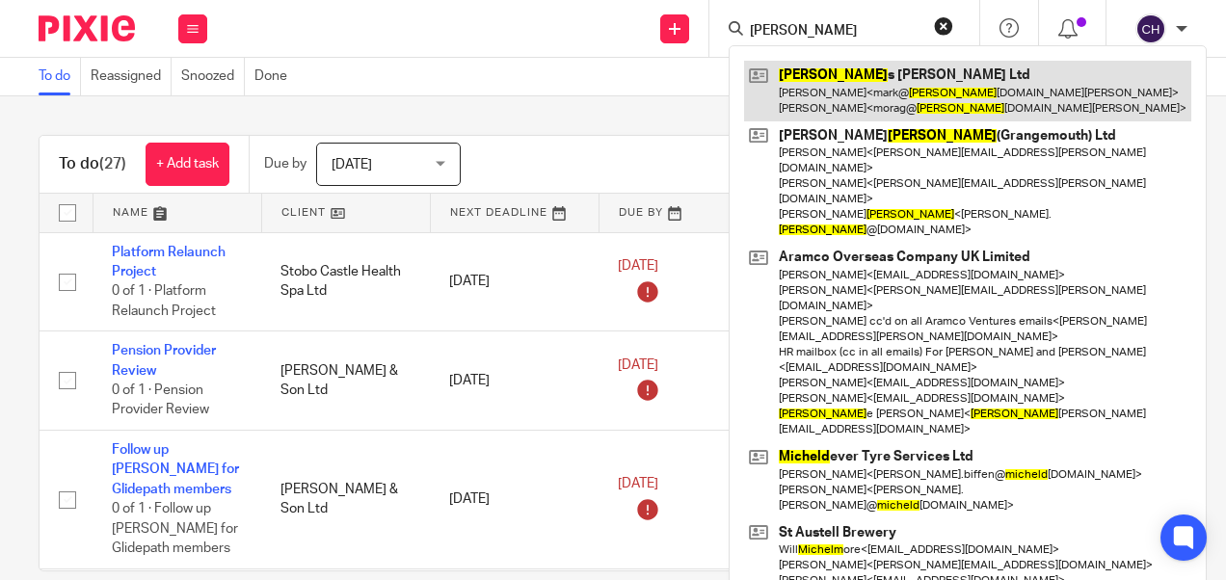
click at [798, 75] on link at bounding box center [967, 91] width 447 height 60
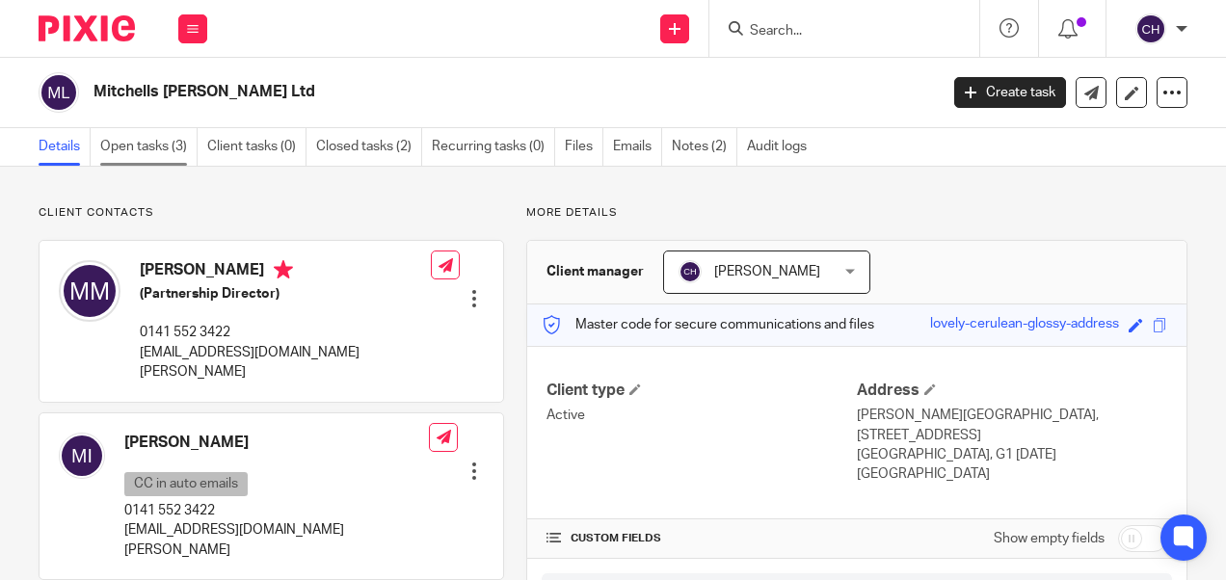
click at [114, 145] on link "Open tasks (3)" at bounding box center [148, 147] width 97 height 38
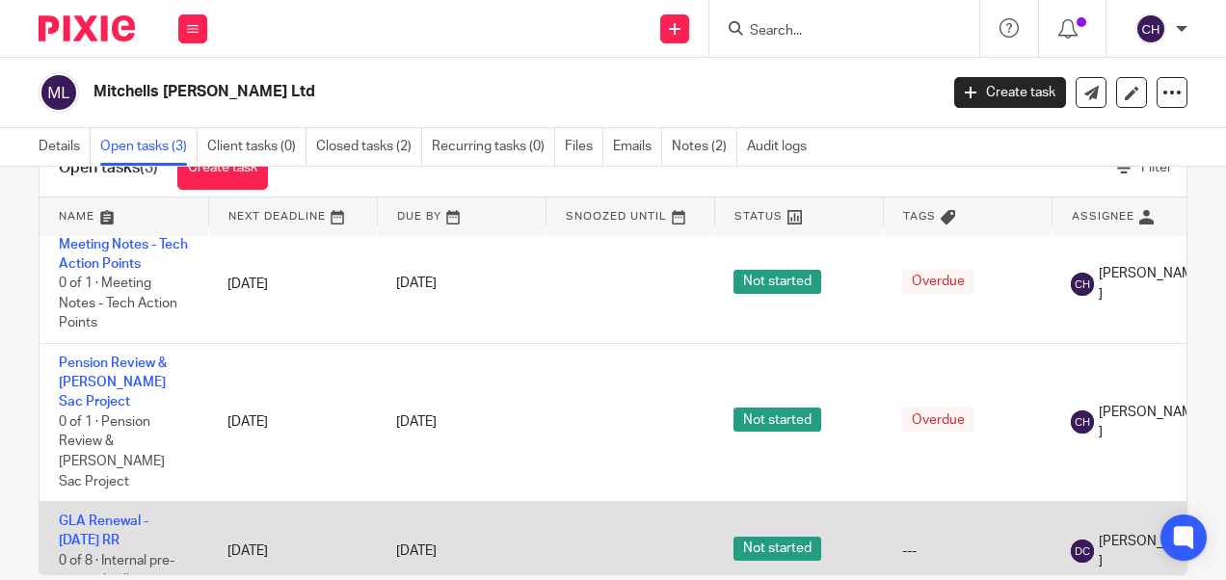
scroll to position [99, 0]
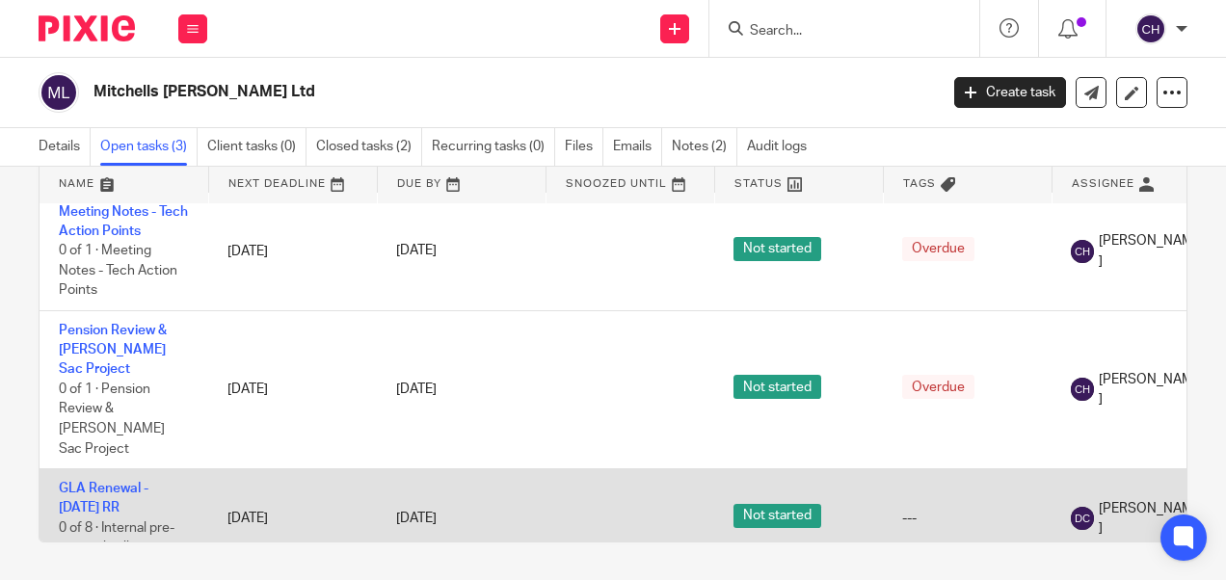
click at [124, 469] on td "GLA Renewal - [DATE] RR 0 of 8 · Internal pre-renewal call" at bounding box center [124, 518] width 169 height 98
click at [83, 482] on link "GLA Renewal - [DATE] RR" at bounding box center [104, 498] width 90 height 33
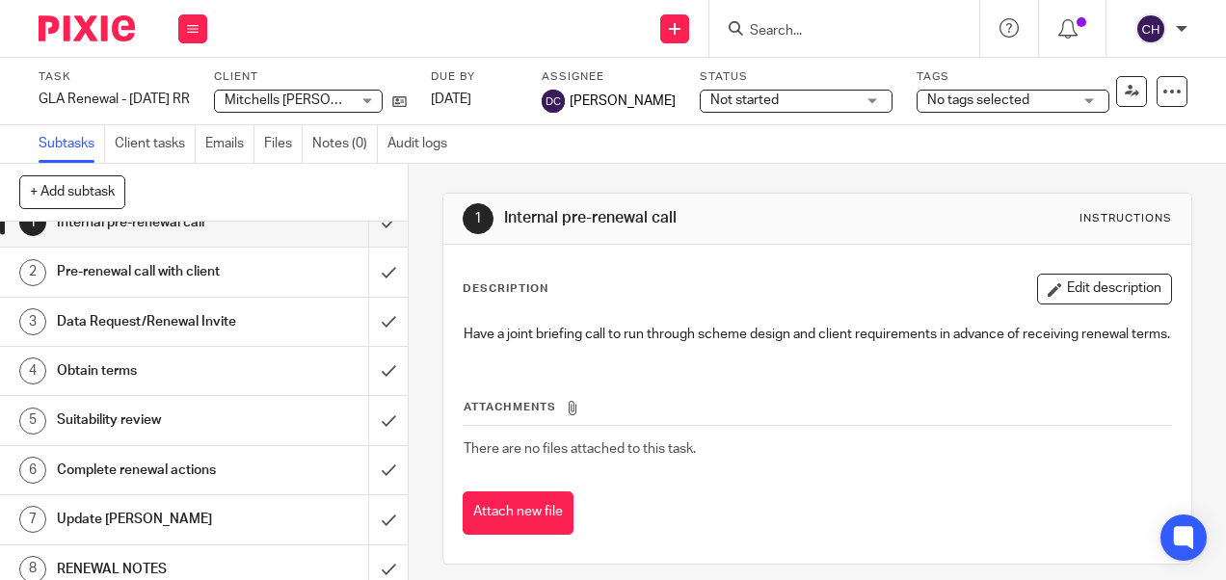
scroll to position [35, 0]
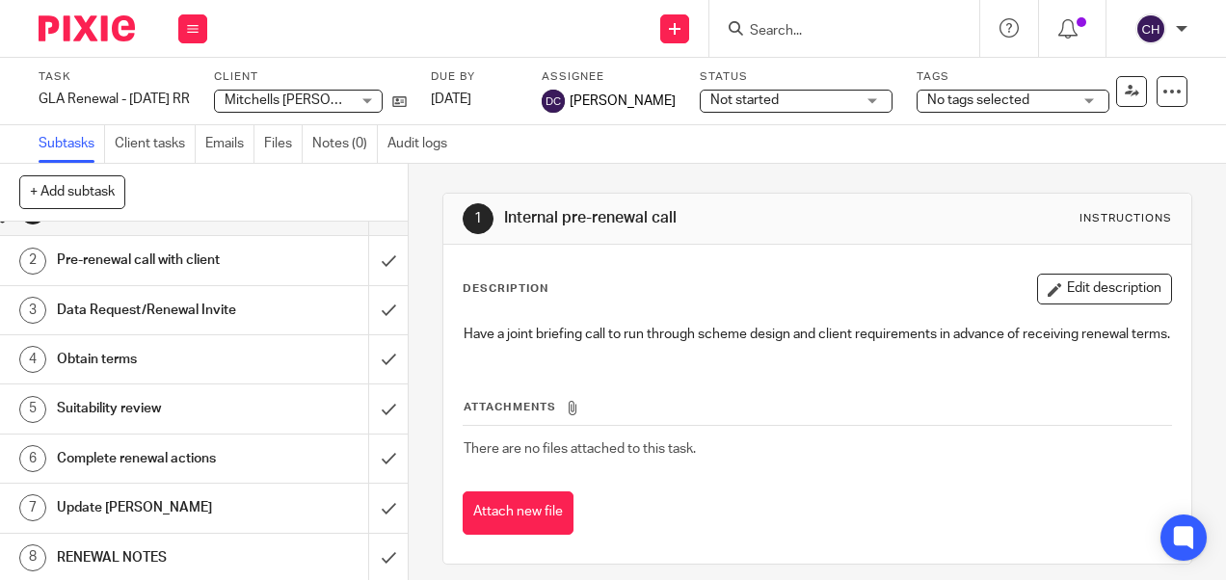
click at [90, 543] on h1 "RENEWAL NOTES" at bounding box center [154, 557] width 195 height 29
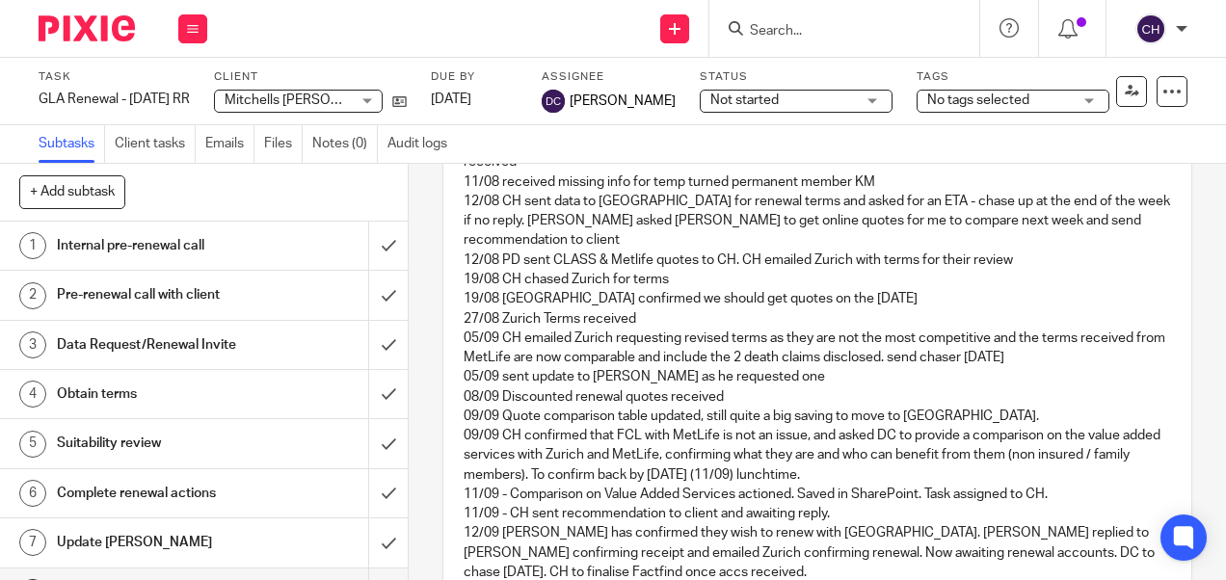
scroll to position [385, 0]
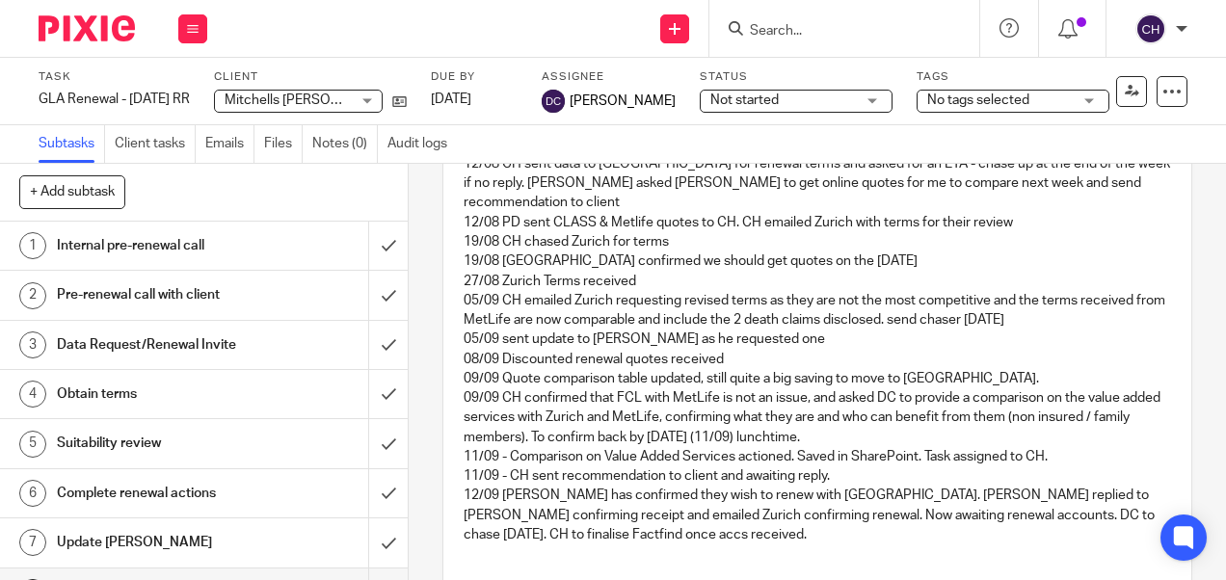
click at [598, 486] on p "12/09 Mark has confirmed they wish to renew with Zurich. CH replied to Mark con…" at bounding box center [817, 515] width 706 height 59
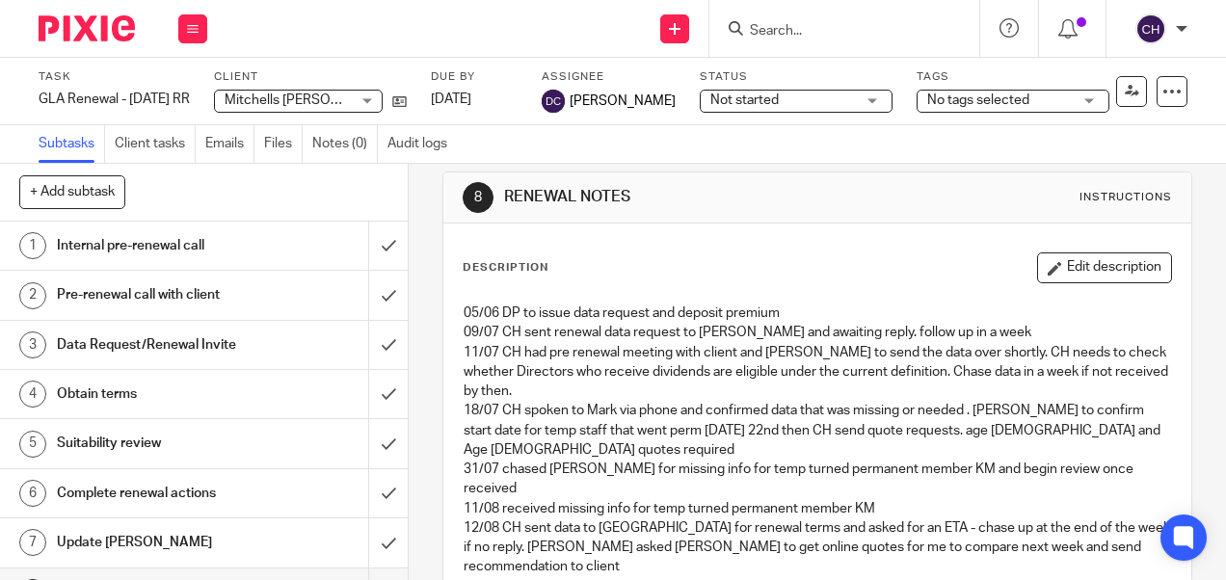
scroll to position [0, 0]
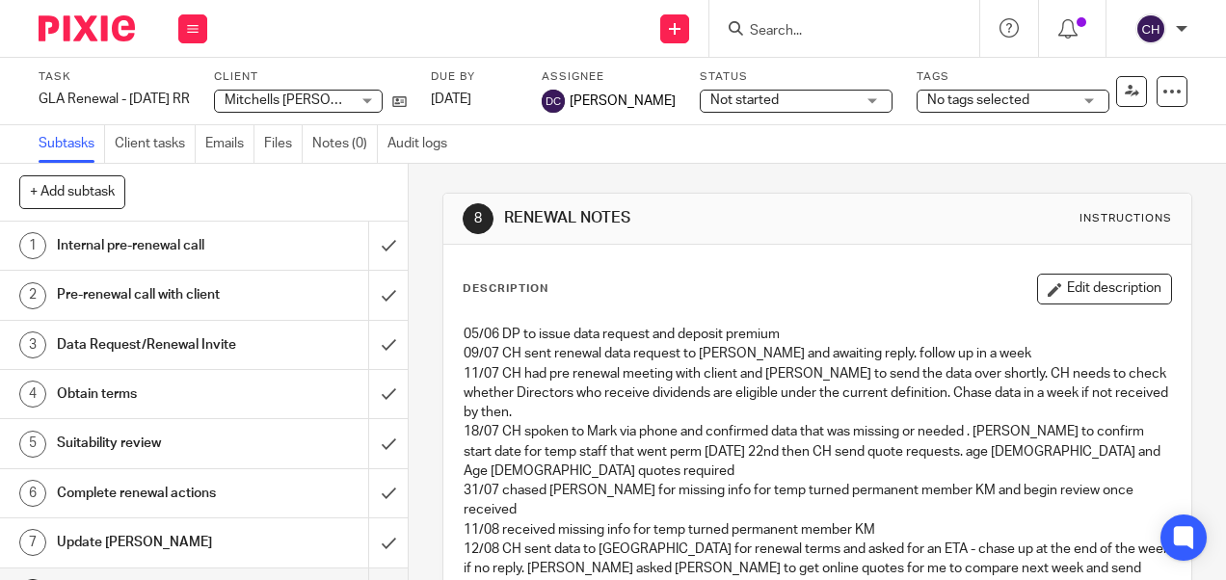
click at [1076, 284] on button "Edit description" at bounding box center [1104, 289] width 135 height 31
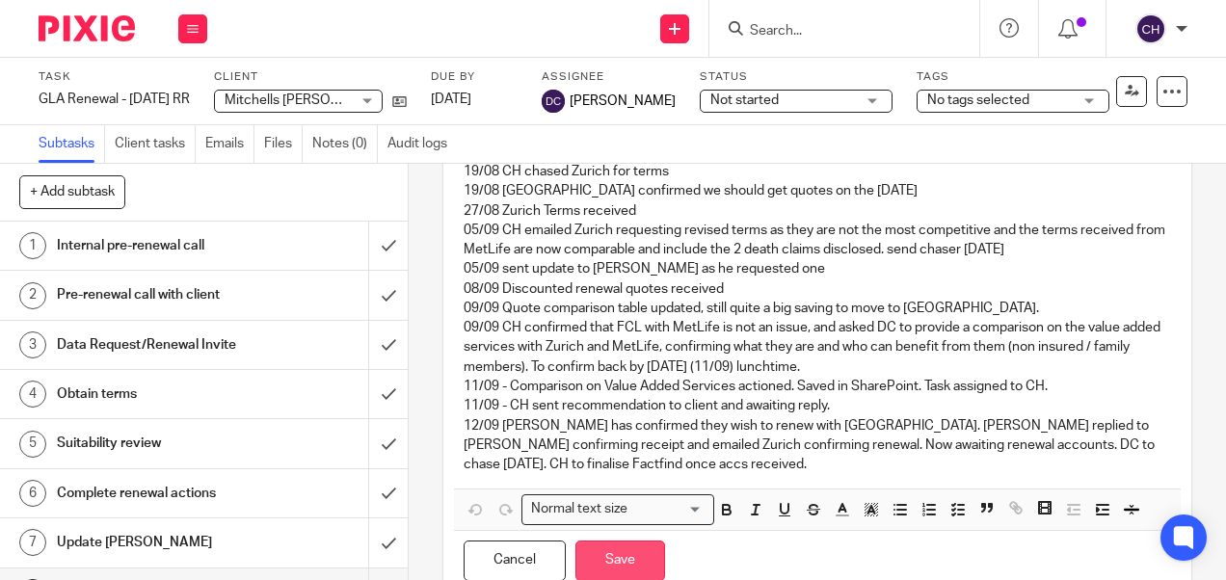
scroll to position [449, 0]
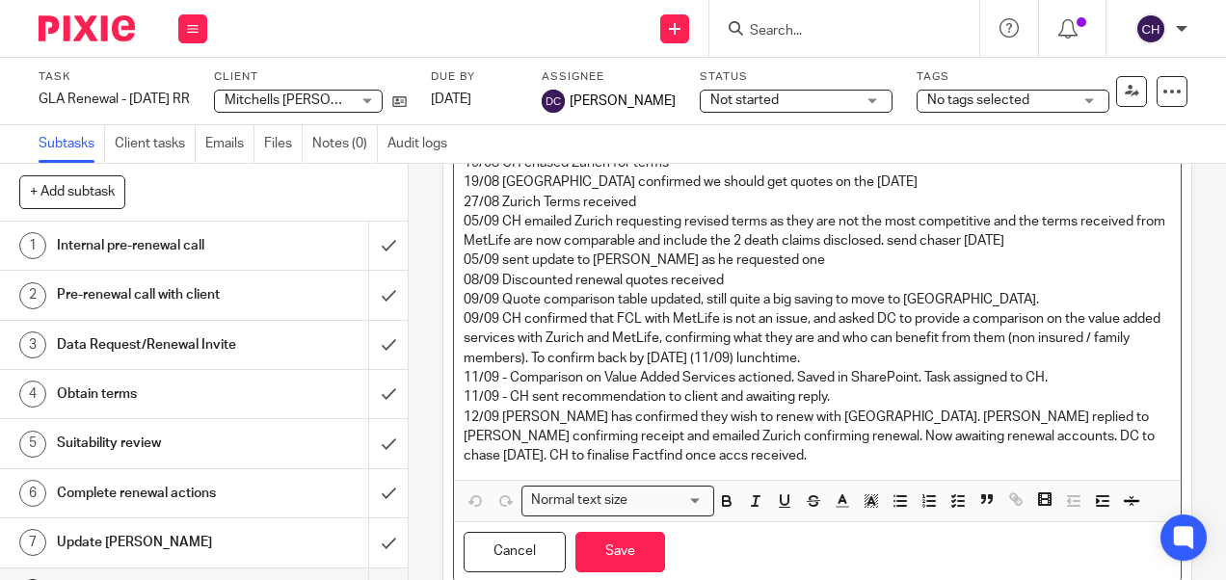
click at [621, 408] on p "12/09 Mark has confirmed they wish to renew with Zurich. CH replied to Mark con…" at bounding box center [817, 437] width 706 height 59
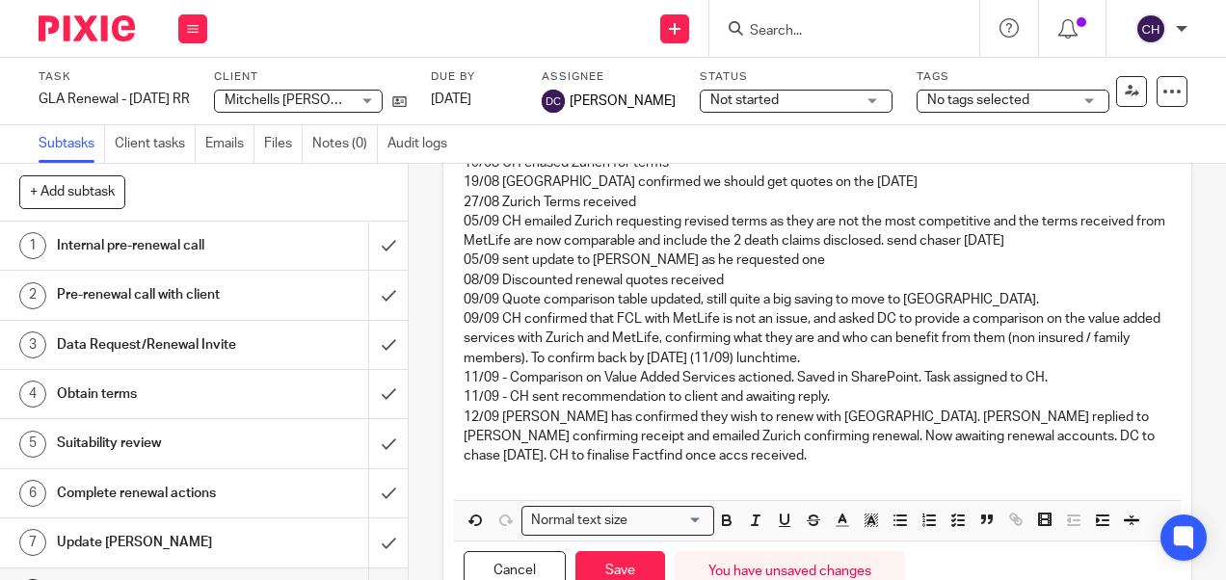
click at [464, 465] on p at bounding box center [817, 474] width 706 height 19
click at [472, 465] on p at bounding box center [817, 474] width 706 height 19
click at [482, 465] on p at bounding box center [817, 474] width 706 height 19
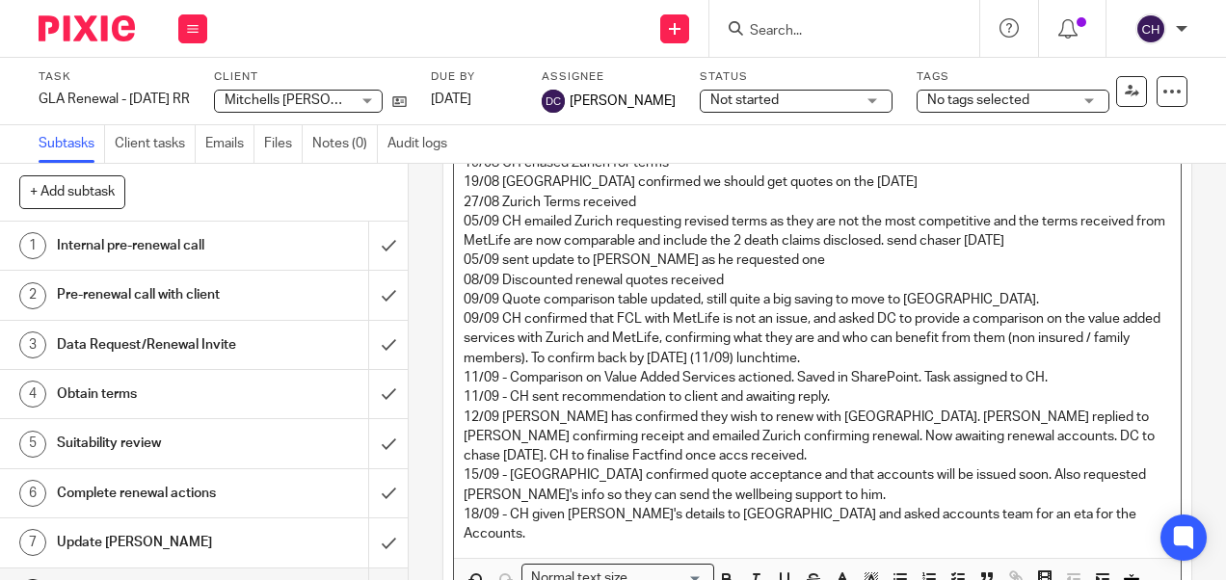
click at [910, 505] on p "18/09 - CH given Mark's details to Zurich and asked accounts team for an eta fo…" at bounding box center [817, 525] width 706 height 40
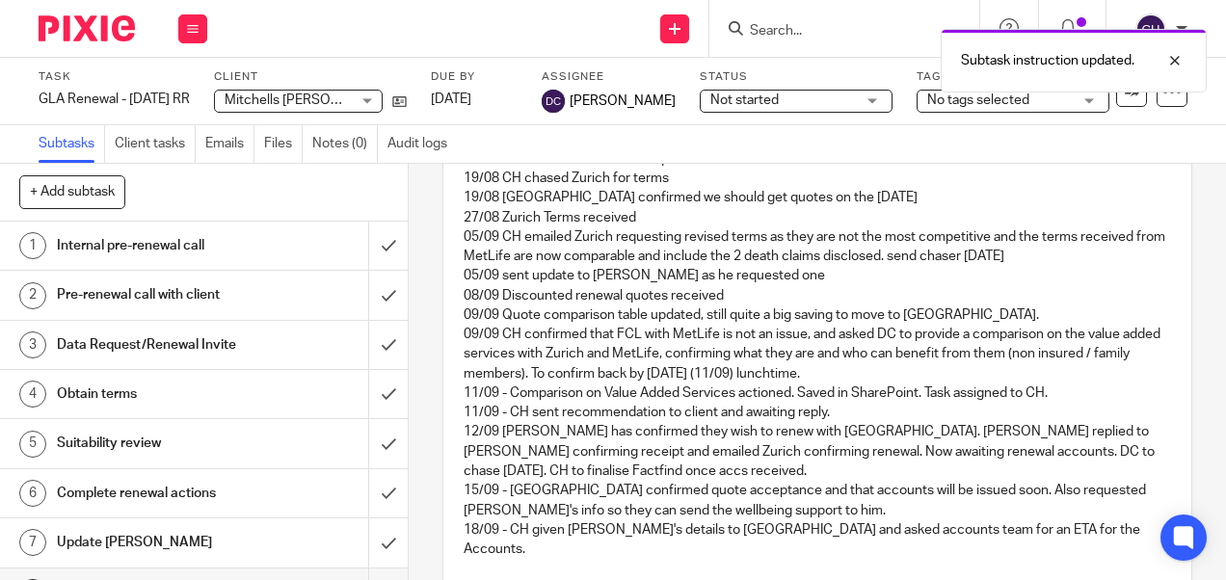
scroll to position [464, 0]
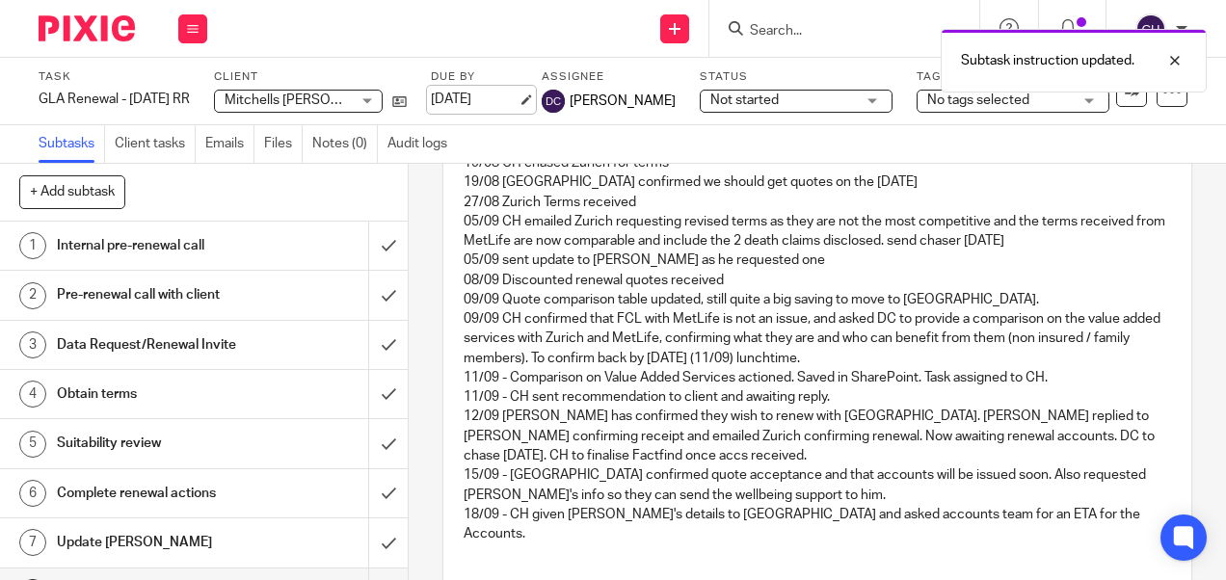
click at [455, 108] on link "26 Sep 2025" at bounding box center [474, 100] width 87 height 20
click at [111, 28] on img at bounding box center [87, 28] width 96 height 26
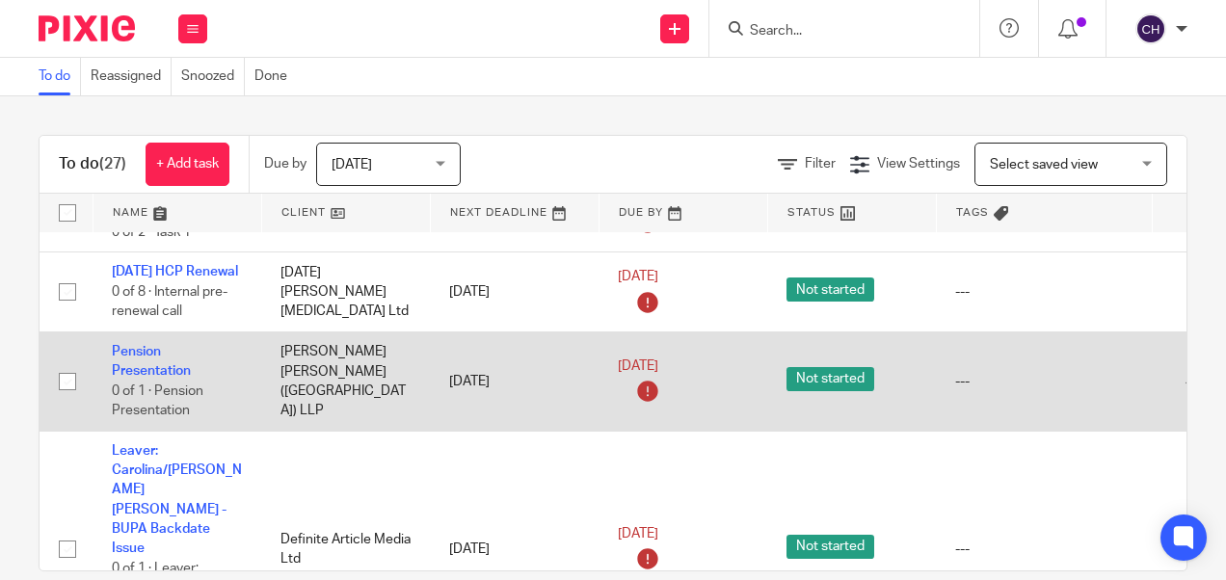
scroll to position [2216, 0]
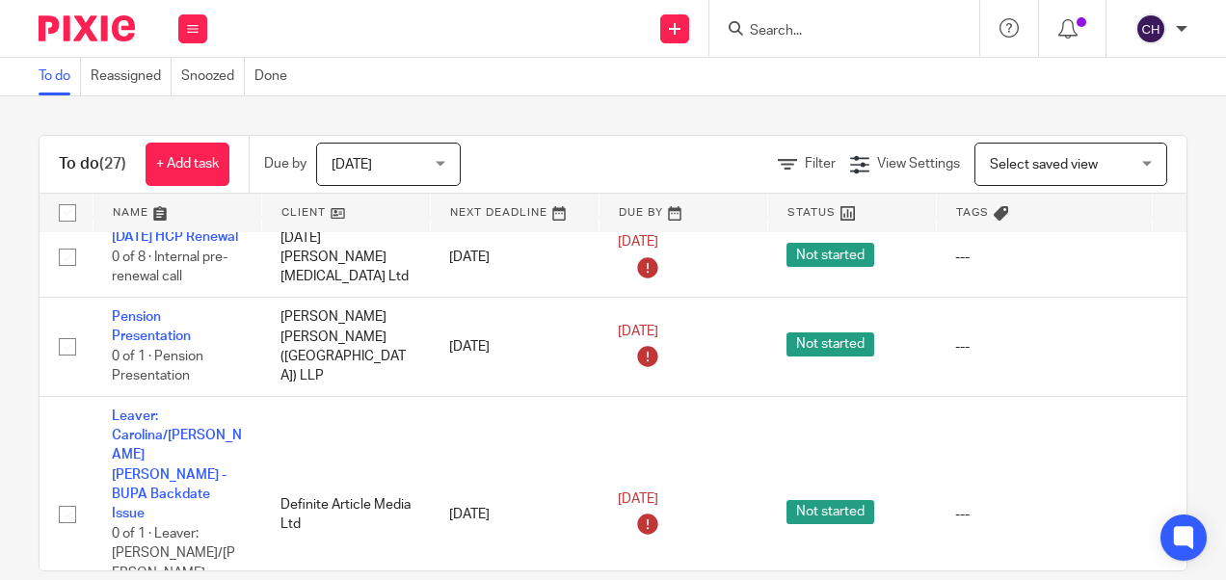
click at [819, 29] on input "Search" at bounding box center [834, 31] width 173 height 17
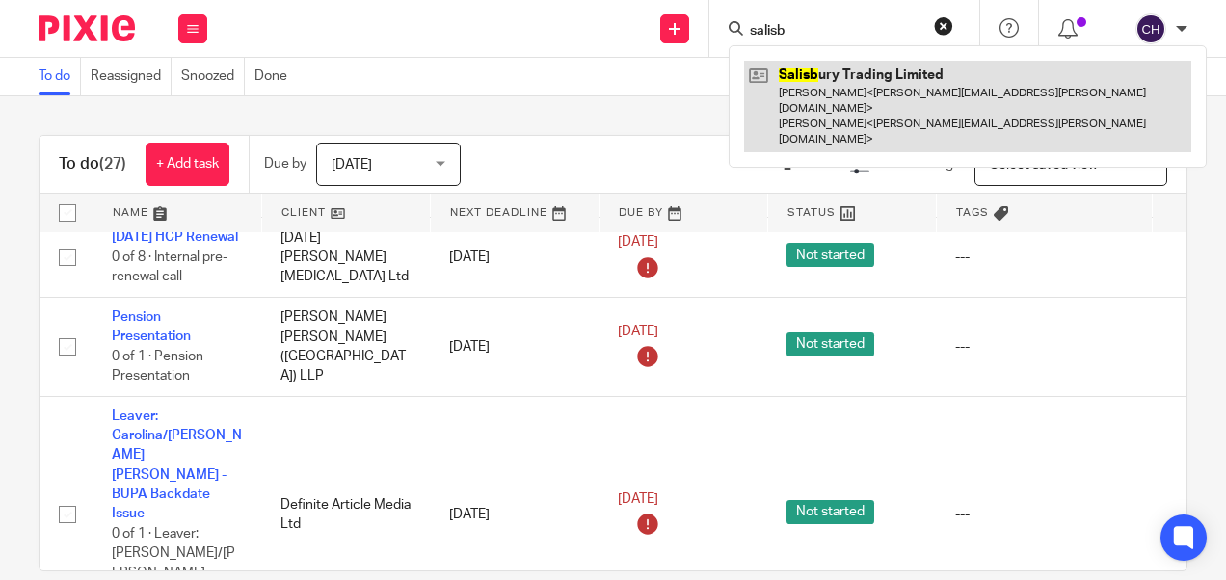
type input "salisb"
click at [859, 64] on link at bounding box center [967, 107] width 447 height 92
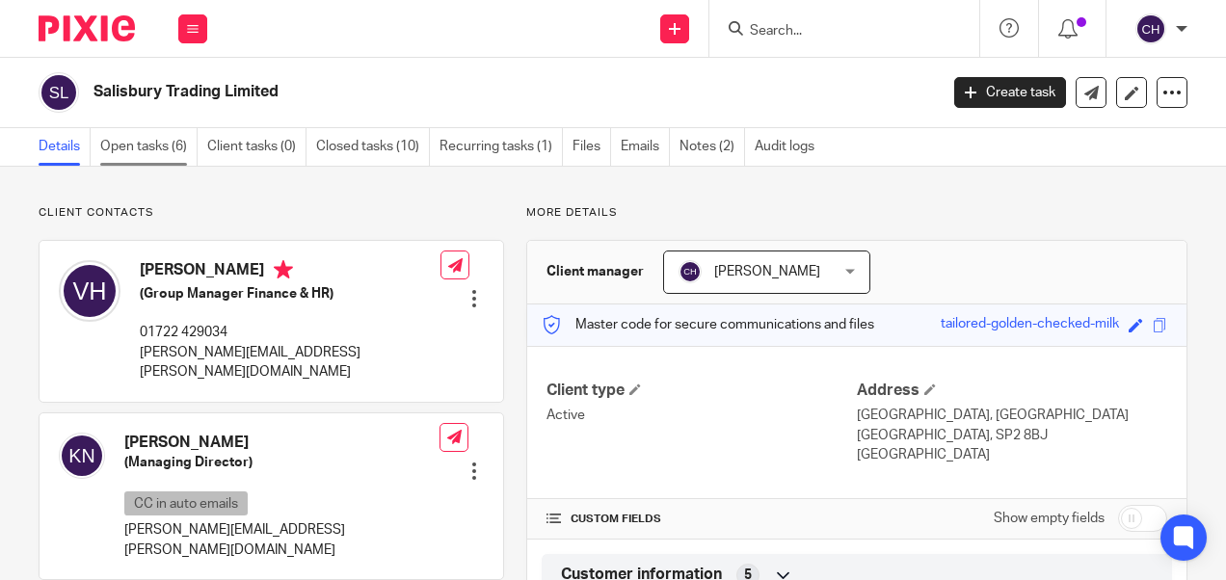
click at [145, 140] on link "Open tasks (6)" at bounding box center [148, 147] width 97 height 38
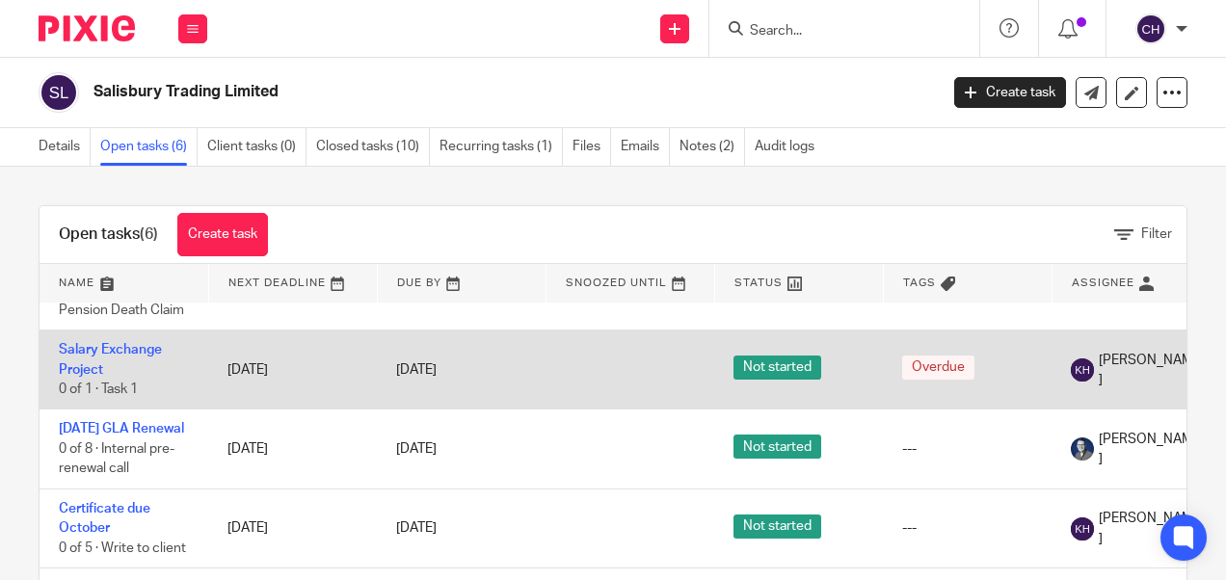
scroll to position [96, 0]
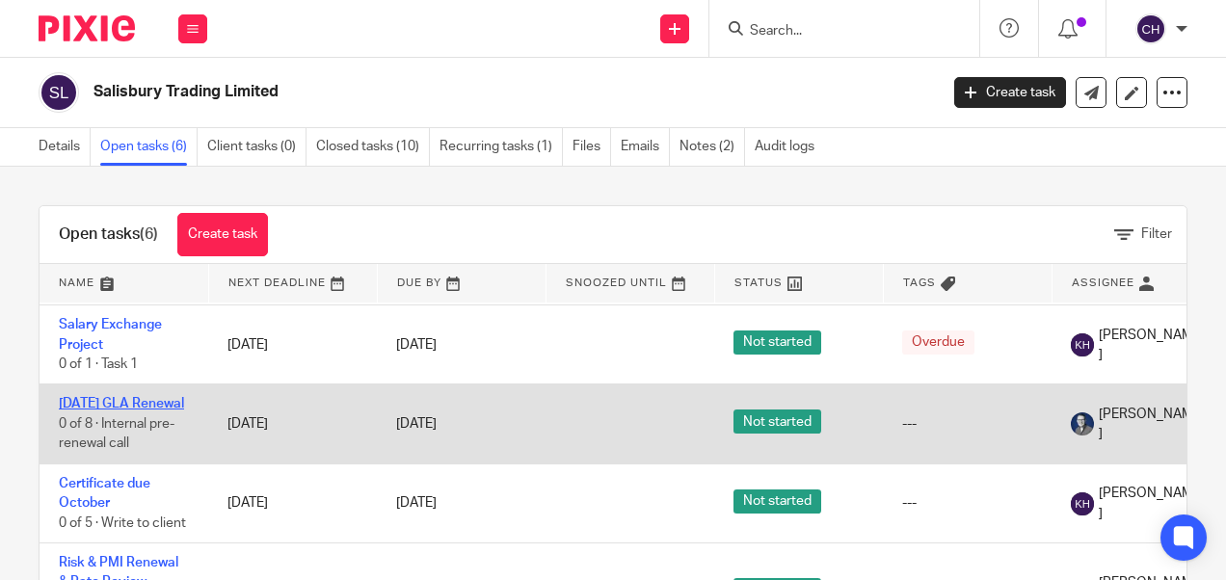
click at [94, 400] on link "[DATE] GLA Renewal" at bounding box center [121, 403] width 125 height 13
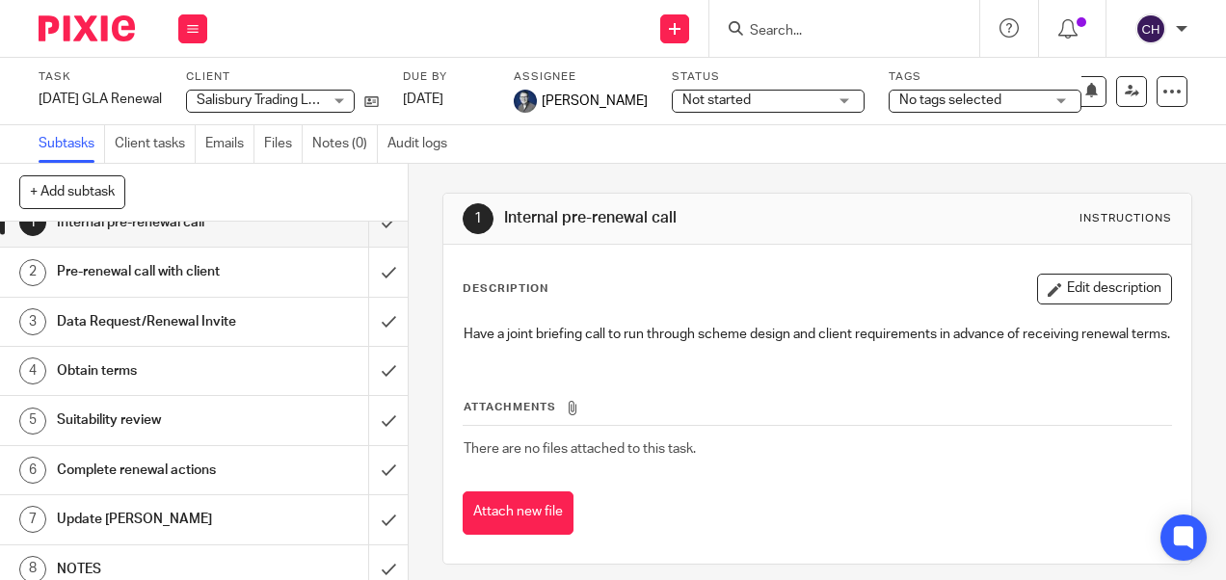
scroll to position [35, 0]
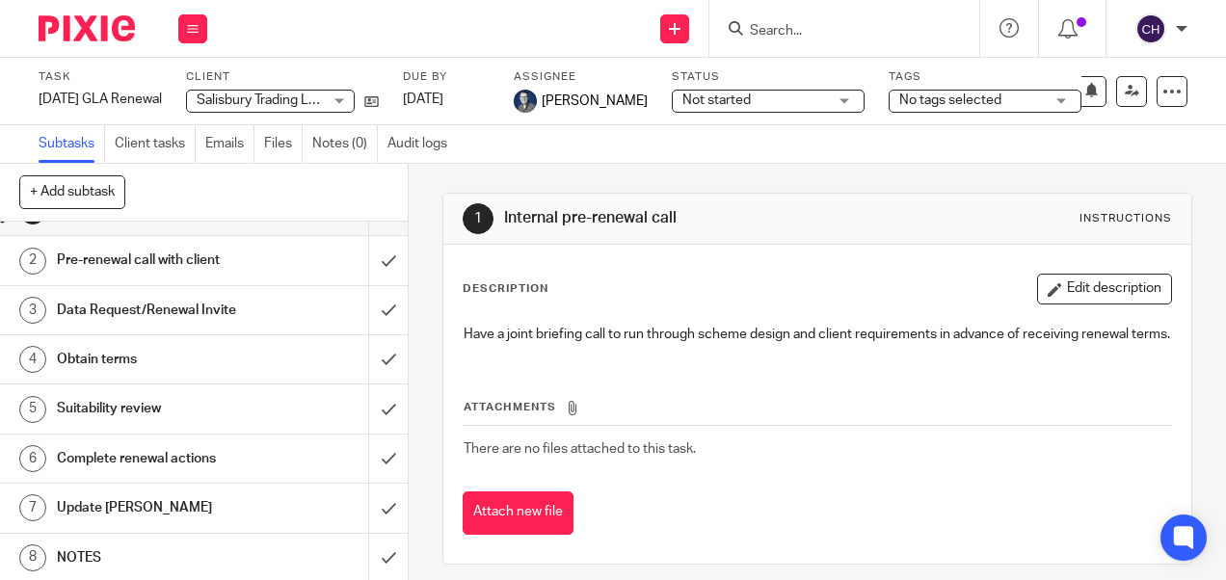
click at [80, 549] on h1 "NOTES" at bounding box center [154, 557] width 195 height 29
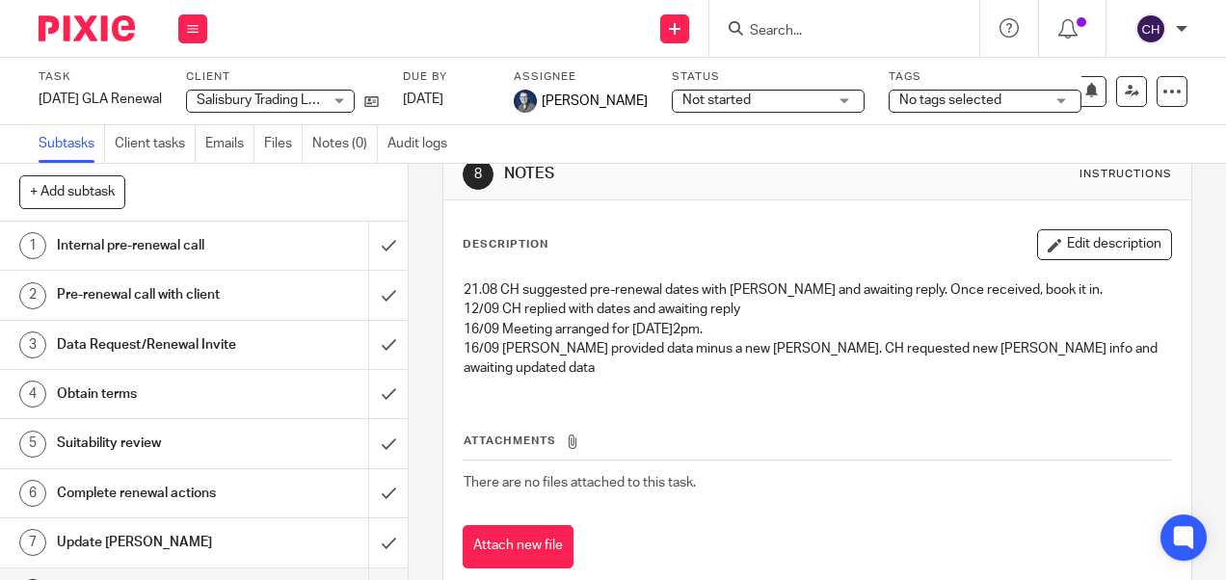
scroll to position [69, 0]
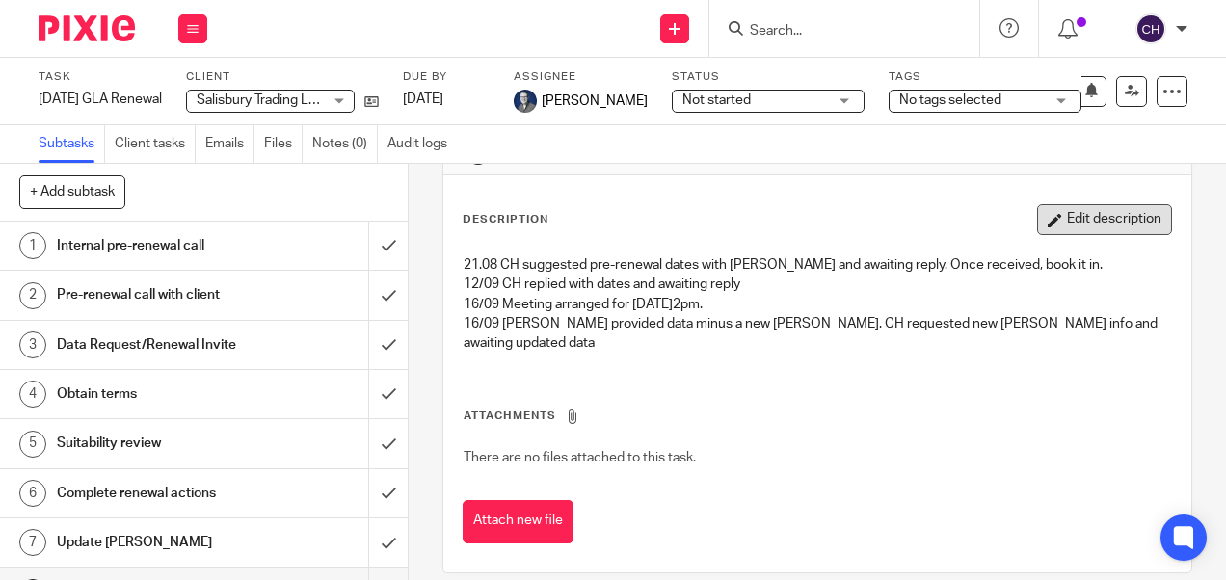
click at [1077, 224] on button "Edit description" at bounding box center [1104, 219] width 135 height 31
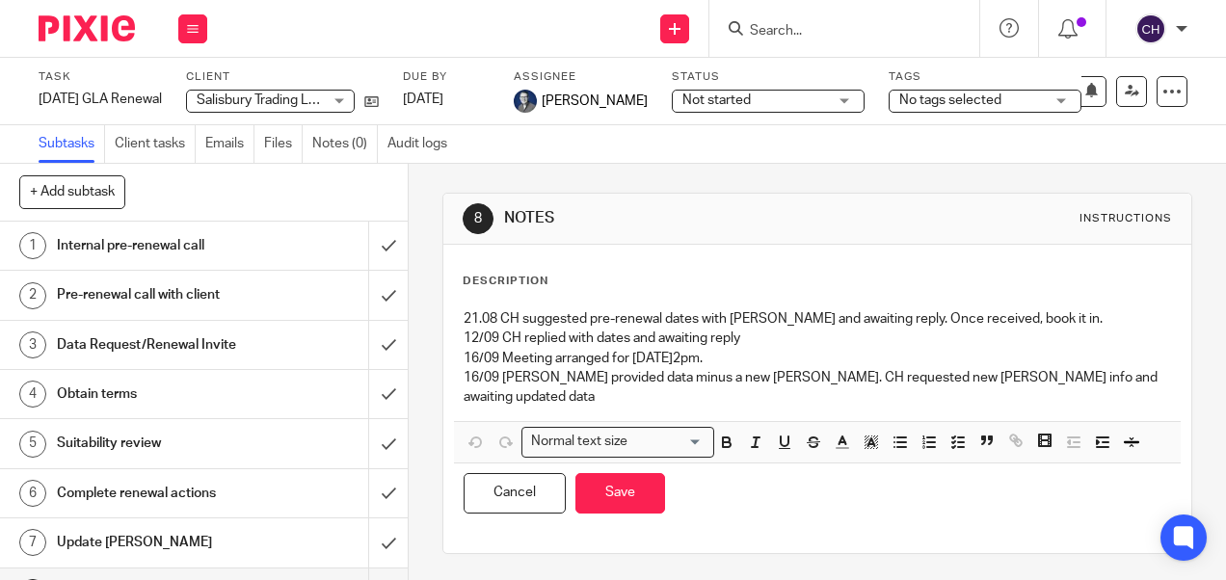
click at [1086, 375] on p "16/09 Vicki provided data minus a new joiner. CH requested new joiner info and …" at bounding box center [817, 388] width 706 height 40
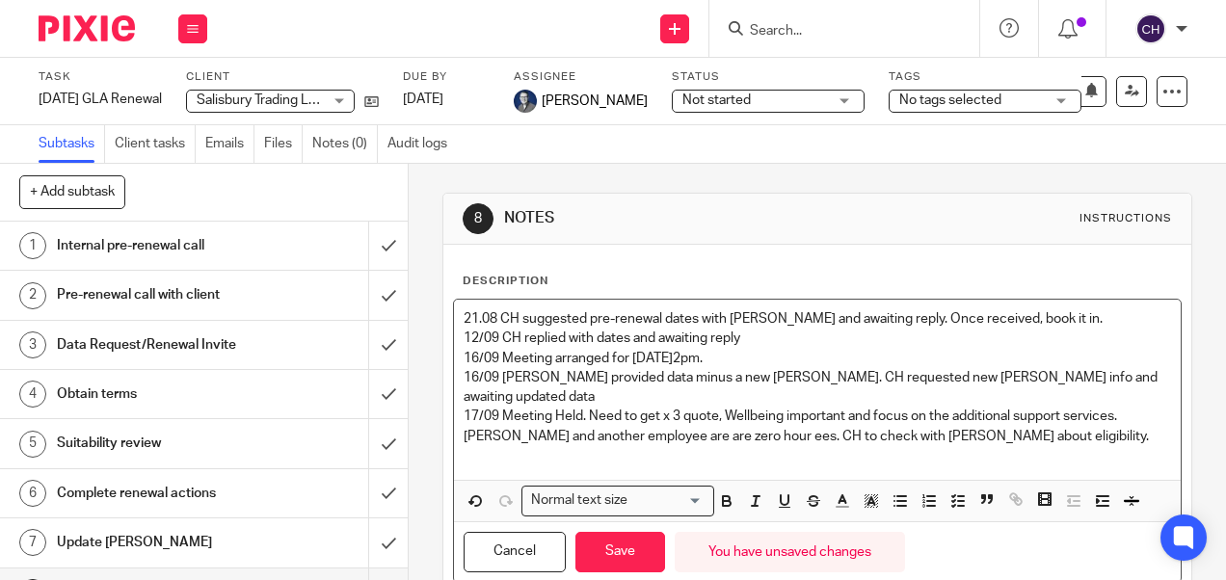
click at [818, 411] on p "17/09 Meeting Held. Need to get x 3 quote, Wellbeing important and focus on the…" at bounding box center [817, 427] width 706 height 40
click at [1104, 412] on p "17/09 Meeting Held. Need to get x 3 quote, Wellbeing important and focus on the…" at bounding box center [817, 427] width 706 height 40
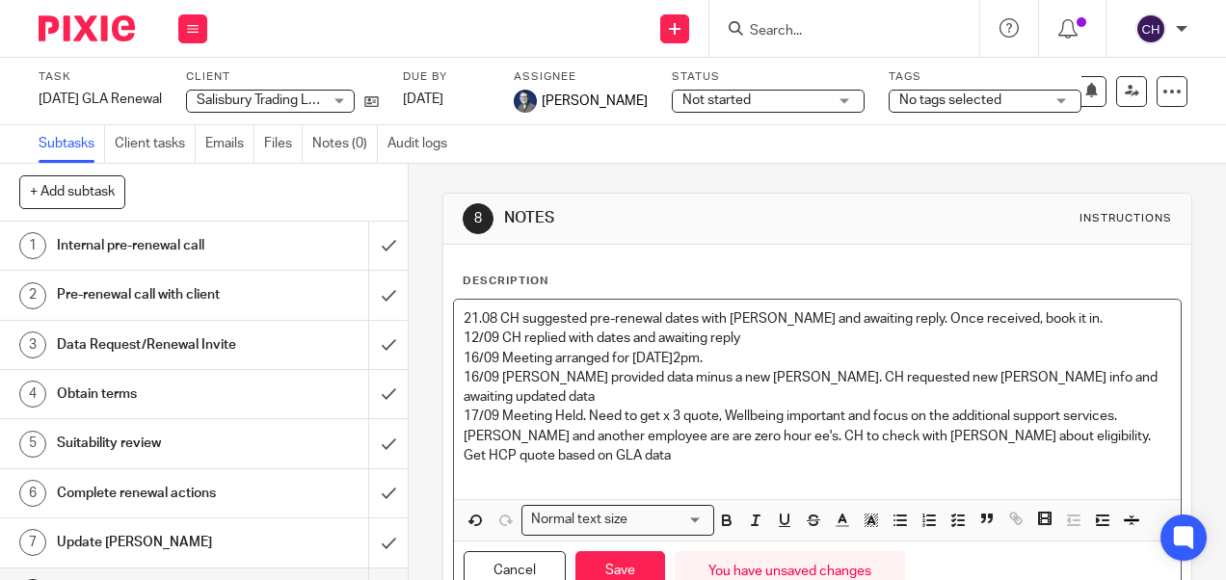
click at [1116, 412] on p "17/09 Meeting Held. Need to get x 3 quote, Wellbeing important and focus on the…" at bounding box center [817, 436] width 706 height 59
click at [729, 416] on p "17/09 Meeting Held. Need to get x 3 quote, Wellbeing important and focus on the…" at bounding box center [817, 436] width 706 height 59
click at [708, 429] on p "17/09 Meeting Held. Need to get x 3 quote, Wellbeing important and focus on the…" at bounding box center [817, 436] width 706 height 59
click at [606, 559] on button "Save" at bounding box center [620, 571] width 90 height 41
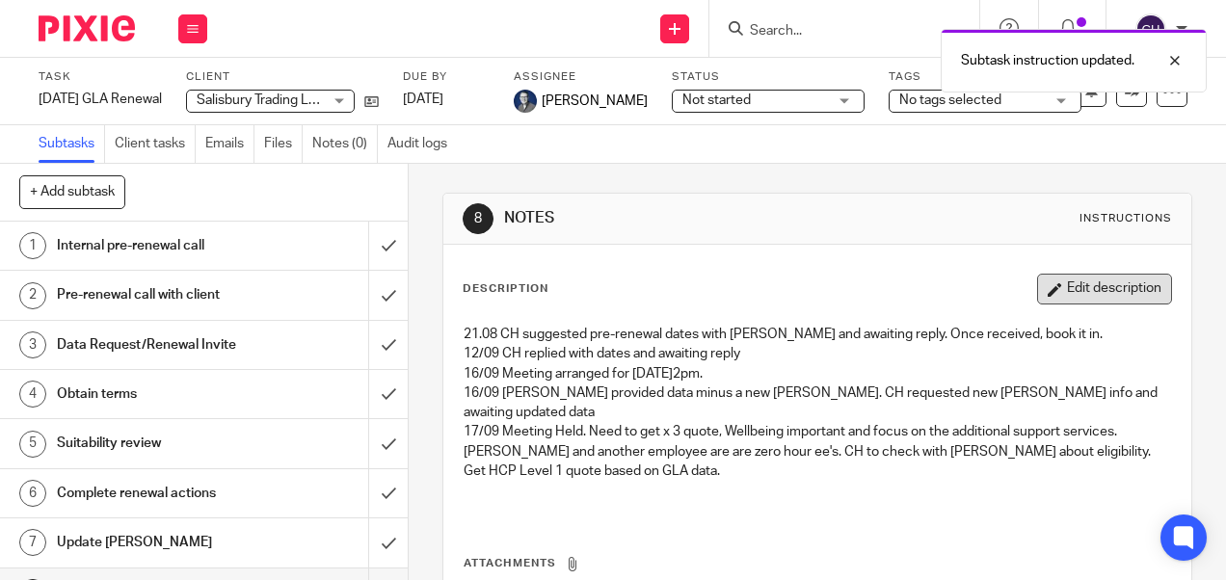
click at [1039, 295] on button "Edit description" at bounding box center [1104, 289] width 135 height 31
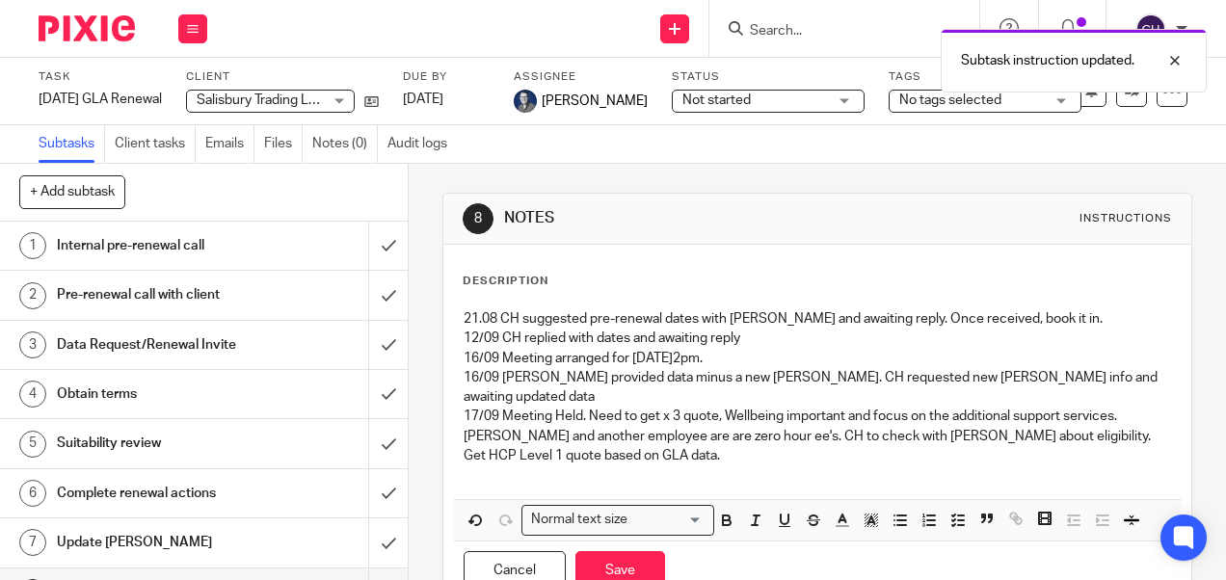
click at [702, 436] on p "17/09 Meeting Held. Need to get x 3 quote, Wellbeing important and focus on the…" at bounding box center [817, 436] width 706 height 59
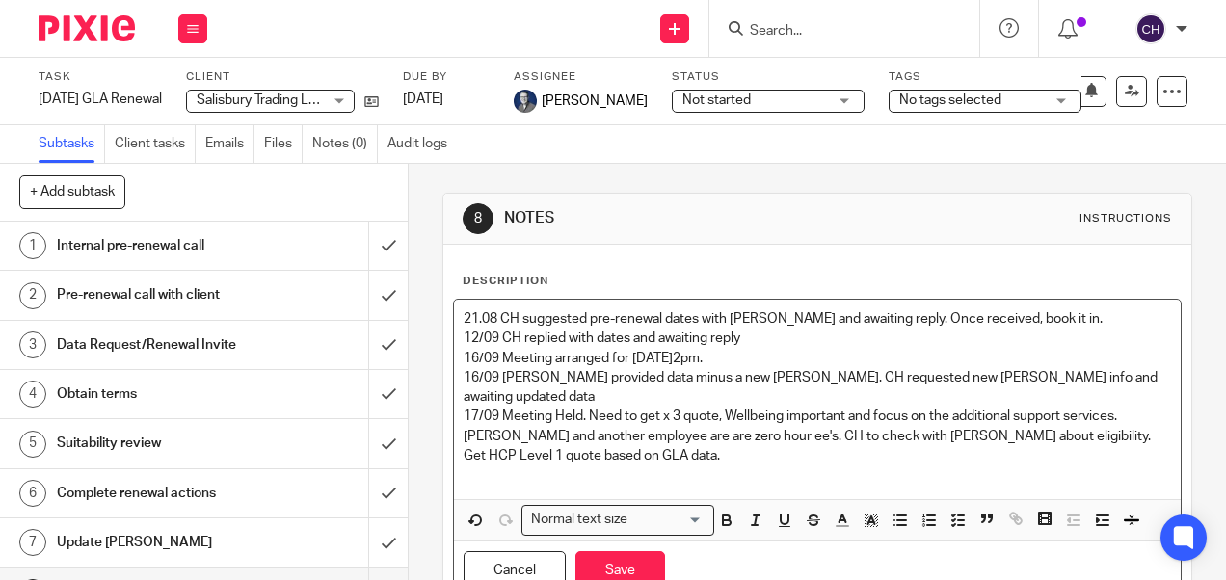
click at [676, 426] on p "17/09 Meeting Held. Need to get x 3 quote, Wellbeing important and focus on the…" at bounding box center [817, 436] width 706 height 59
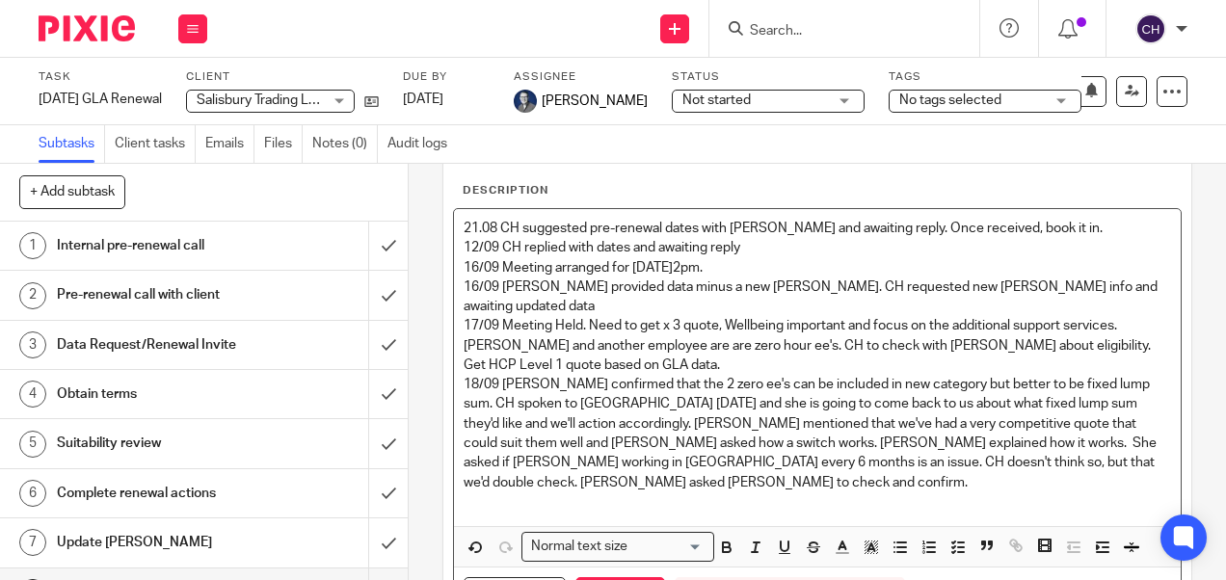
scroll to position [156, 0]
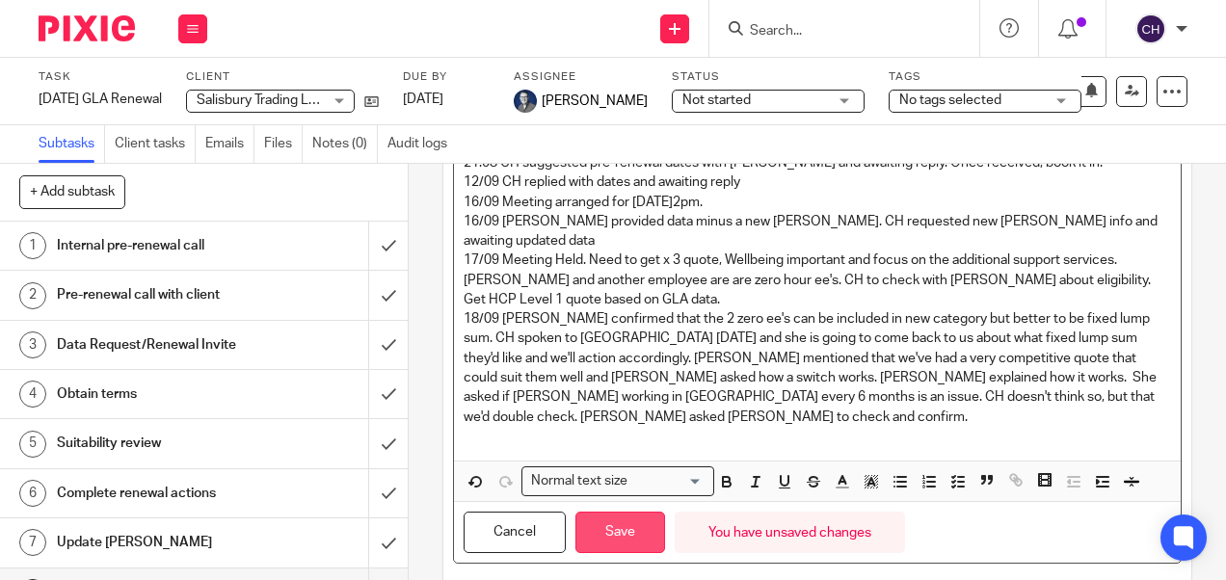
click at [609, 512] on button "Save" at bounding box center [620, 532] width 90 height 41
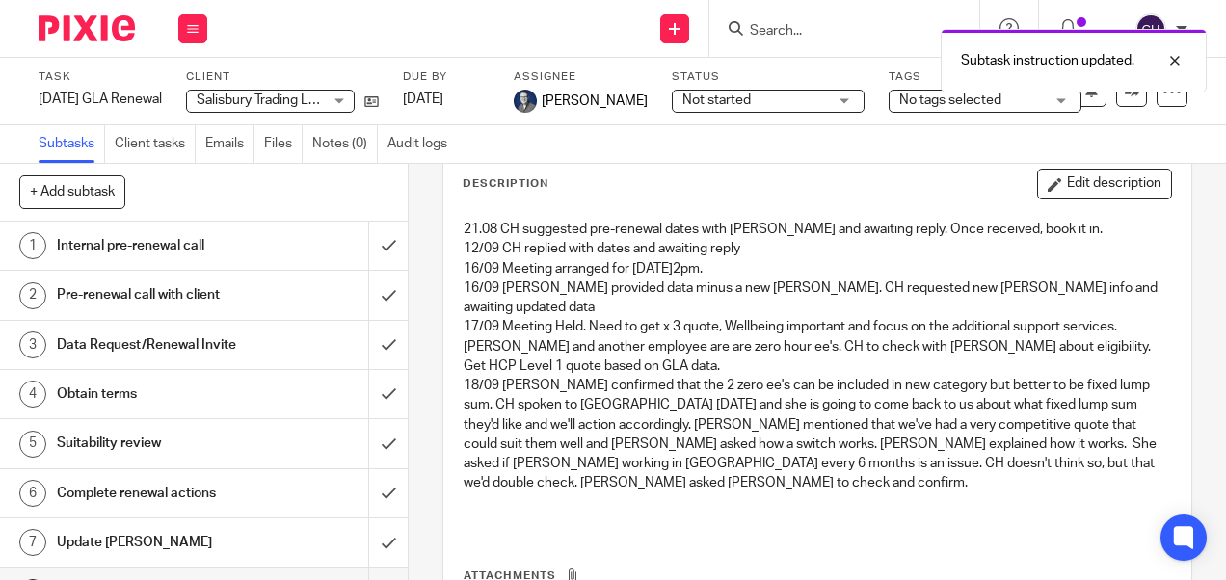
scroll to position [75, 0]
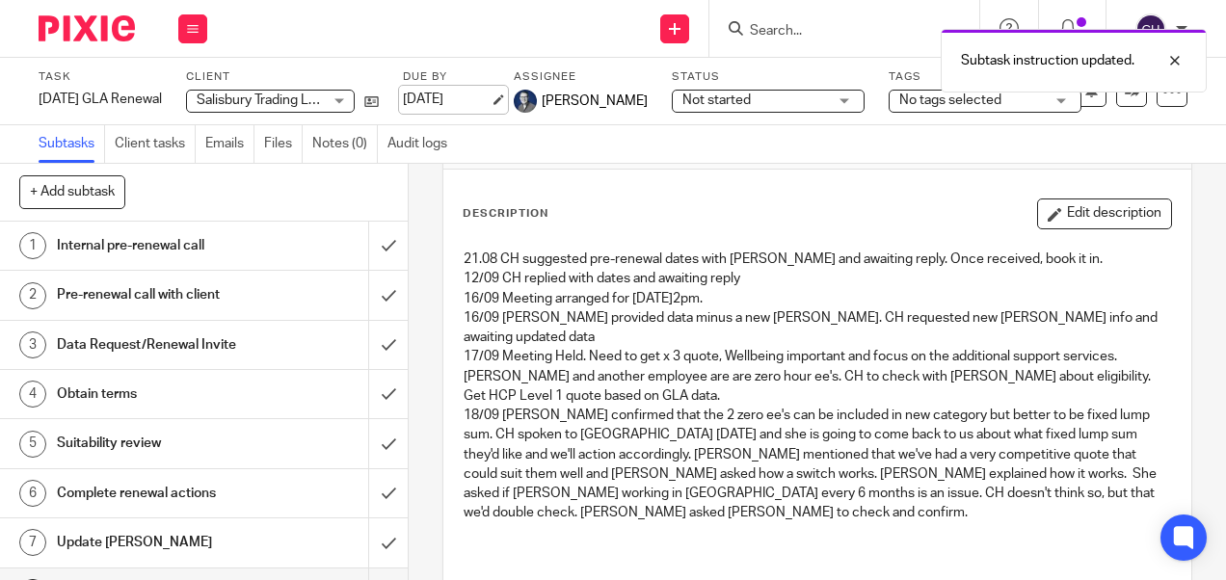
click at [433, 93] on link "2 Oct 2025" at bounding box center [446, 100] width 87 height 20
click at [445, 96] on link "19 Sep 2025" at bounding box center [446, 100] width 87 height 20
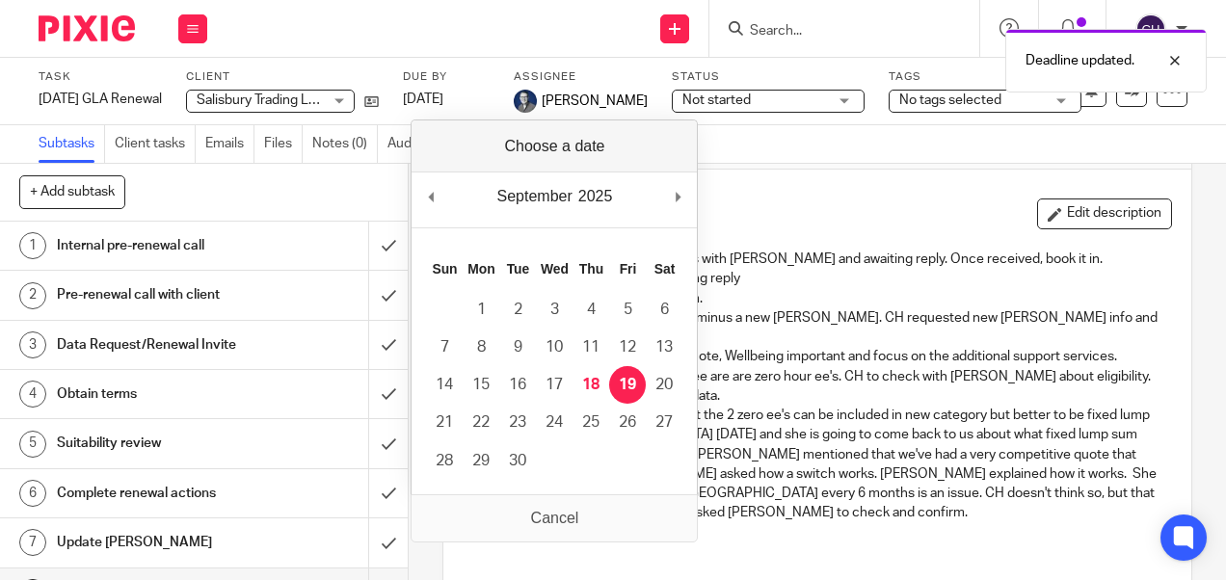
click at [1013, 465] on p "18/09 Paul confirmed that the 2 zero ee's can be included in new category but b…" at bounding box center [817, 465] width 706 height 118
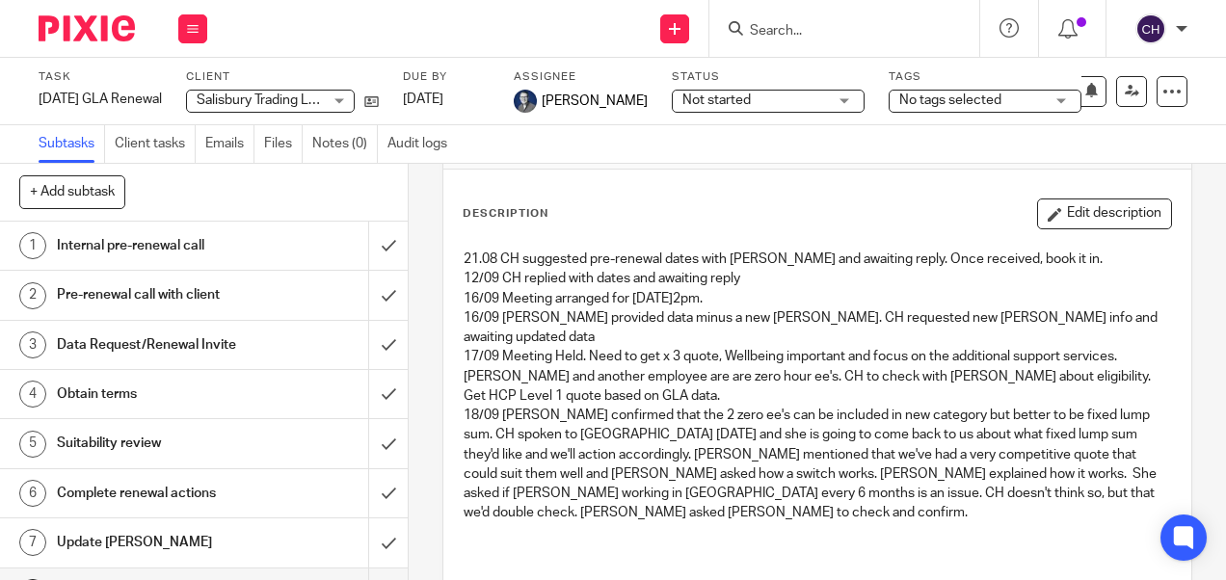
click at [1056, 235] on div "Description Edit description 21.08 CH suggested pre-renewal dates with Vicki an…" at bounding box center [817, 378] width 708 height 359
click at [1060, 227] on button "Edit description" at bounding box center [1104, 214] width 135 height 31
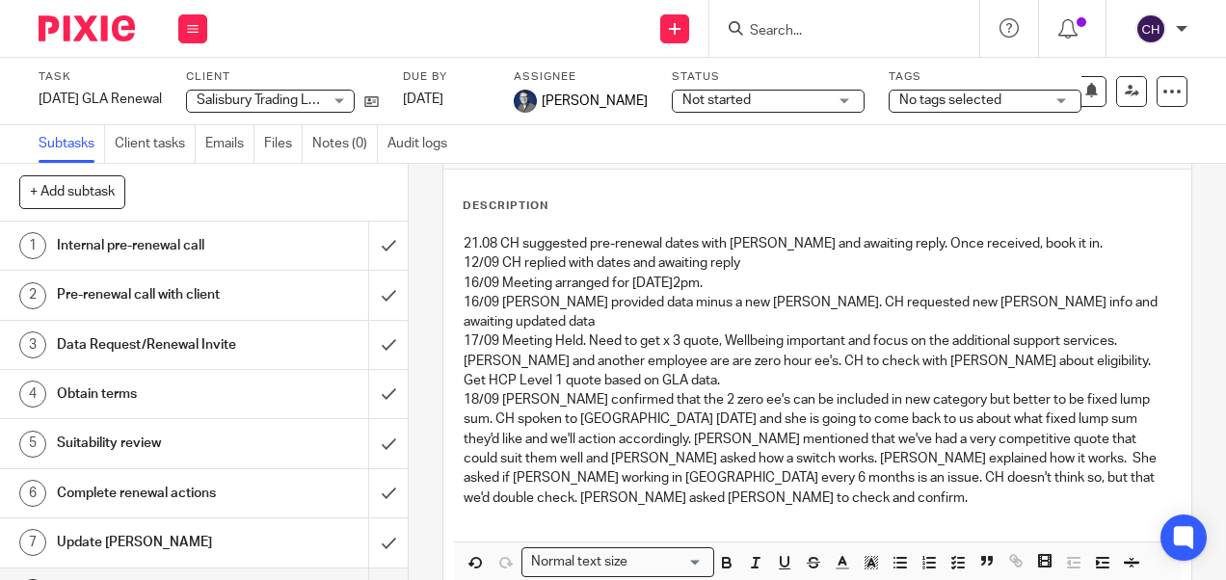
click at [994, 461] on p "18/09 Paul confirmed that the 2 zero ee's can be included in new category but b…" at bounding box center [817, 449] width 706 height 118
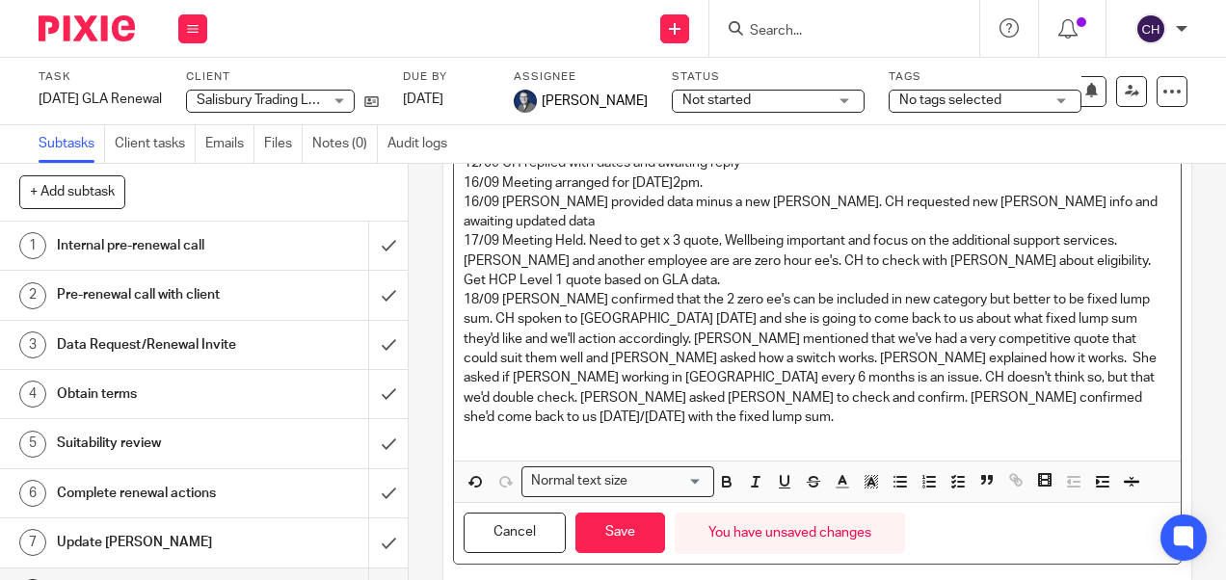
scroll to position [175, 0]
click at [619, 513] on button "Save" at bounding box center [620, 533] width 90 height 41
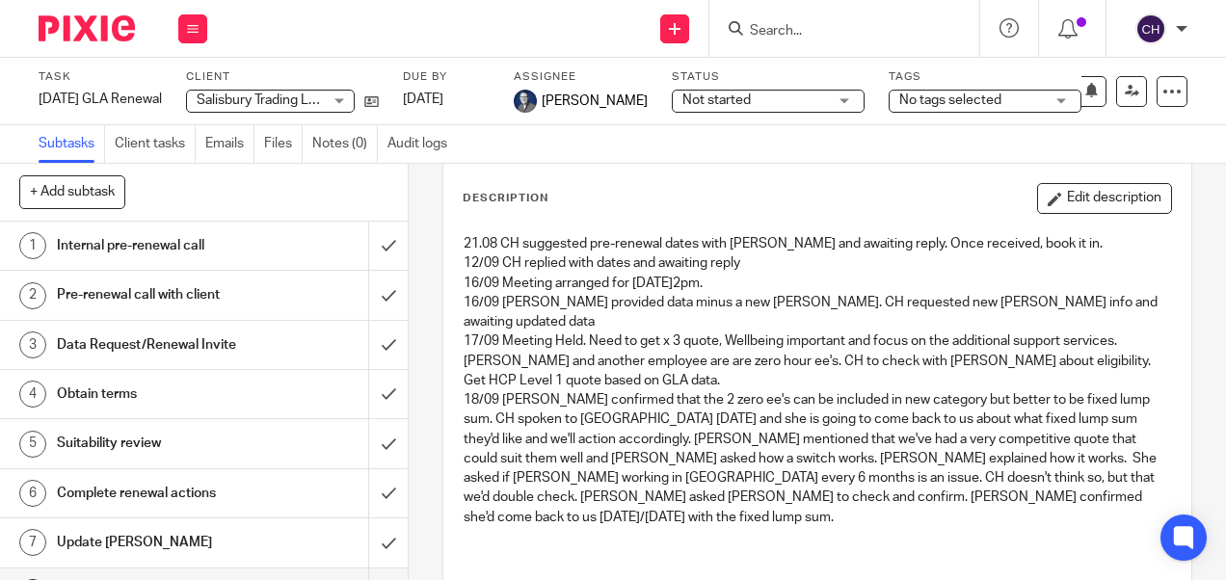
scroll to position [0, 0]
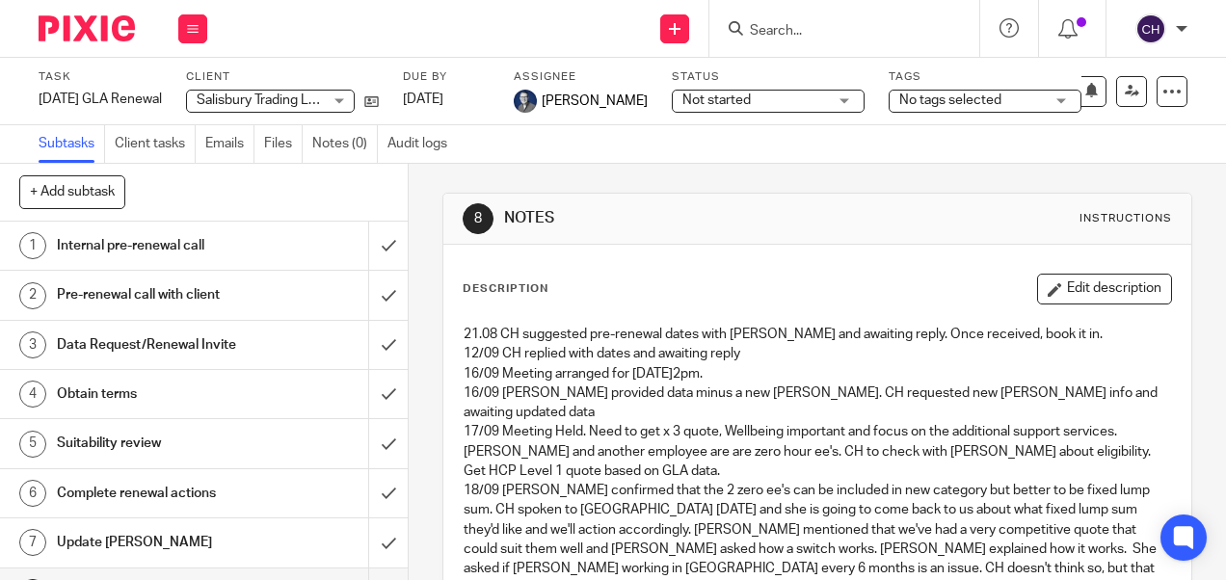
click at [89, 40] on img at bounding box center [87, 28] width 96 height 26
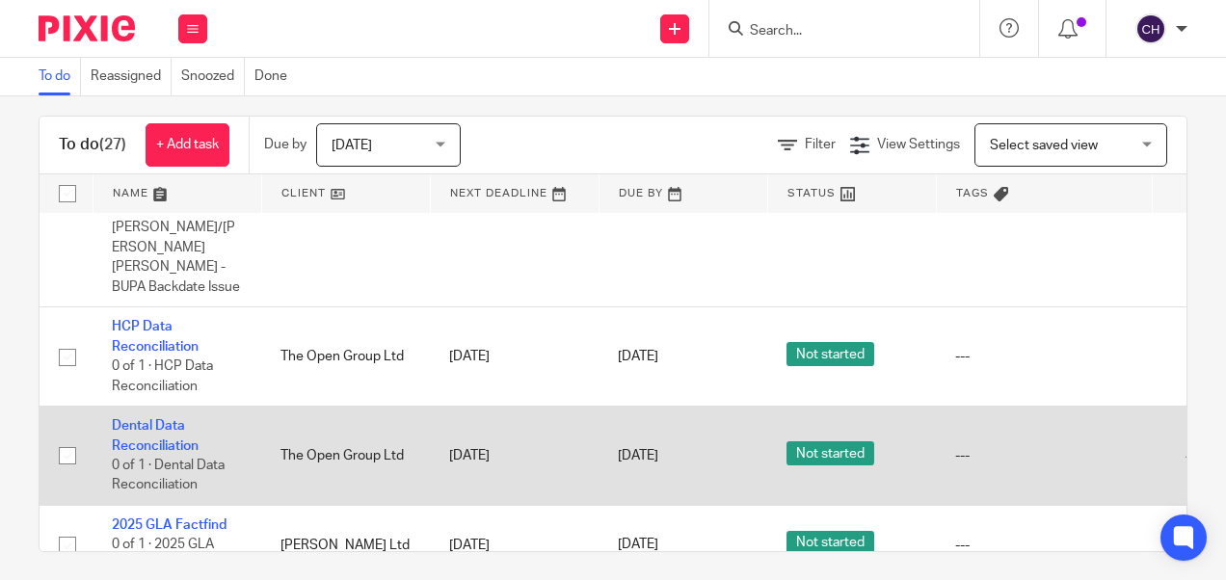
scroll to position [29, 0]
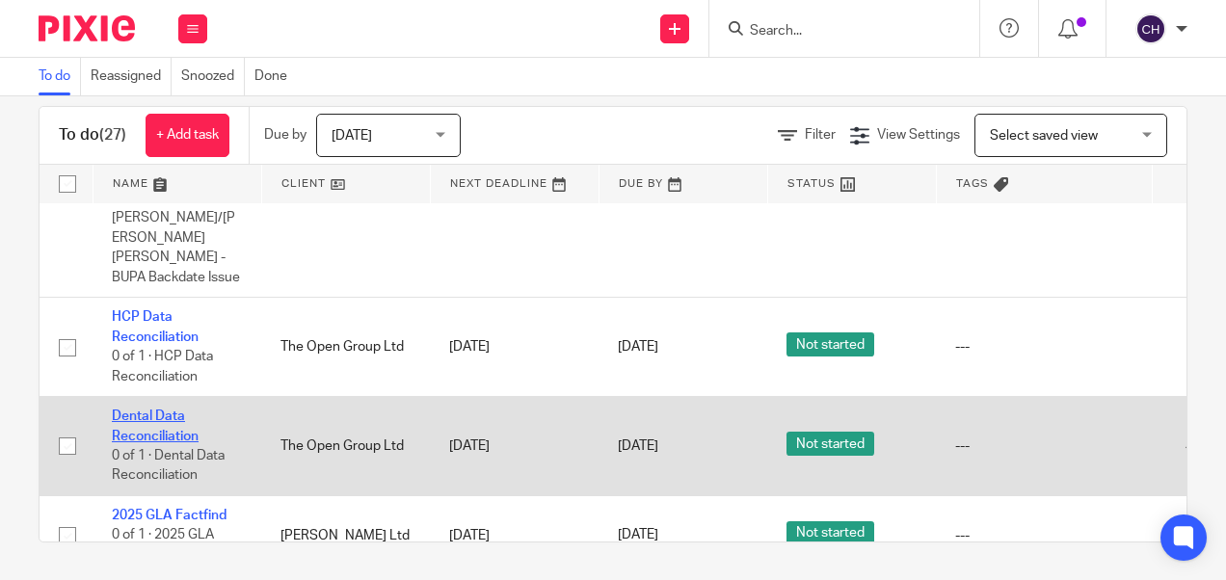
click at [152, 410] on link "Dental Data Reconciliation" at bounding box center [155, 426] width 87 height 33
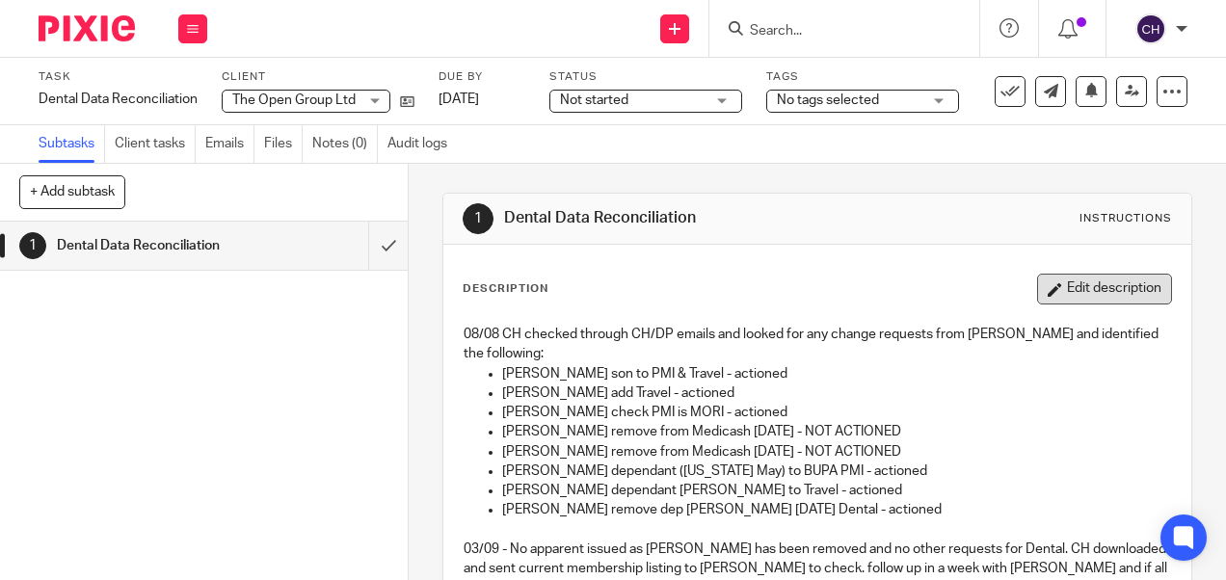
click at [1052, 295] on button "Edit description" at bounding box center [1104, 289] width 135 height 31
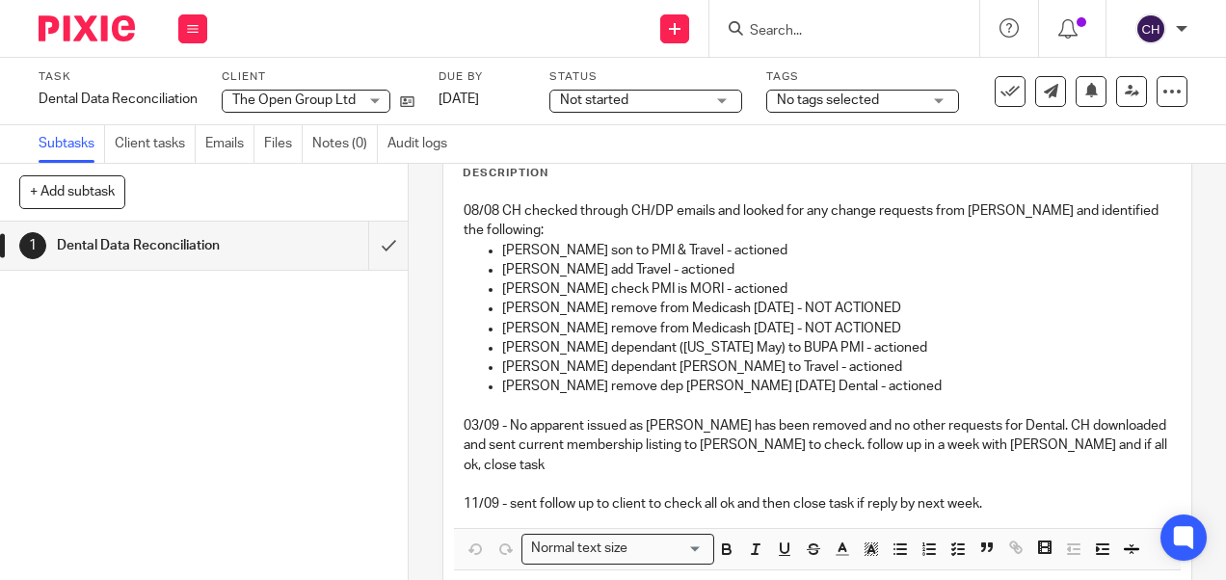
scroll to position [195, 0]
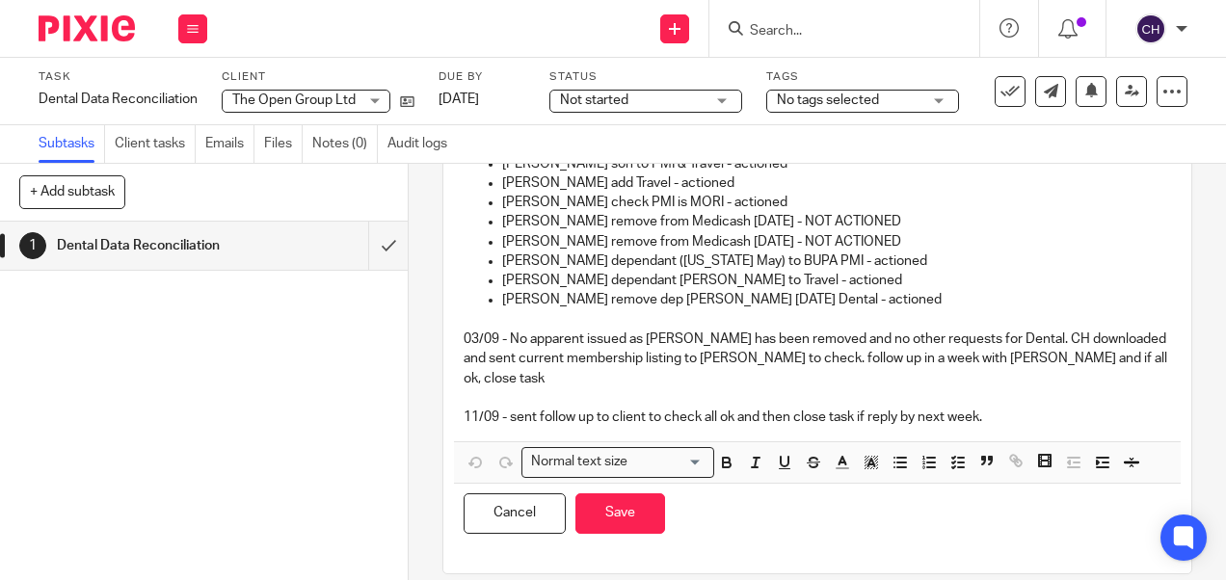
click at [1020, 408] on p "11/09 - sent follow up to client to check all ok and then close task if reply b…" at bounding box center [817, 417] width 706 height 19
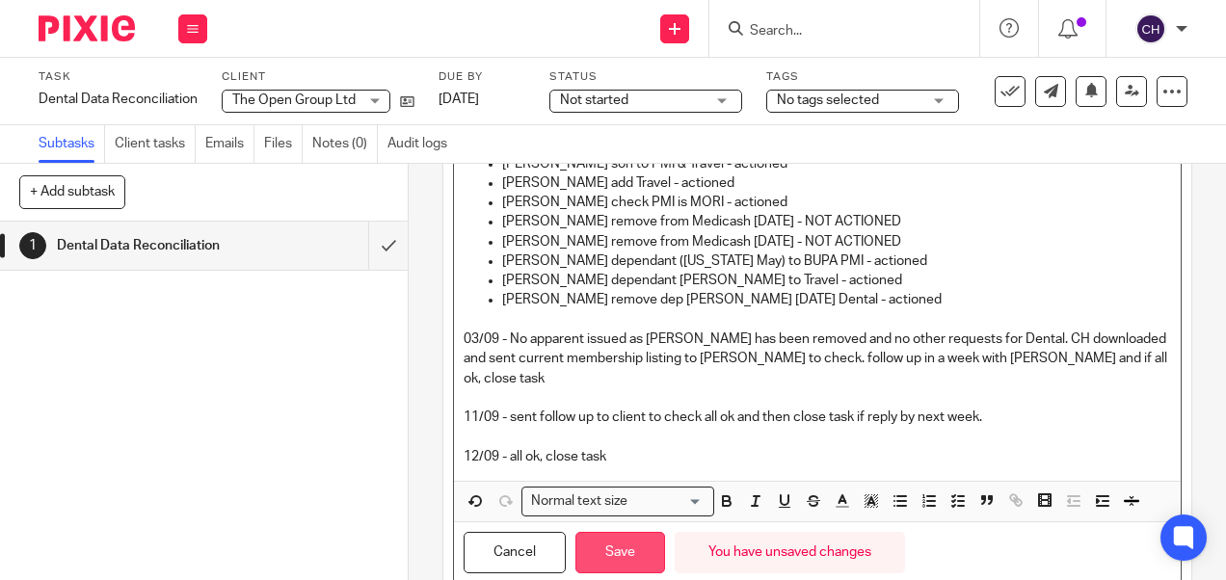
click at [608, 532] on button "Save" at bounding box center [620, 552] width 90 height 41
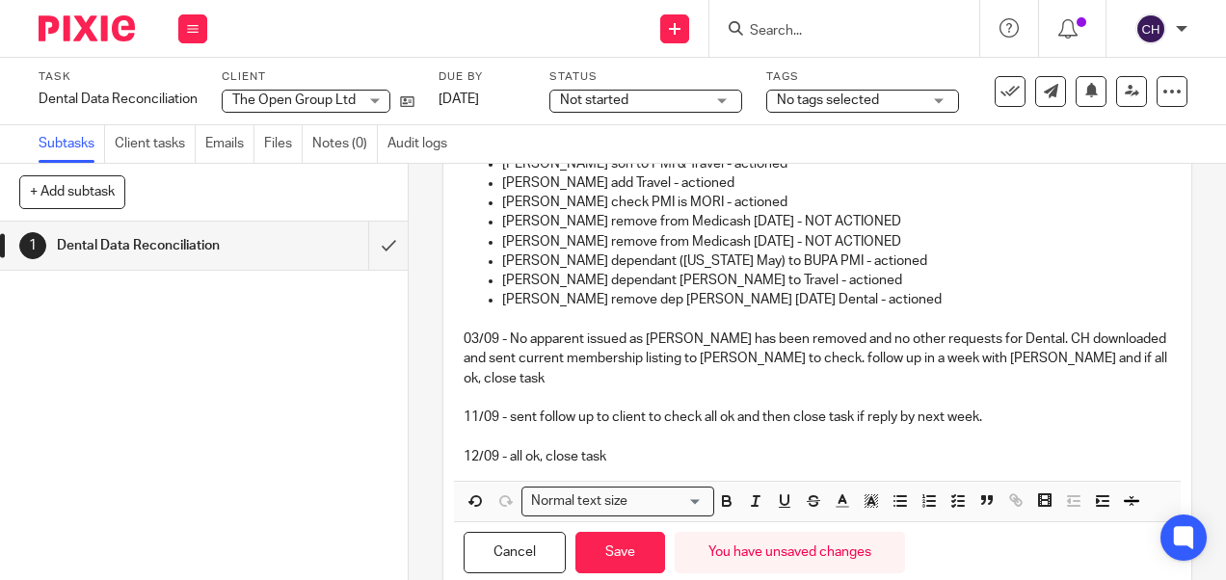
scroll to position [210, 0]
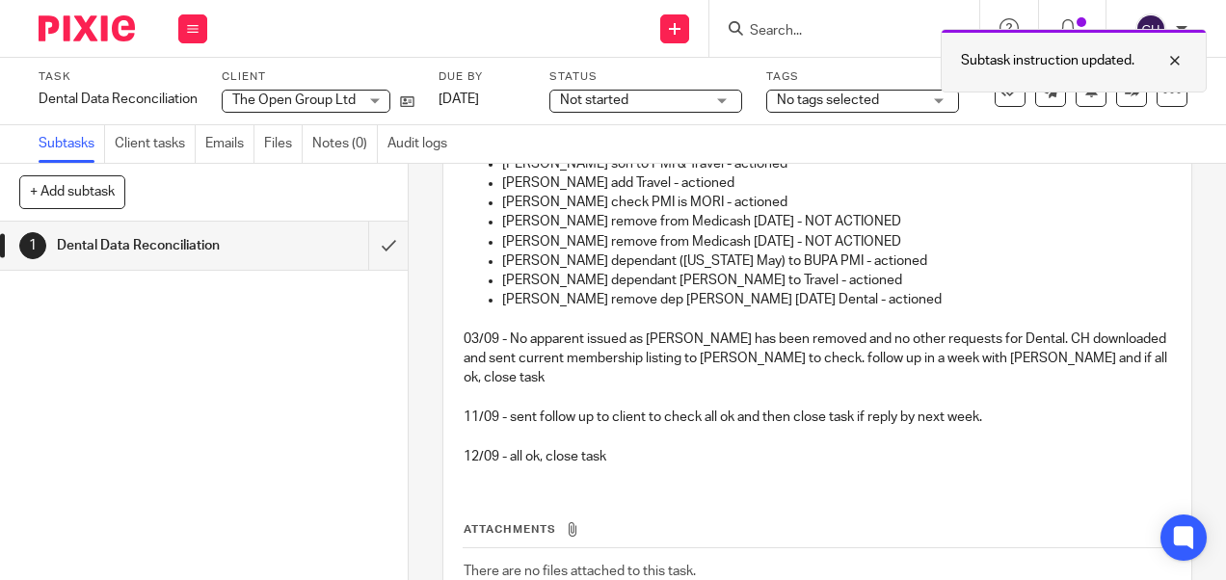
click at [983, 83] on div "Subtask instruction updated." at bounding box center [1074, 61] width 266 height 64
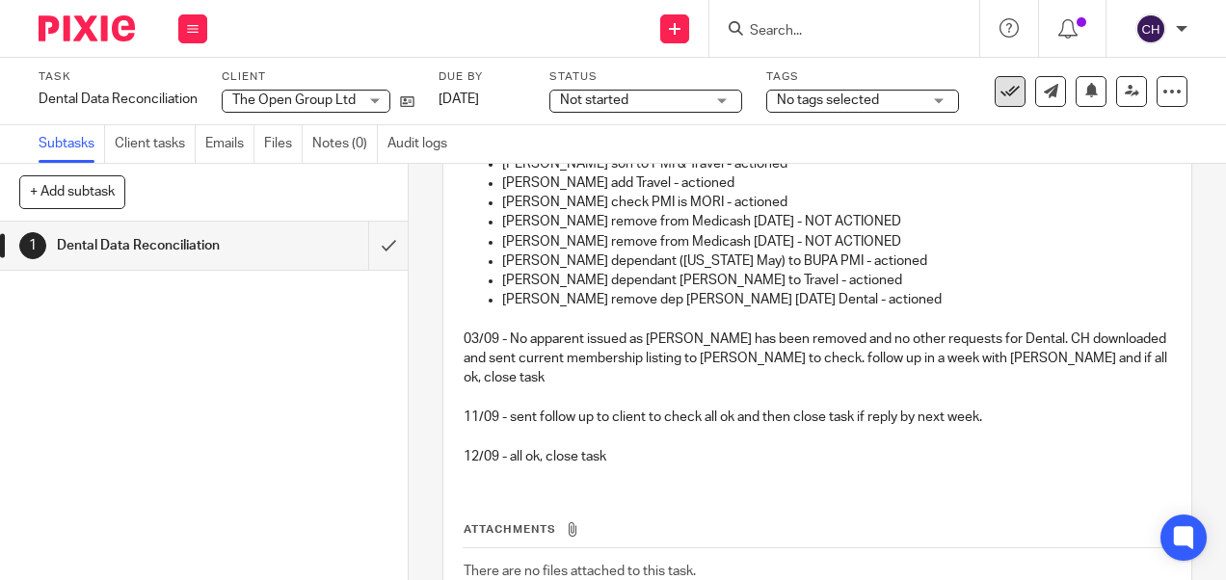
click at [1000, 93] on icon at bounding box center [1009, 91] width 19 height 19
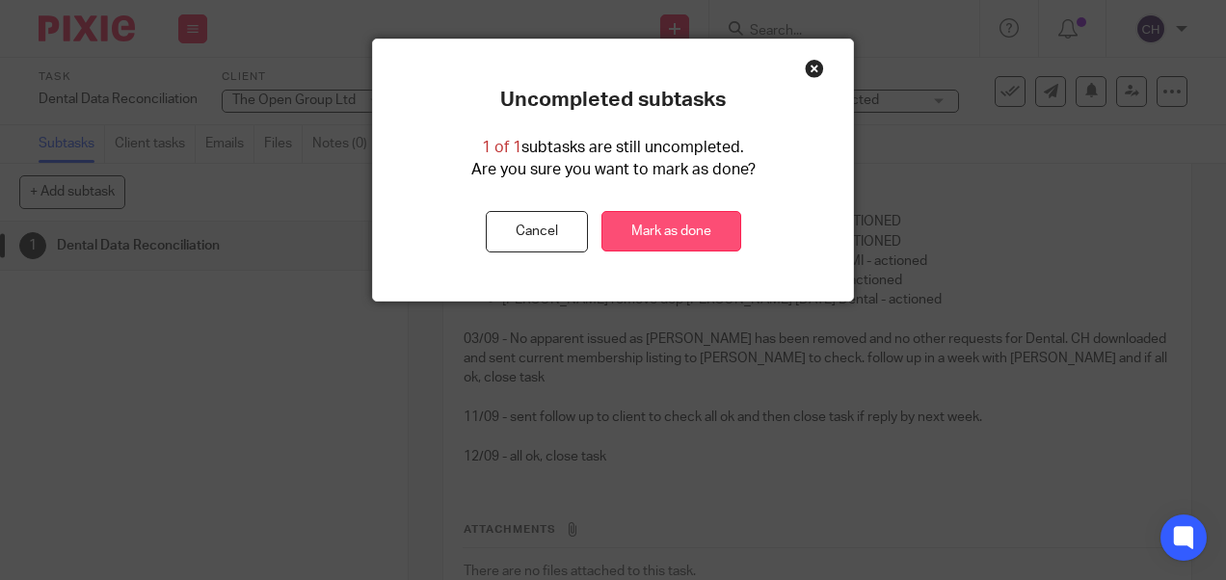
click at [696, 224] on link "Mark as done" at bounding box center [671, 231] width 140 height 41
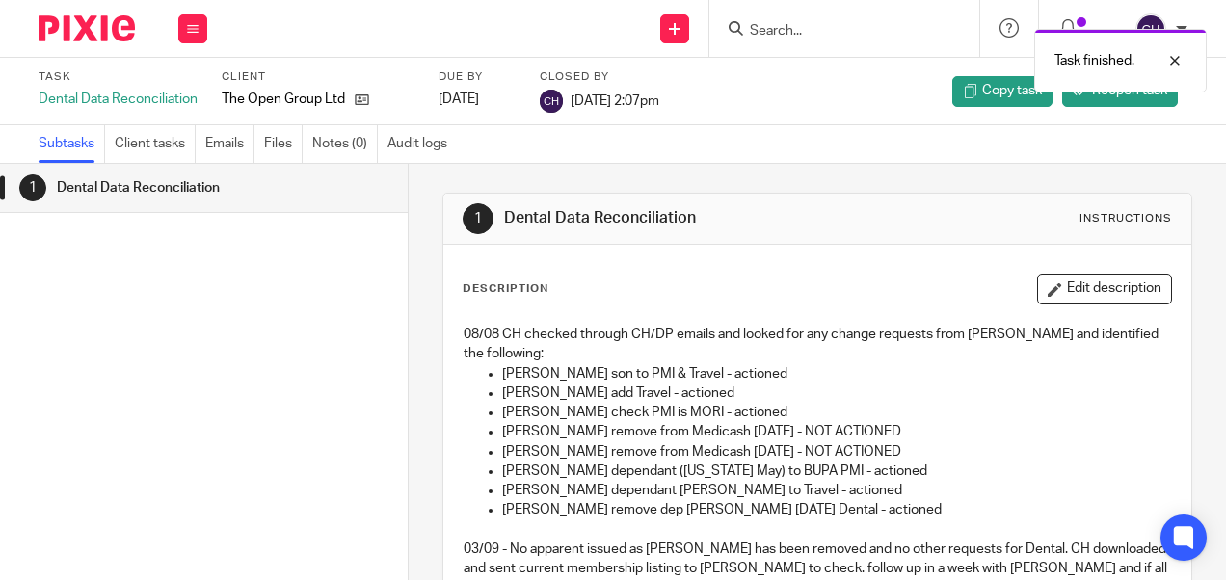
click at [82, 31] on img at bounding box center [87, 28] width 96 height 26
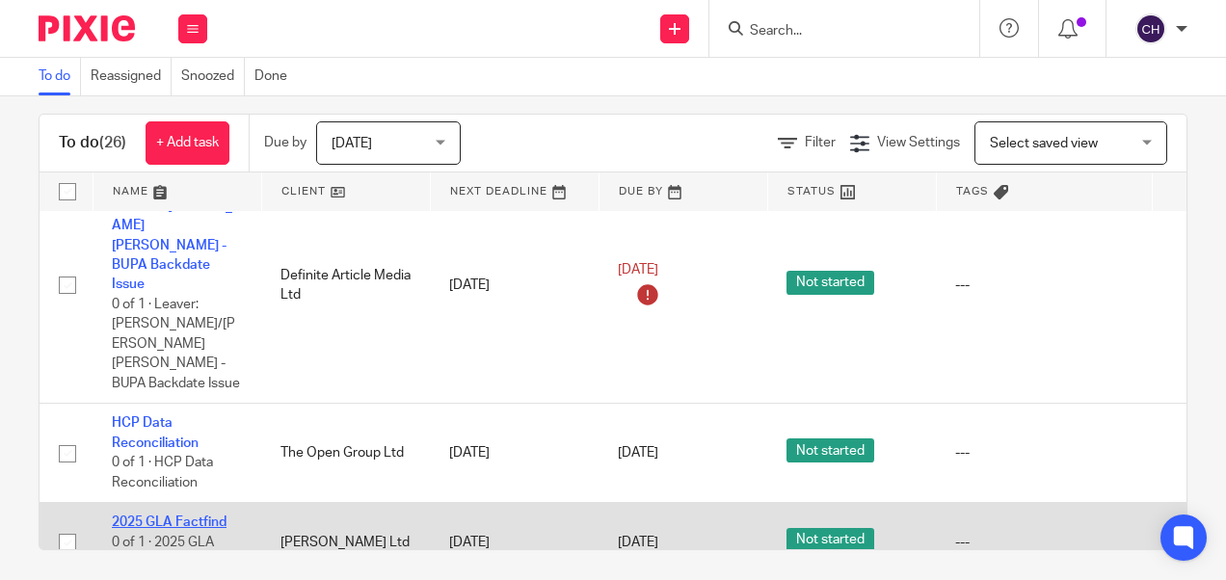
scroll to position [29, 0]
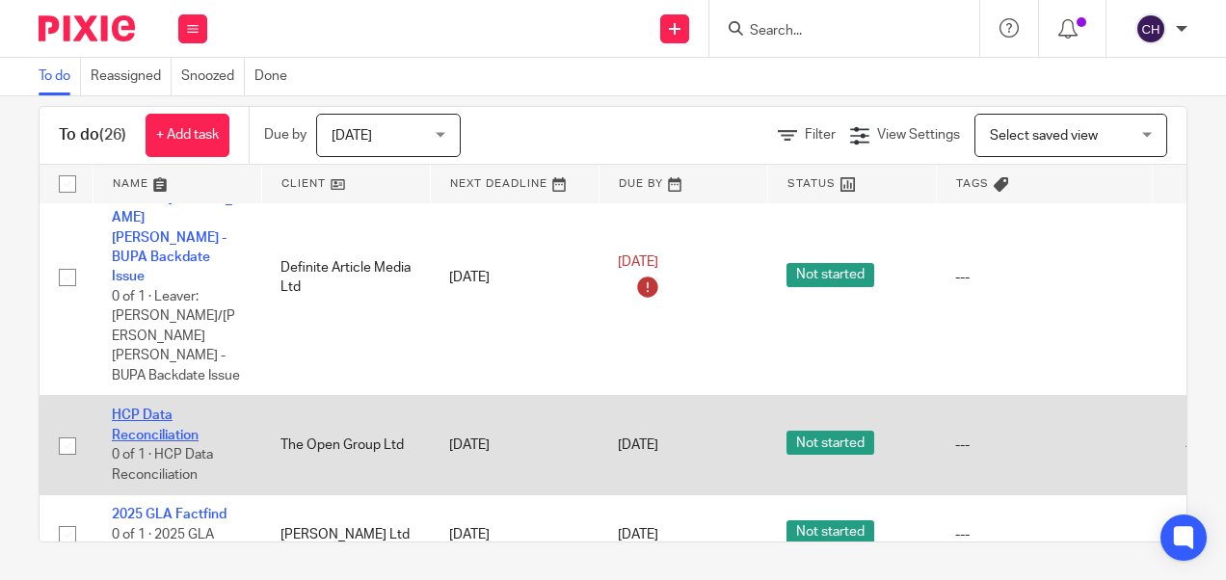
click at [168, 409] on link "HCP Data Reconciliation" at bounding box center [155, 425] width 87 height 33
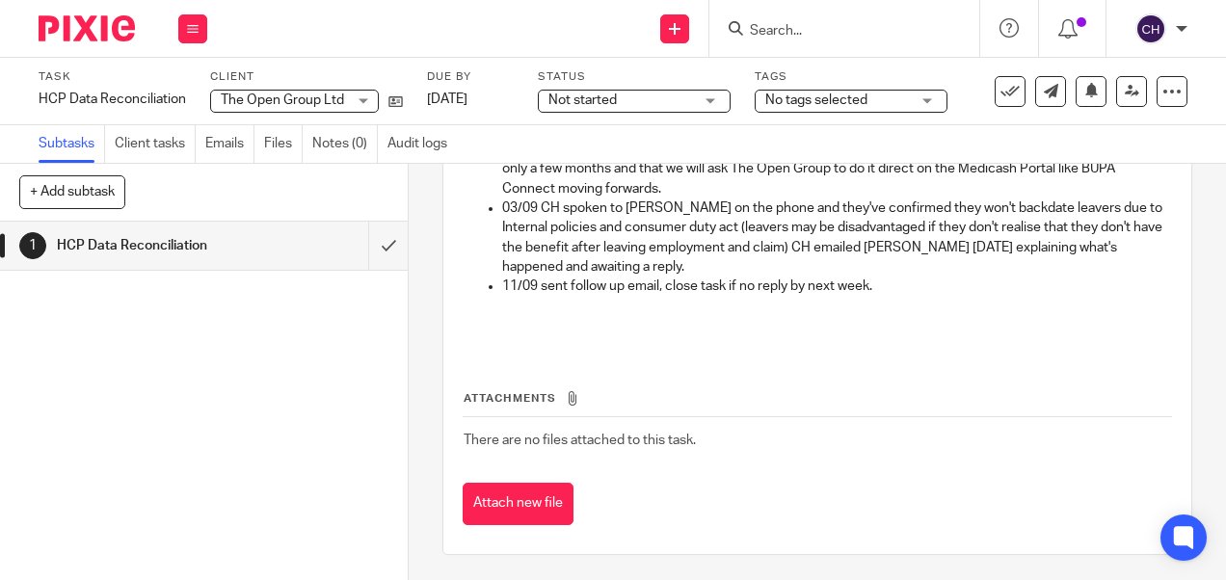
scroll to position [715, 0]
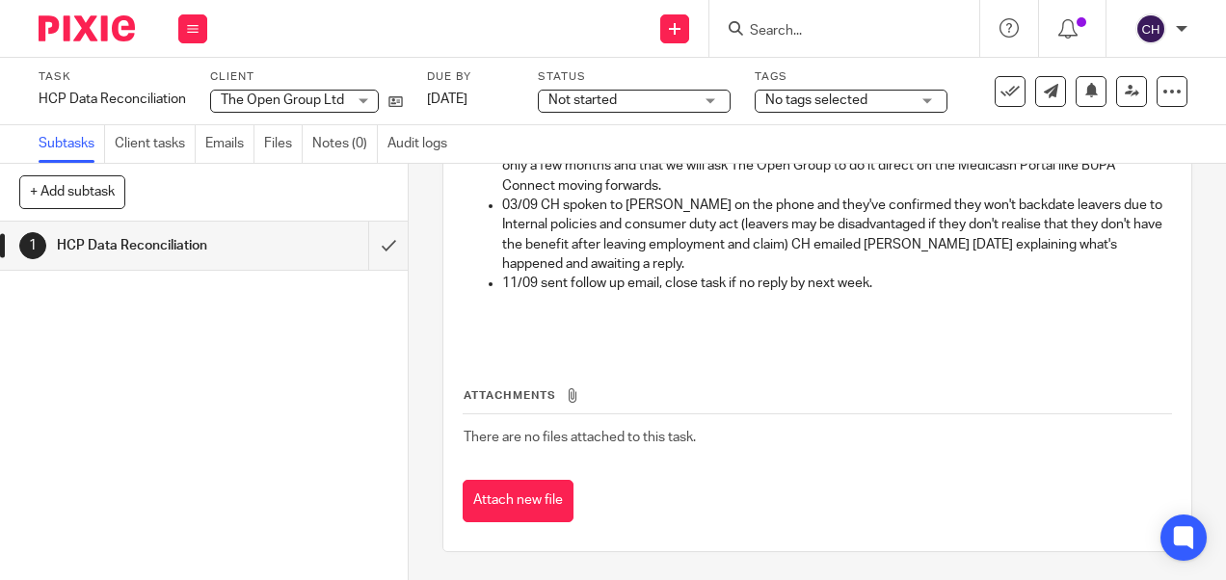
click at [1000, 88] on icon at bounding box center [1009, 91] width 19 height 19
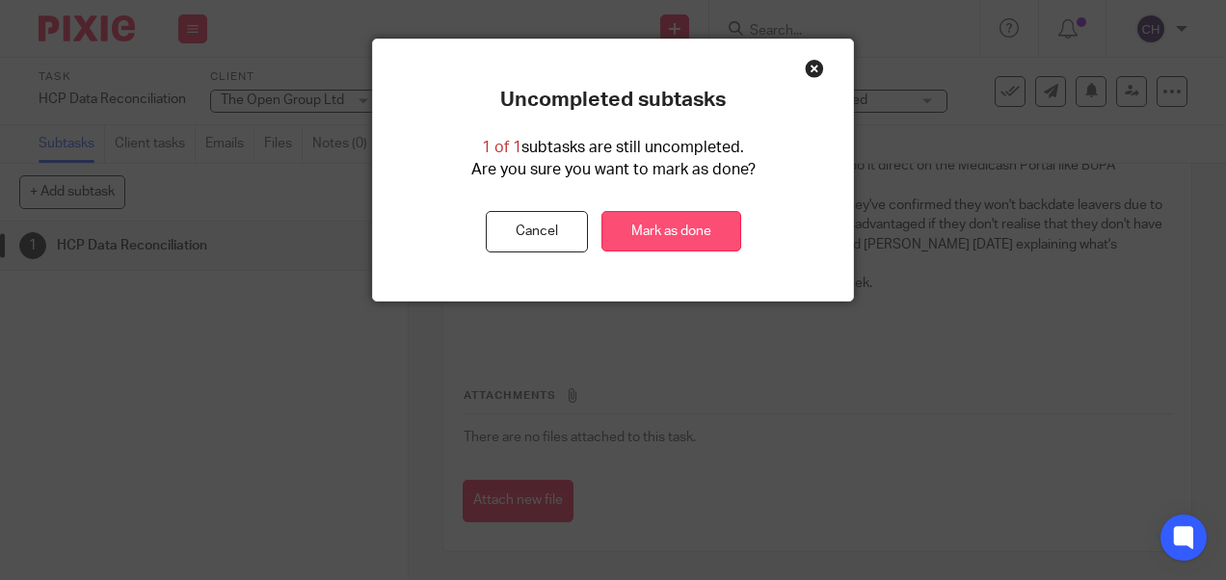
click at [662, 233] on link "Mark as done" at bounding box center [671, 231] width 140 height 41
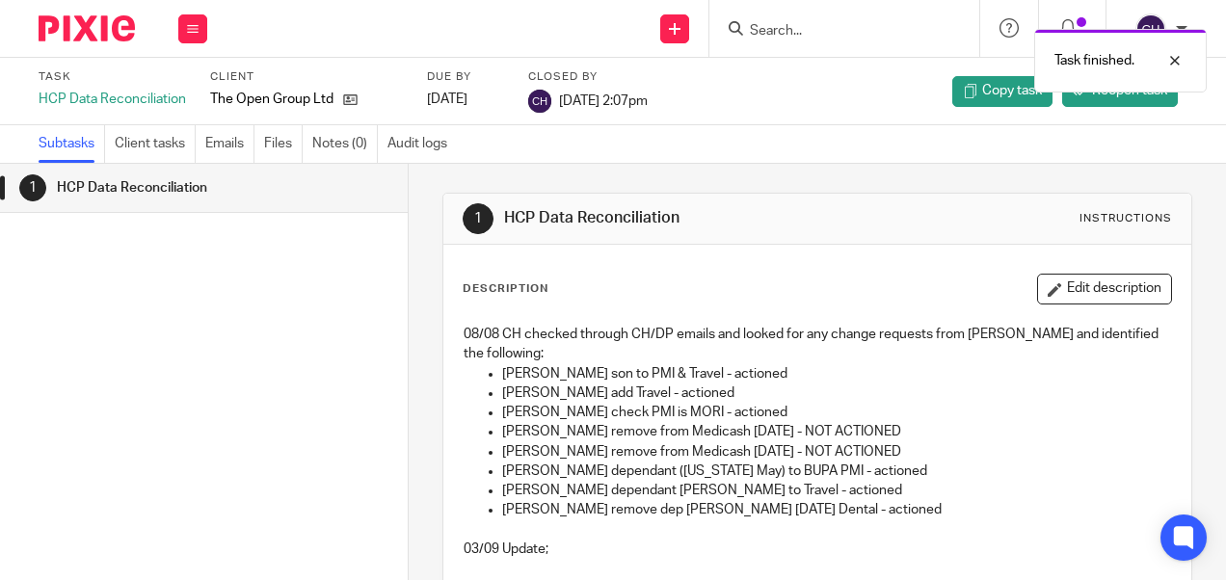
click at [79, 31] on img at bounding box center [87, 28] width 96 height 26
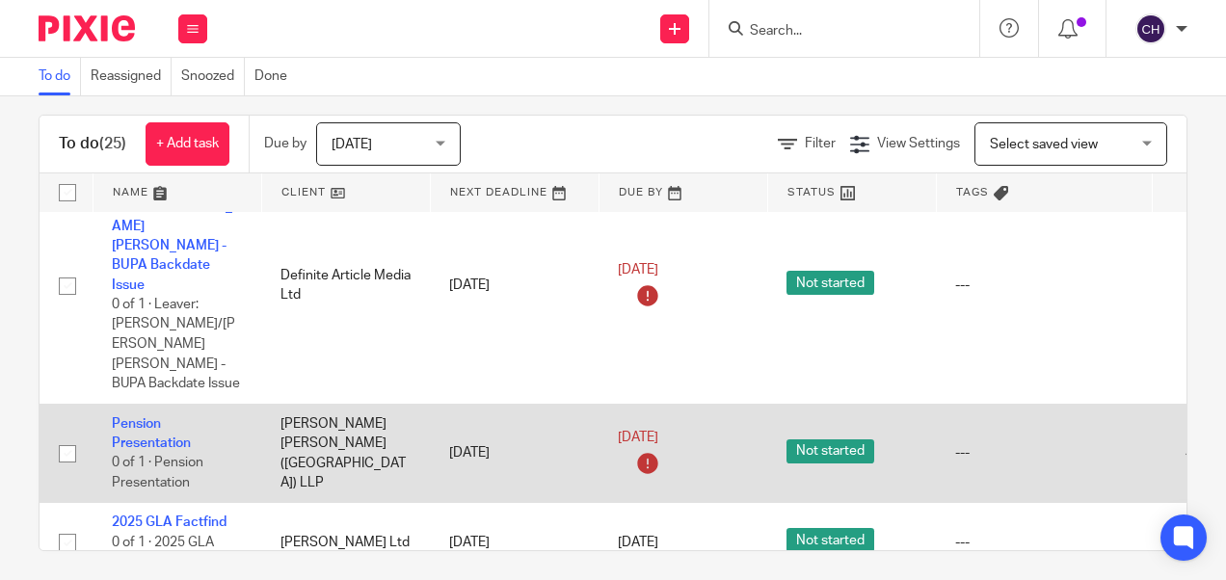
scroll to position [29, 0]
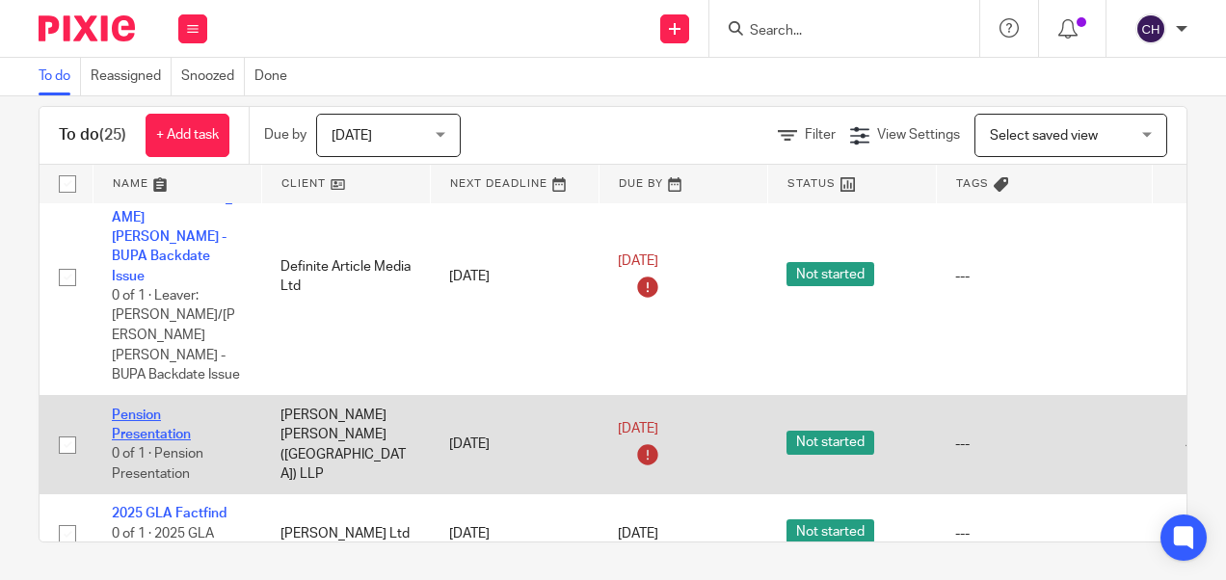
click at [153, 409] on link "Pension Presentation" at bounding box center [151, 425] width 79 height 33
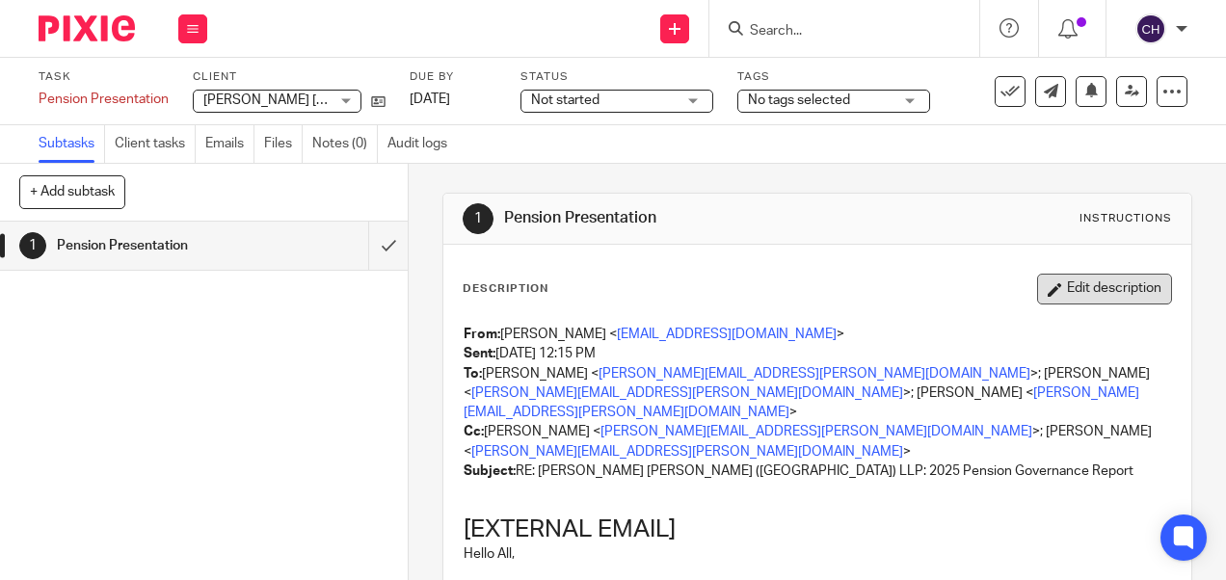
click at [1076, 302] on button "Edit description" at bounding box center [1104, 289] width 135 height 31
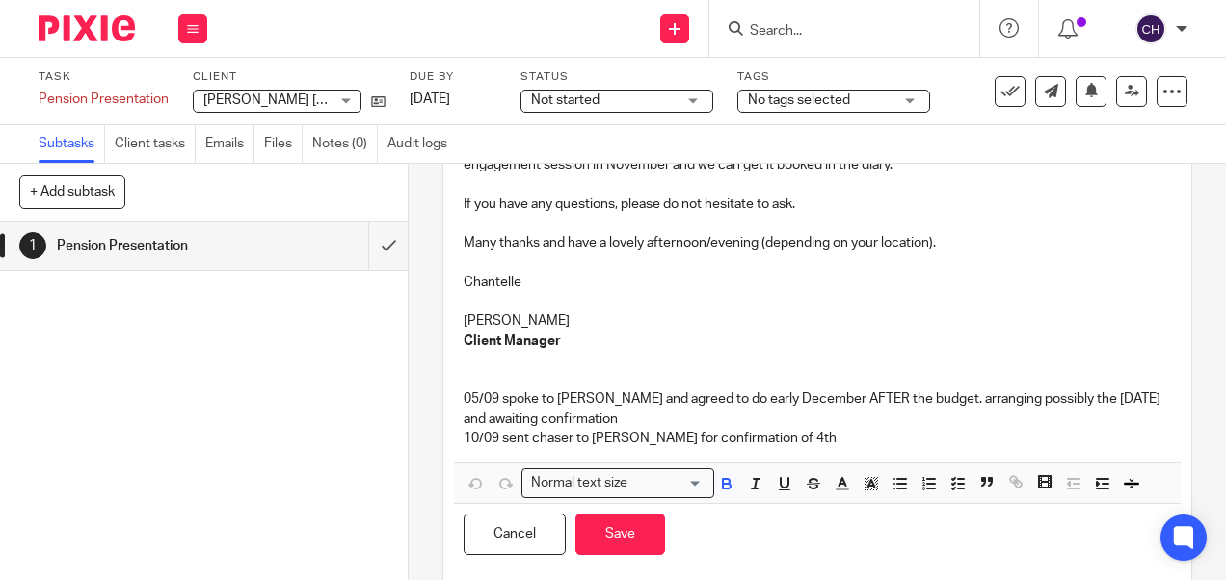
scroll to position [649, 0]
click at [777, 427] on p "10/09 sent chaser to Laura for confirmation of 4th" at bounding box center [817, 436] width 706 height 19
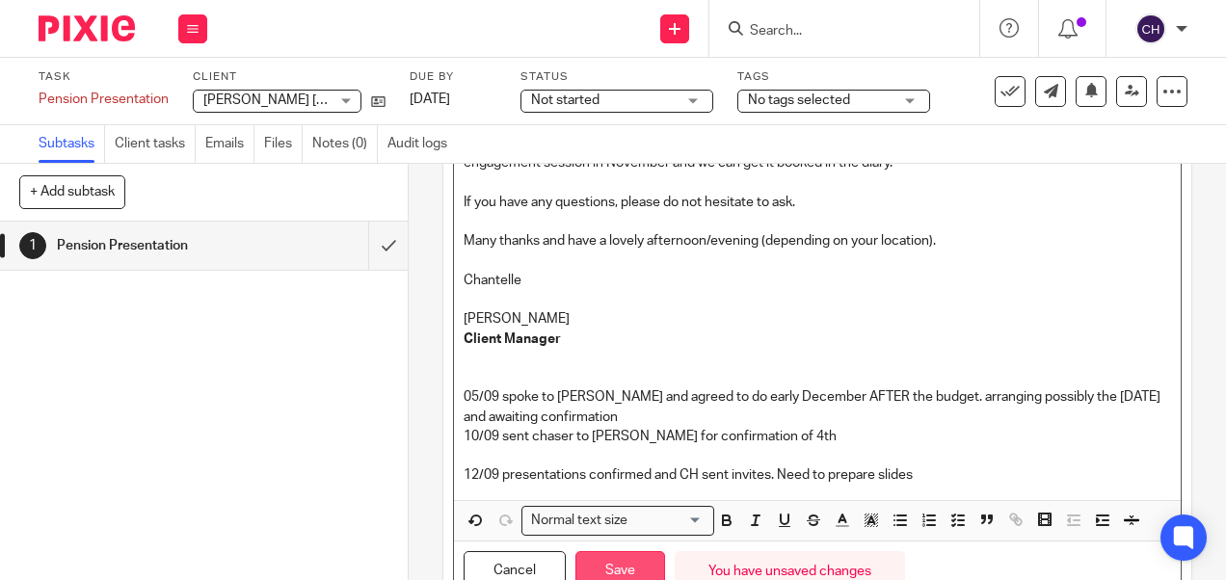
click at [584, 551] on button "Save" at bounding box center [620, 571] width 90 height 41
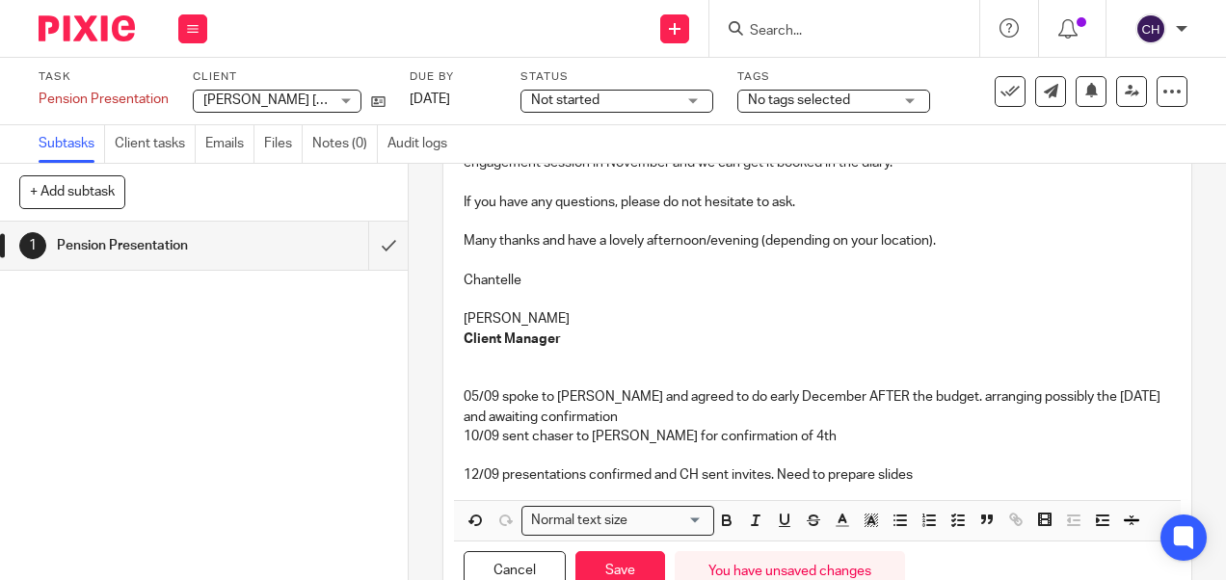
scroll to position [665, 0]
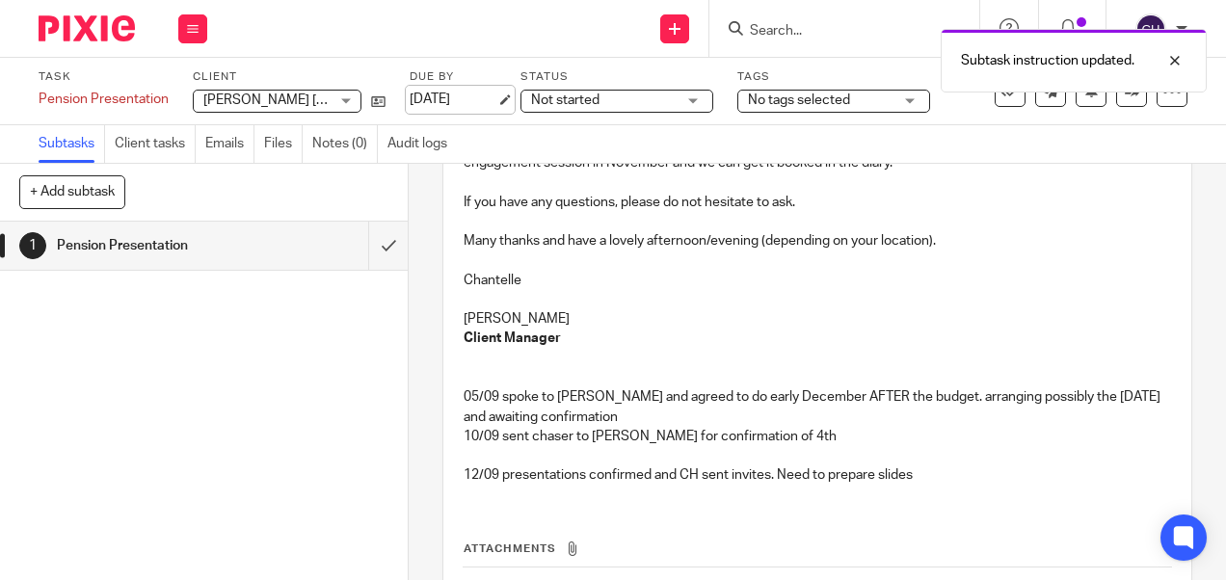
click at [451, 103] on link "[DATE]" at bounding box center [453, 100] width 87 height 20
click at [124, 33] on img at bounding box center [87, 28] width 96 height 26
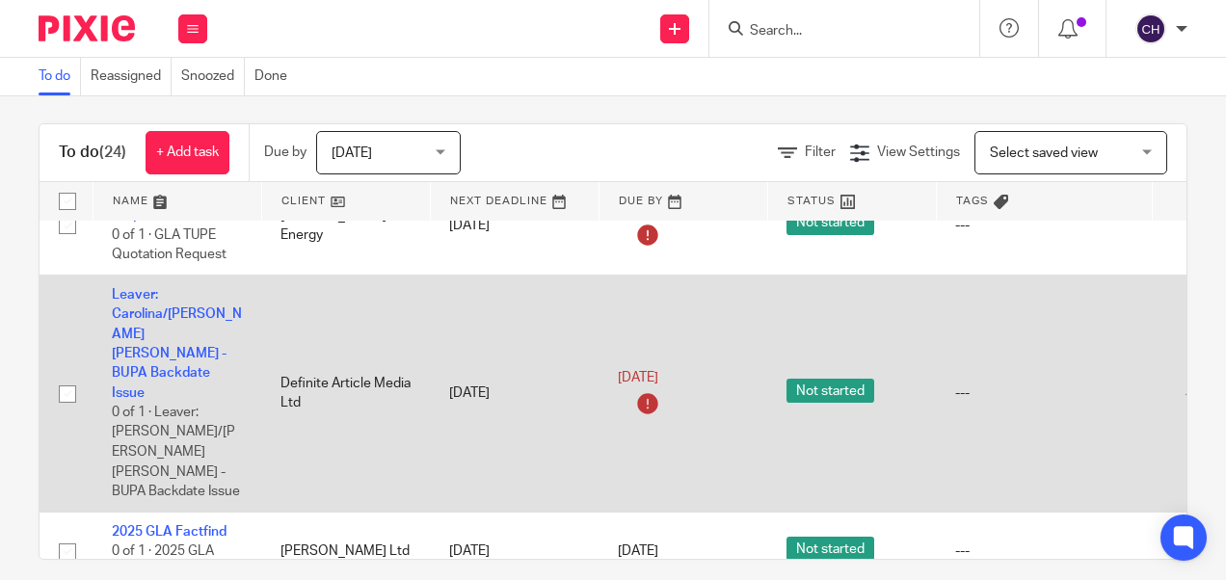
scroll to position [29, 0]
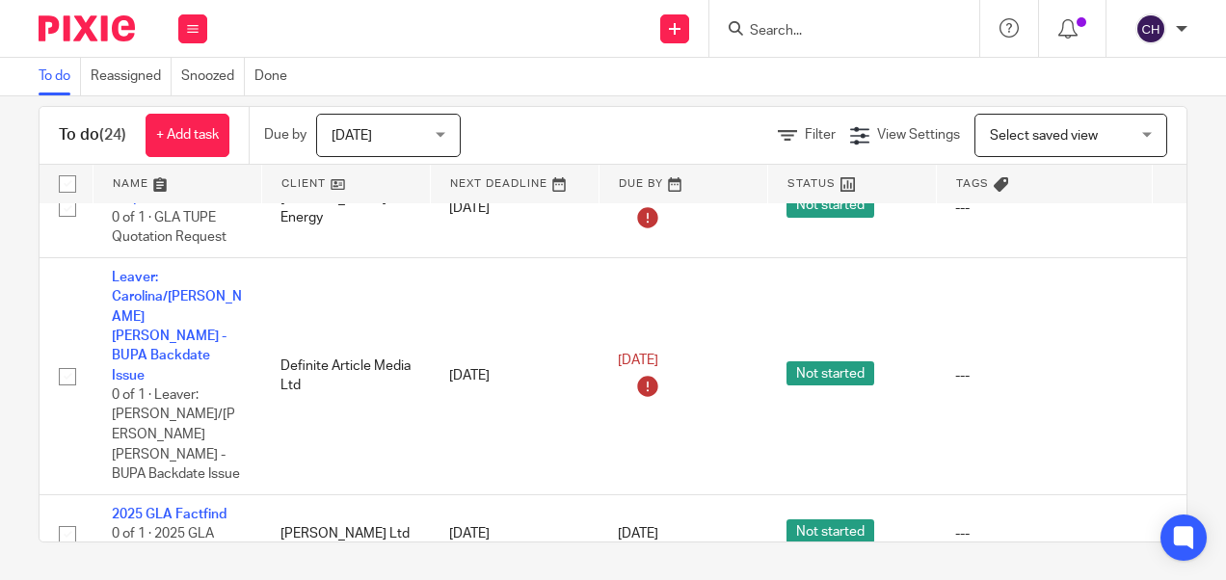
click at [779, 38] on input "Search" at bounding box center [834, 31] width 173 height 17
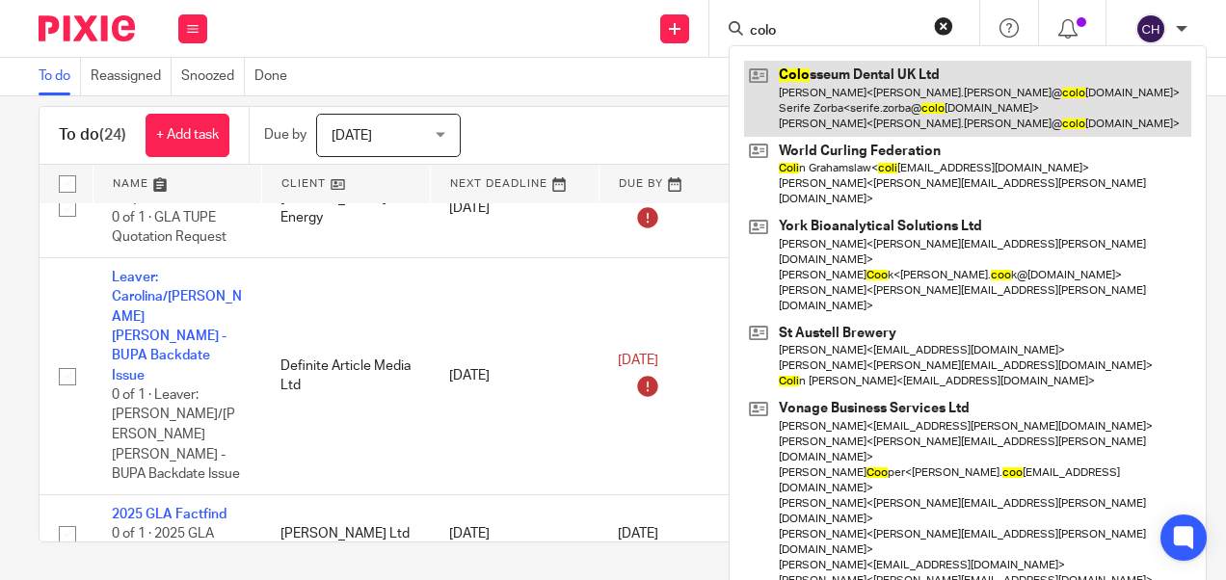
type input "colo"
click at [834, 89] on link at bounding box center [967, 99] width 447 height 76
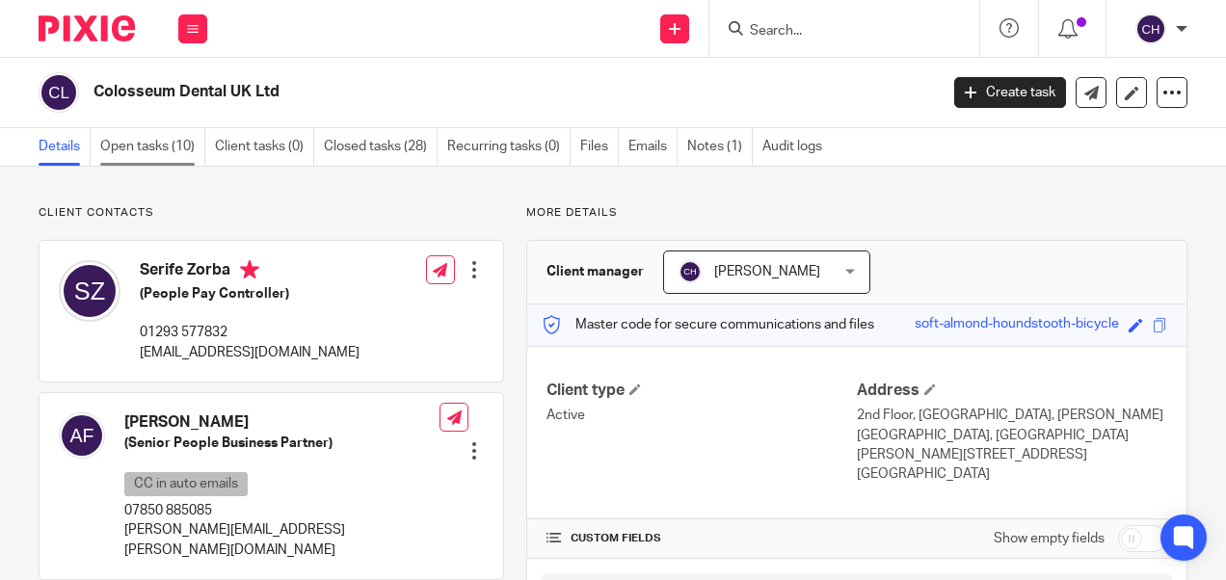
click at [137, 142] on link "Open tasks (10)" at bounding box center [152, 147] width 105 height 38
click at [147, 153] on link "Open tasks (10)" at bounding box center [152, 147] width 105 height 38
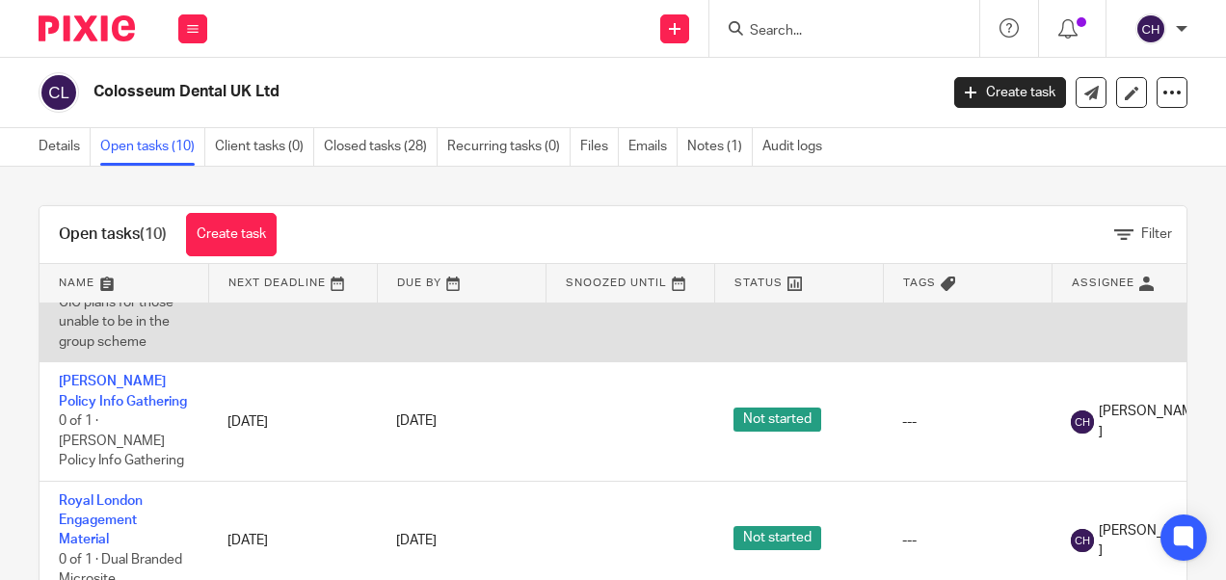
scroll to position [193, 0]
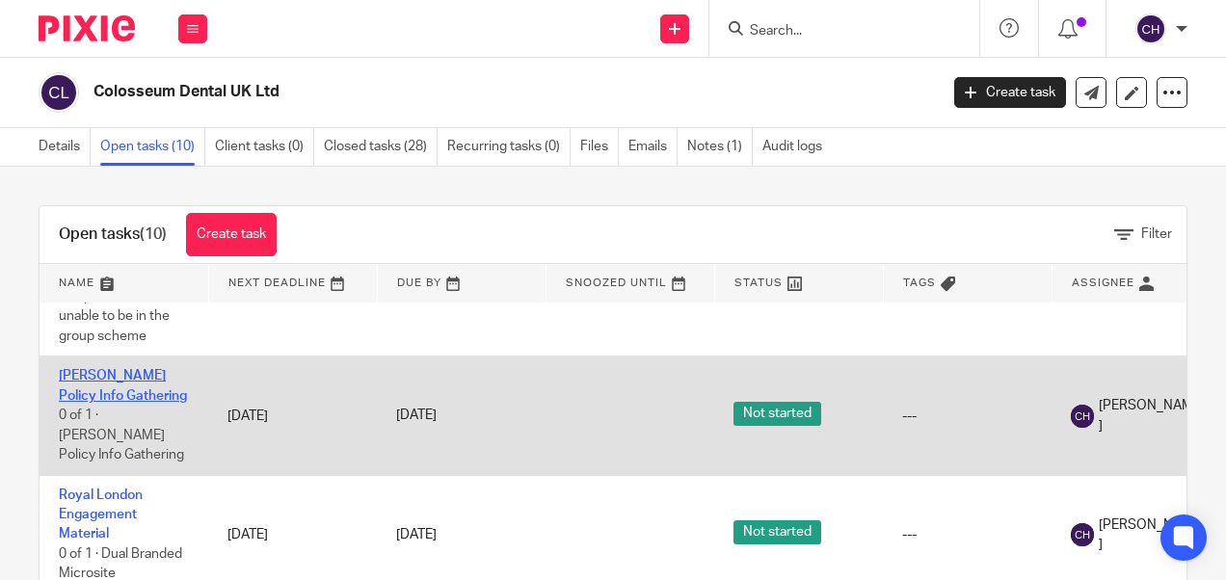
click at [110, 389] on link "Claude Streit Policy Info Gathering" at bounding box center [123, 385] width 128 height 33
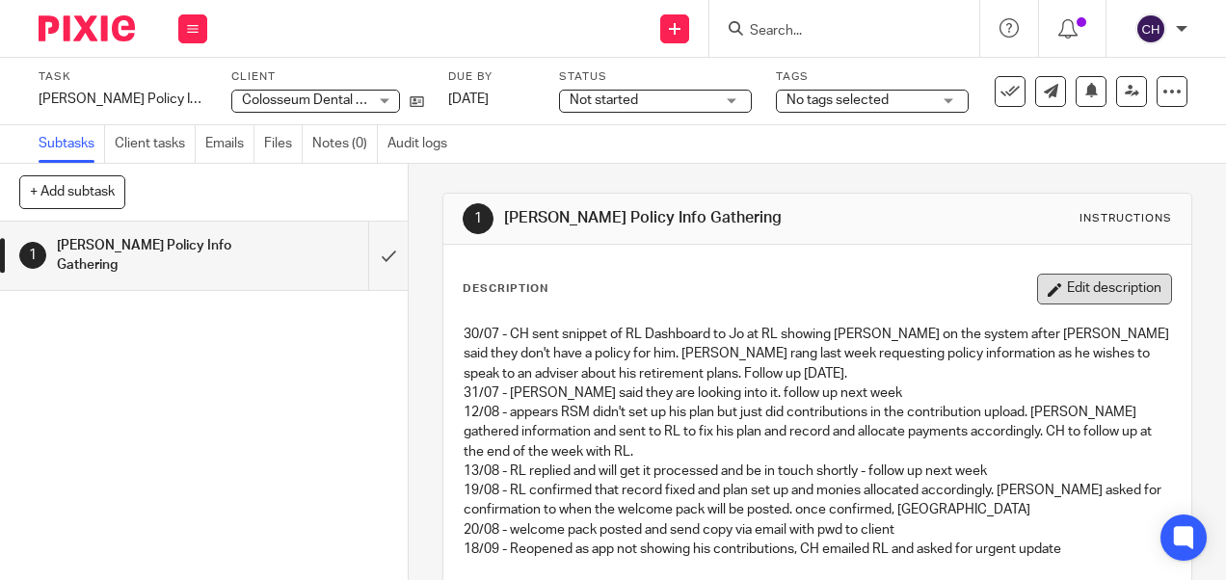
click at [1116, 275] on button "Edit description" at bounding box center [1104, 289] width 135 height 31
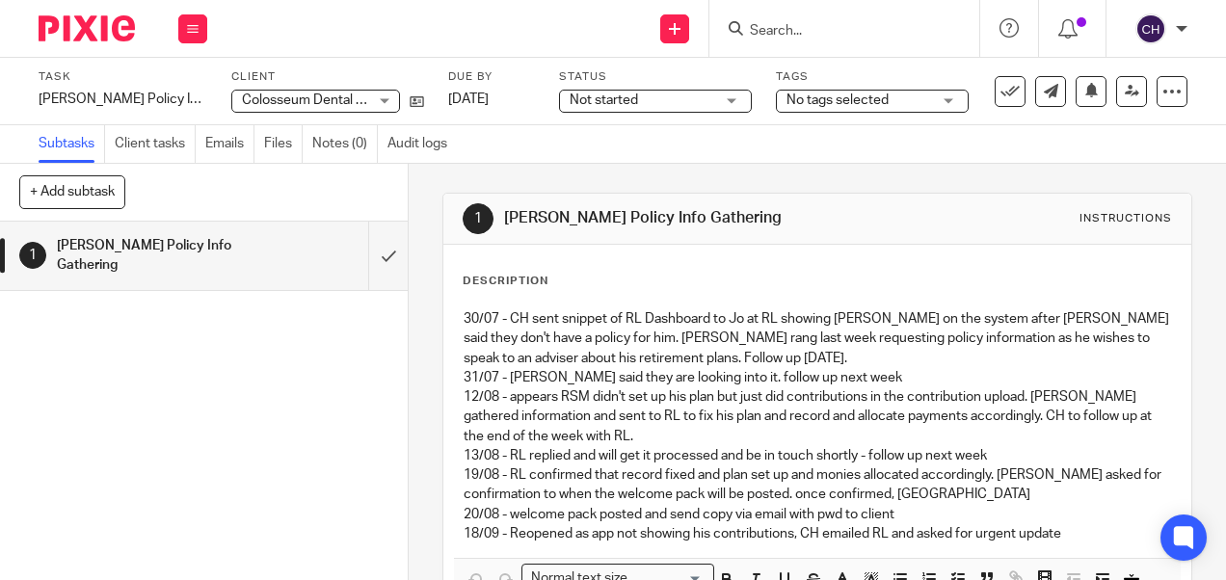
scroll to position [96, 0]
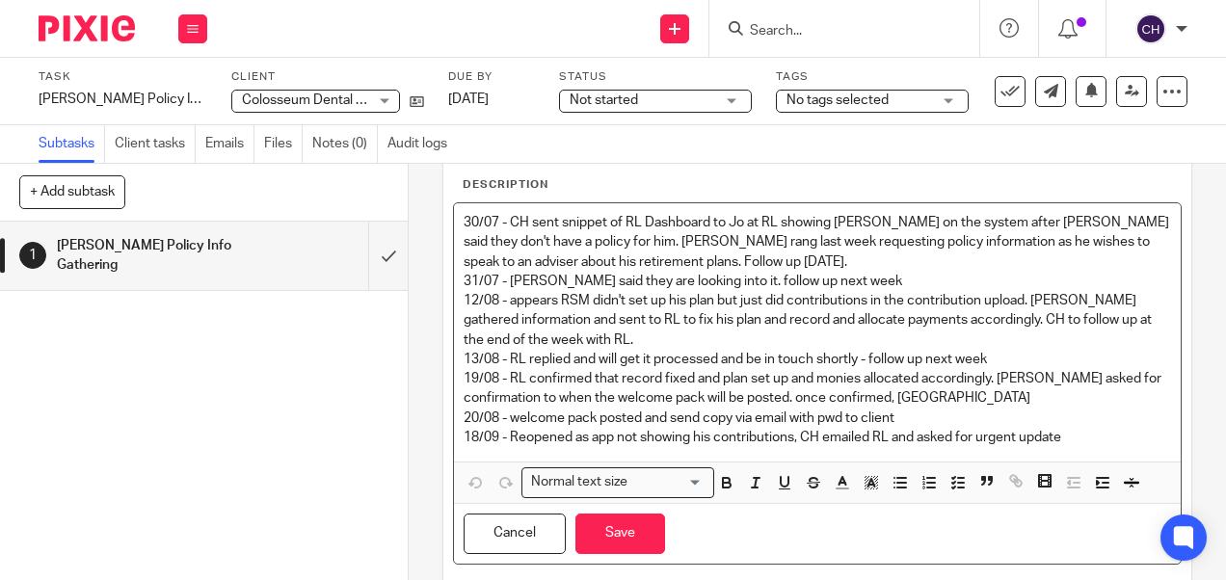
click at [1084, 443] on p "18/09 - Reopened as app not showing his contributions, CH emailed RL and asked …" at bounding box center [817, 437] width 706 height 19
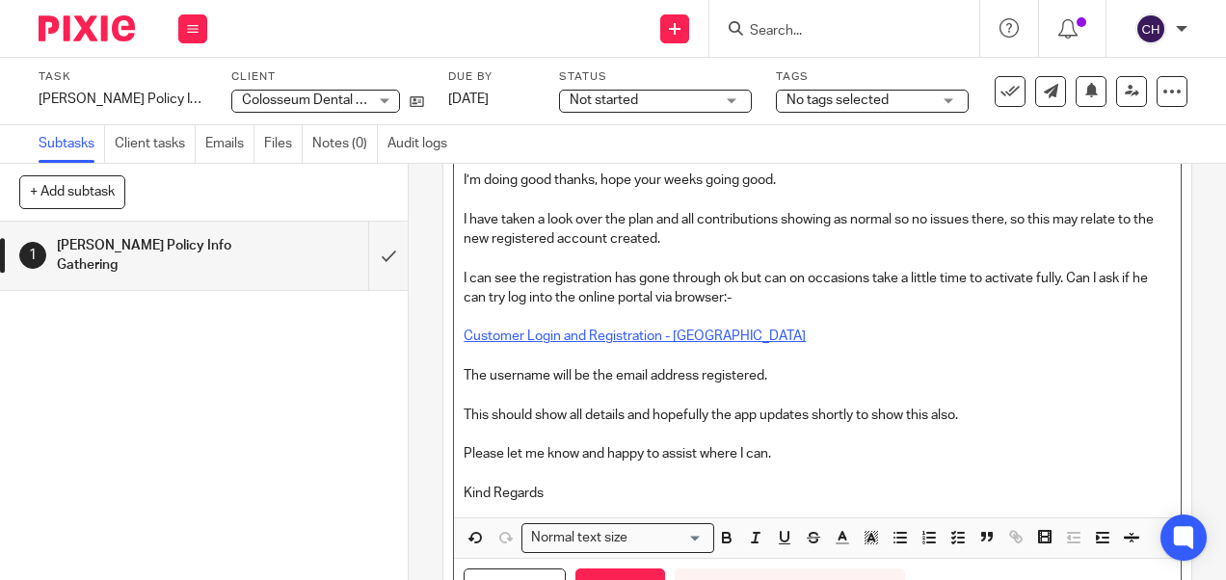
scroll to position [546, 0]
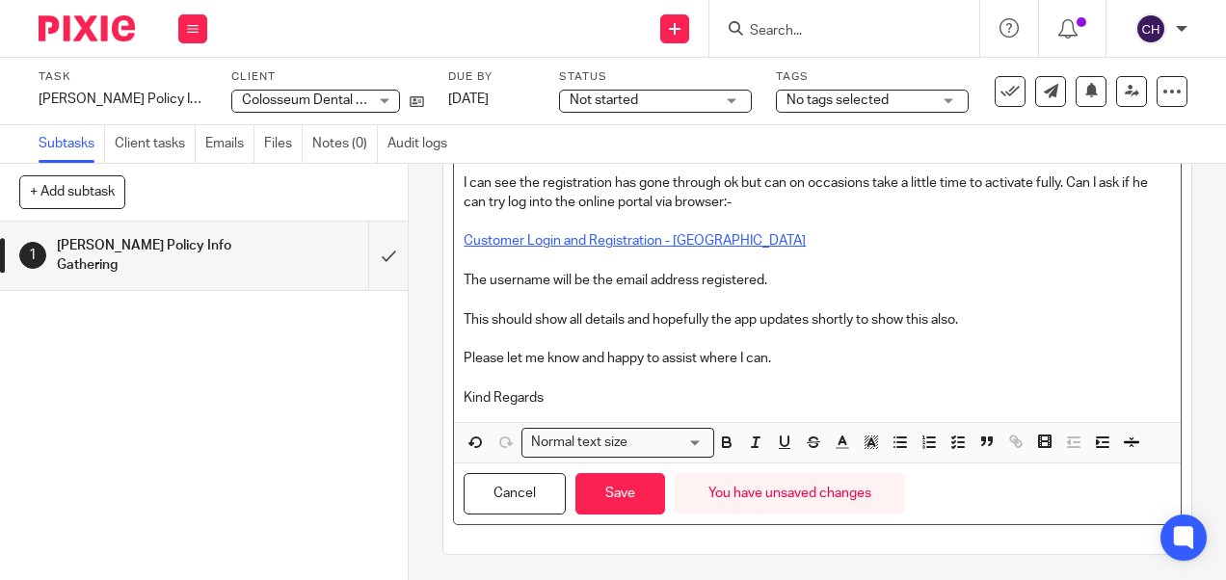
click at [559, 391] on p "Kind Regards" at bounding box center [817, 397] width 706 height 19
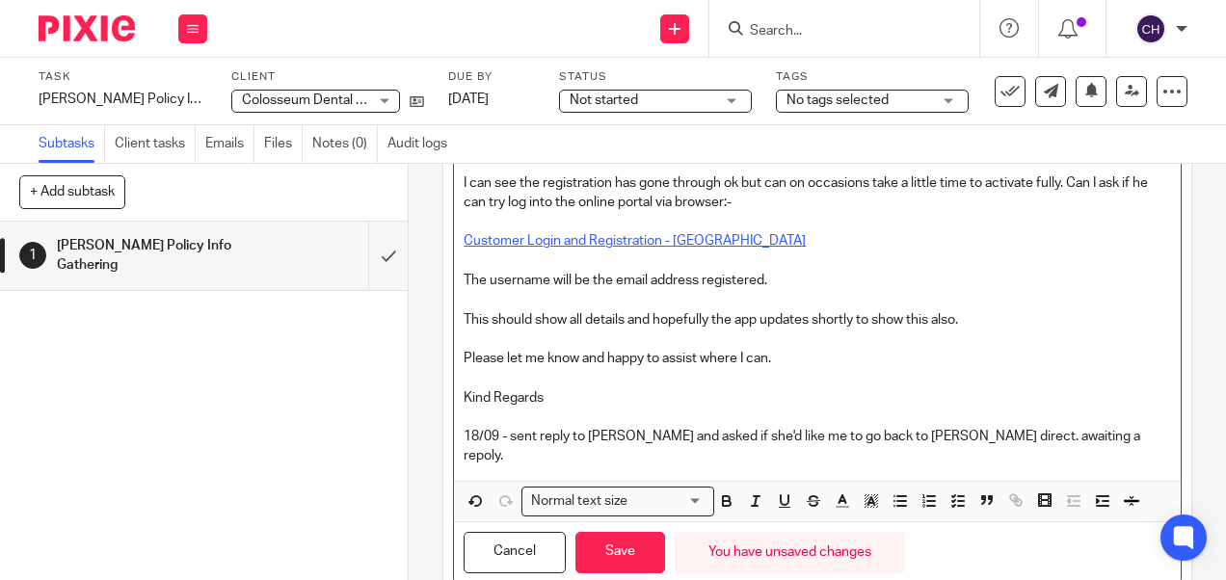
click at [1025, 428] on p "18/09 - sent reply to Serife and asked if she'd like me to go back to claude di…" at bounding box center [817, 447] width 706 height 40
click at [866, 443] on p "18/09 - sent reply to Serife and asked if she'd like me to go back to claude di…" at bounding box center [817, 447] width 706 height 40
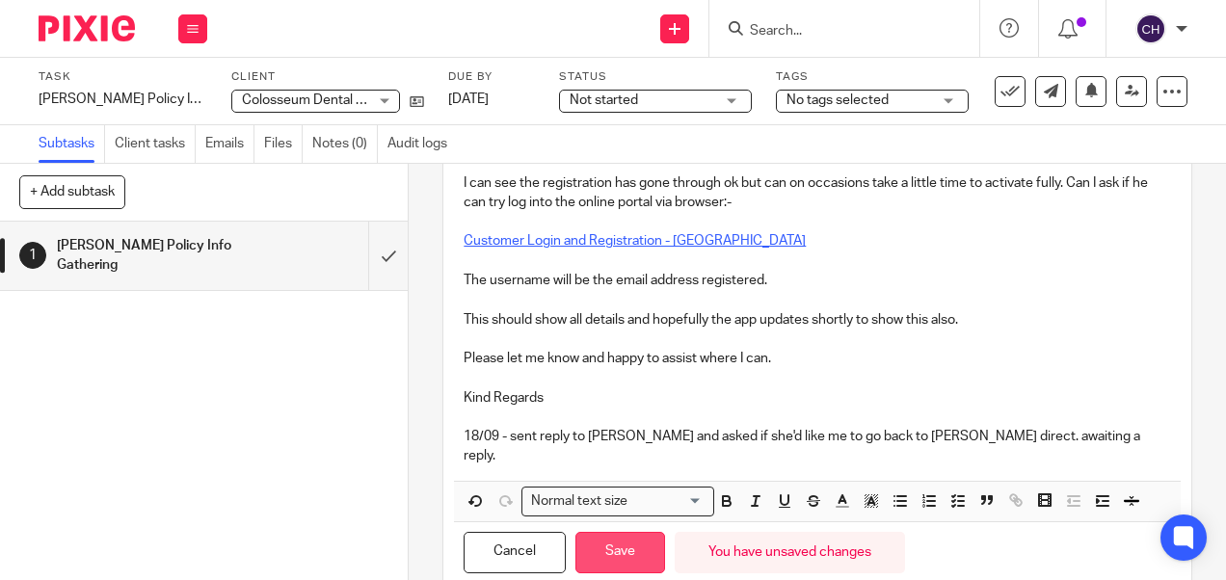
click at [630, 542] on button "Save" at bounding box center [620, 552] width 90 height 41
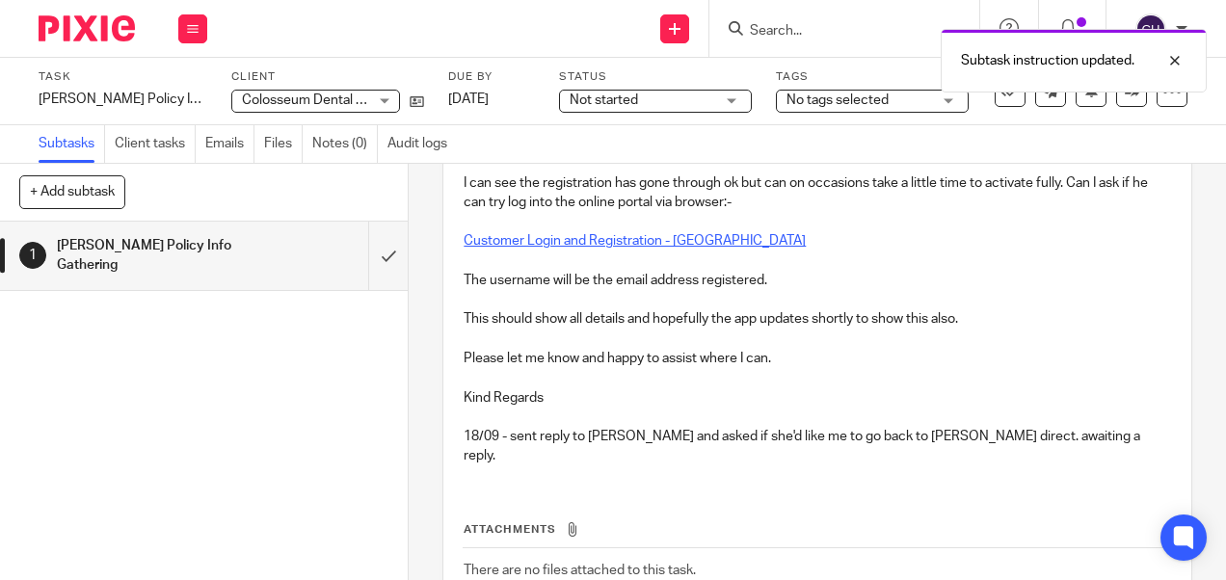
scroll to position [80, 0]
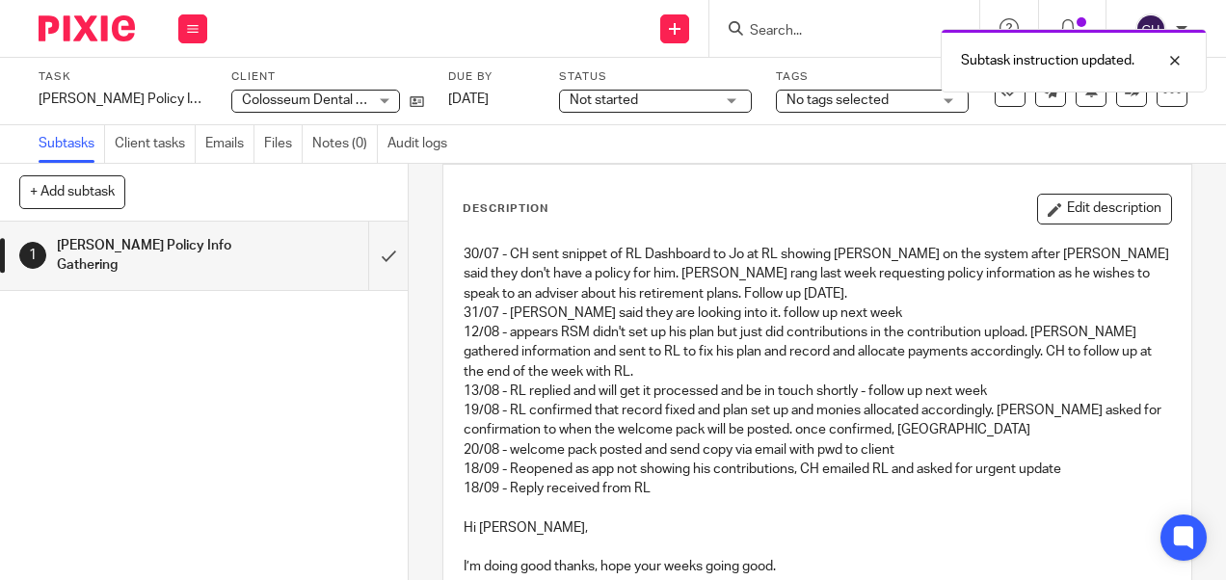
click at [99, 21] on img at bounding box center [87, 28] width 96 height 26
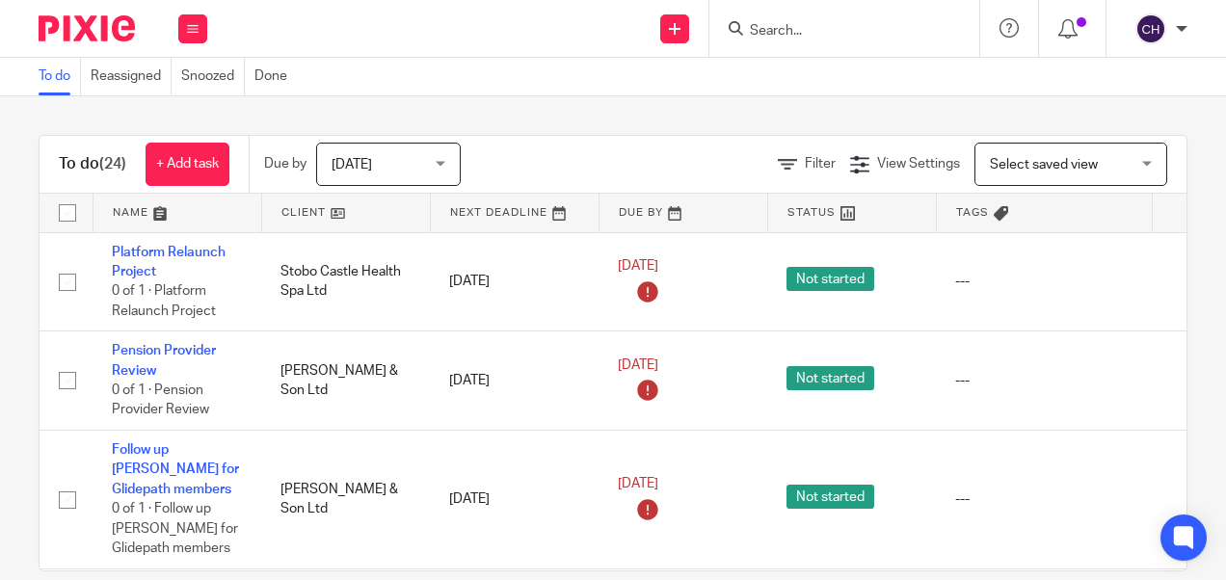
click at [80, 25] on img at bounding box center [87, 28] width 96 height 26
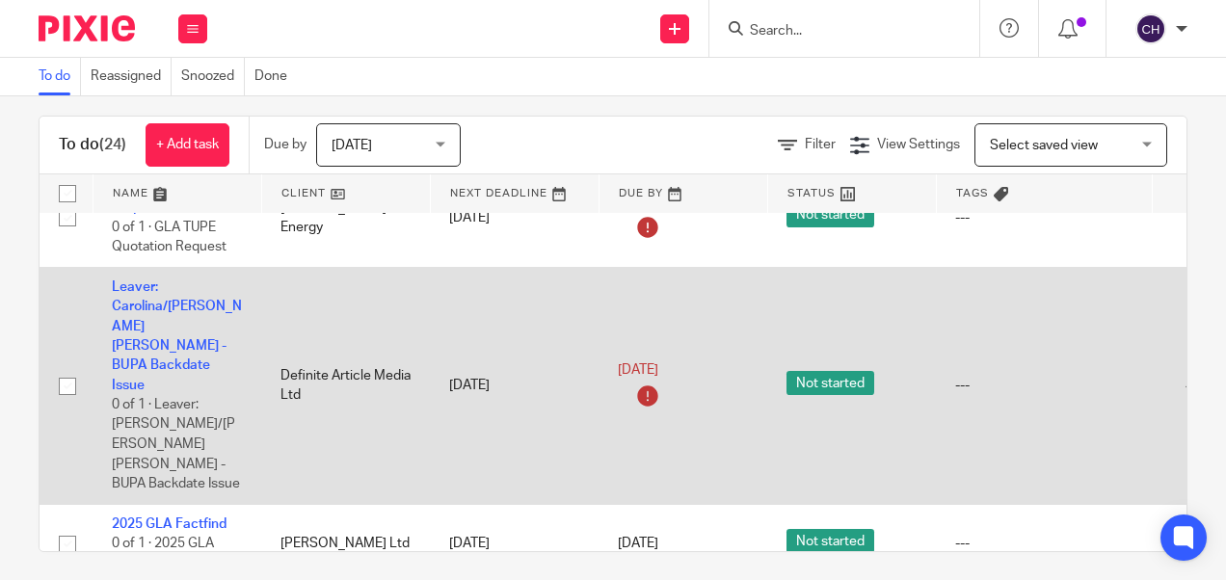
scroll to position [29, 0]
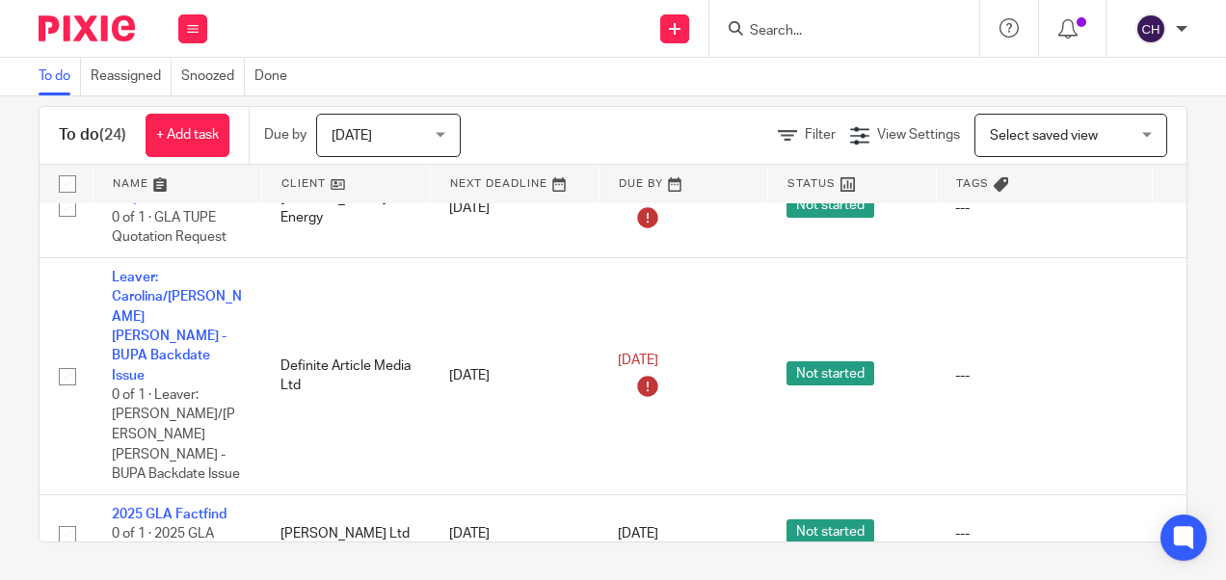
click at [840, 37] on input "Search" at bounding box center [834, 31] width 173 height 17
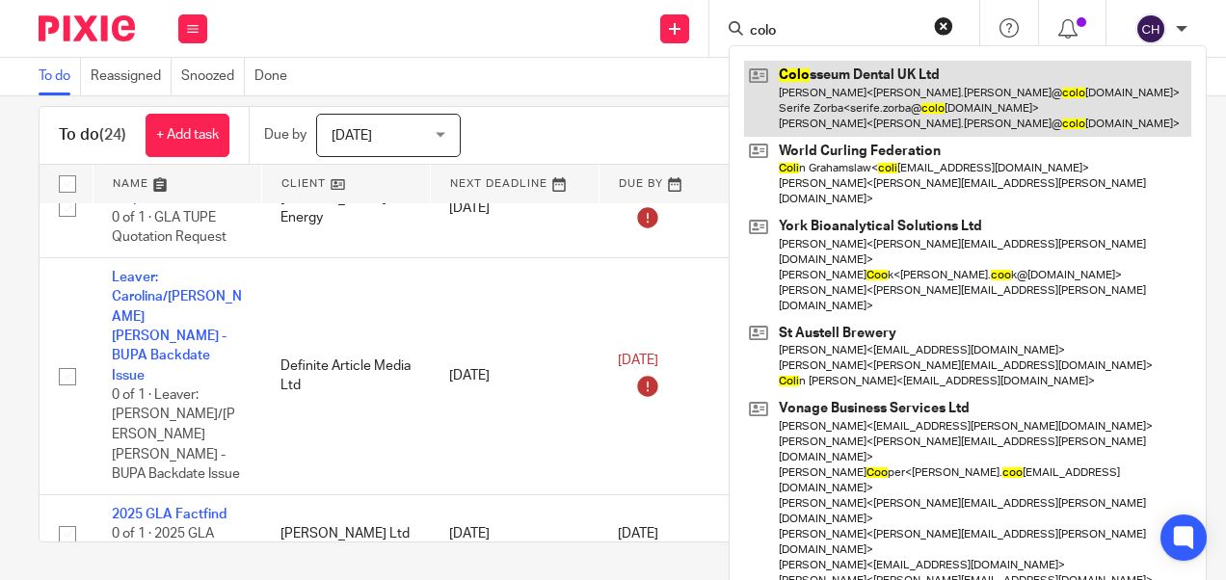
type input "colo"
click at [825, 104] on link at bounding box center [967, 99] width 447 height 76
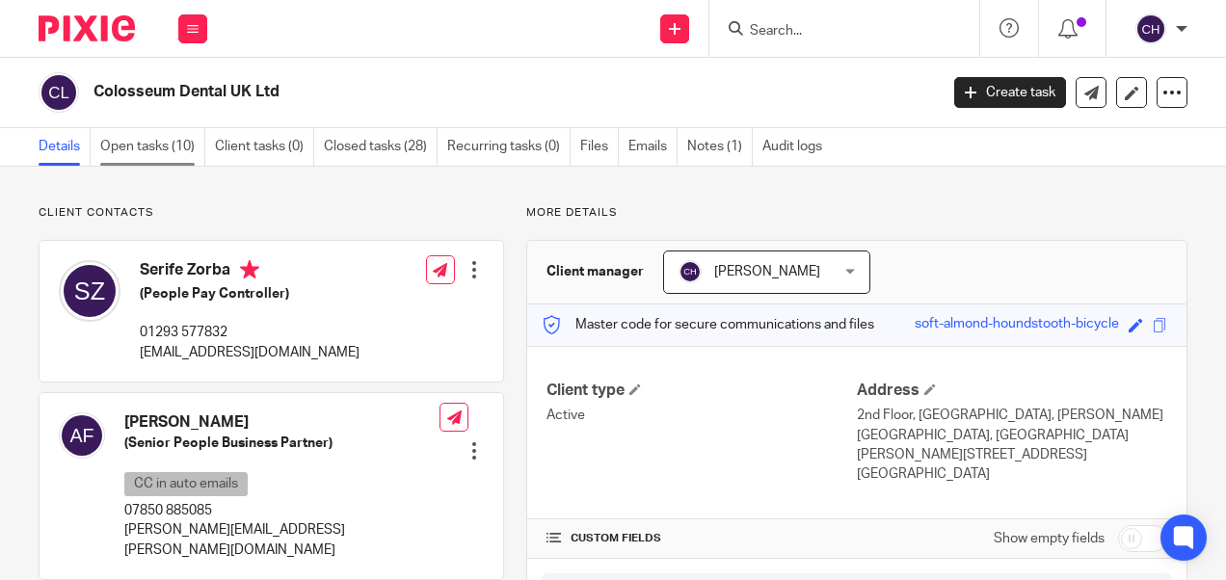
click at [116, 146] on link "Open tasks (10)" at bounding box center [152, 147] width 105 height 38
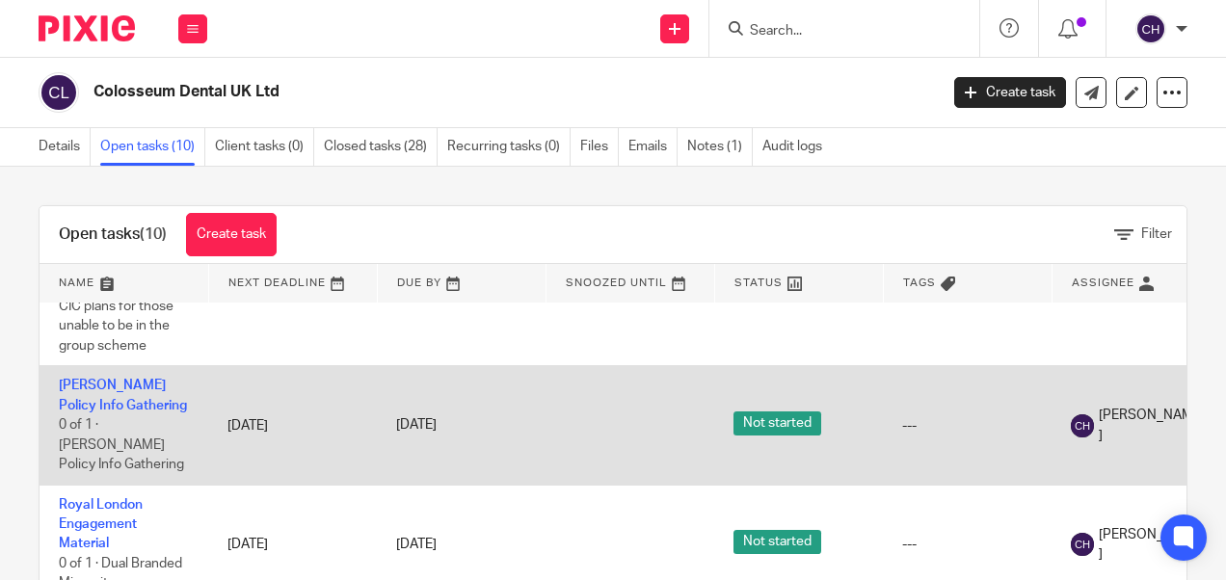
scroll to position [172, 0]
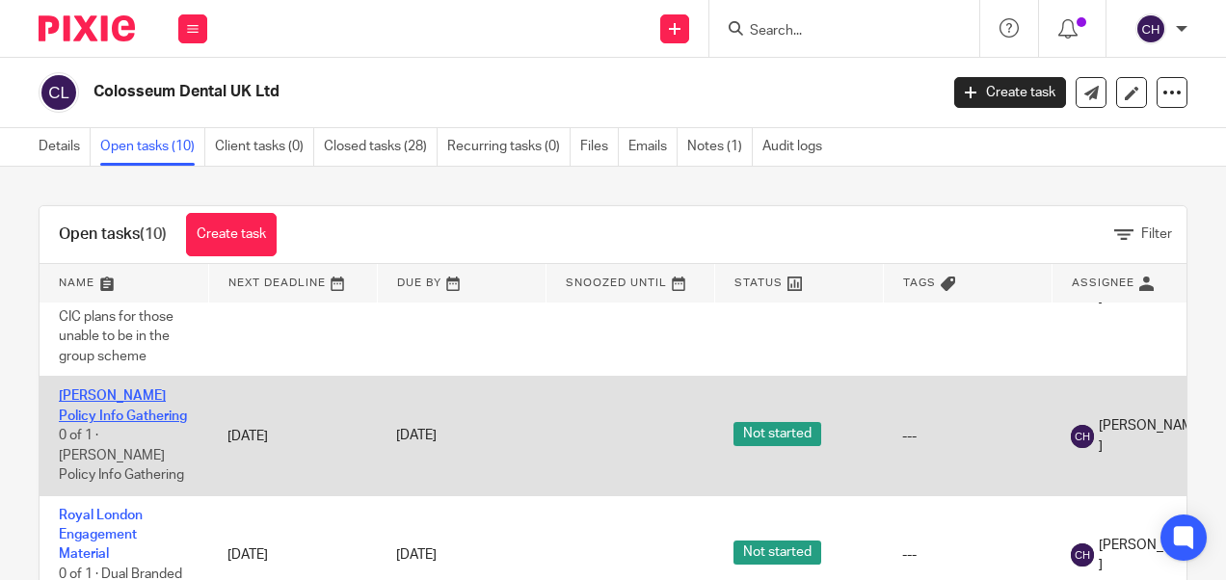
click at [106, 414] on link "[PERSON_NAME] Policy Info Gathering" at bounding box center [123, 405] width 128 height 33
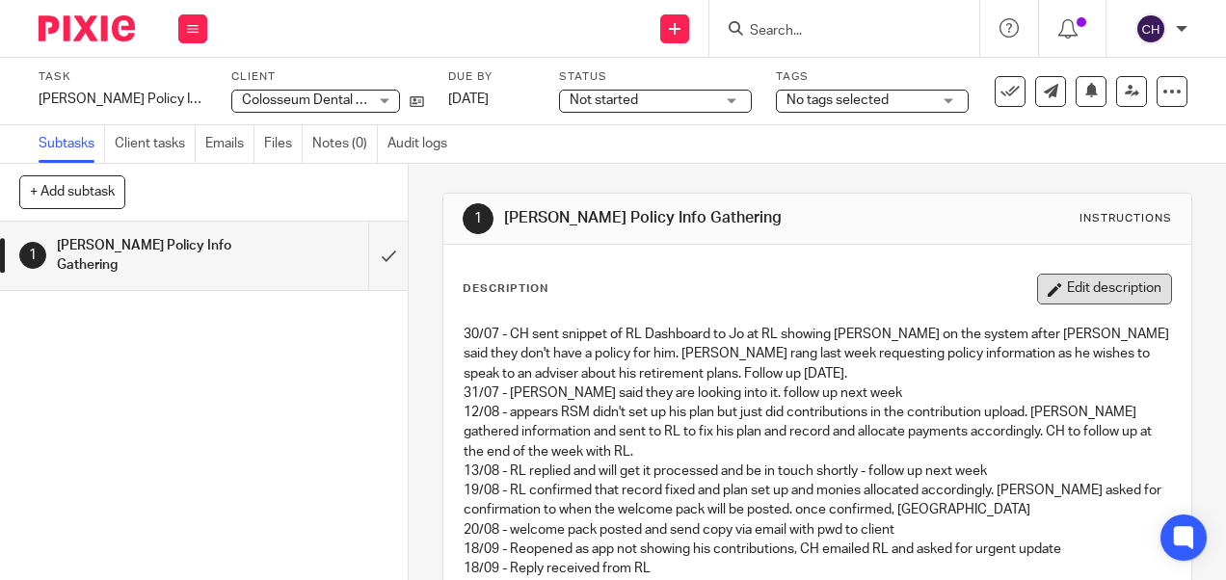
click at [1037, 297] on button "Edit description" at bounding box center [1104, 289] width 135 height 31
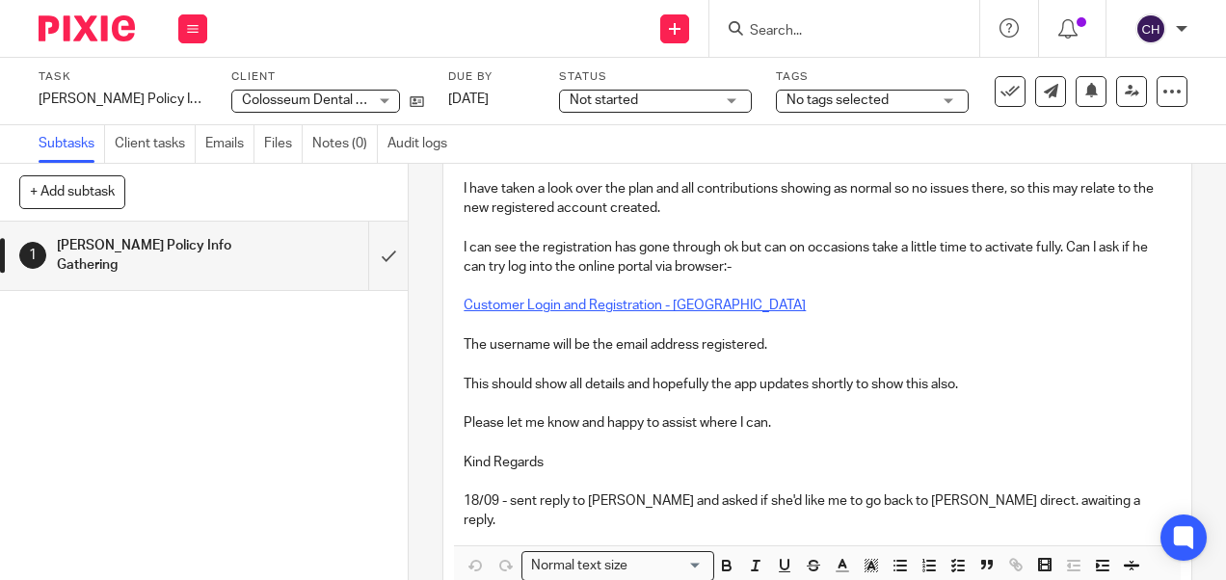
scroll to position [578, 0]
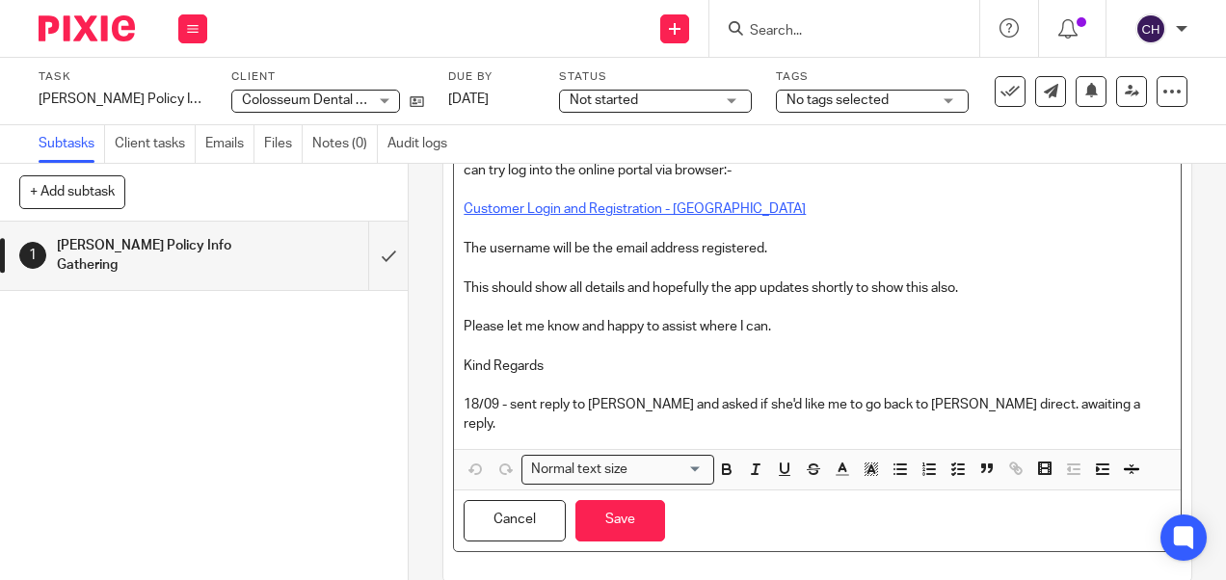
click at [1046, 396] on p "18/09 - sent reply to [PERSON_NAME] and asked if she'd like me to go back to [P…" at bounding box center [817, 415] width 706 height 40
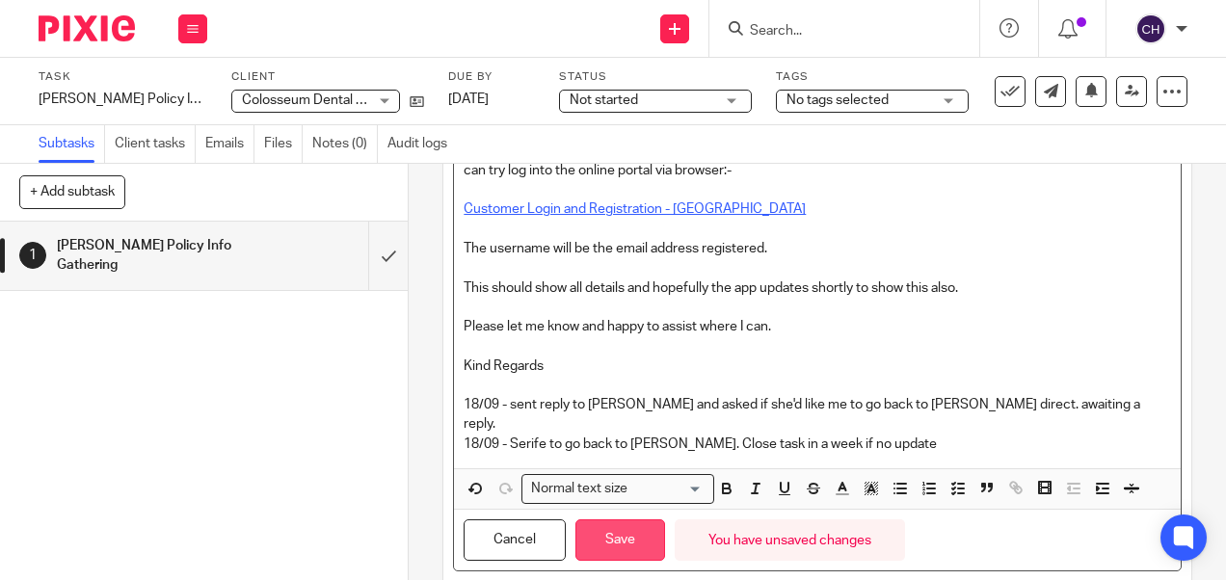
click at [600, 519] on button "Save" at bounding box center [620, 539] width 90 height 41
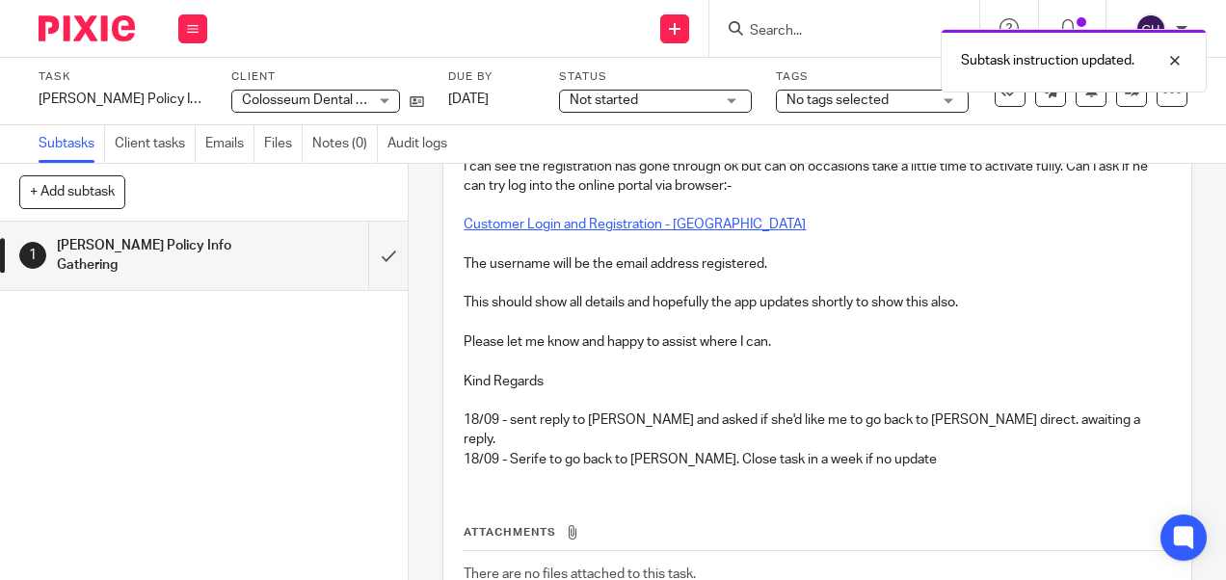
scroll to position [594, 0]
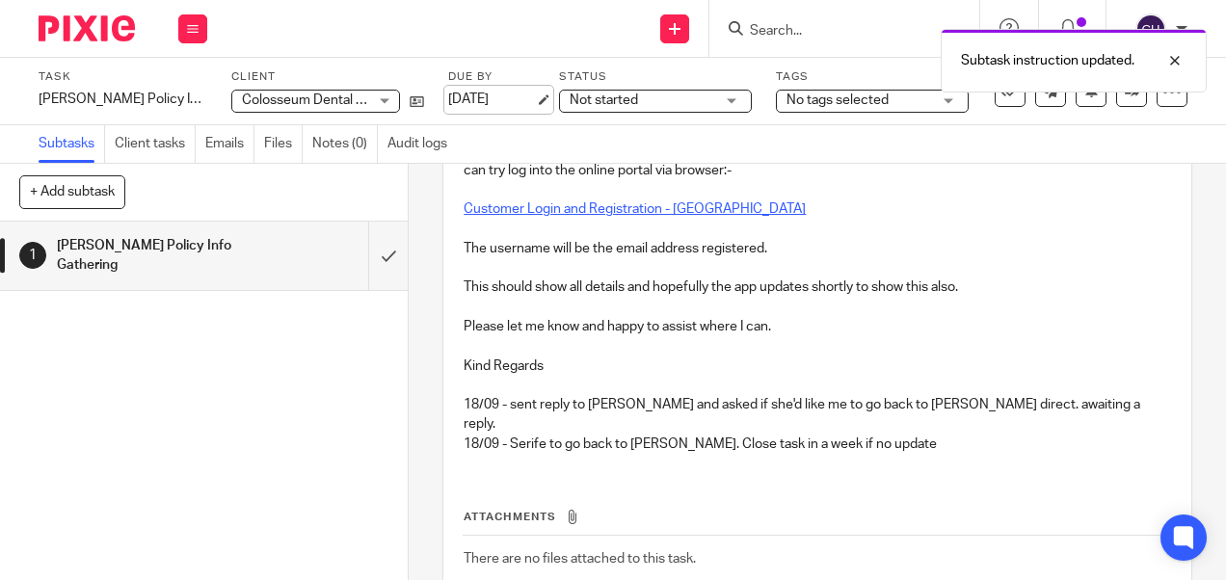
click at [485, 93] on link "19 Sep 2025" at bounding box center [491, 100] width 87 height 20
click at [126, 34] on img at bounding box center [87, 28] width 96 height 26
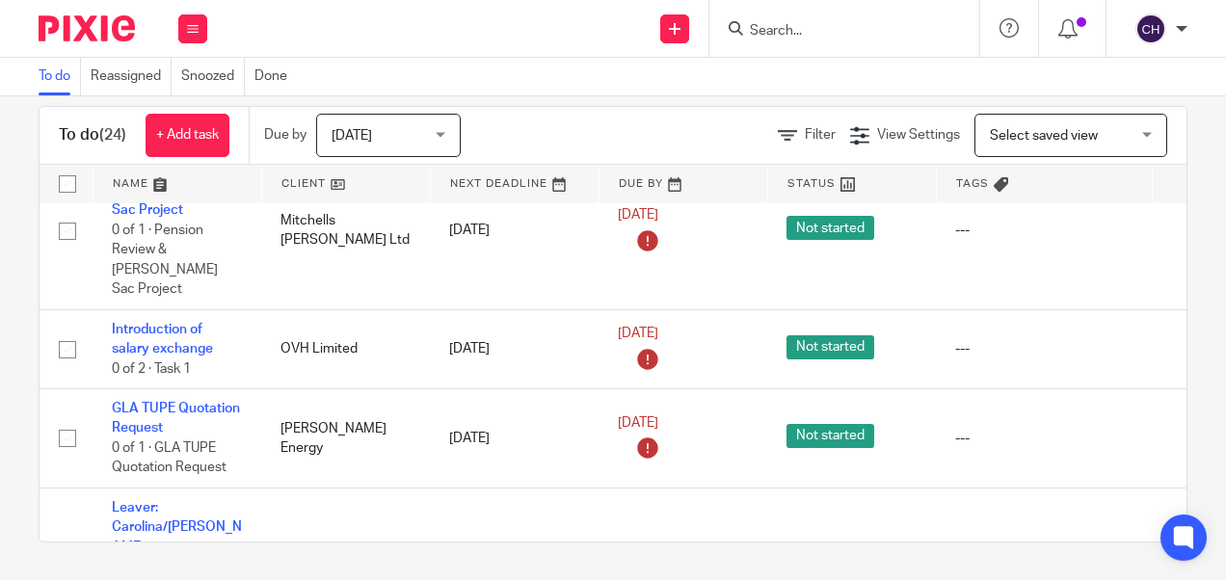
scroll to position [2227, 0]
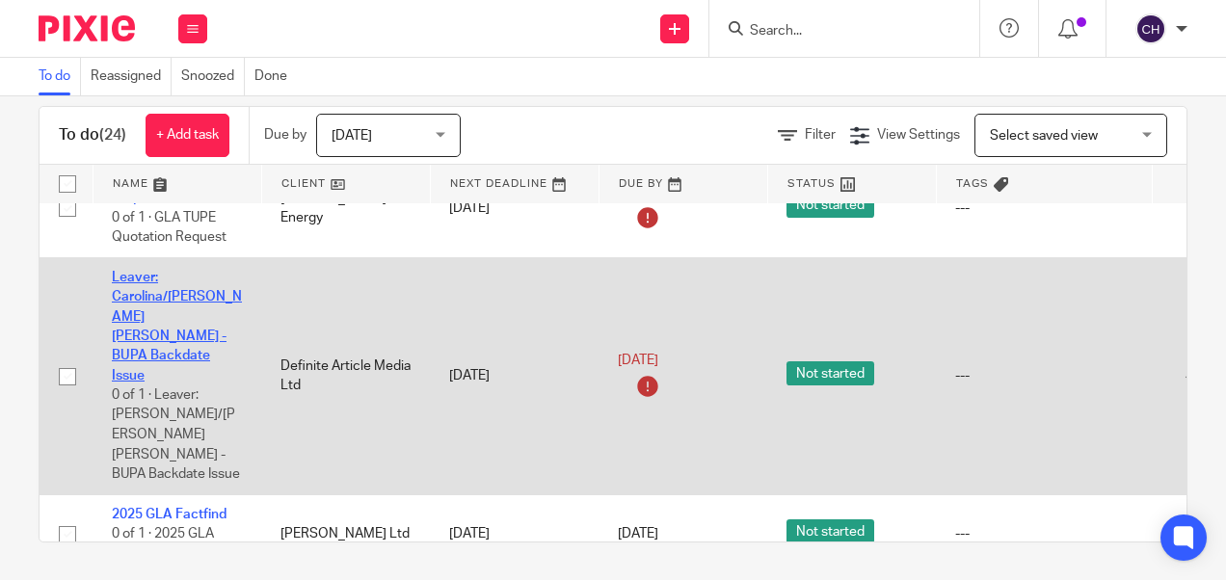
click at [166, 311] on link "Leaver: Carolina/[PERSON_NAME] [PERSON_NAME] - BUPA Backdate Issue" at bounding box center [177, 327] width 130 height 112
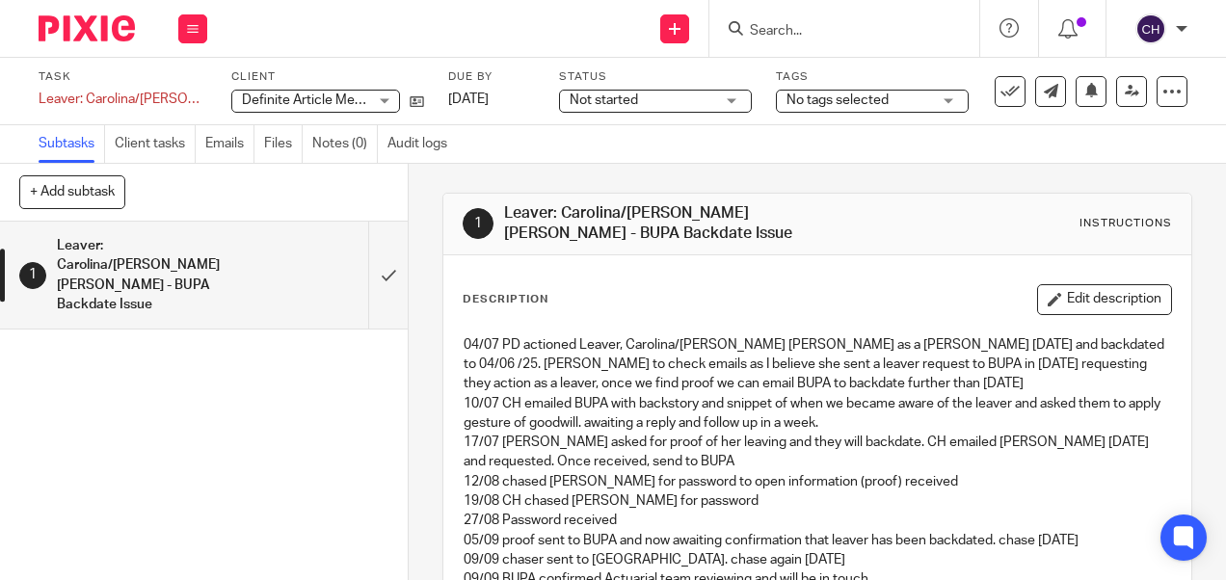
scroll to position [276, 0]
